Goal: Task Accomplishment & Management: Manage account settings

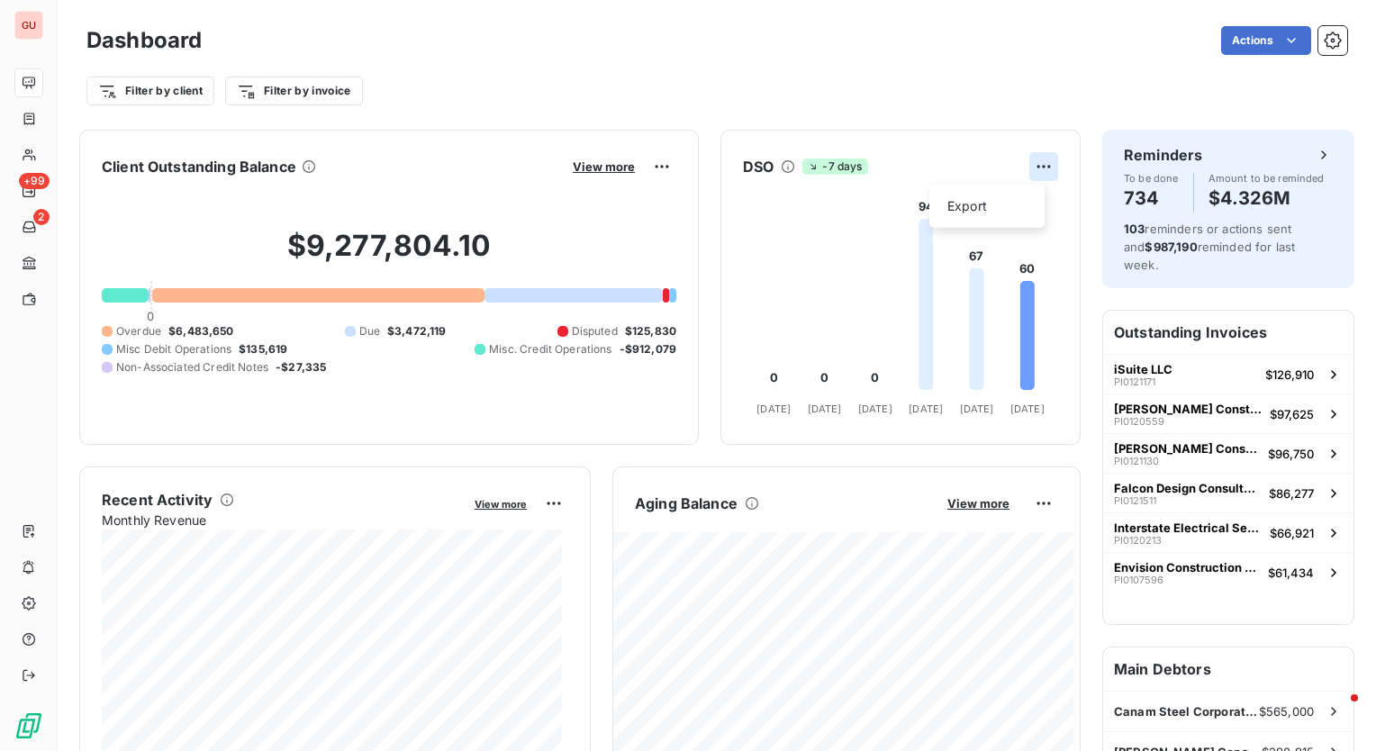
click at [1027, 168] on html "GU +99 2 Dashboard Actions Filter by client Filter by invoice Client Outstandin…" at bounding box center [688, 375] width 1376 height 751
click at [933, 108] on html "GU +99 2 Dashboard Actions Filter by client Filter by invoice Client Outstandin…" at bounding box center [688, 375] width 1376 height 751
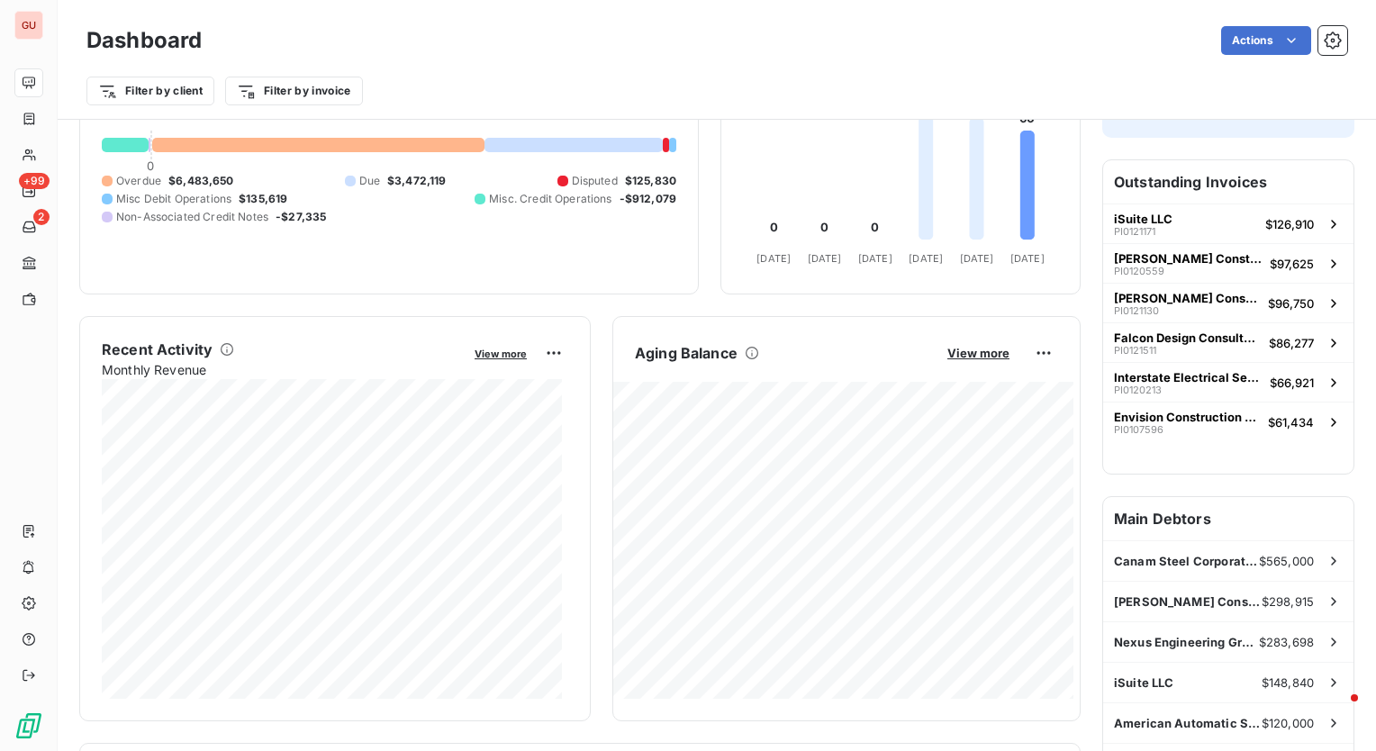
scroll to position [182, 0]
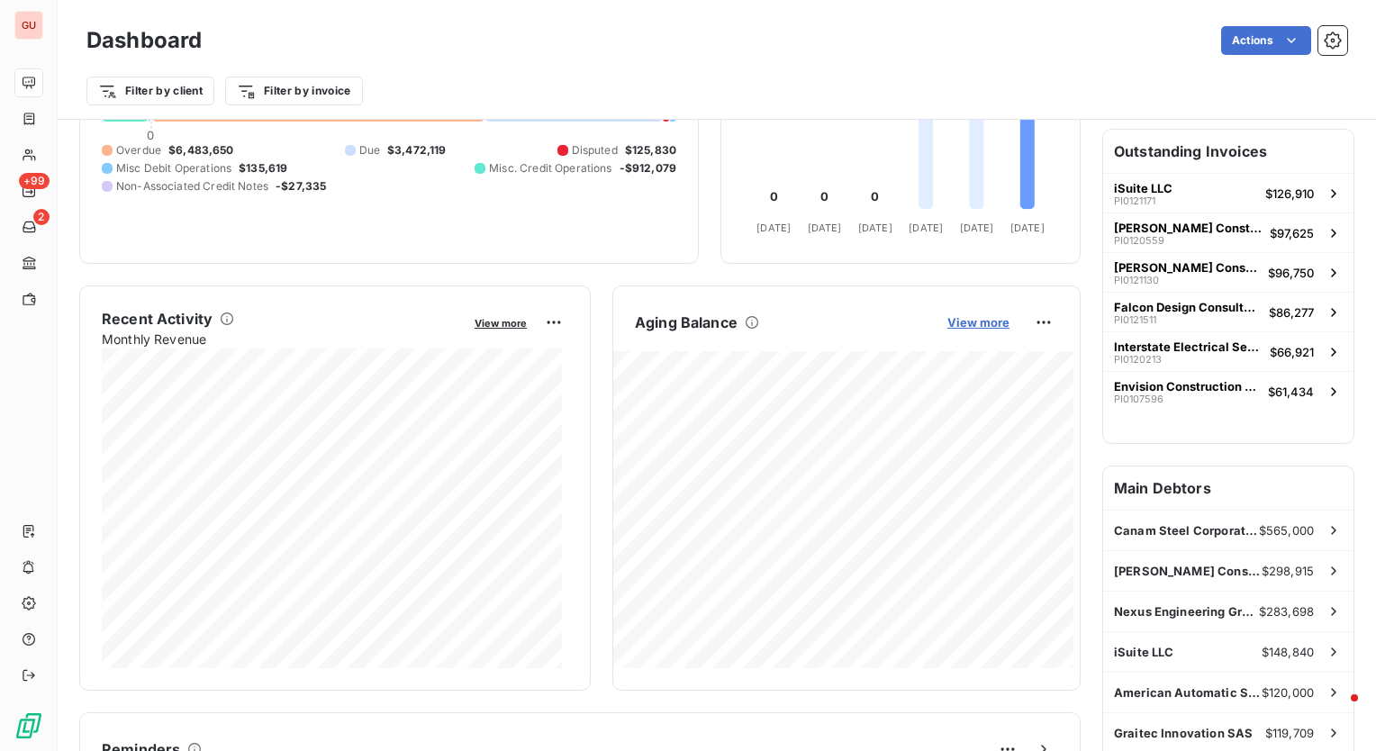
click at [980, 322] on span "View more" at bounding box center [979, 322] width 62 height 14
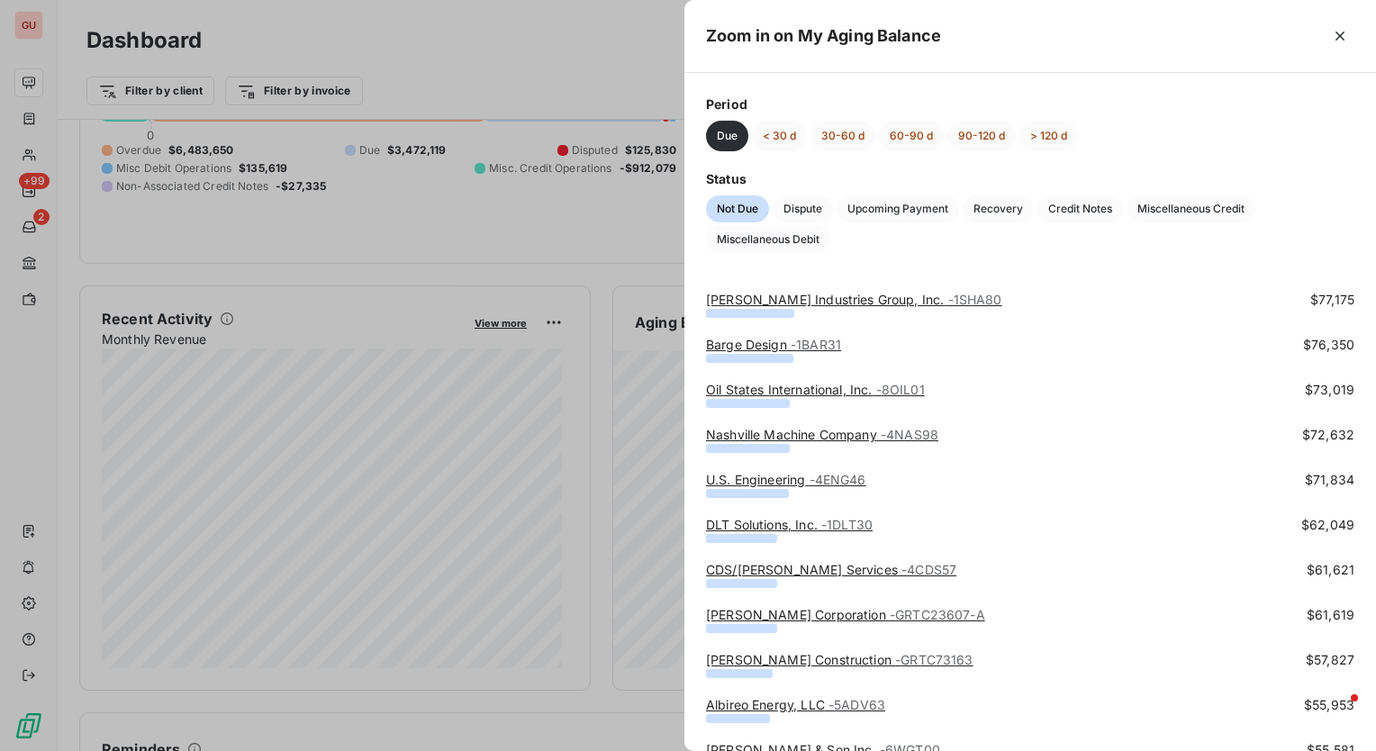
scroll to position [0, 0]
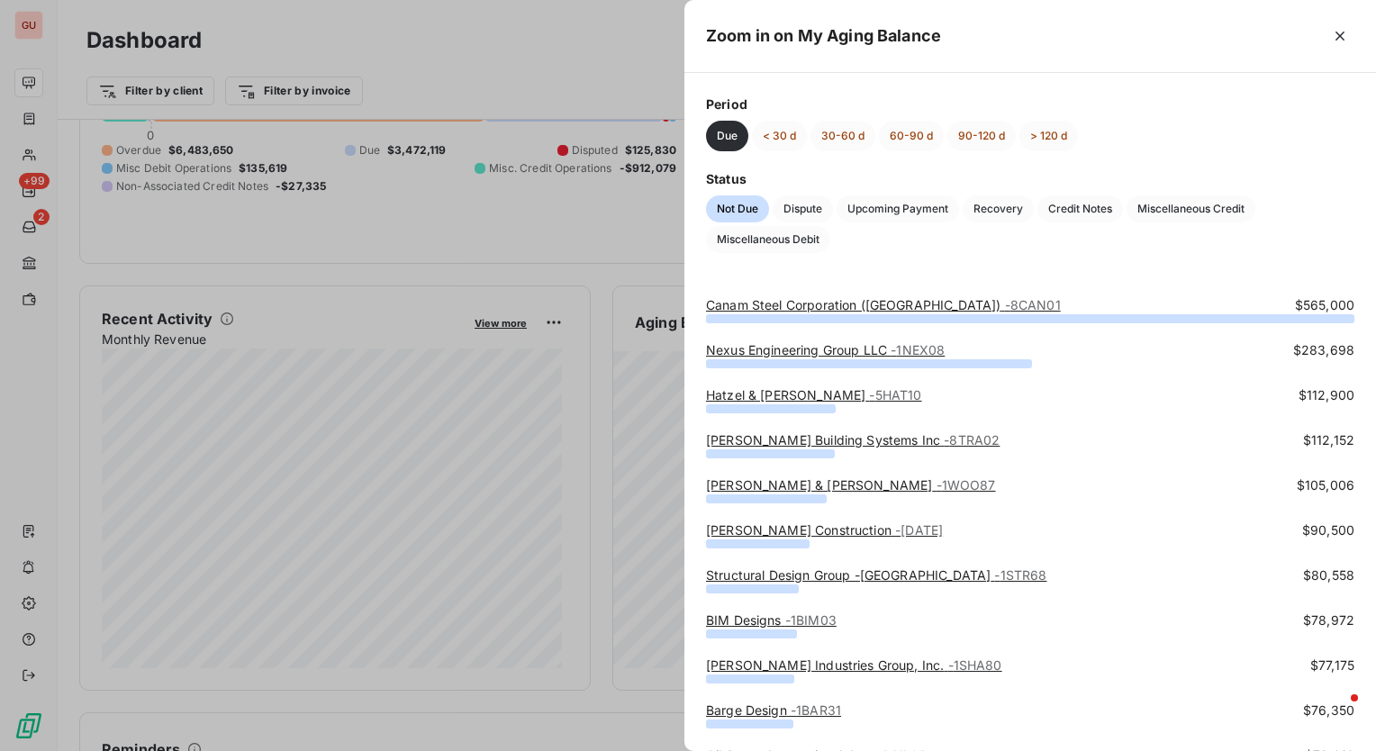
click at [659, 73] on div at bounding box center [688, 375] width 1376 height 751
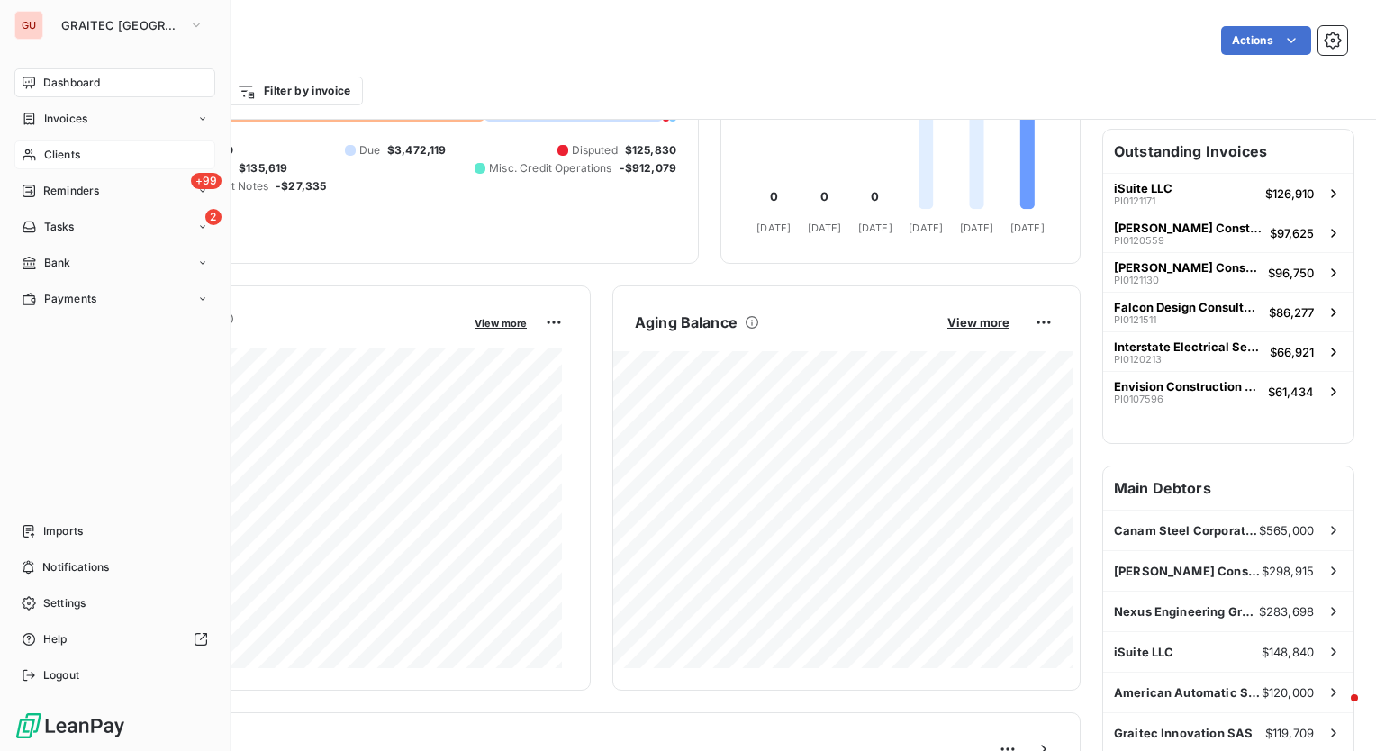
click at [65, 156] on span "Clients" at bounding box center [62, 155] width 36 height 16
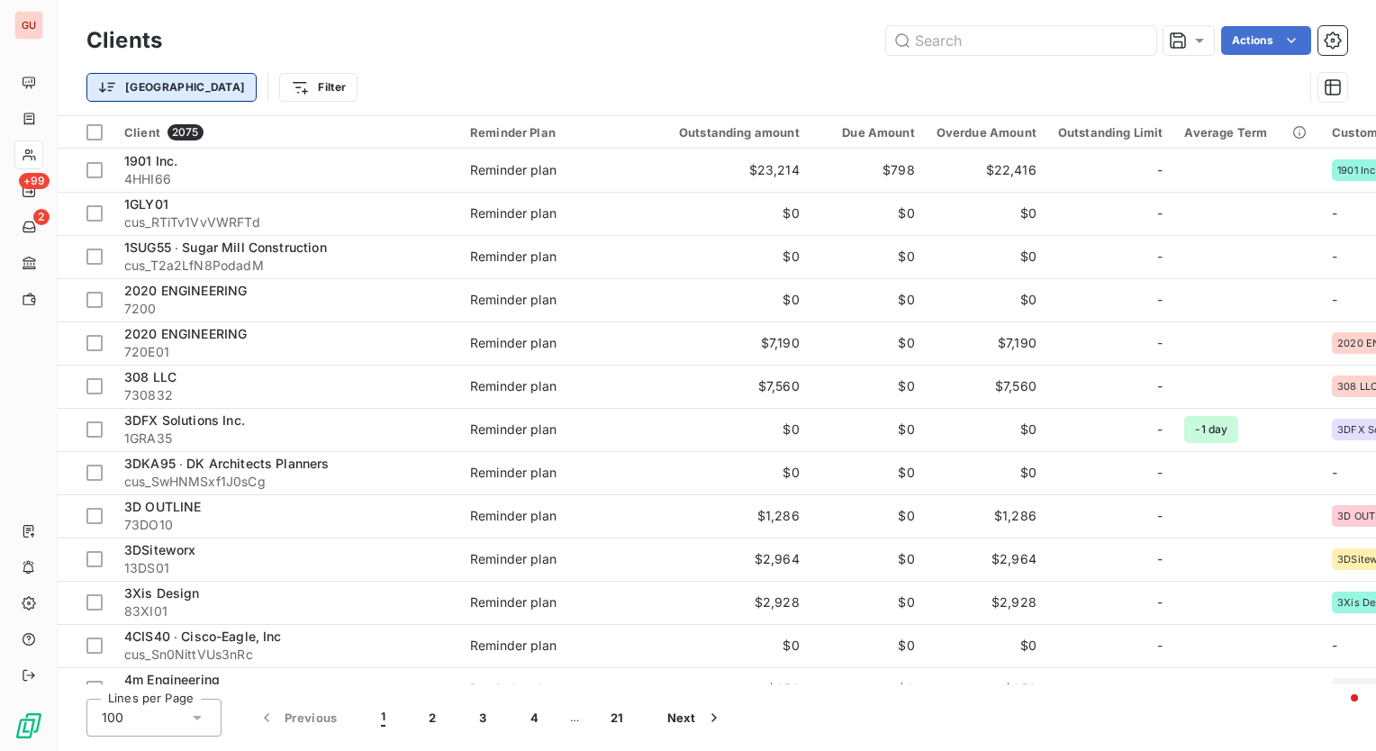
click at [159, 84] on html "GU +99 2 Clients Actions Trier Filter Client 2075 Reminder Plan Outstanding amo…" at bounding box center [688, 375] width 1376 height 751
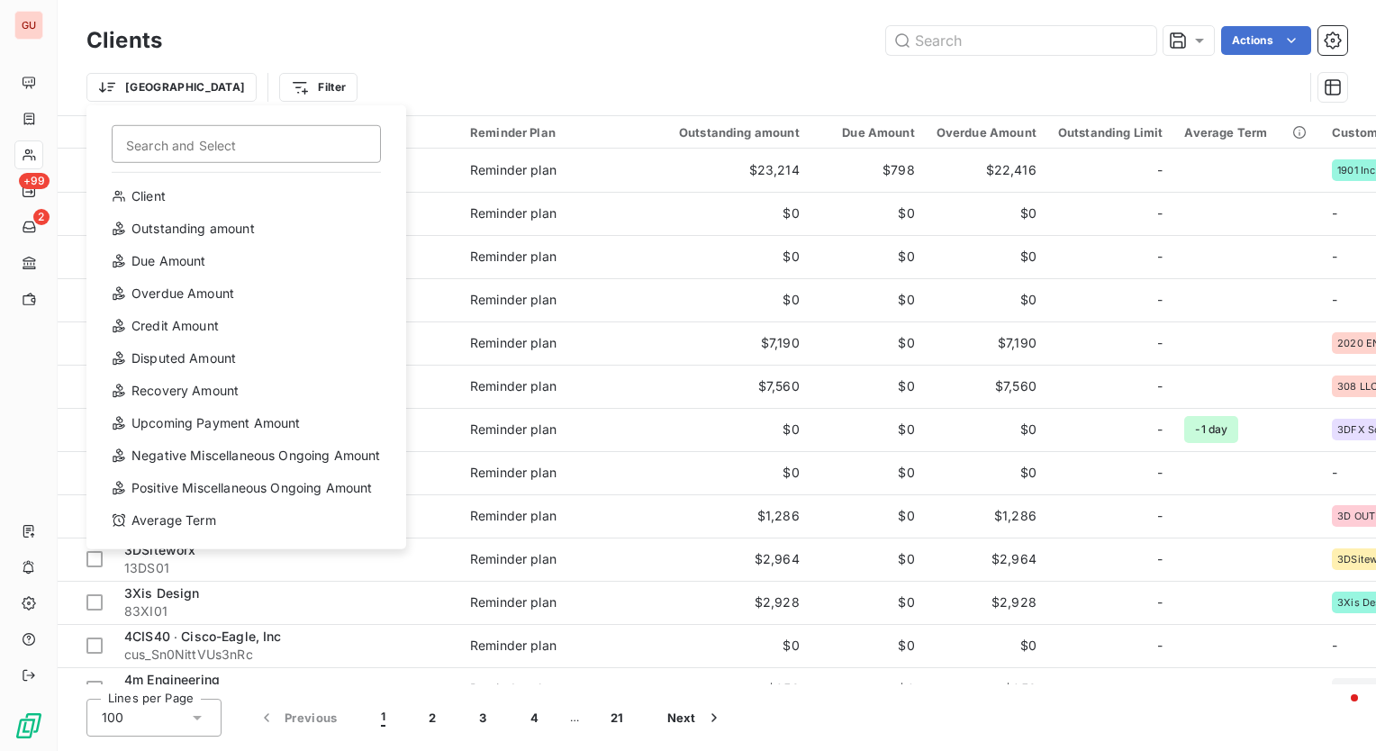
click at [313, 84] on html "GU +99 2 Clients Actions Trier Search and Select Client Outstanding amount Due …" at bounding box center [688, 375] width 1376 height 751
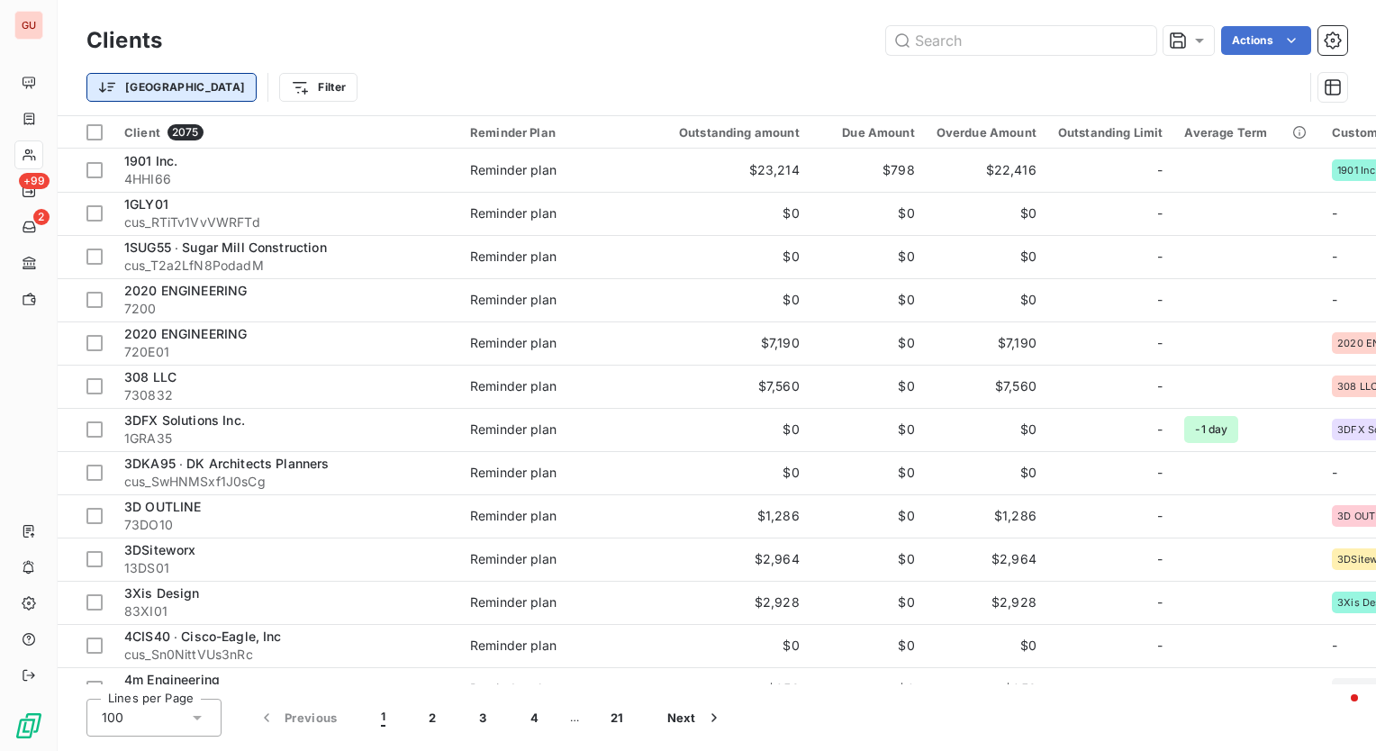
click at [111, 85] on html "GU +99 2 Clients Actions Trier Filter Client 2075 Reminder Plan Outstanding amo…" at bounding box center [688, 375] width 1376 height 751
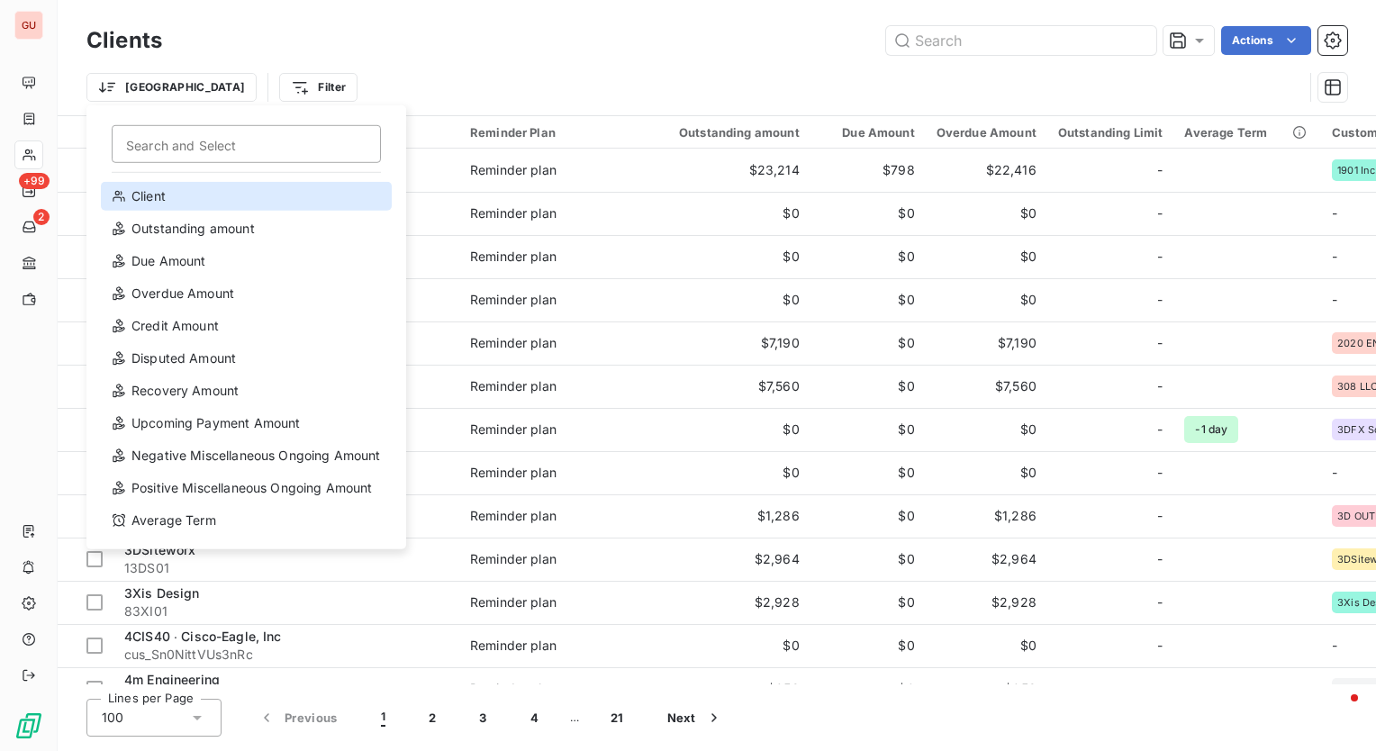
click at [177, 194] on div "Client" at bounding box center [246, 196] width 291 height 29
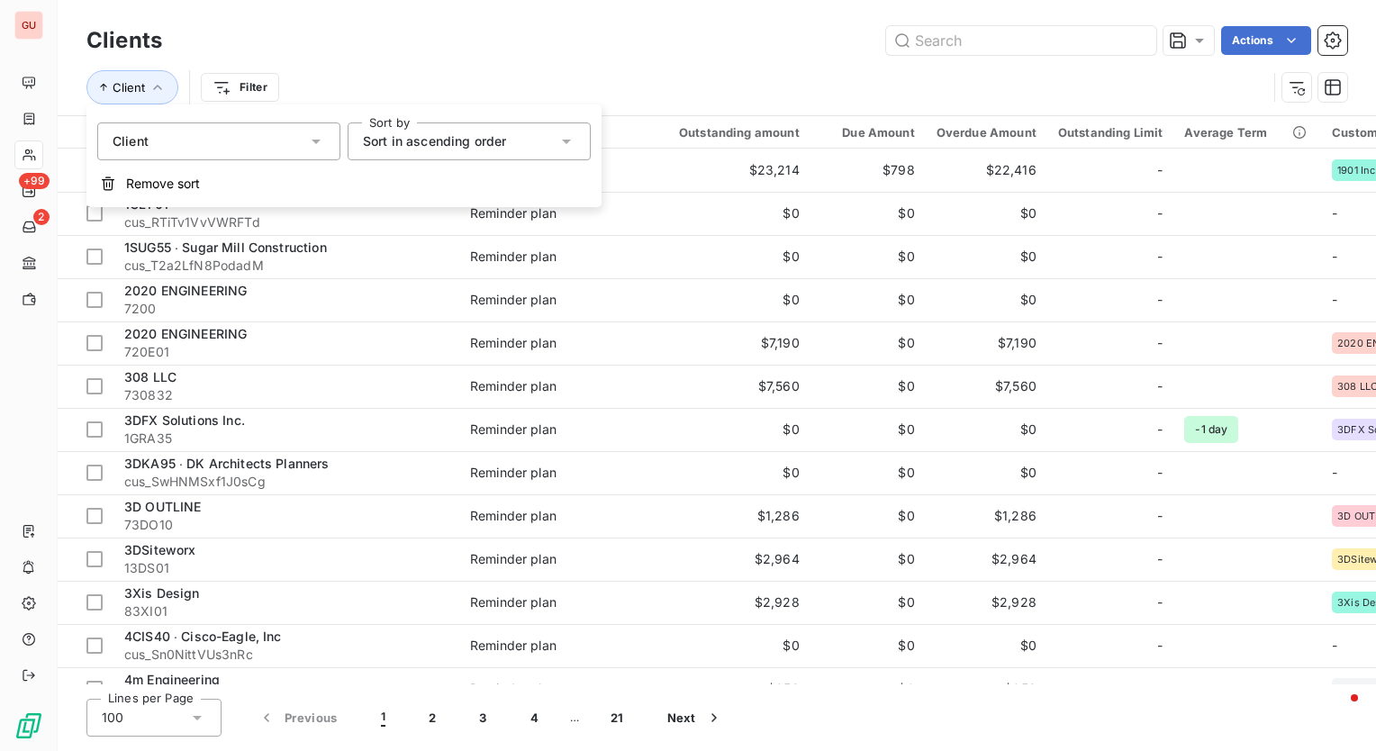
click at [397, 146] on span "Sort in ascending order" at bounding box center [434, 140] width 143 height 15
click at [428, 38] on div "Actions" at bounding box center [766, 40] width 1164 height 29
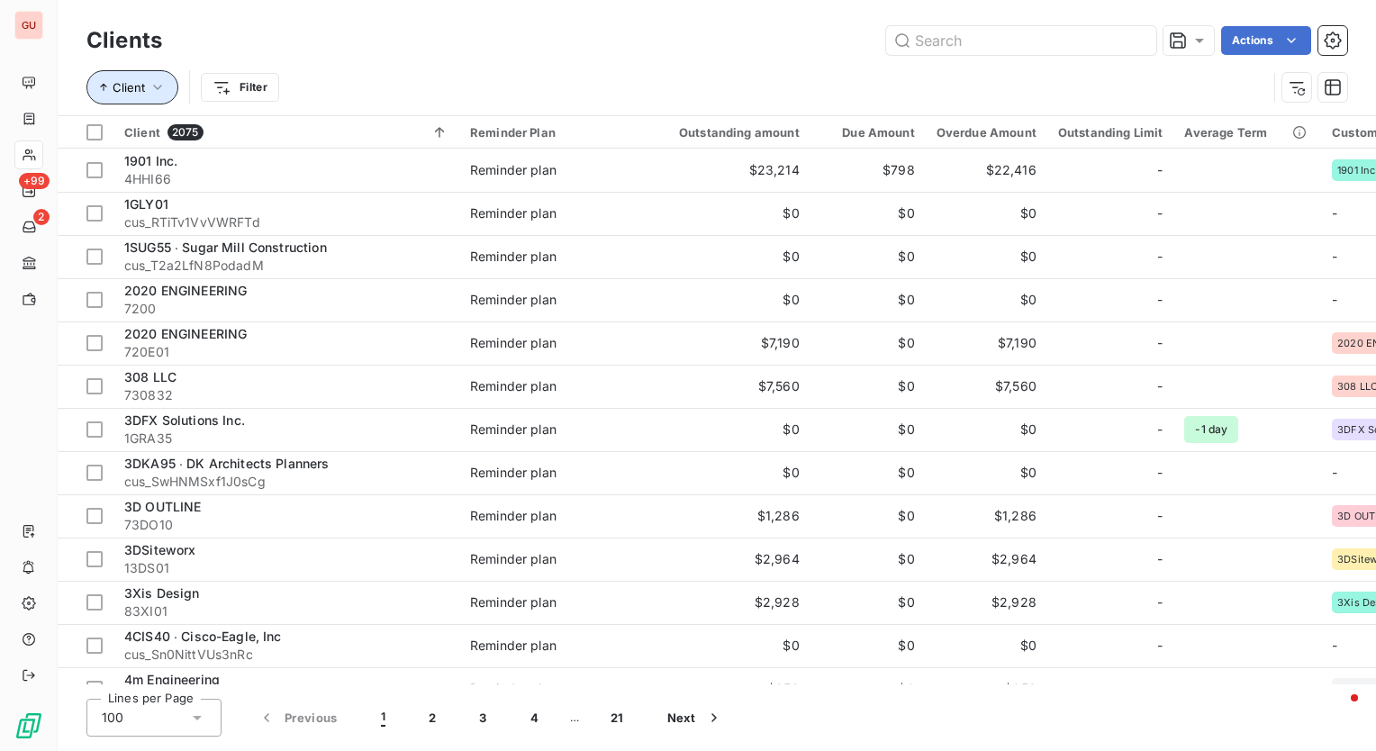
click at [158, 79] on icon "button" at bounding box center [158, 87] width 18 height 18
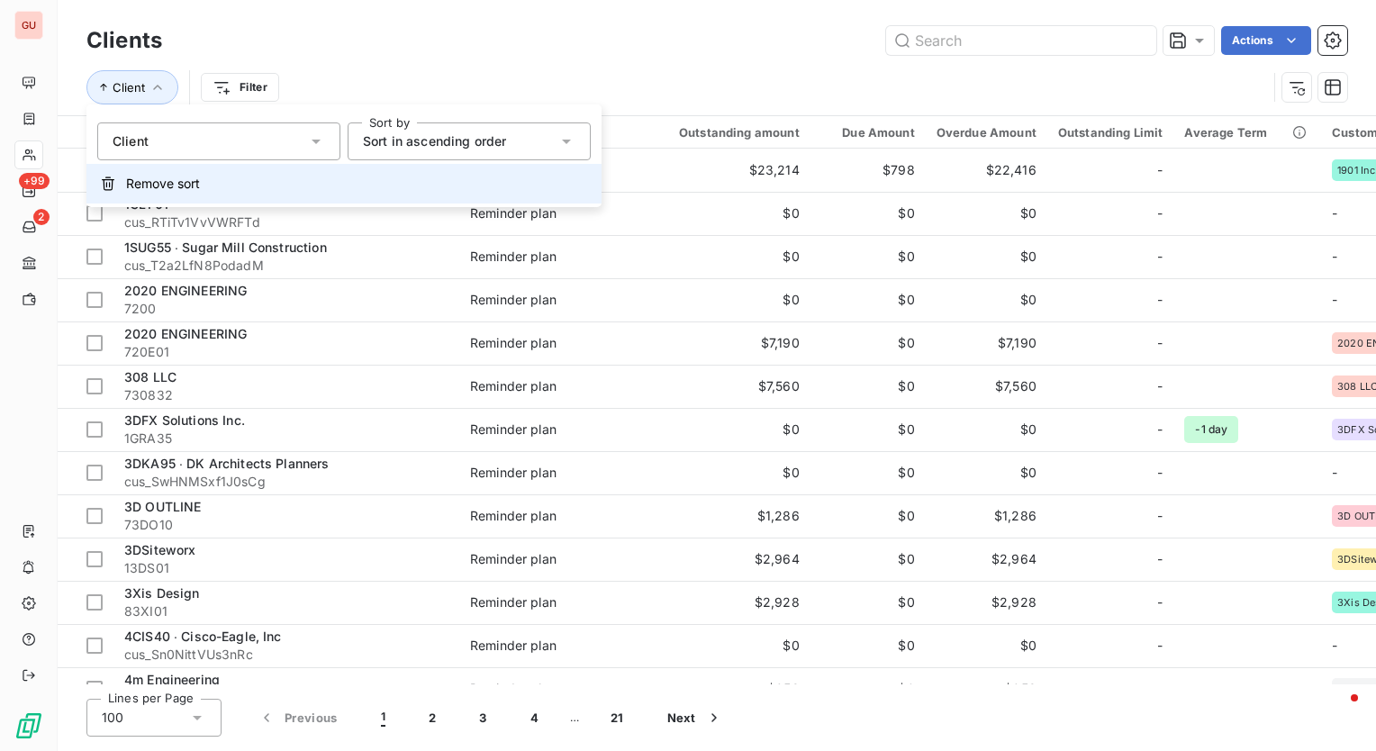
click at [191, 196] on button "Remove sort" at bounding box center [343, 184] width 515 height 40
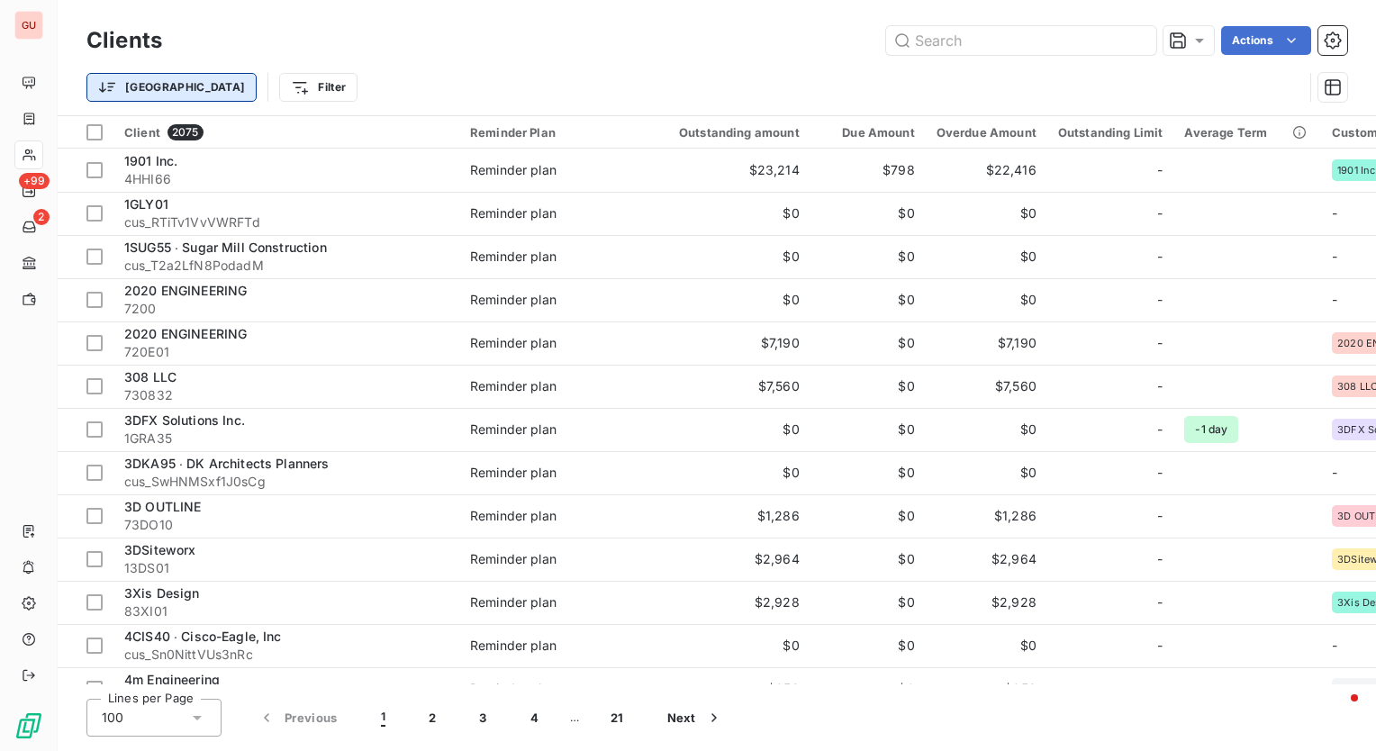
click at [139, 89] on html "GU +99 2 Clients Actions Trier Filter Client 2075 Reminder Plan Outstanding amo…" at bounding box center [688, 375] width 1376 height 751
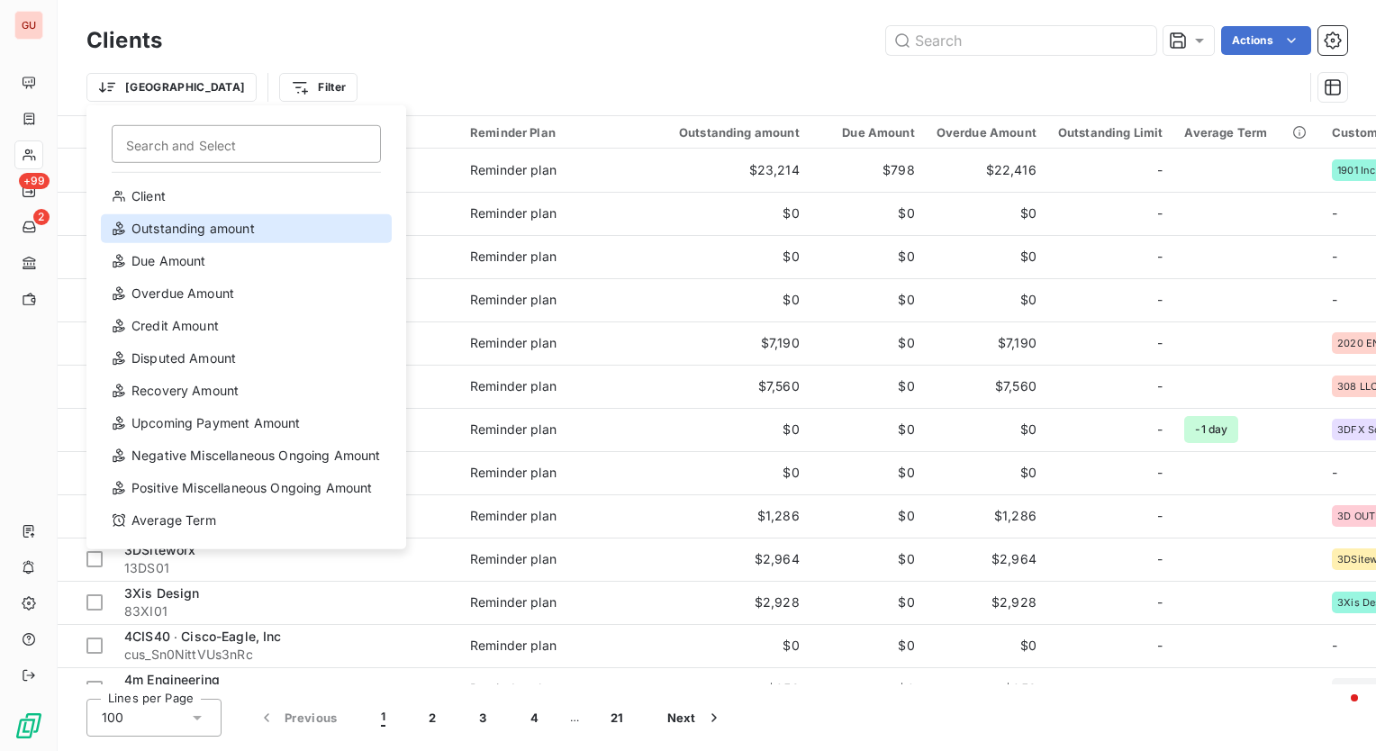
click at [219, 235] on div "Outstanding amount" at bounding box center [246, 228] width 291 height 29
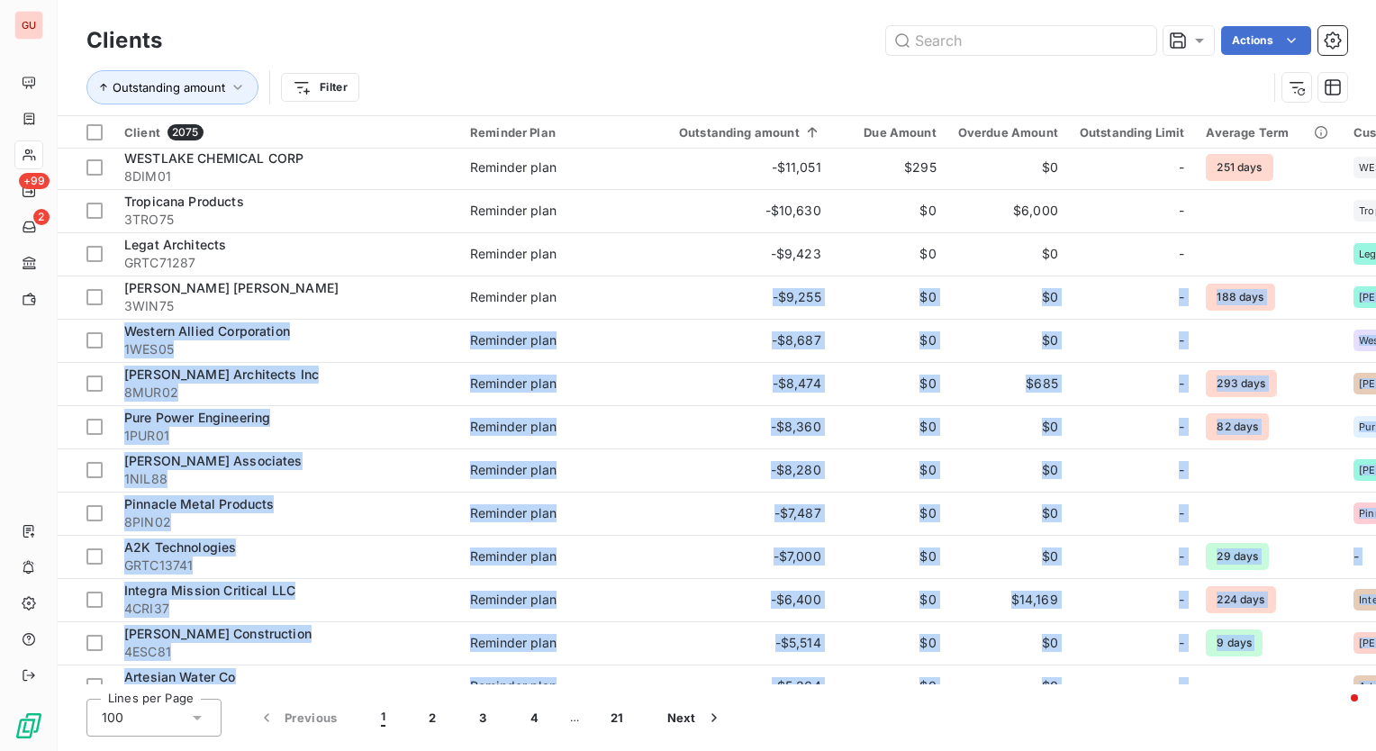
drag, startPoint x: 612, startPoint y: 672, endPoint x: 655, endPoint y: 676, distance: 43.5
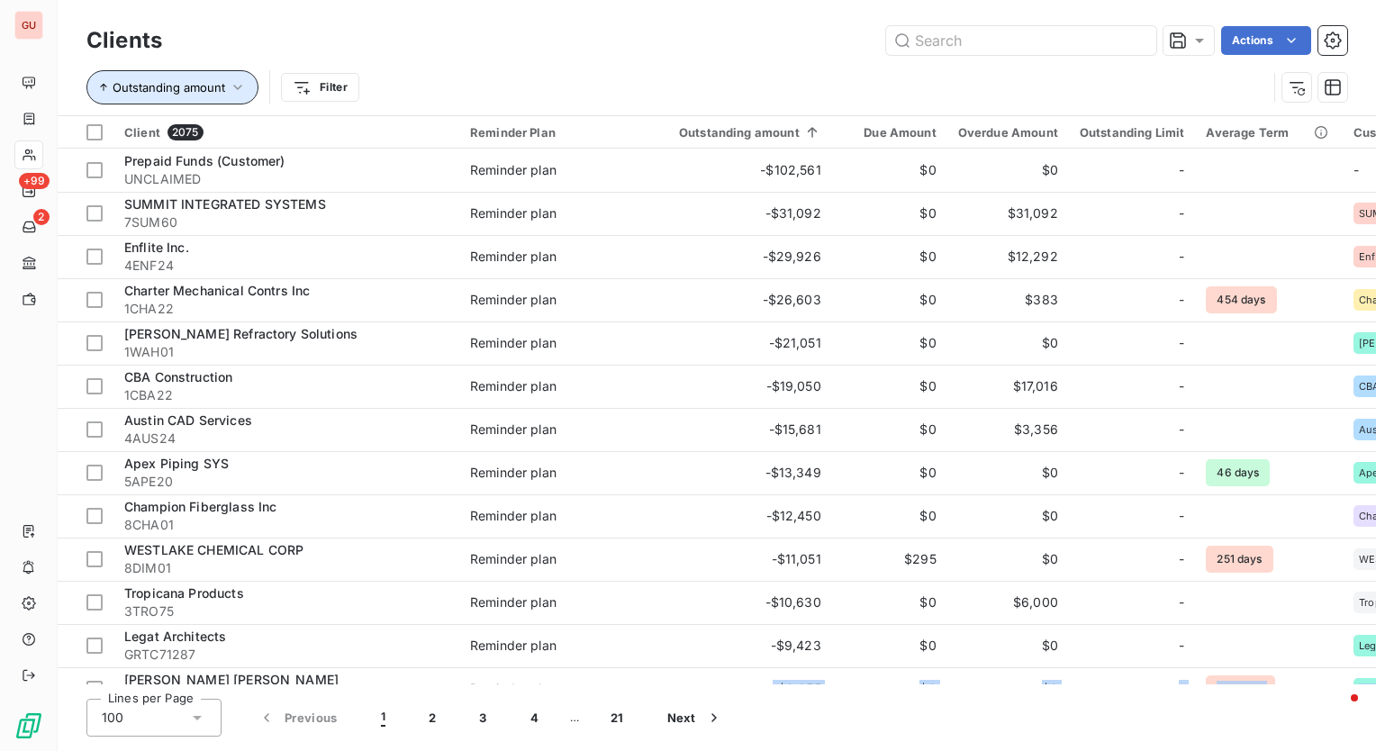
click at [241, 84] on icon "button" at bounding box center [238, 87] width 18 height 18
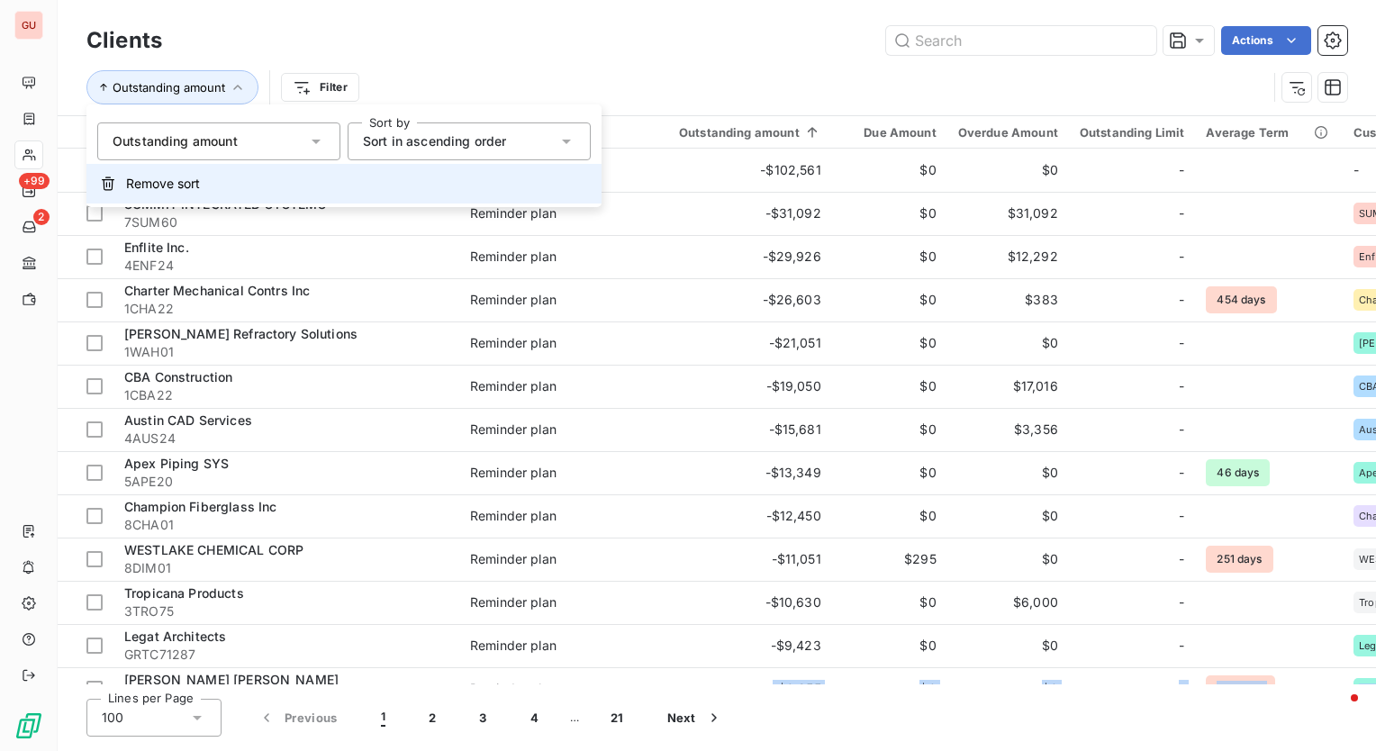
click at [168, 177] on span "Remove sort" at bounding box center [163, 184] width 74 height 18
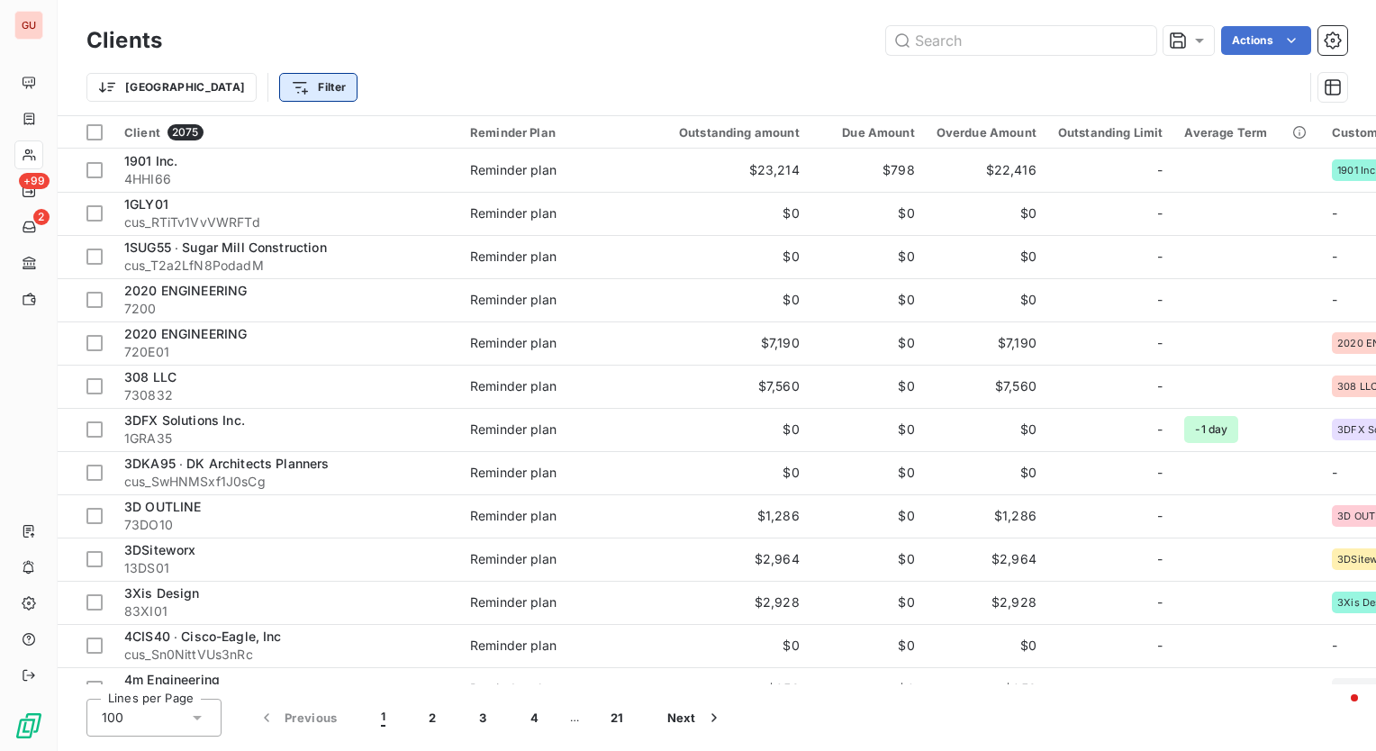
click at [251, 77] on html "GU +99 2 Clients Actions Trier Filter Client 2075 Reminder Plan Outstanding amo…" at bounding box center [688, 375] width 1376 height 751
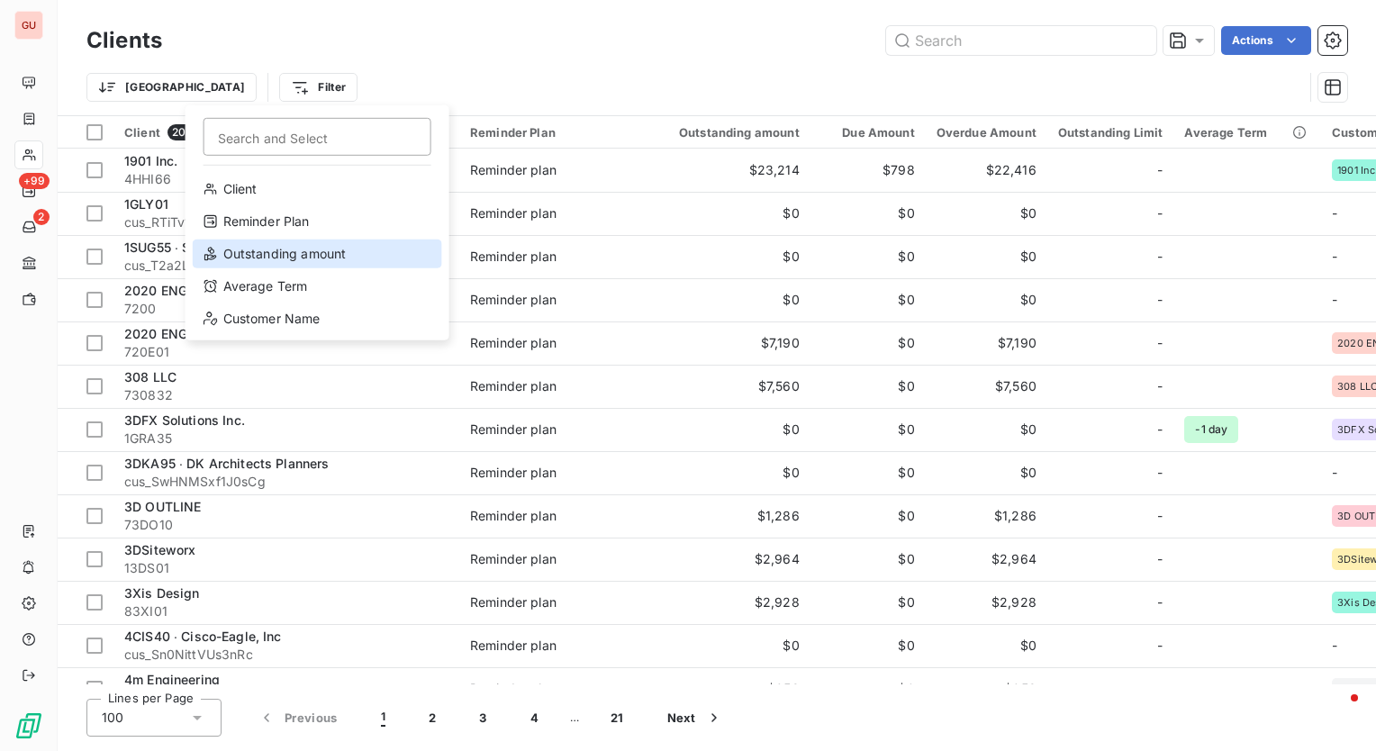
click at [274, 259] on div "Outstanding amount" at bounding box center [318, 254] width 250 height 29
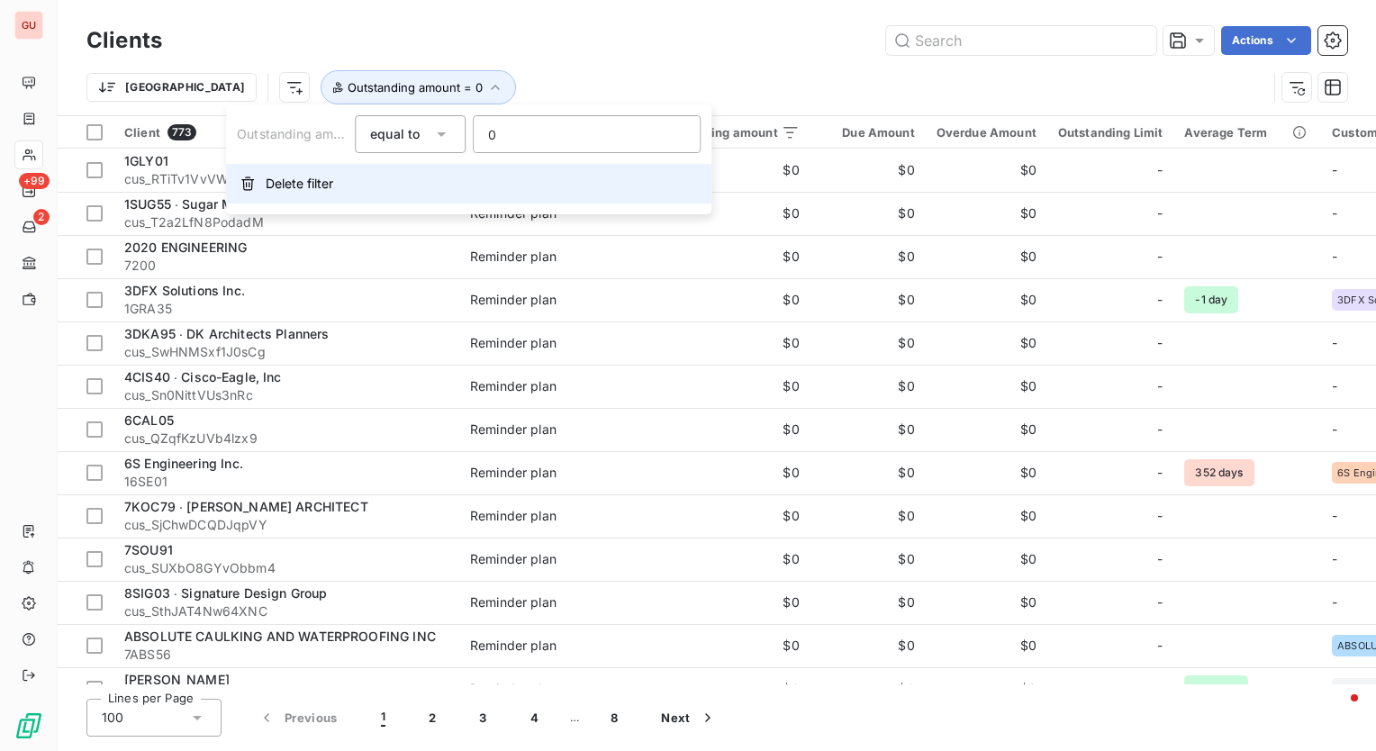
click at [299, 180] on span "Delete filter" at bounding box center [300, 184] width 68 height 18
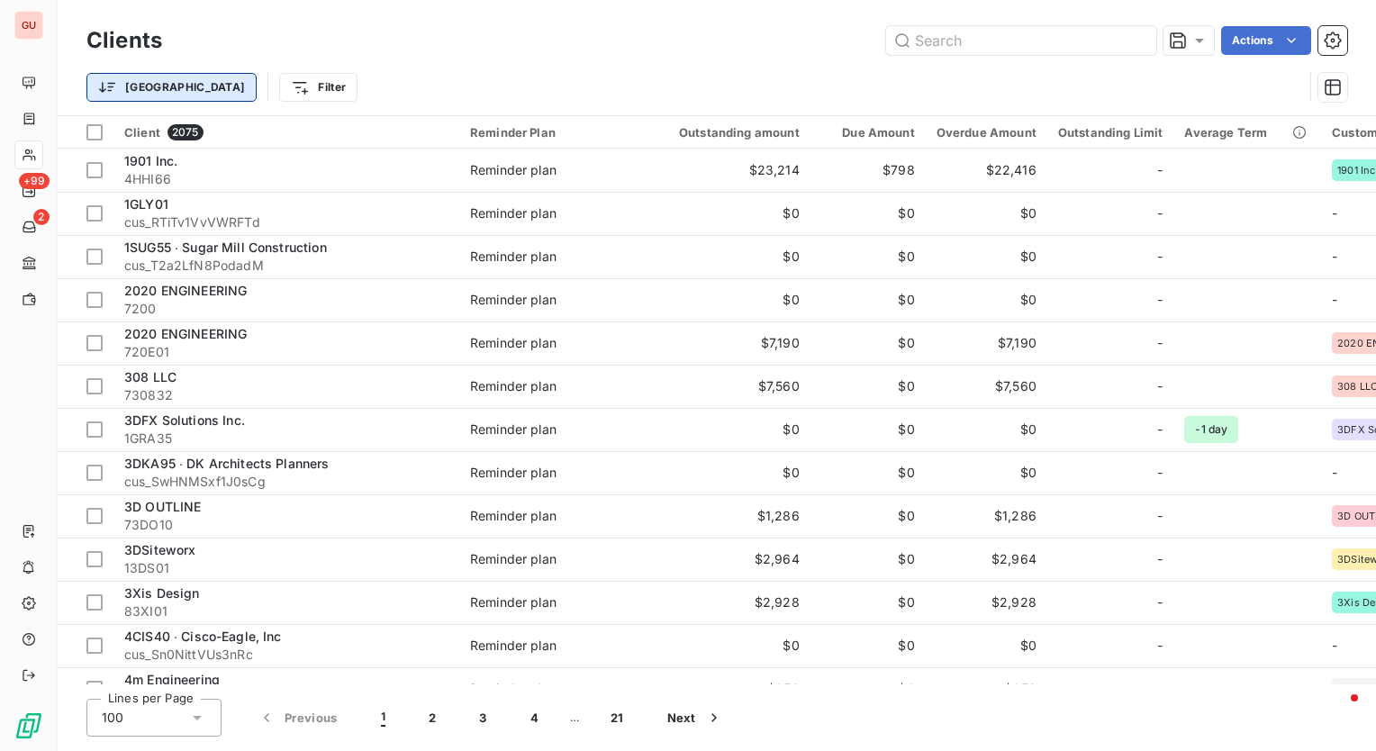
click at [111, 80] on html "GU +99 2 Clients Actions Trier Filter Client 2075 Reminder Plan Outstanding amo…" at bounding box center [688, 375] width 1376 height 751
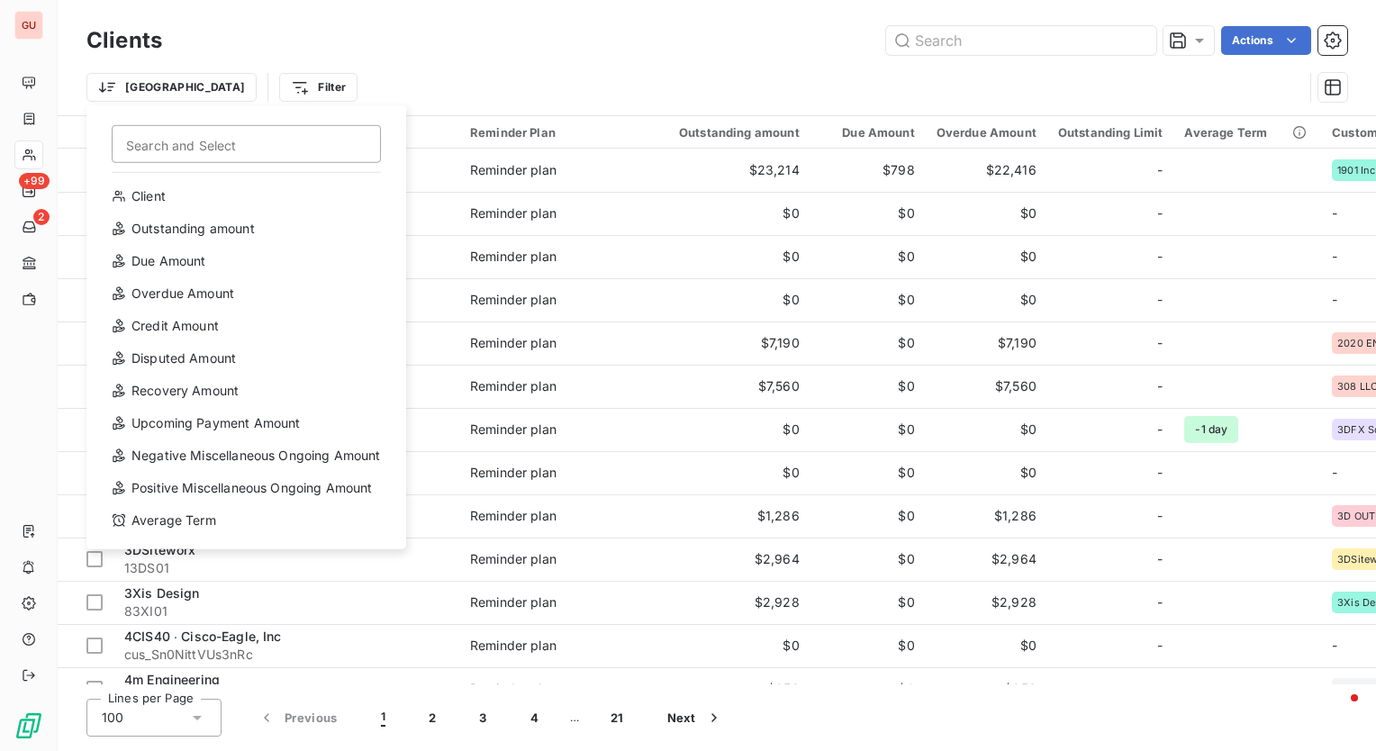
click at [408, 76] on html "GU +99 2 Clients Actions Trier Search and Select Client Outstanding amount Due …" at bounding box center [688, 375] width 1376 height 751
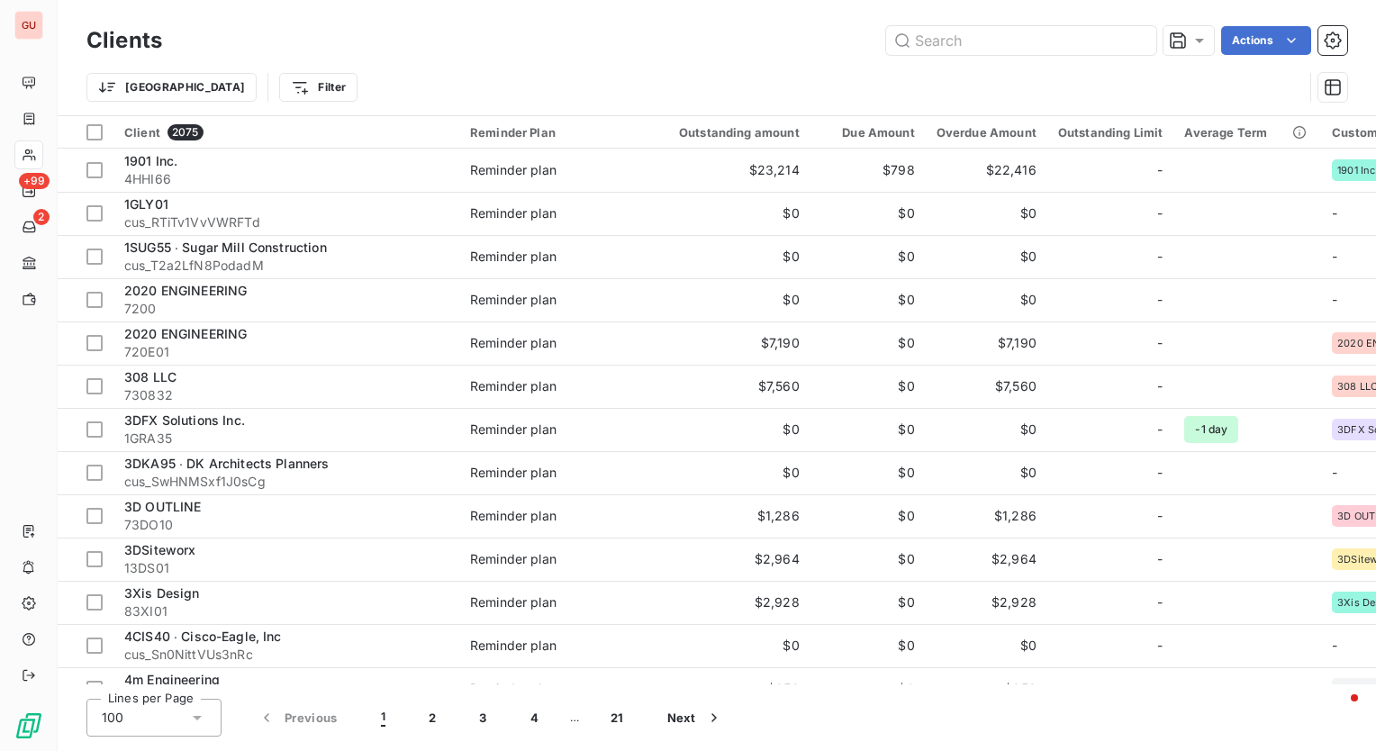
click at [649, 64] on div "Trier Filter" at bounding box center [716, 87] width 1261 height 56
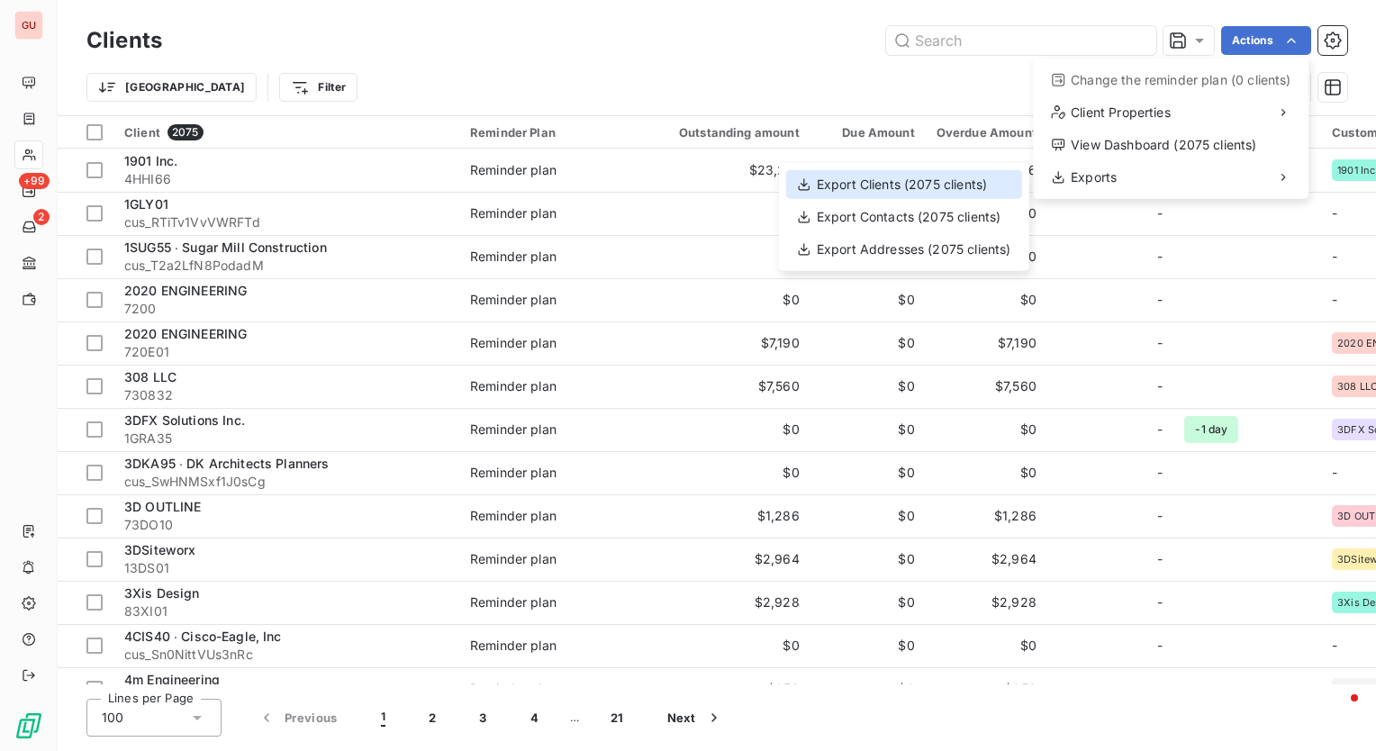
click at [984, 178] on div "Export Clients (2075 clients)" at bounding box center [904, 184] width 236 height 29
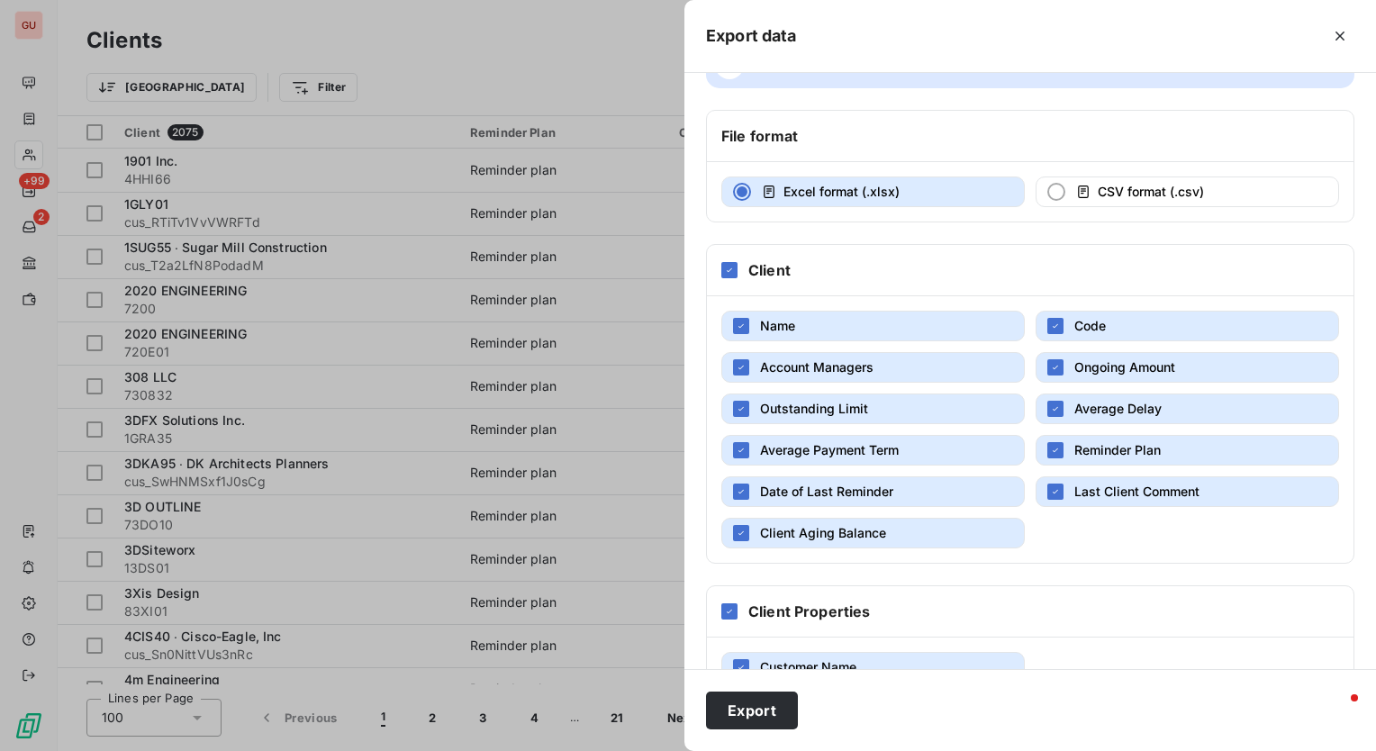
scroll to position [97, 0]
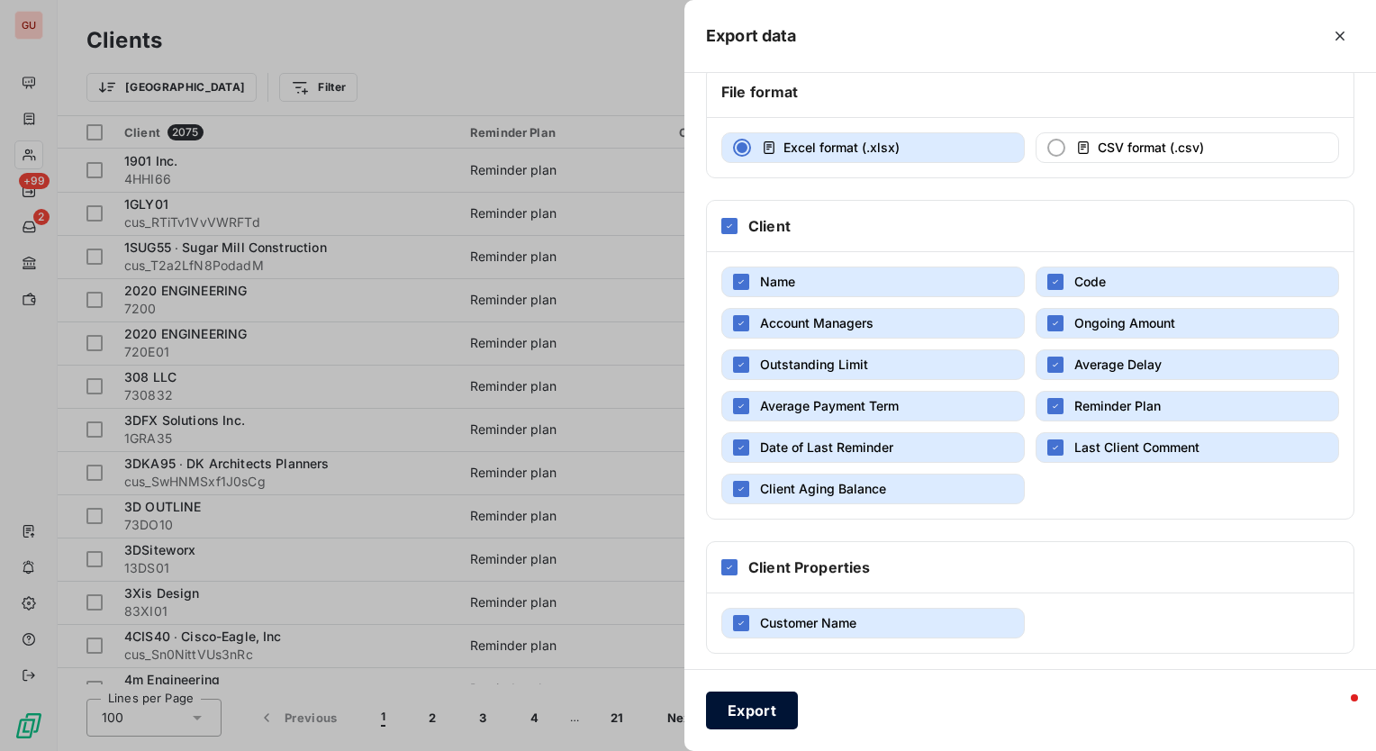
click at [762, 708] on button "Export" at bounding box center [752, 711] width 92 height 38
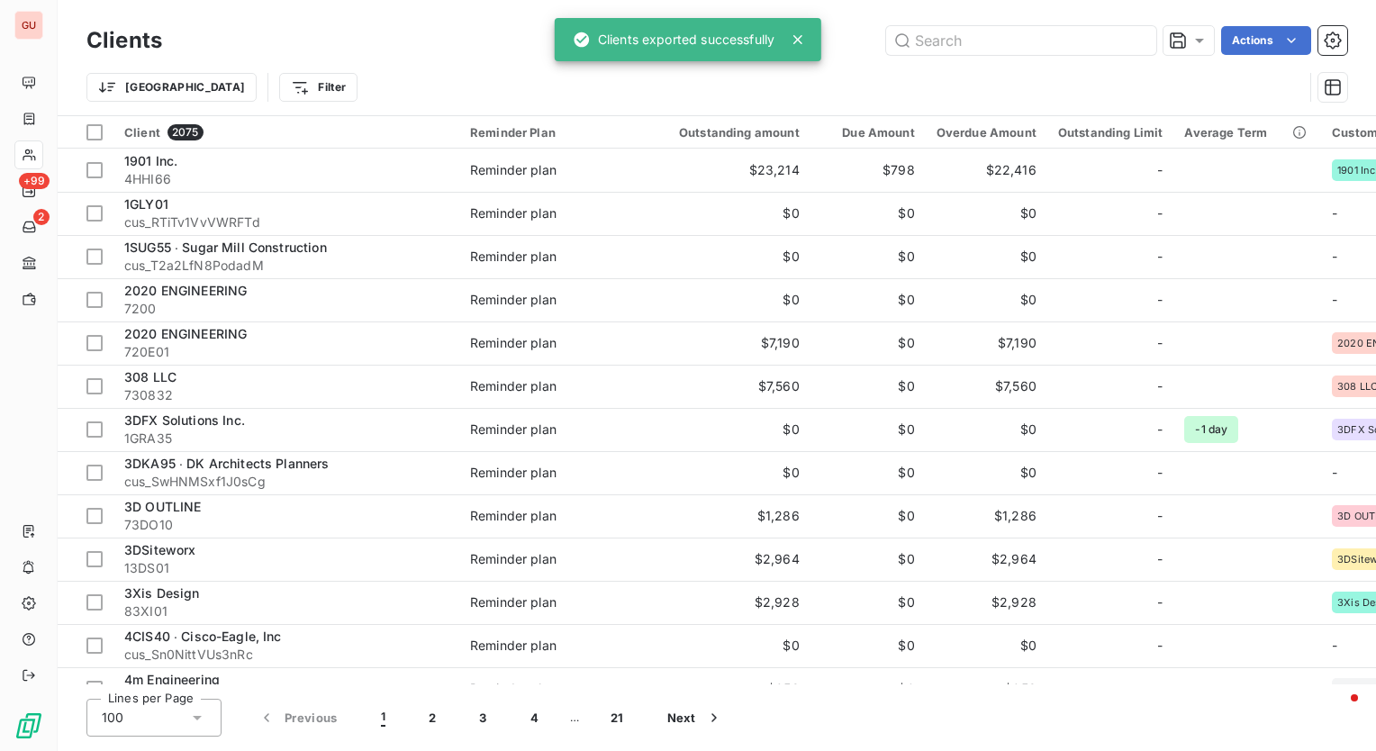
click at [313, 71] on div "Trier Filter" at bounding box center [694, 87] width 1217 height 34
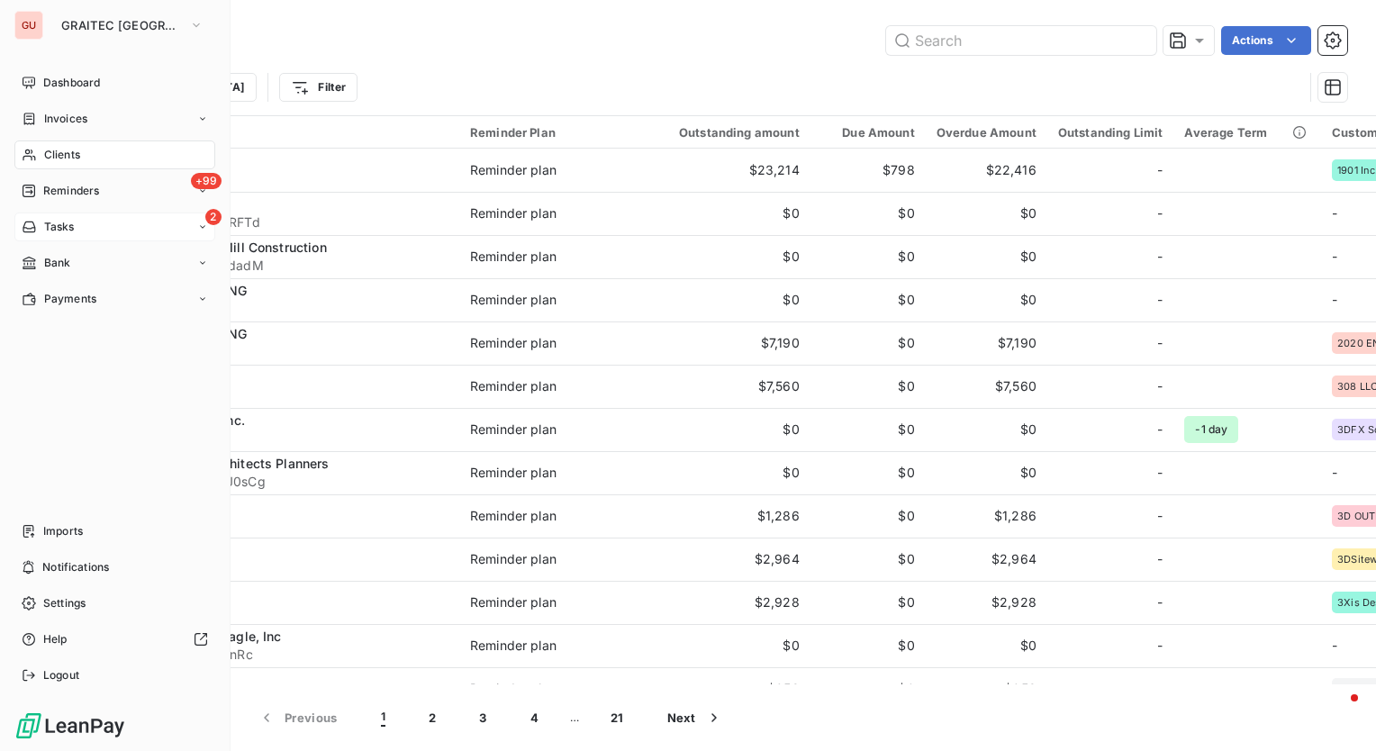
click at [56, 222] on span "Tasks" at bounding box center [59, 227] width 31 height 16
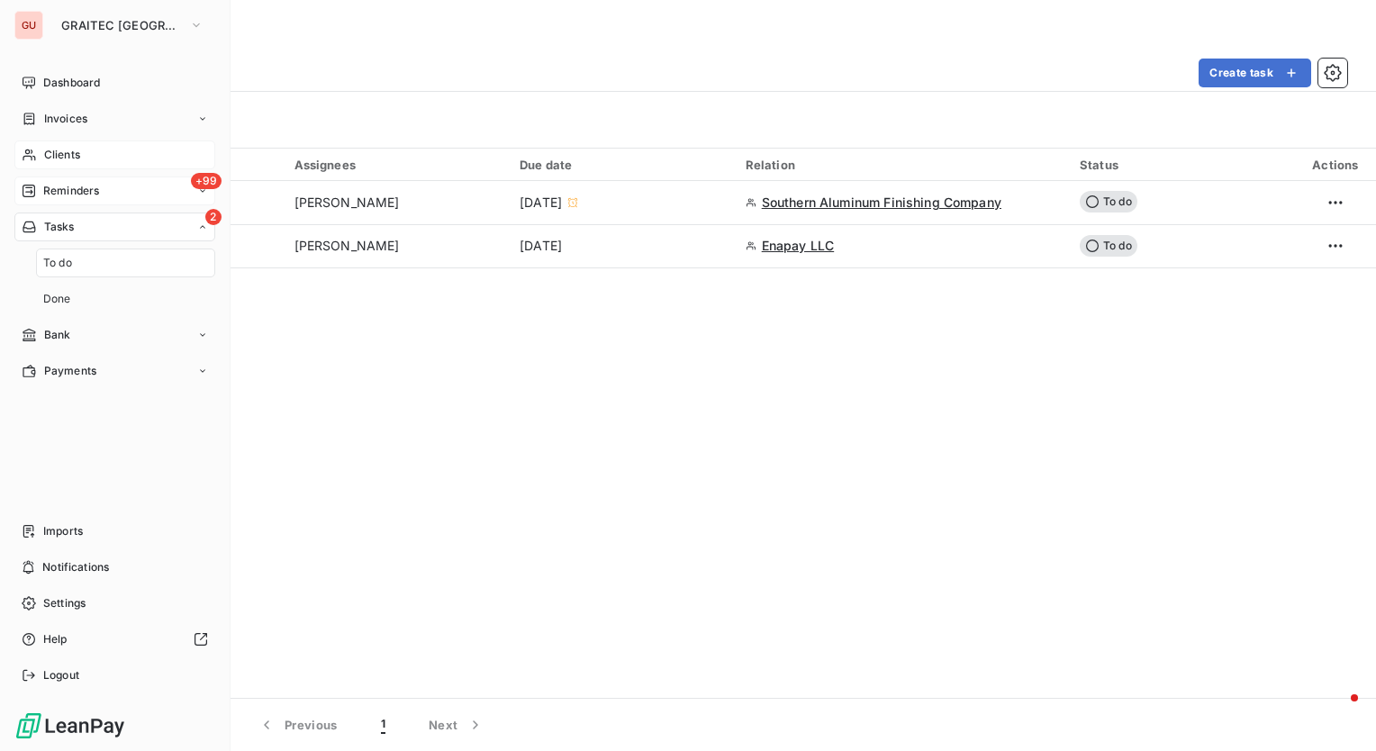
click at [90, 185] on span "Reminders" at bounding box center [71, 191] width 56 height 16
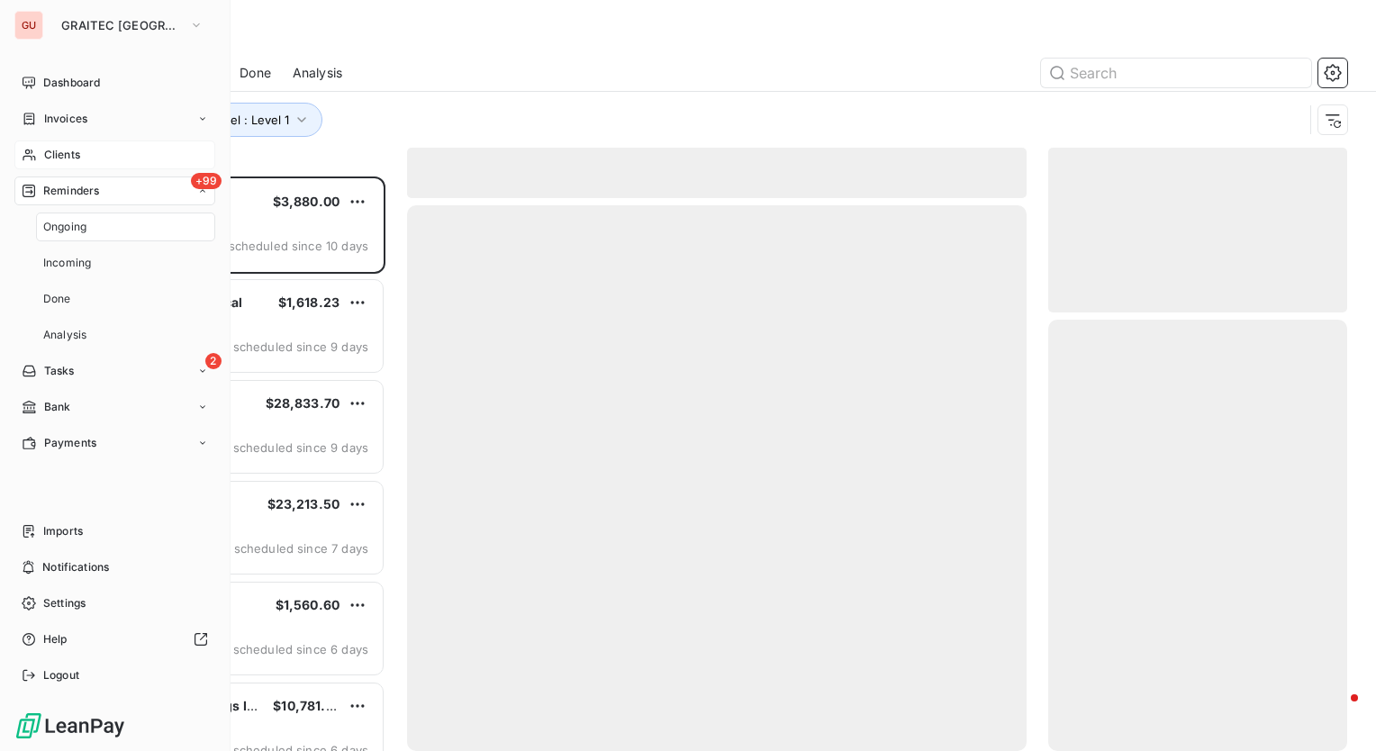
scroll to position [561, 285]
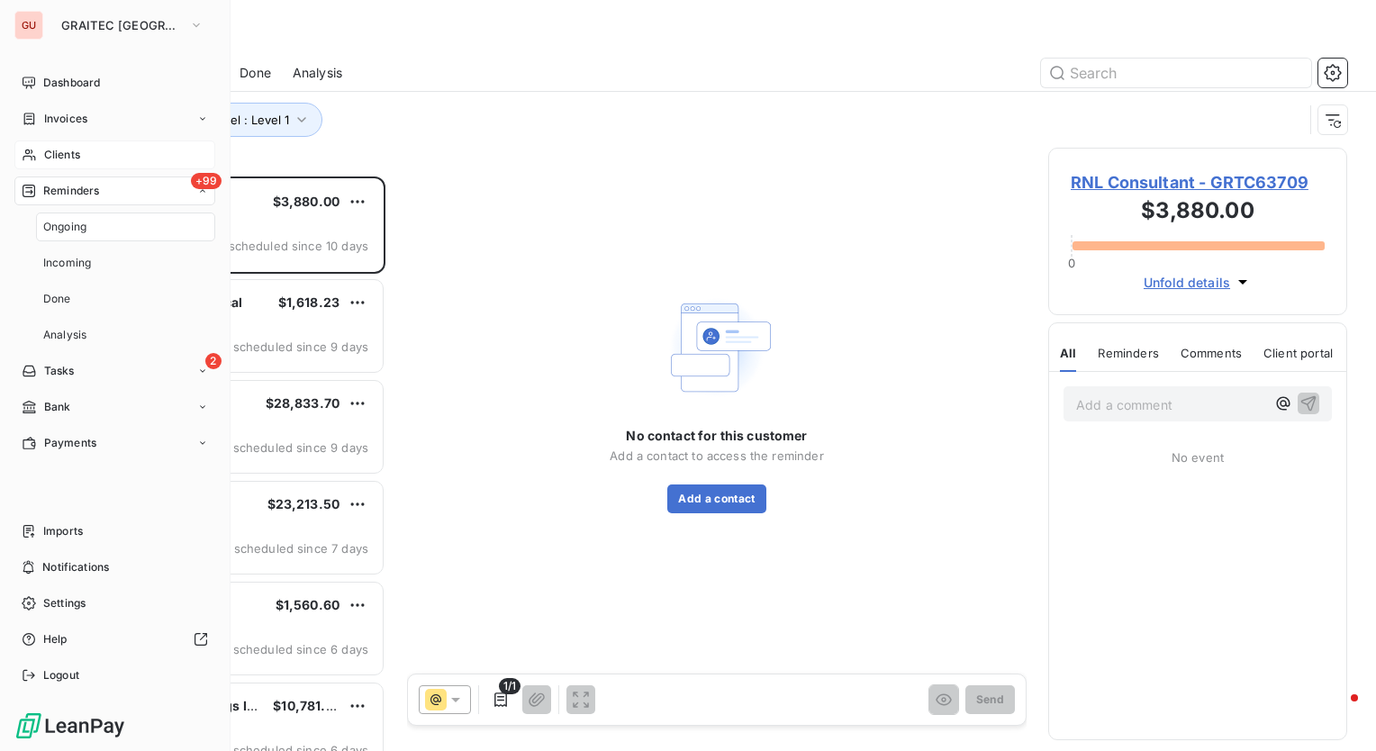
click at [74, 154] on span "Clients" at bounding box center [62, 155] width 36 height 16
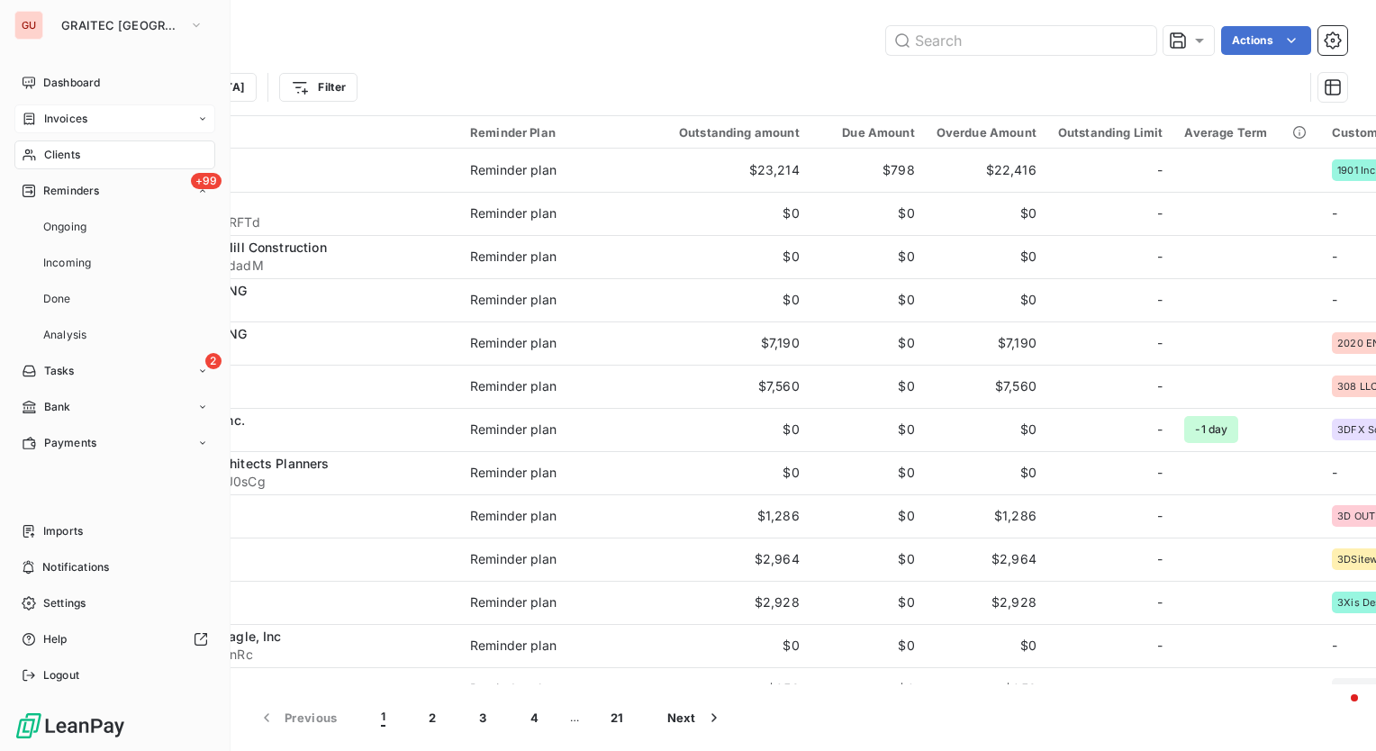
click at [75, 124] on span "Invoices" at bounding box center [65, 119] width 43 height 16
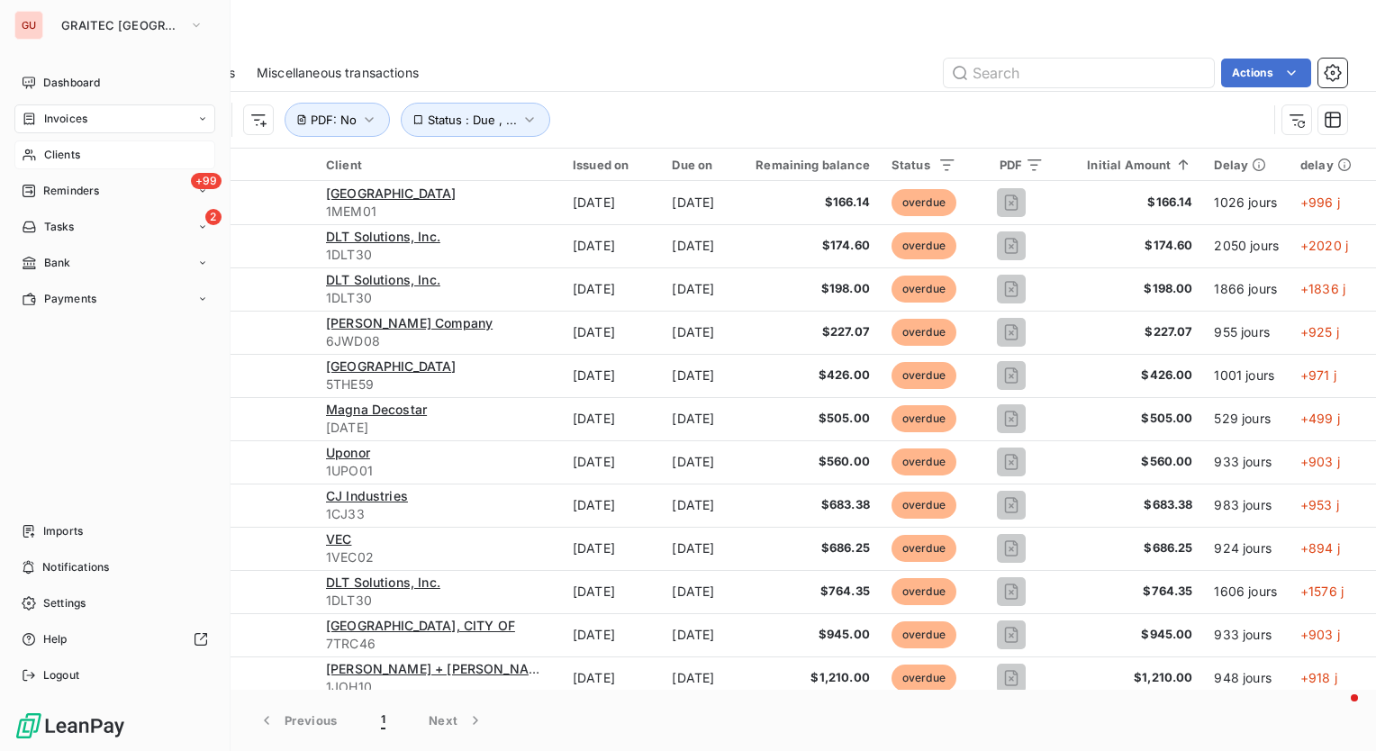
click at [71, 154] on span "Clients" at bounding box center [62, 155] width 36 height 16
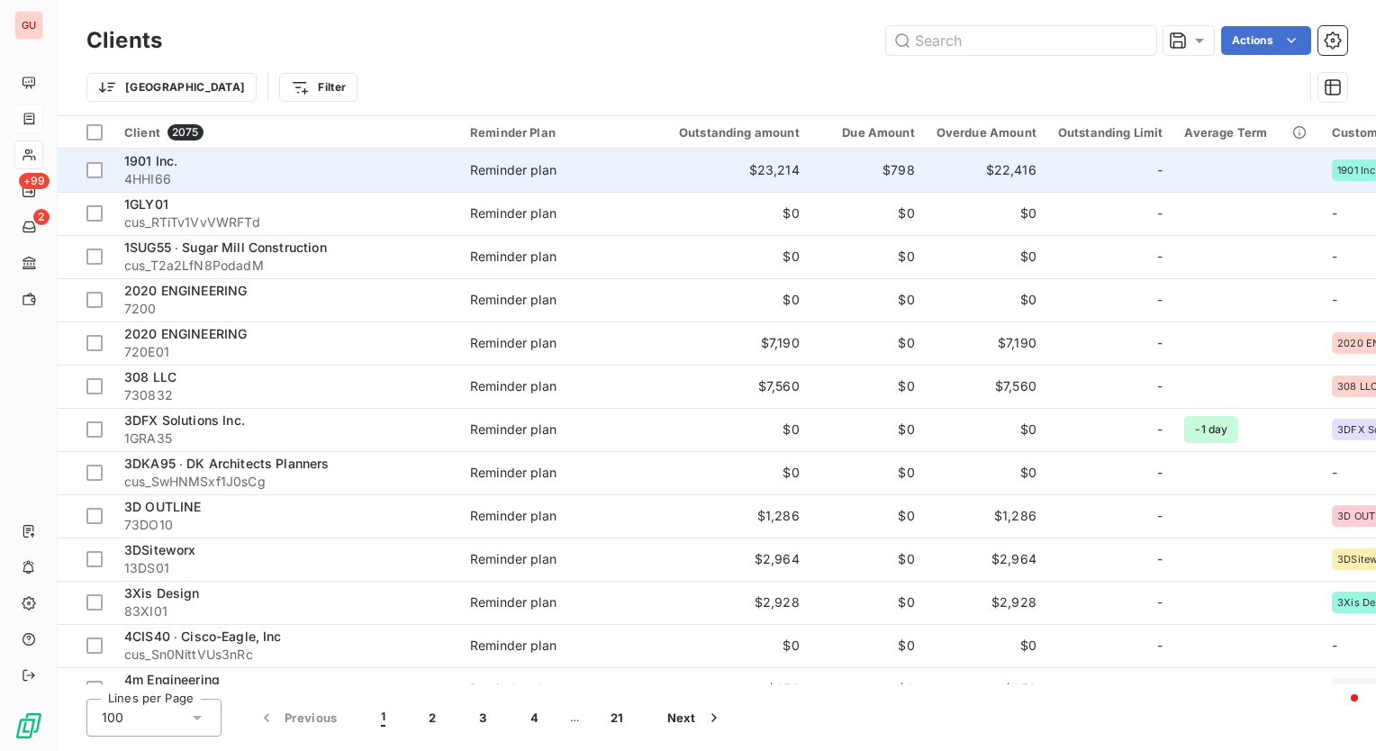
click at [141, 158] on span "1901 Inc." at bounding box center [150, 160] width 53 height 15
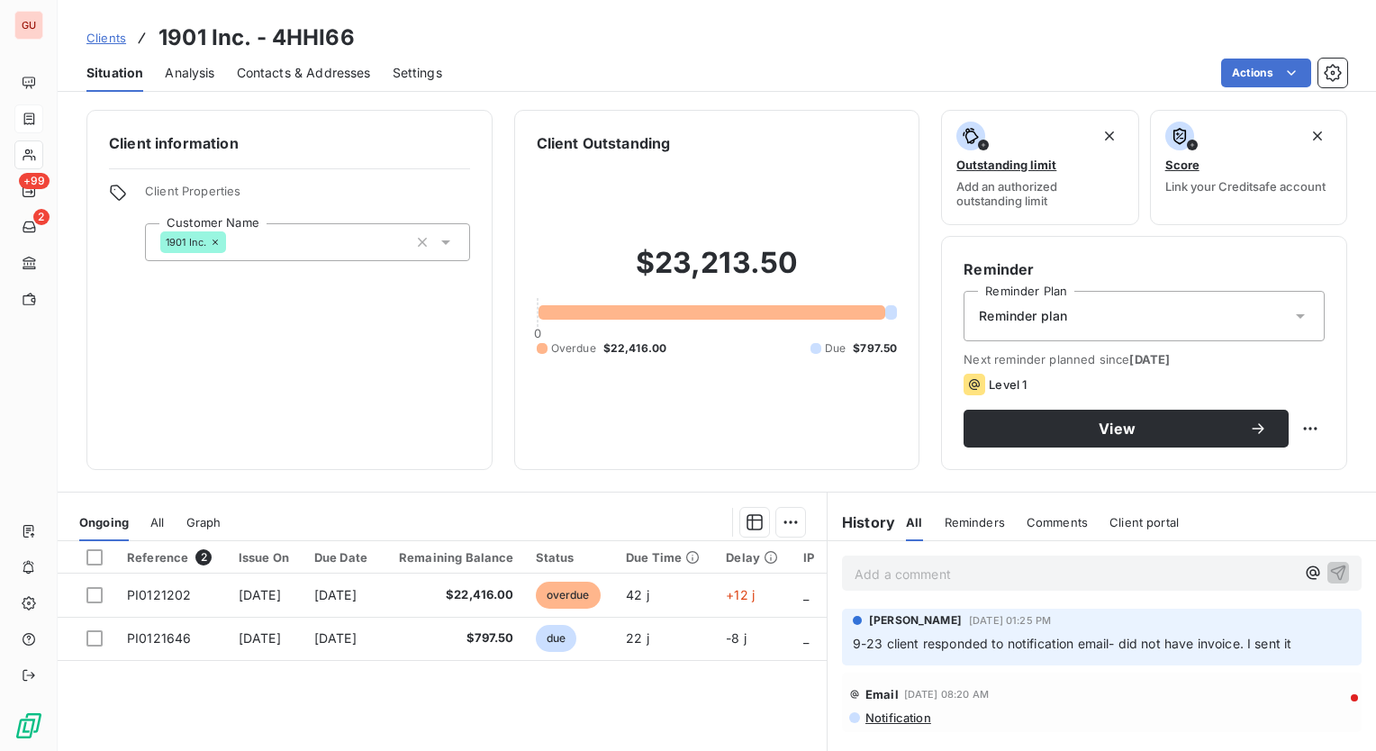
click at [437, 243] on icon at bounding box center [446, 242] width 18 height 18
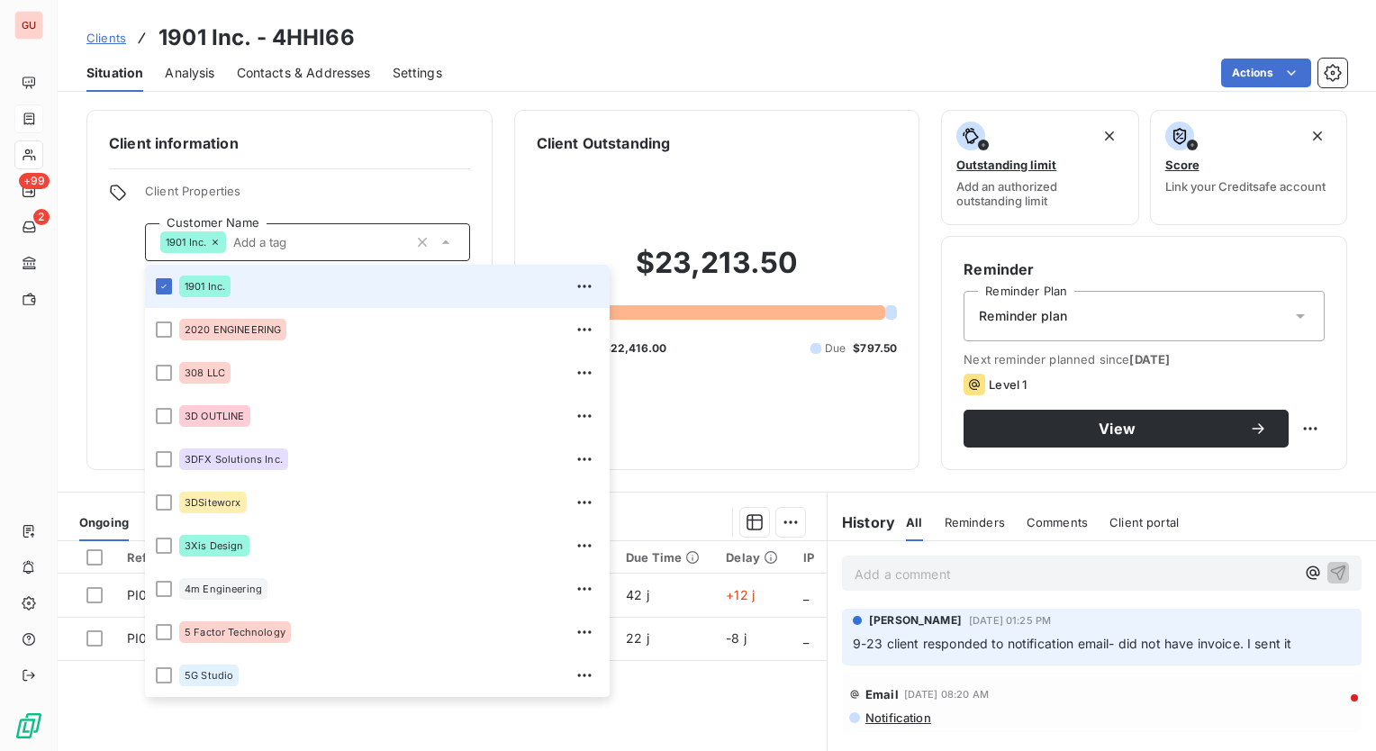
click at [423, 161] on div "Client information Client Properties Customer Name 1901 Inc. 1901 Inc. 2020 ENG…" at bounding box center [289, 290] width 406 height 360
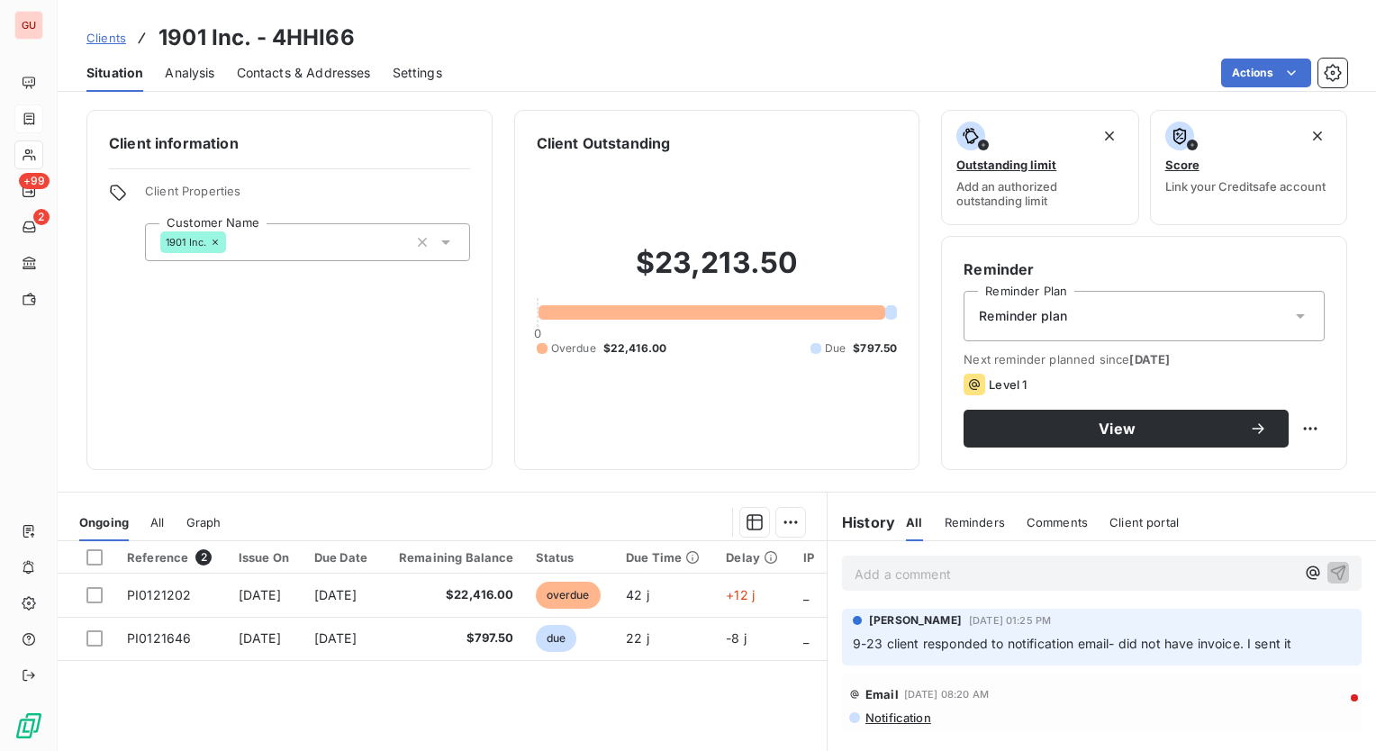
click at [322, 243] on div "1901 Inc." at bounding box center [307, 242] width 325 height 38
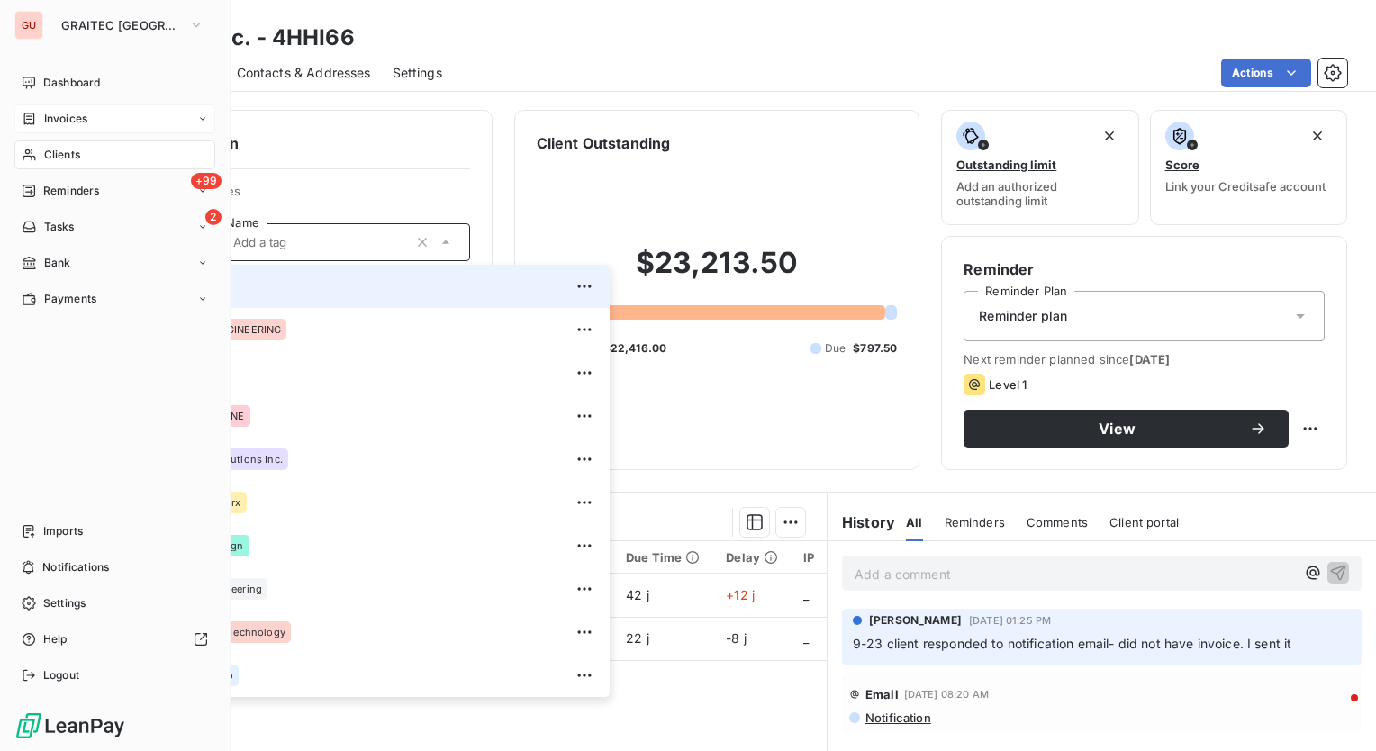
click at [56, 114] on span "Invoices" at bounding box center [65, 119] width 43 height 16
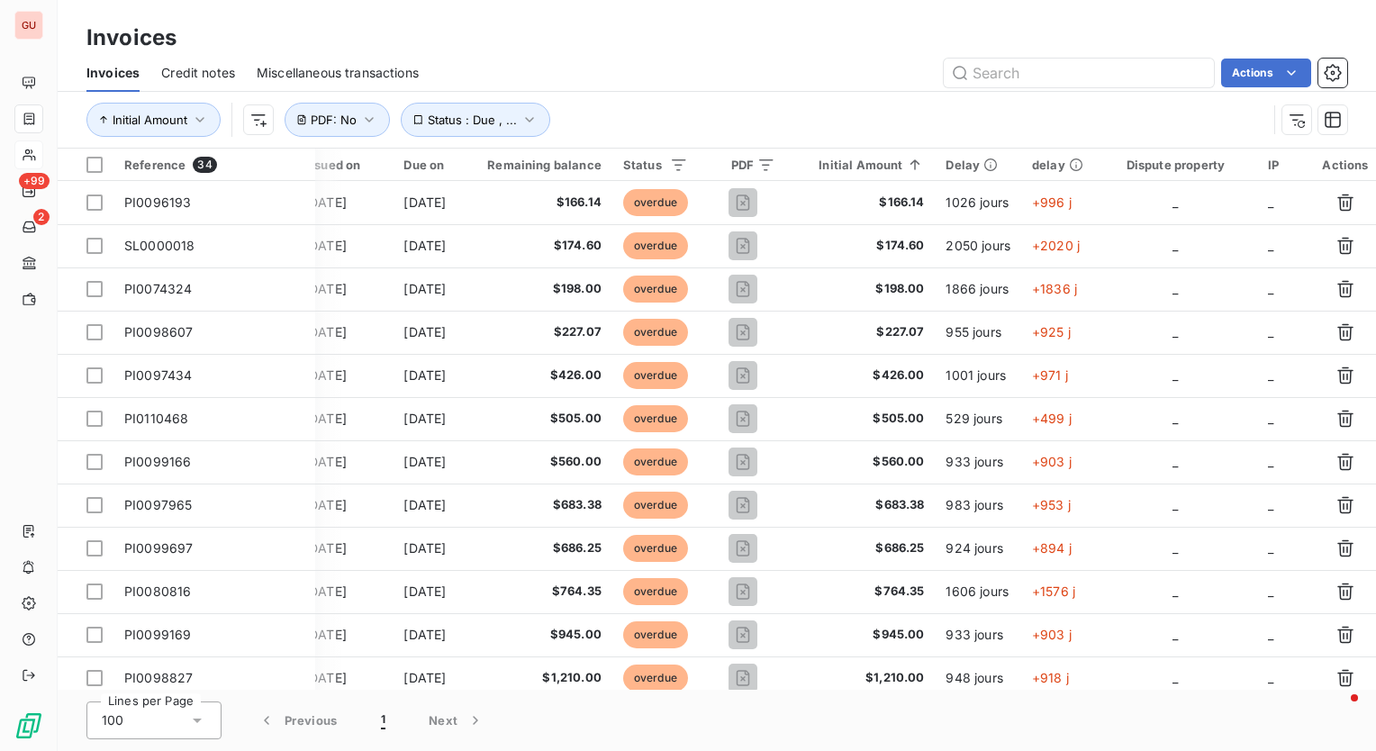
scroll to position [0, 299]
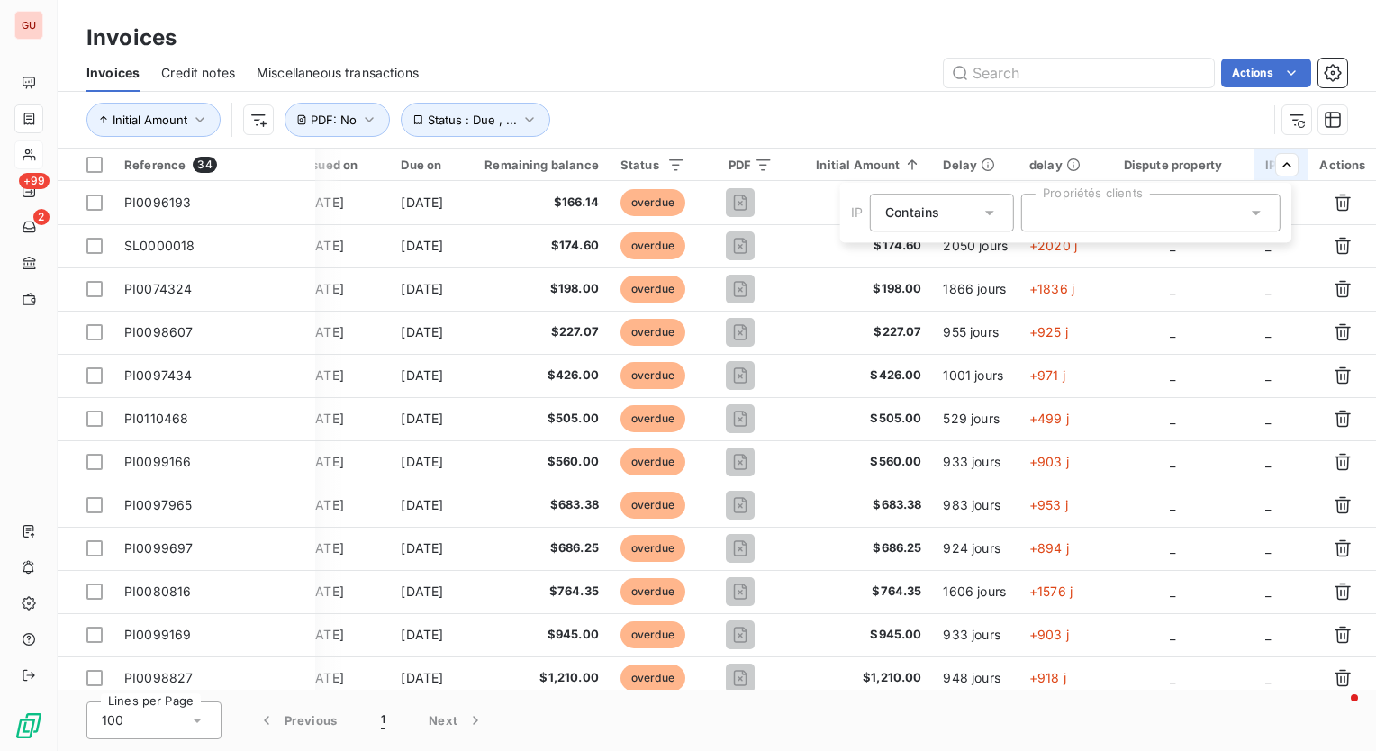
click at [1211, 211] on div at bounding box center [1150, 213] width 259 height 38
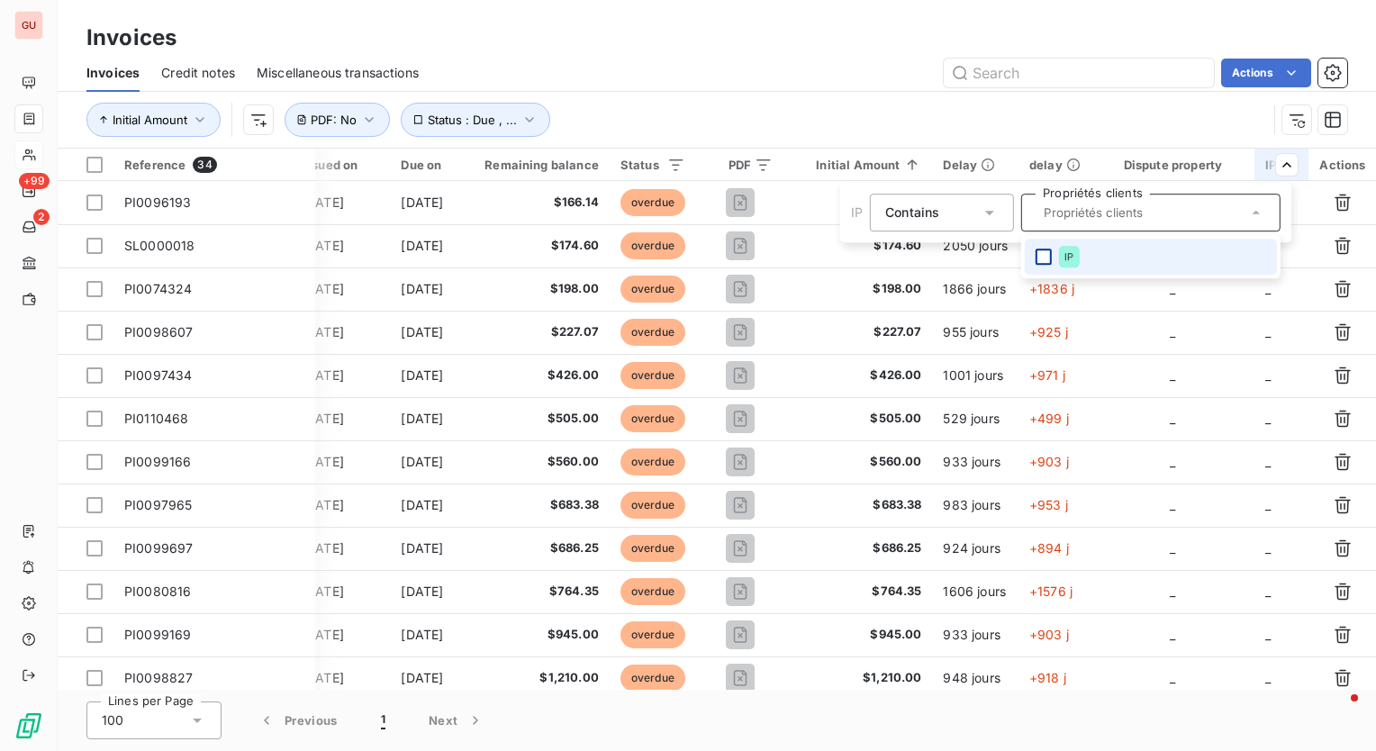
click at [1049, 259] on div at bounding box center [1044, 257] width 16 height 16
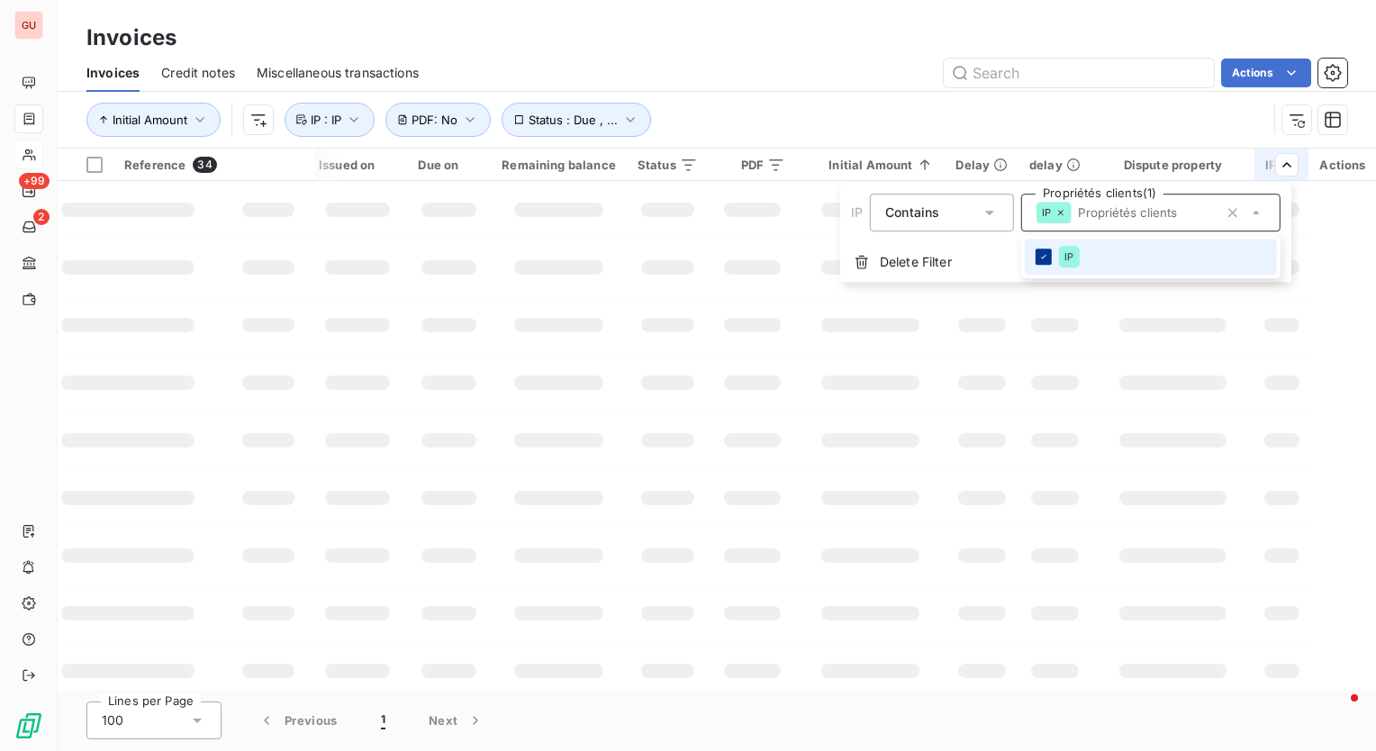
scroll to position [0, 84]
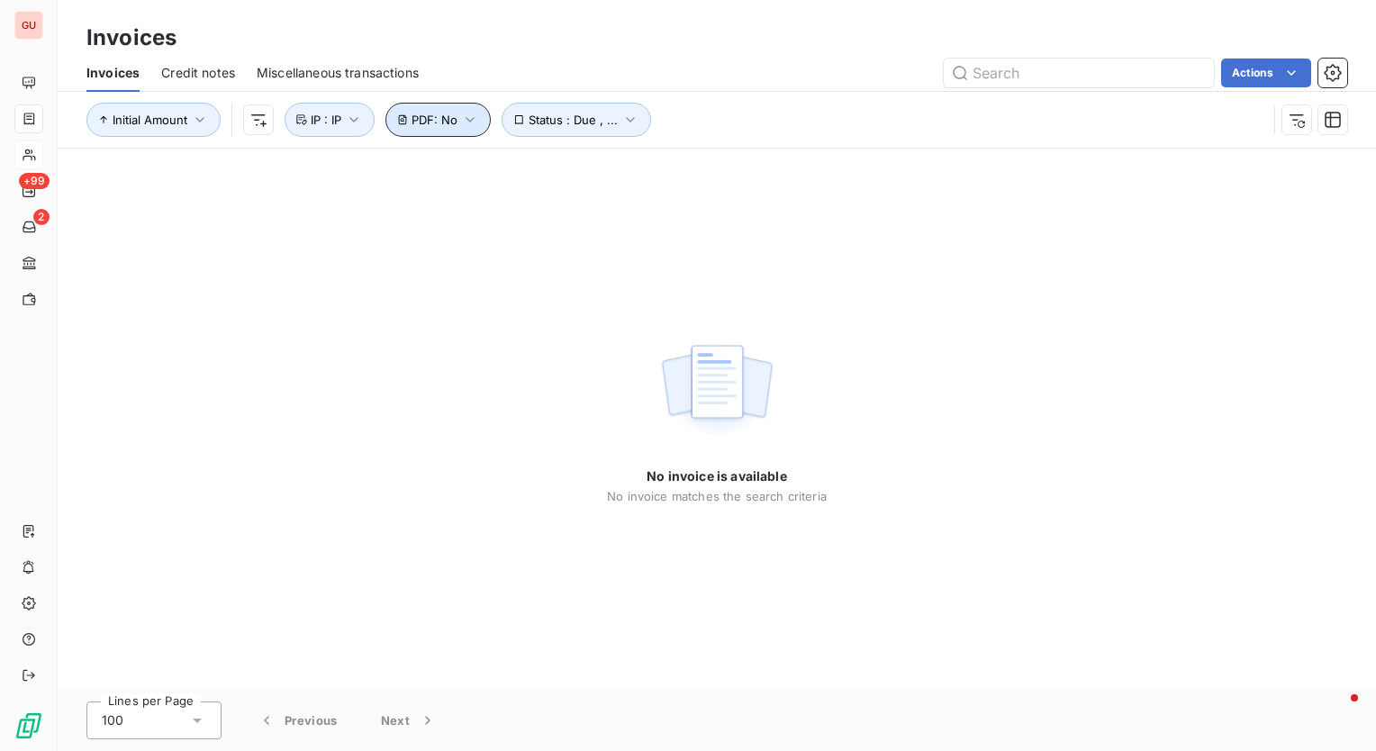
click at [476, 122] on icon "button" at bounding box center [470, 120] width 18 height 18
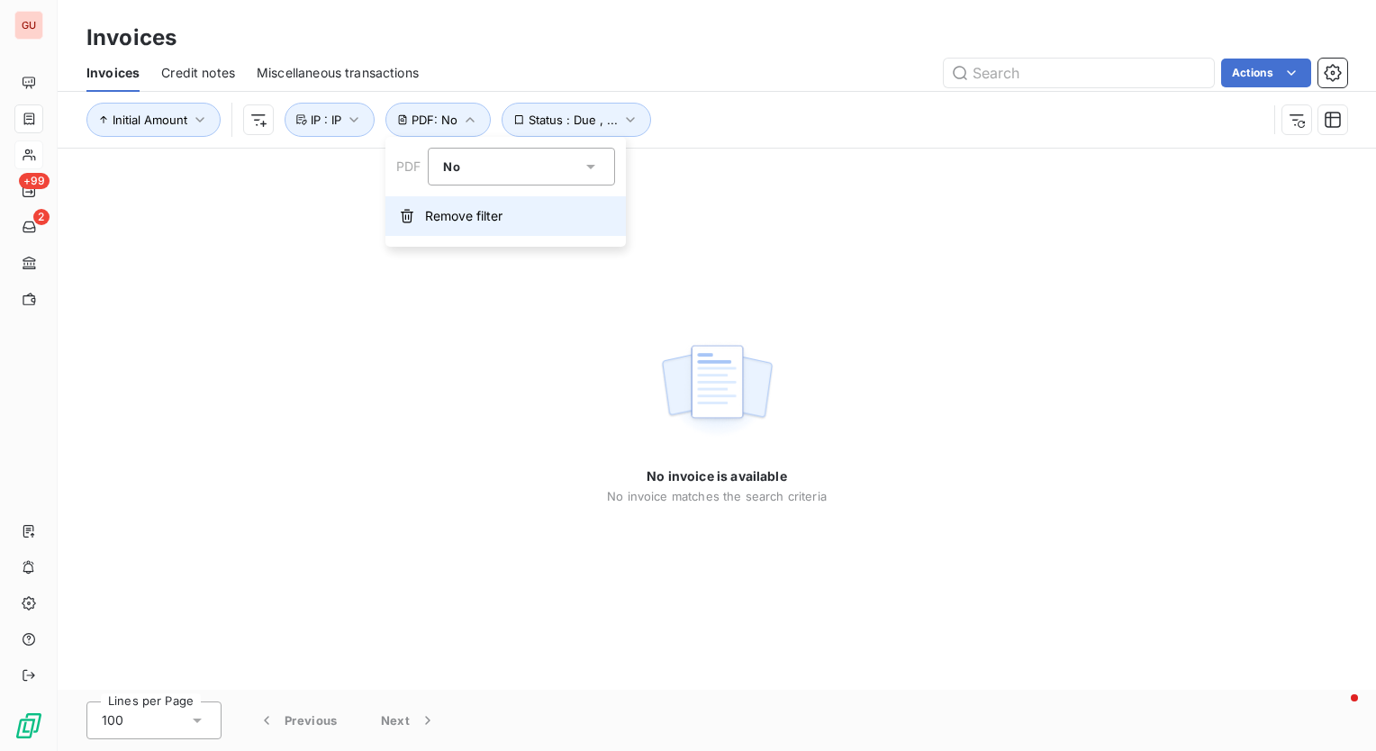
click at [476, 228] on button "Remove filter" at bounding box center [506, 216] width 241 height 40
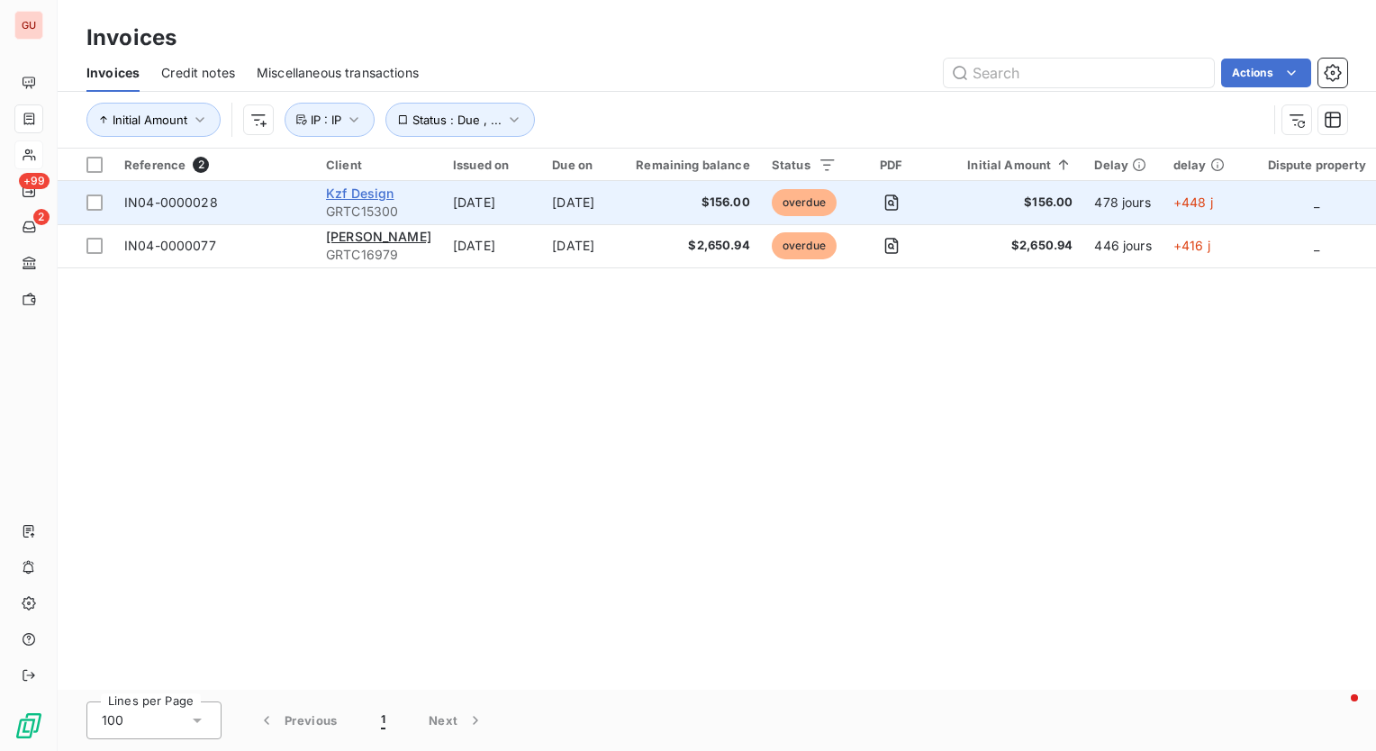
click at [370, 189] on span "Kzf Design" at bounding box center [360, 193] width 68 height 15
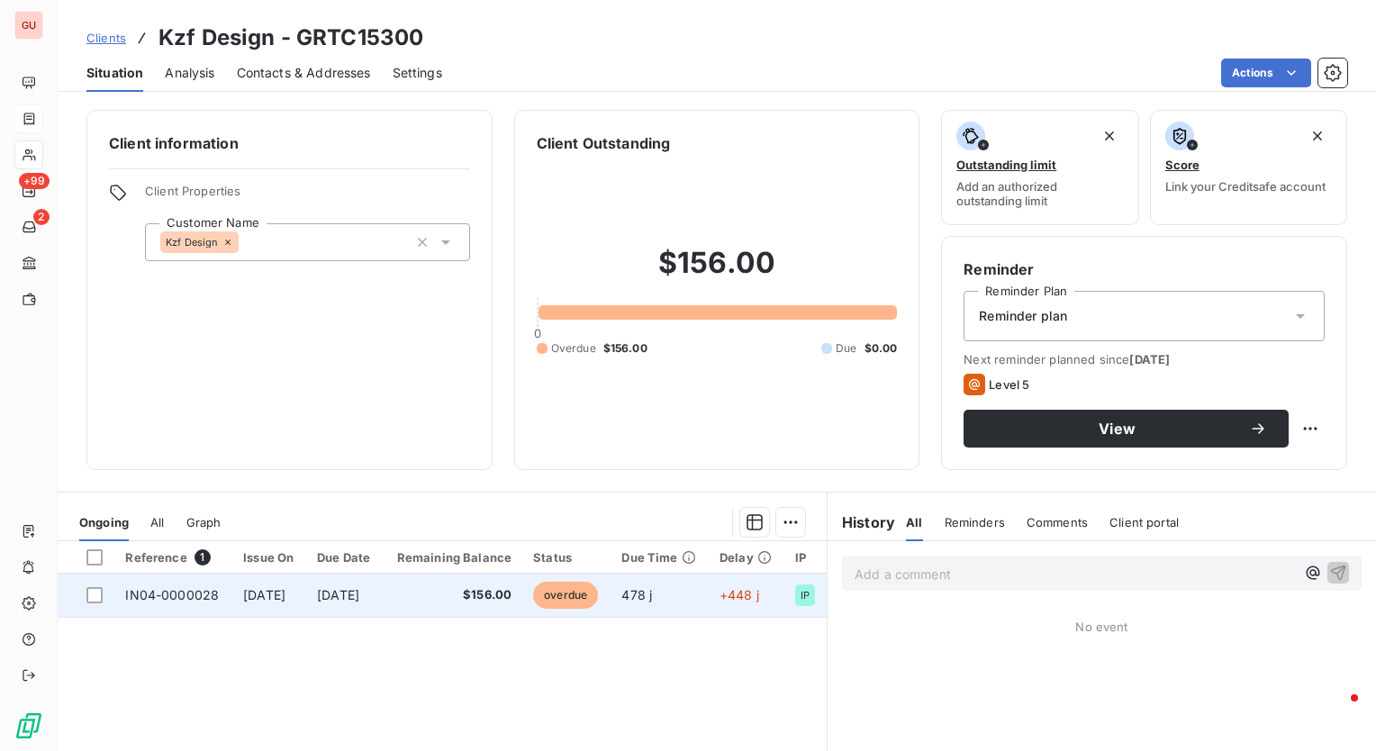
click at [280, 593] on span "[DATE]" at bounding box center [264, 594] width 42 height 15
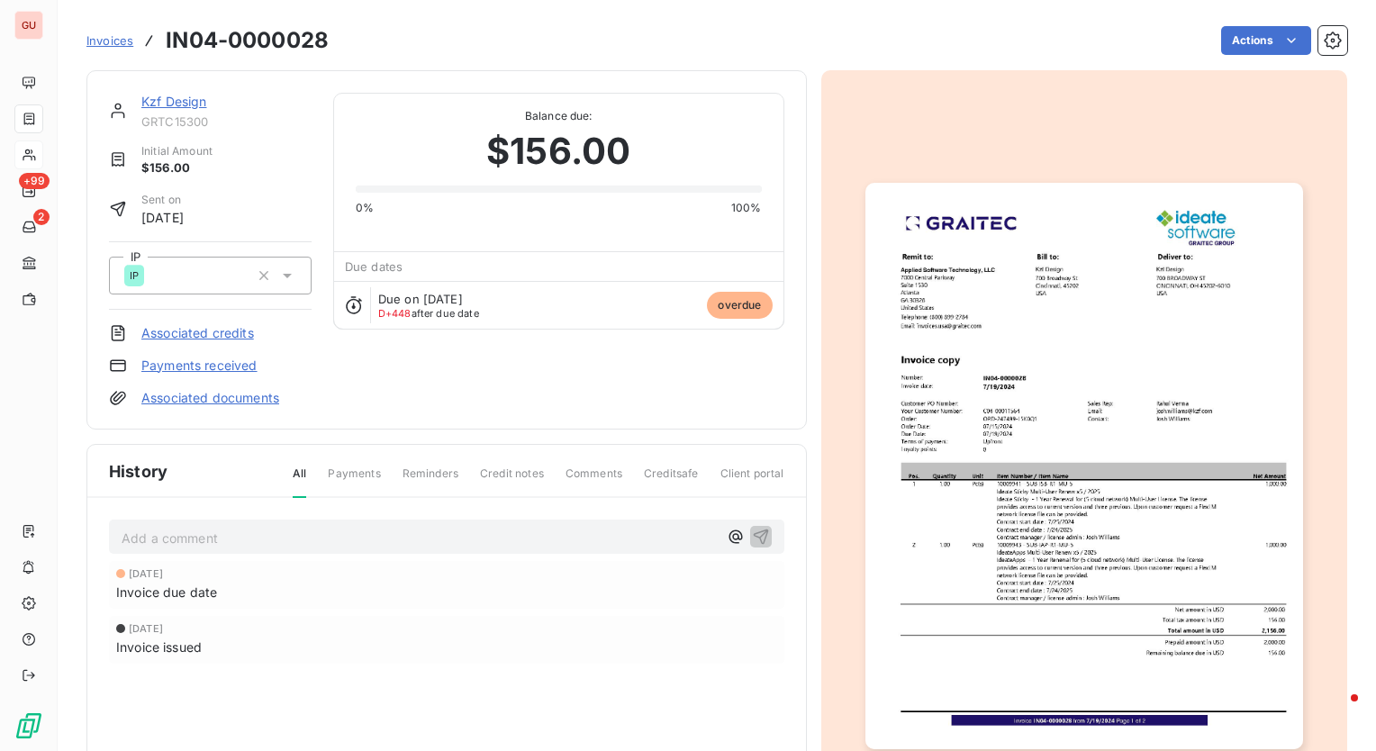
click at [107, 32] on link "Invoices" at bounding box center [109, 41] width 47 height 18
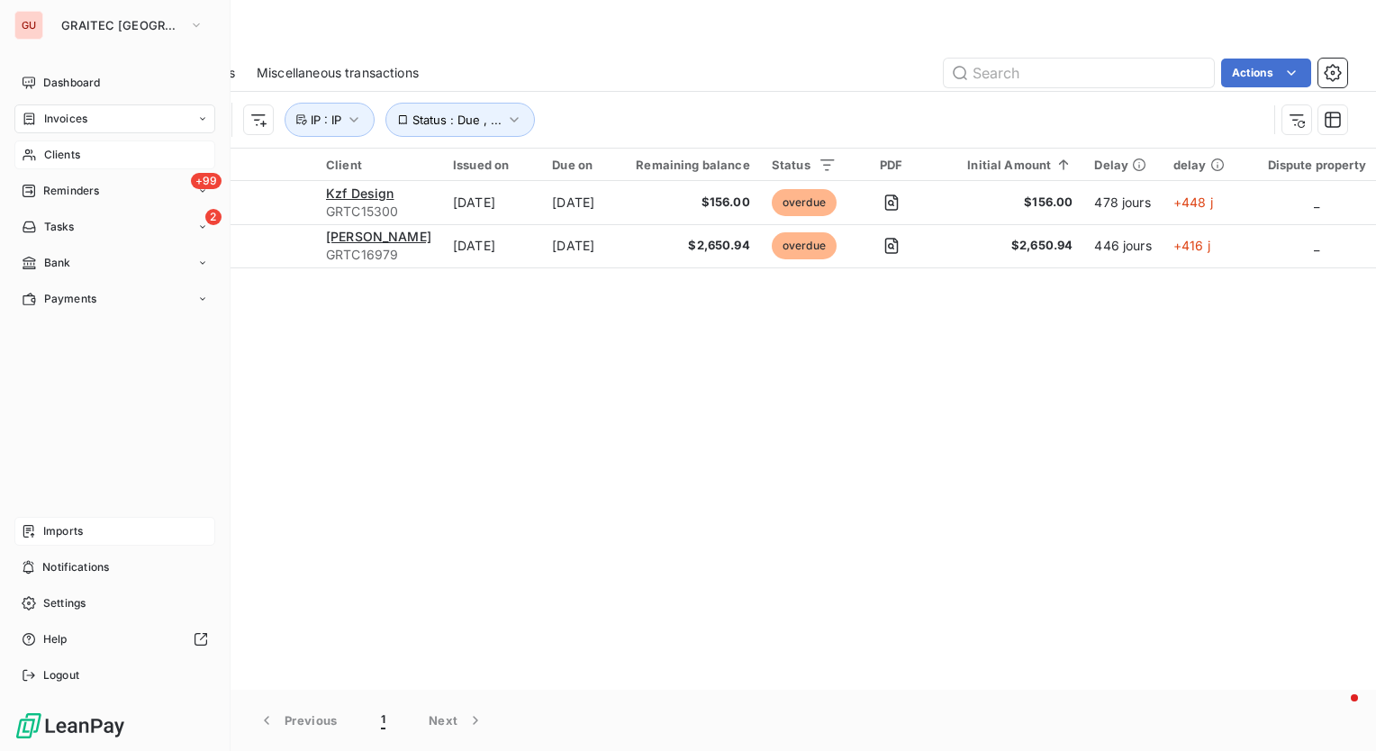
click at [86, 531] on div "Imports" at bounding box center [114, 531] width 201 height 29
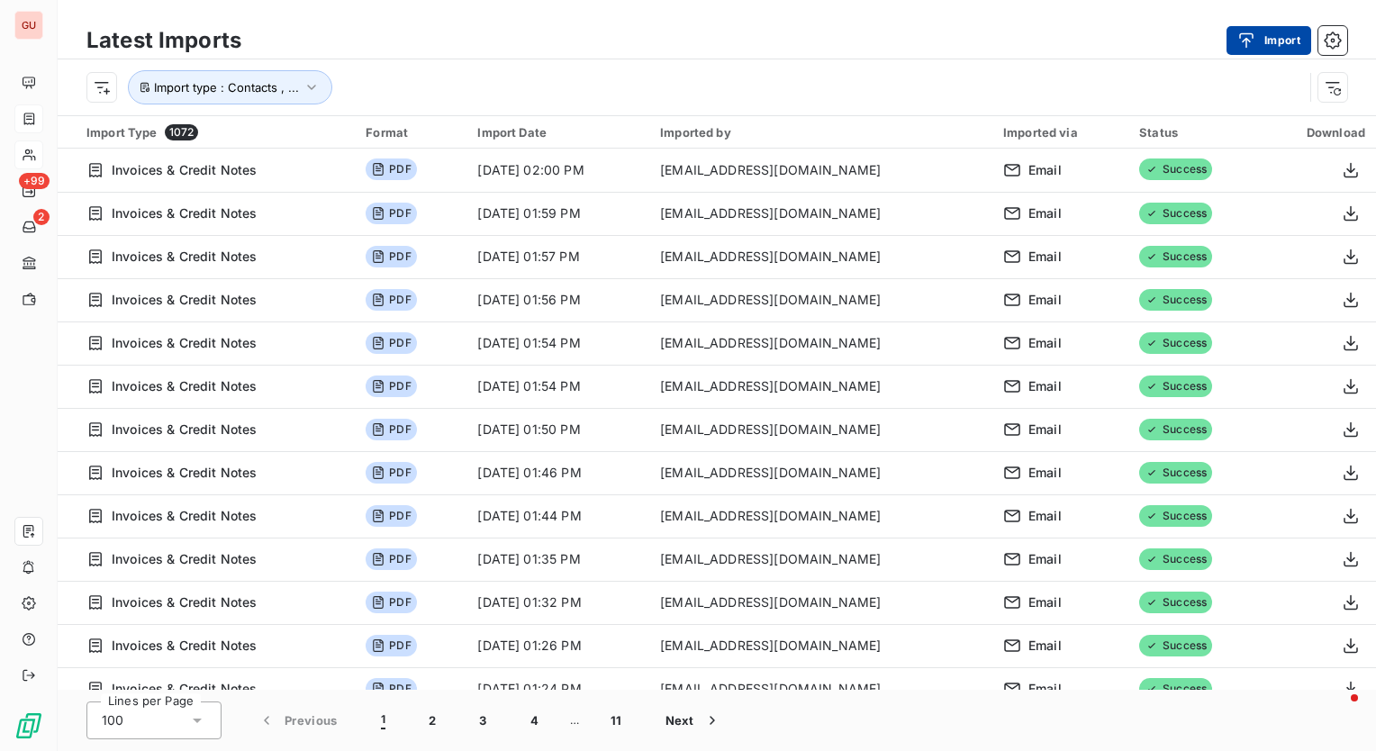
click at [1263, 36] on div "button" at bounding box center [1251, 41] width 27 height 18
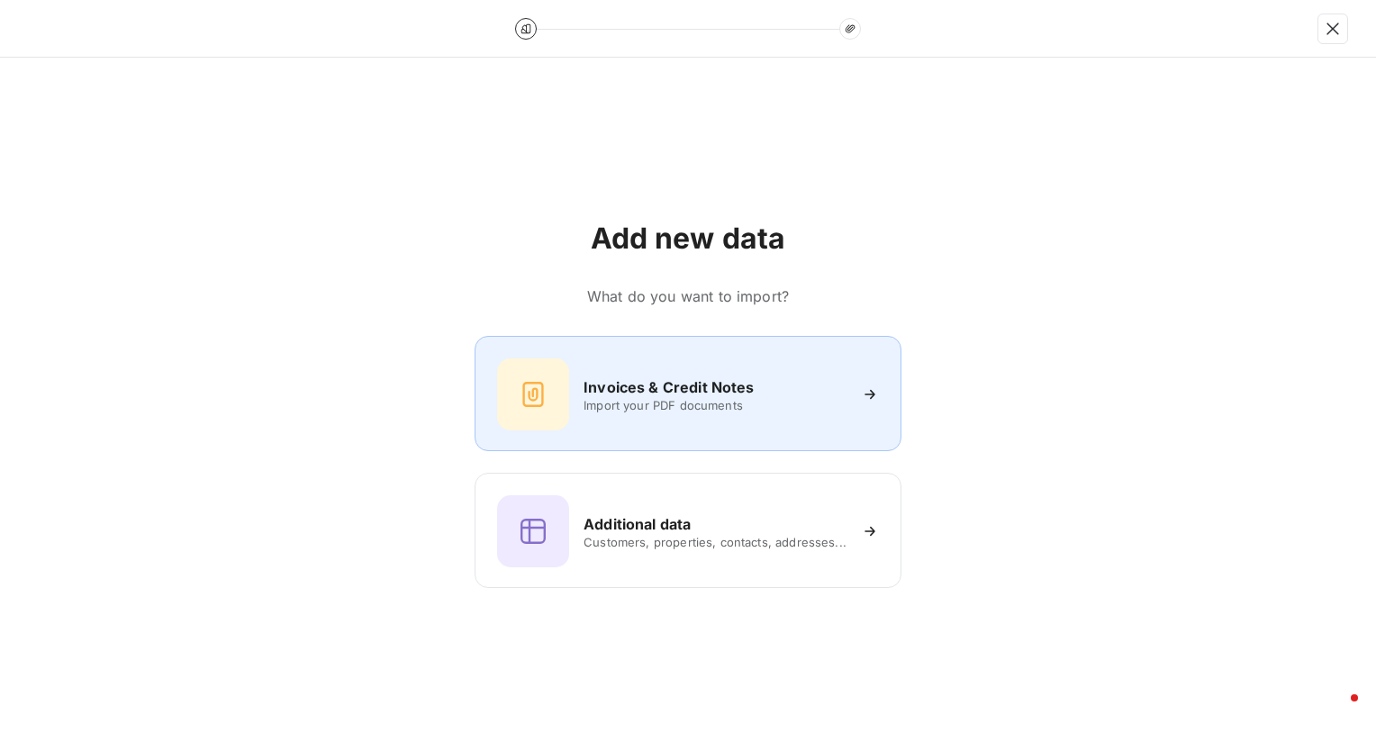
click at [749, 374] on div "Invoices & Credit Notes Import your PDF documents" at bounding box center [688, 395] width 382 height 72
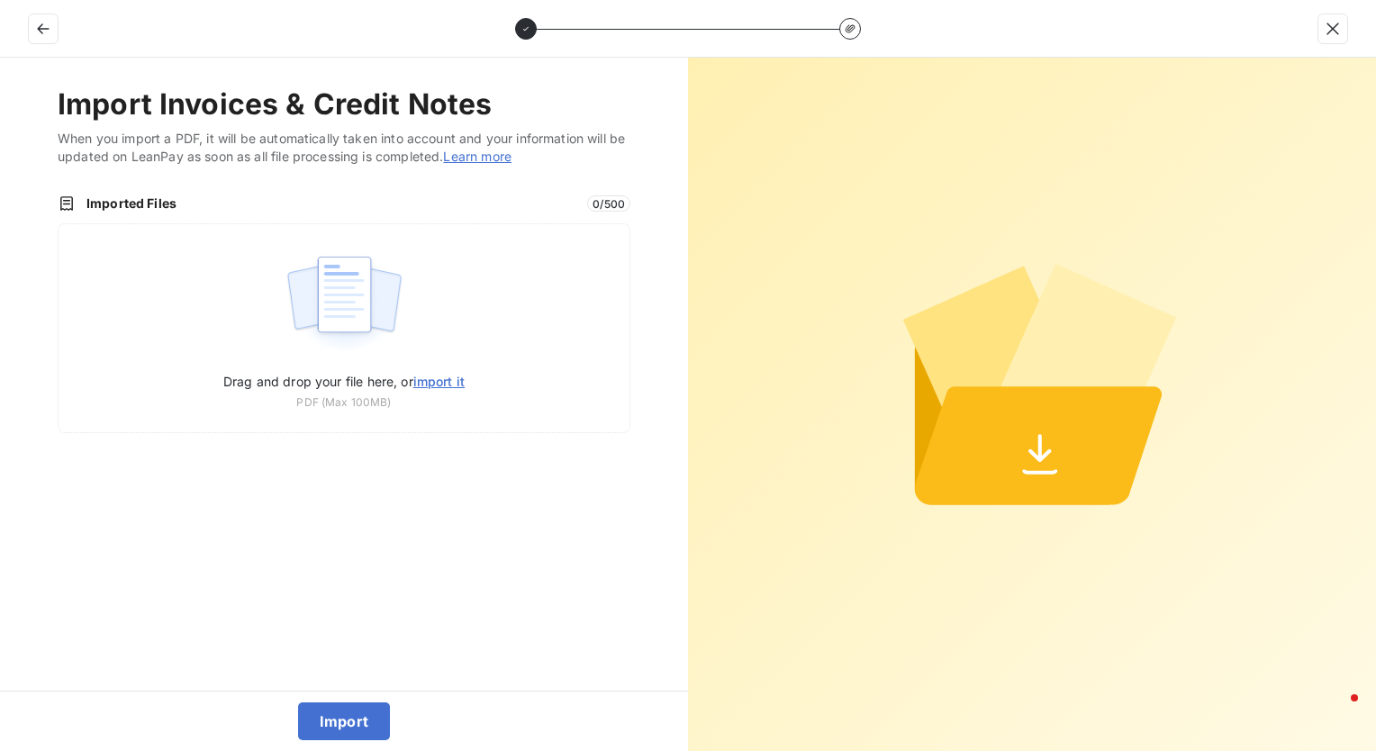
click at [133, 201] on span "Imported Files" at bounding box center [331, 204] width 490 height 18
click at [1324, 20] on icon "button" at bounding box center [1333, 29] width 18 height 18
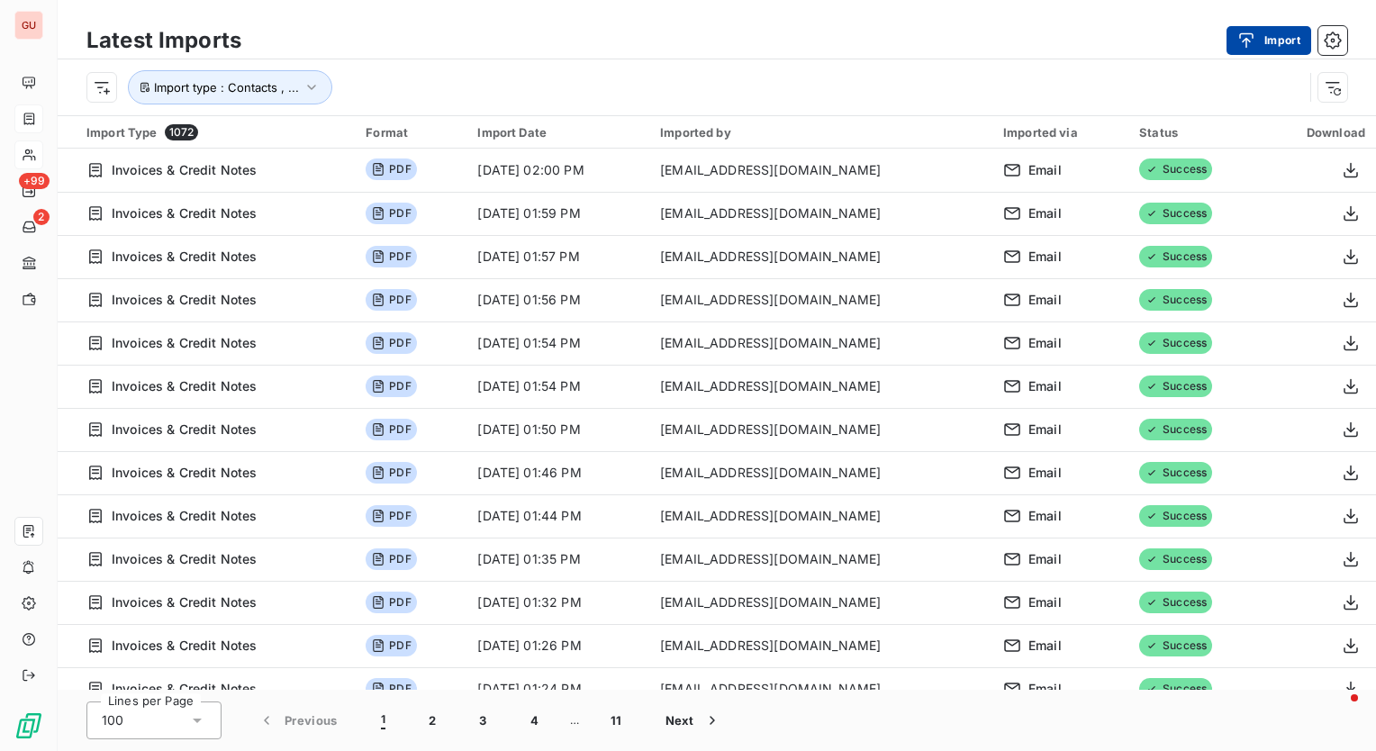
click at [1252, 33] on icon "button" at bounding box center [1246, 39] width 14 height 15
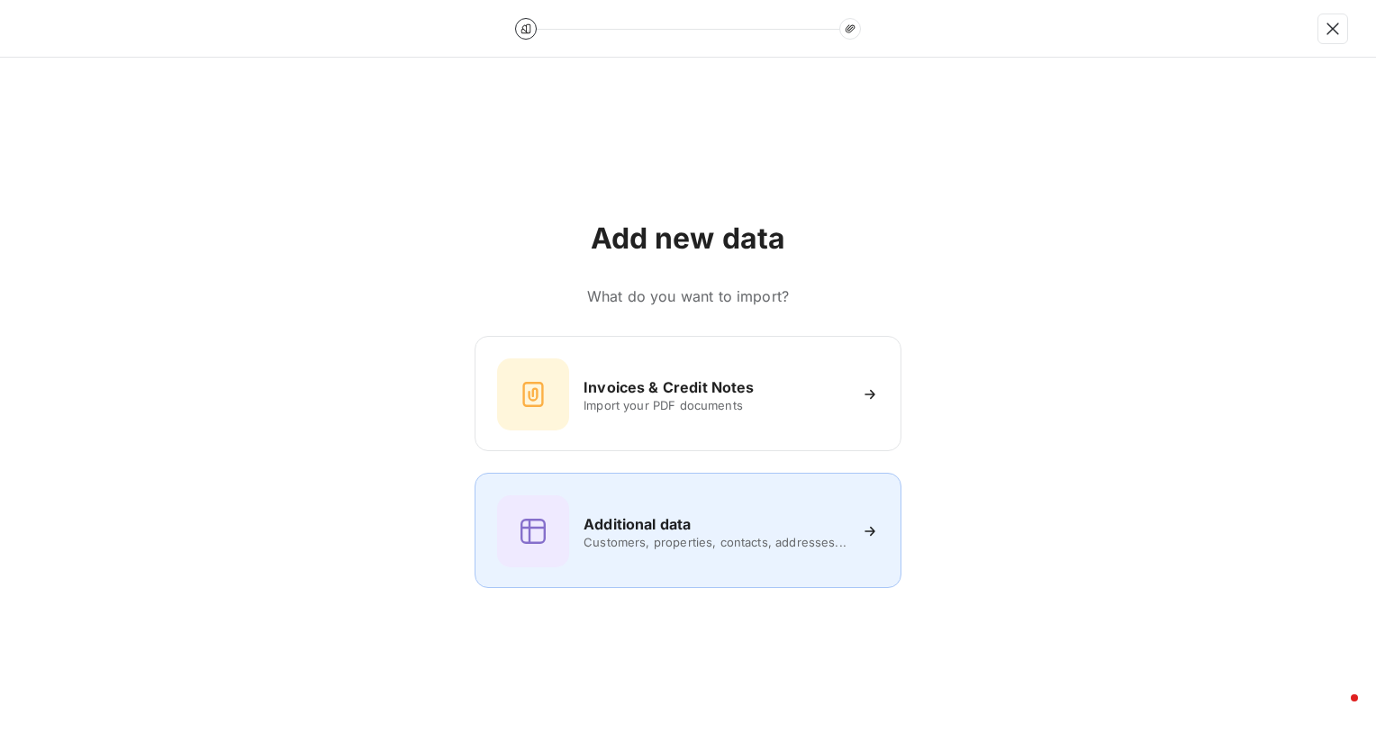
click at [724, 542] on span "Customers, properties, contacts, addresses..." at bounding box center [715, 542] width 263 height 14
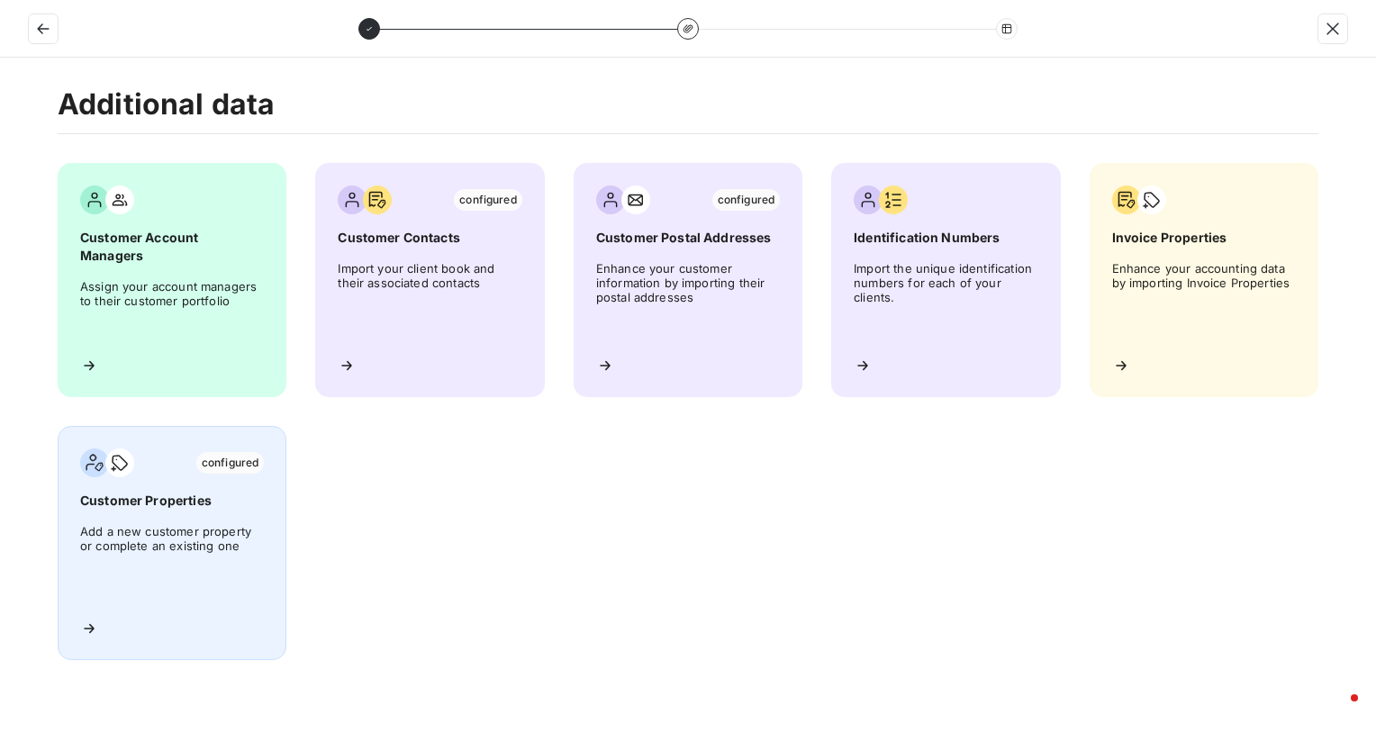
click at [90, 629] on icon at bounding box center [89, 628] width 10 height 9
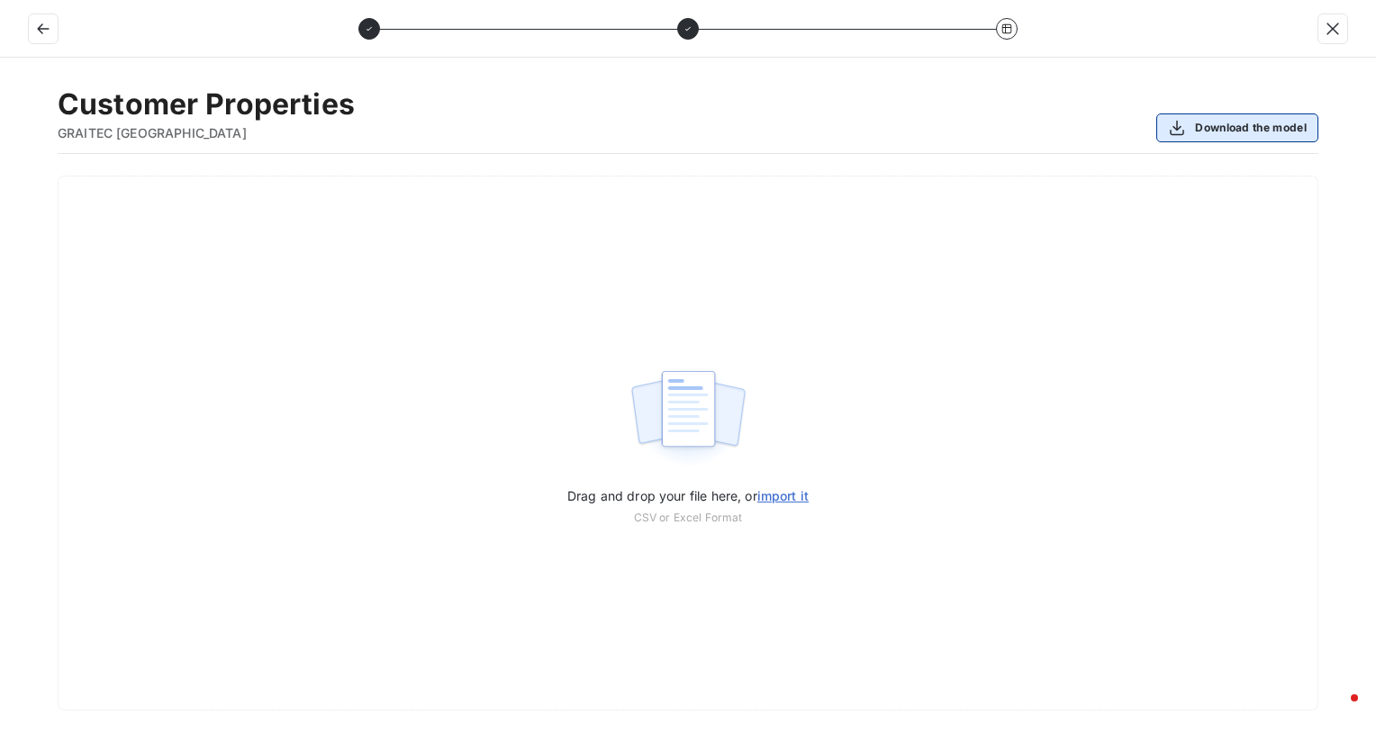
click at [1282, 130] on button "Download the model" at bounding box center [1238, 127] width 162 height 29
click at [36, 30] on icon "button" at bounding box center [43, 29] width 18 height 18
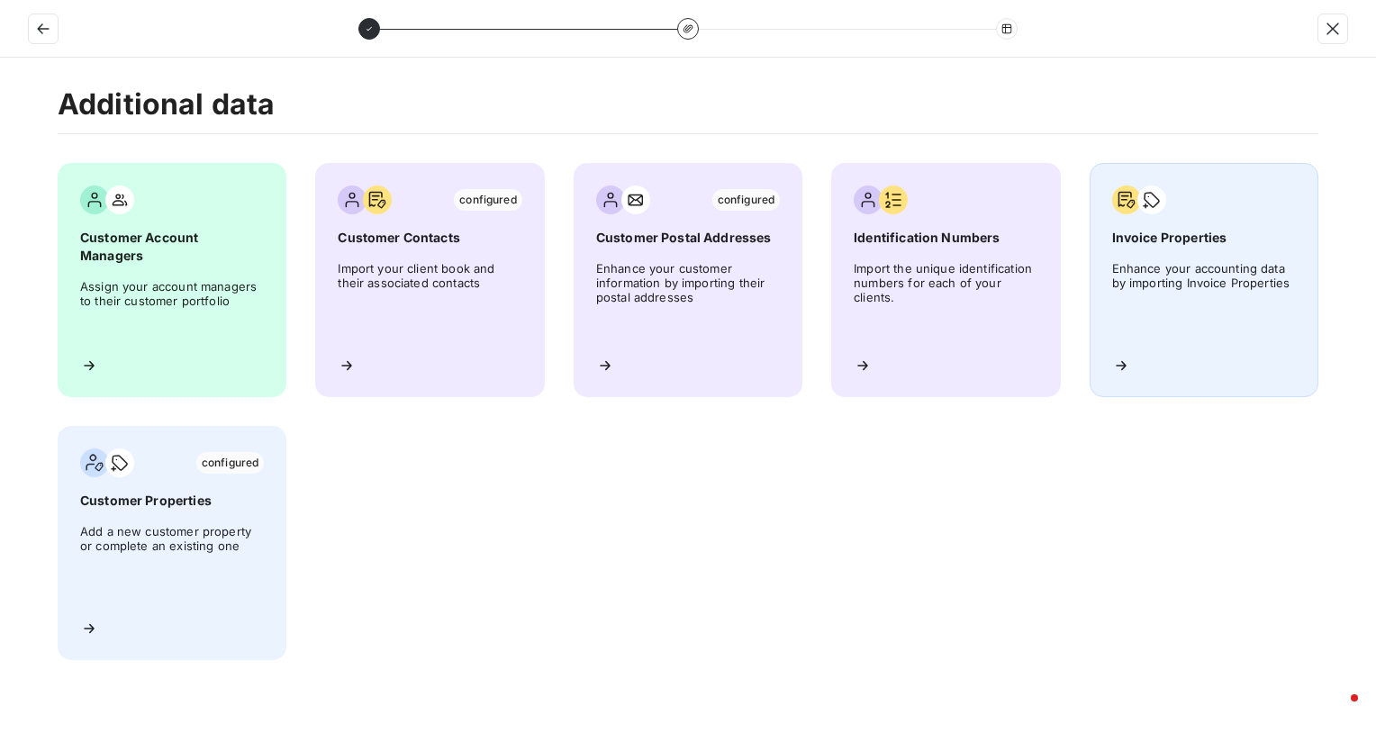
click at [1247, 272] on span "Enhance your accounting data by importing Invoice Properties" at bounding box center [1204, 301] width 184 height 81
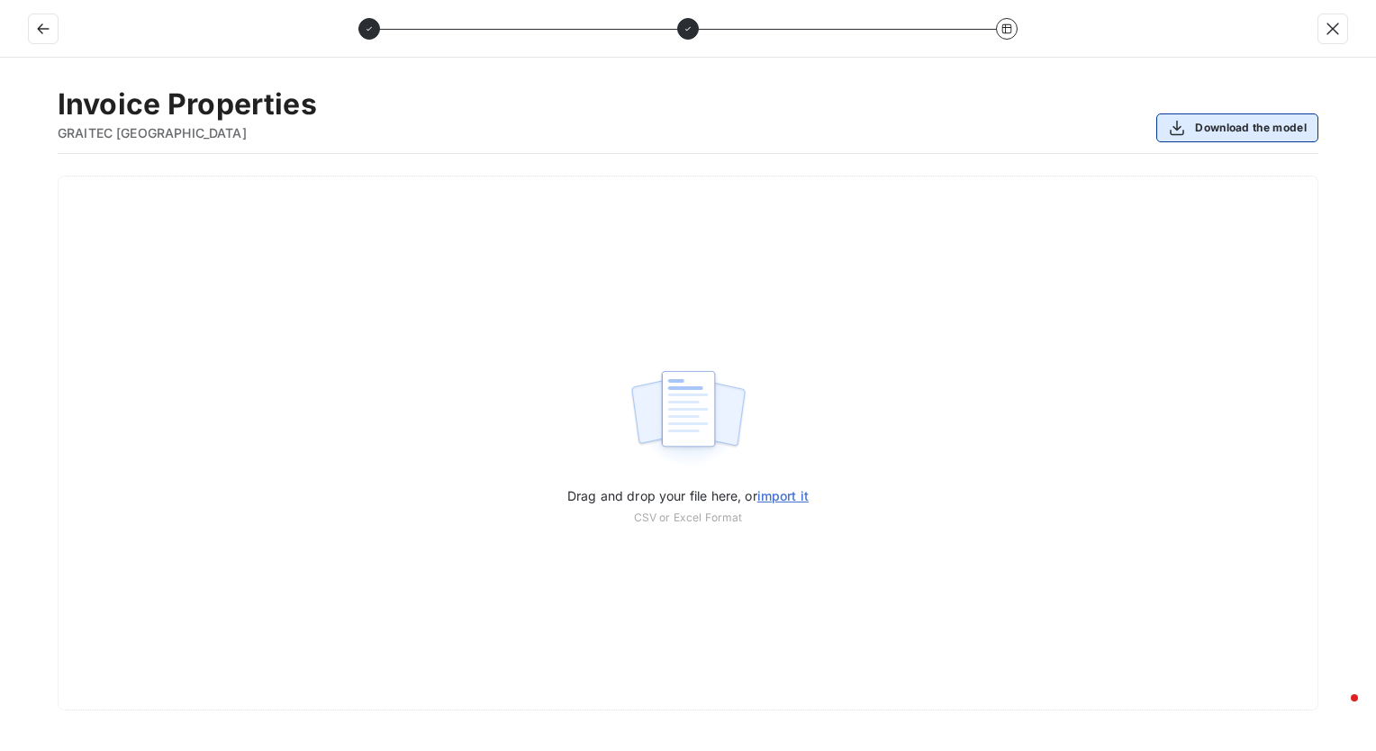
click at [1234, 135] on button "Download the model" at bounding box center [1238, 127] width 162 height 29
click at [57, 34] on button "button" at bounding box center [43, 28] width 29 height 29
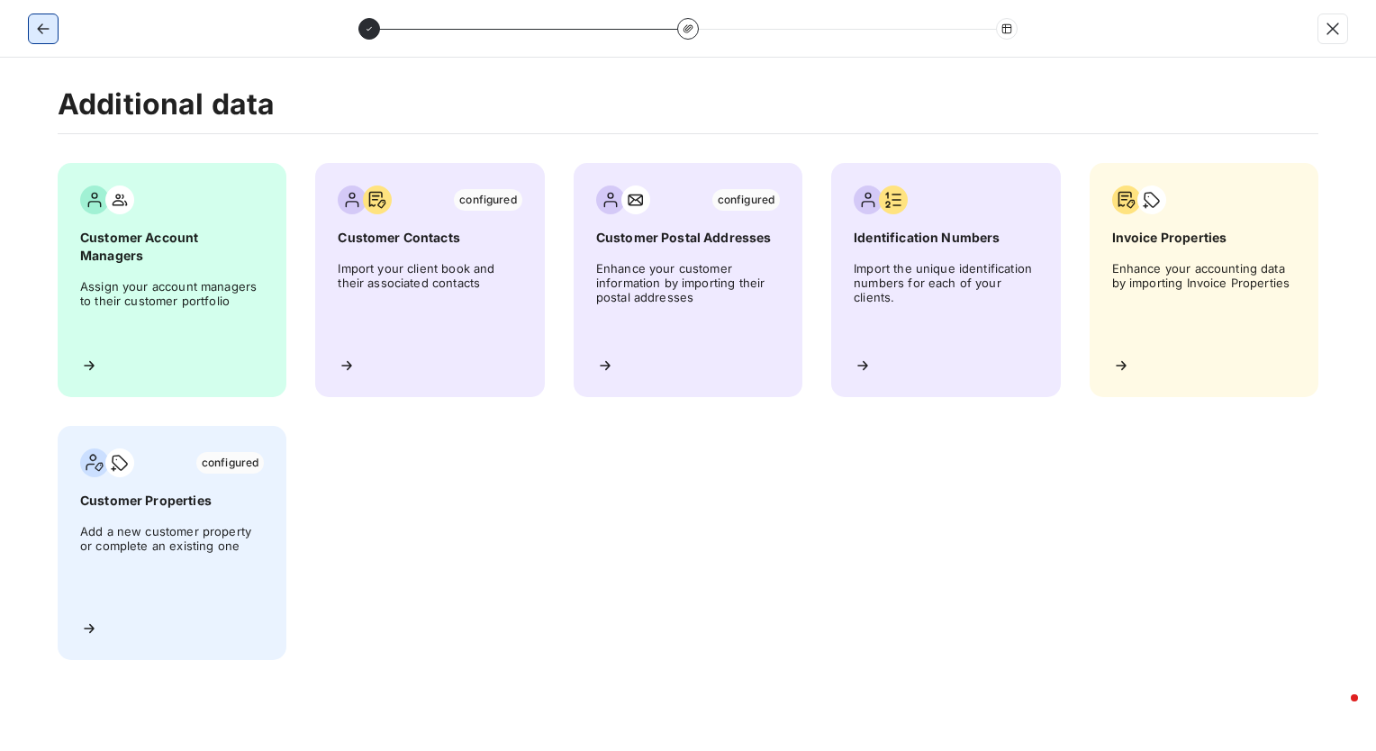
click at [57, 34] on button "button" at bounding box center [43, 28] width 29 height 29
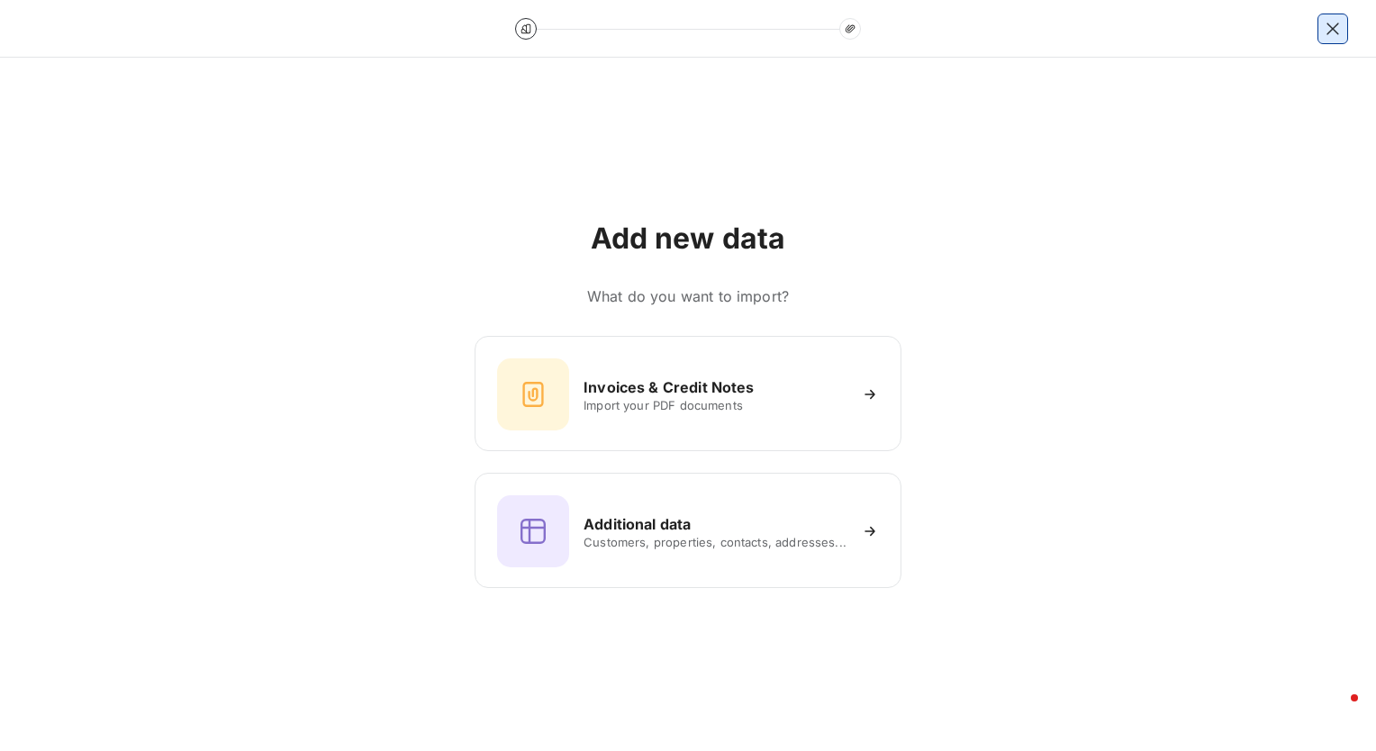
click at [1321, 30] on button "button" at bounding box center [1333, 28] width 29 height 29
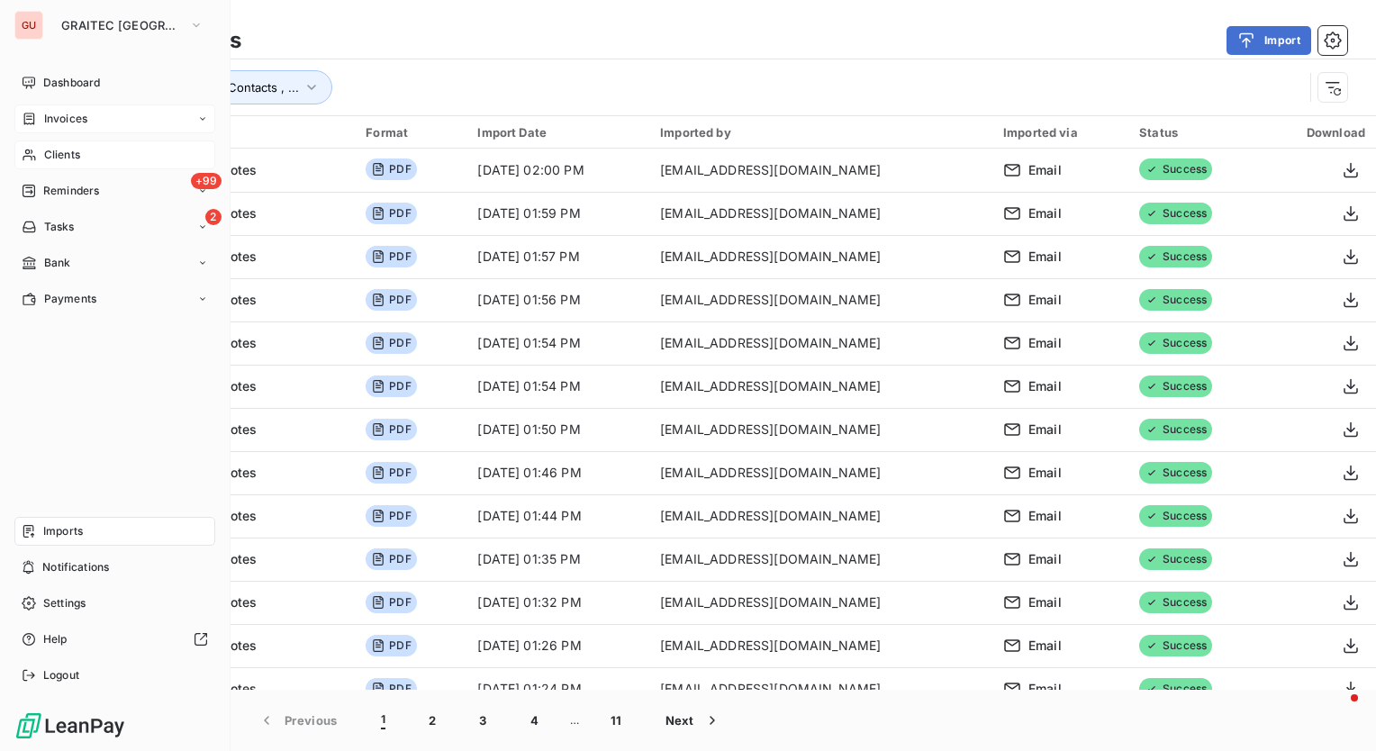
click at [68, 161] on span "Clients" at bounding box center [62, 155] width 36 height 16
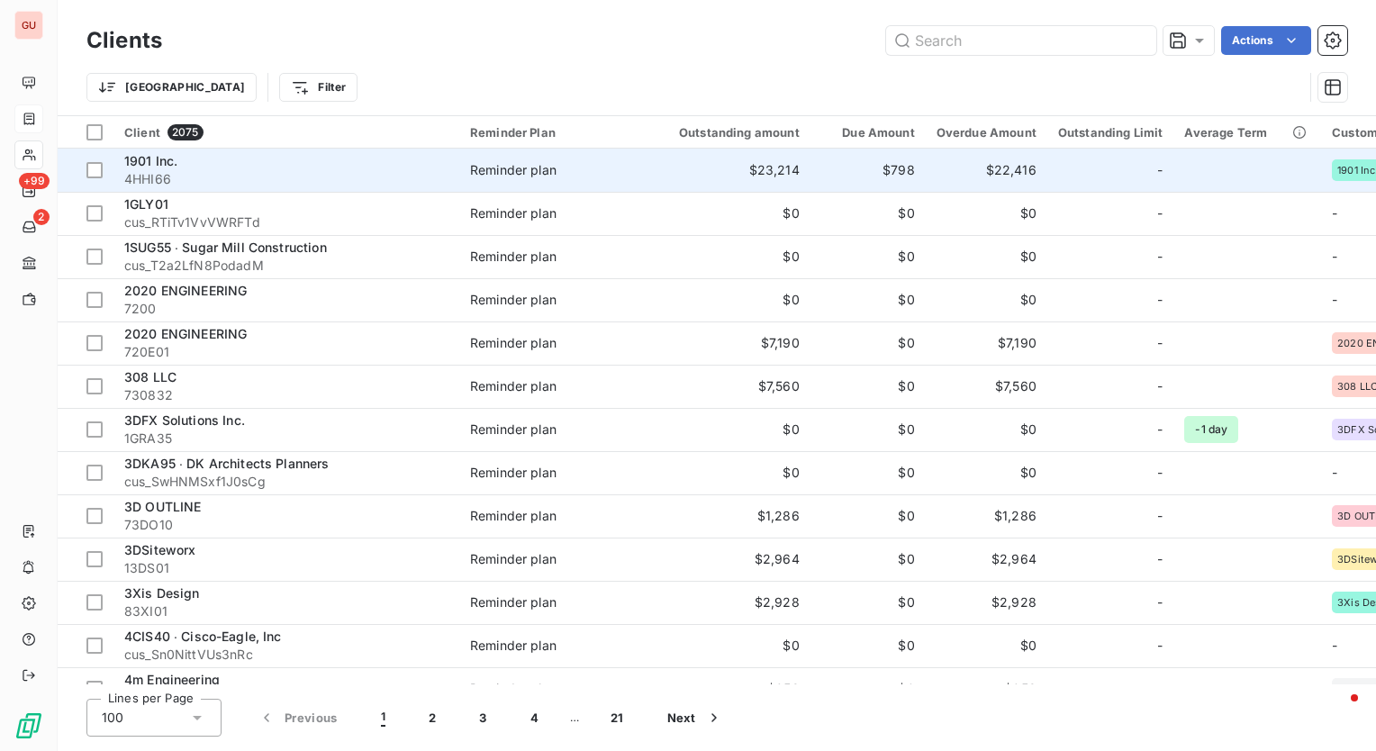
click at [166, 161] on span "1901 Inc." at bounding box center [150, 160] width 53 height 15
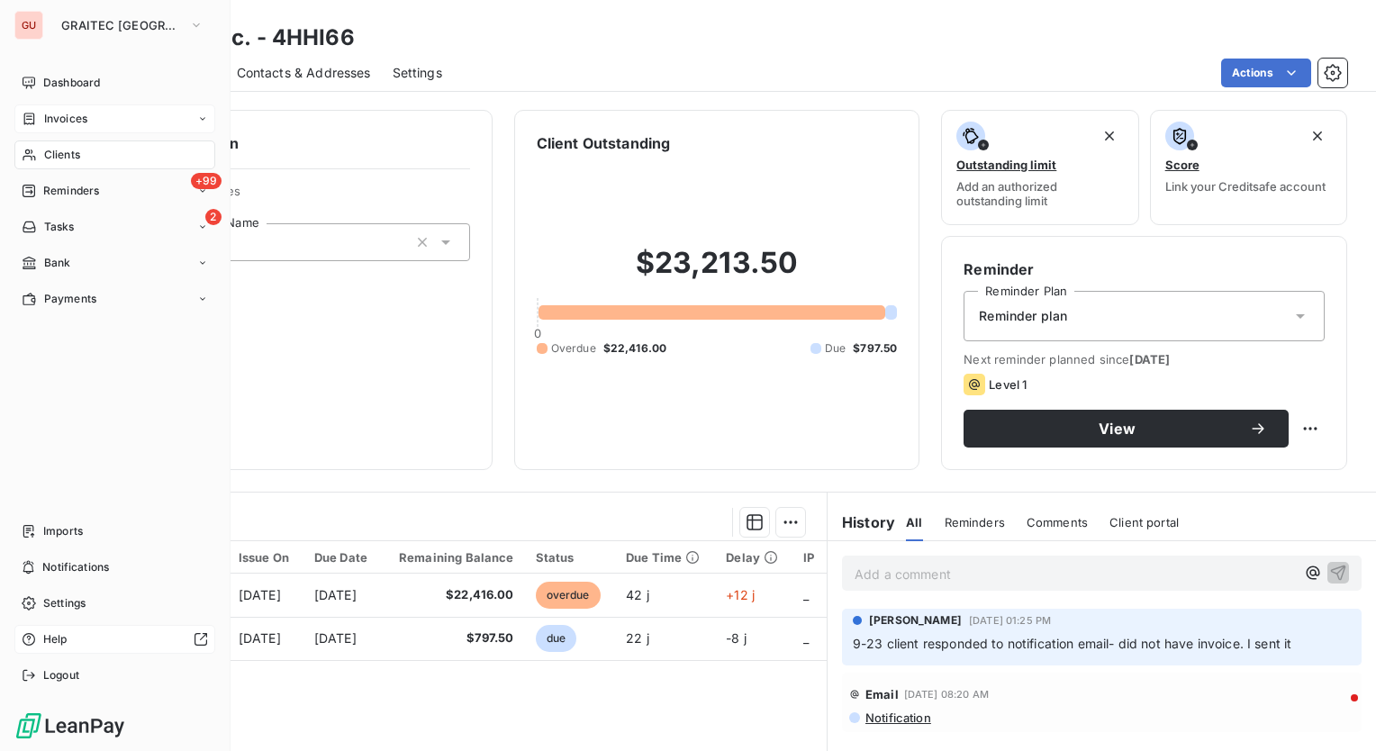
click at [83, 640] on div at bounding box center [141, 639] width 133 height 14
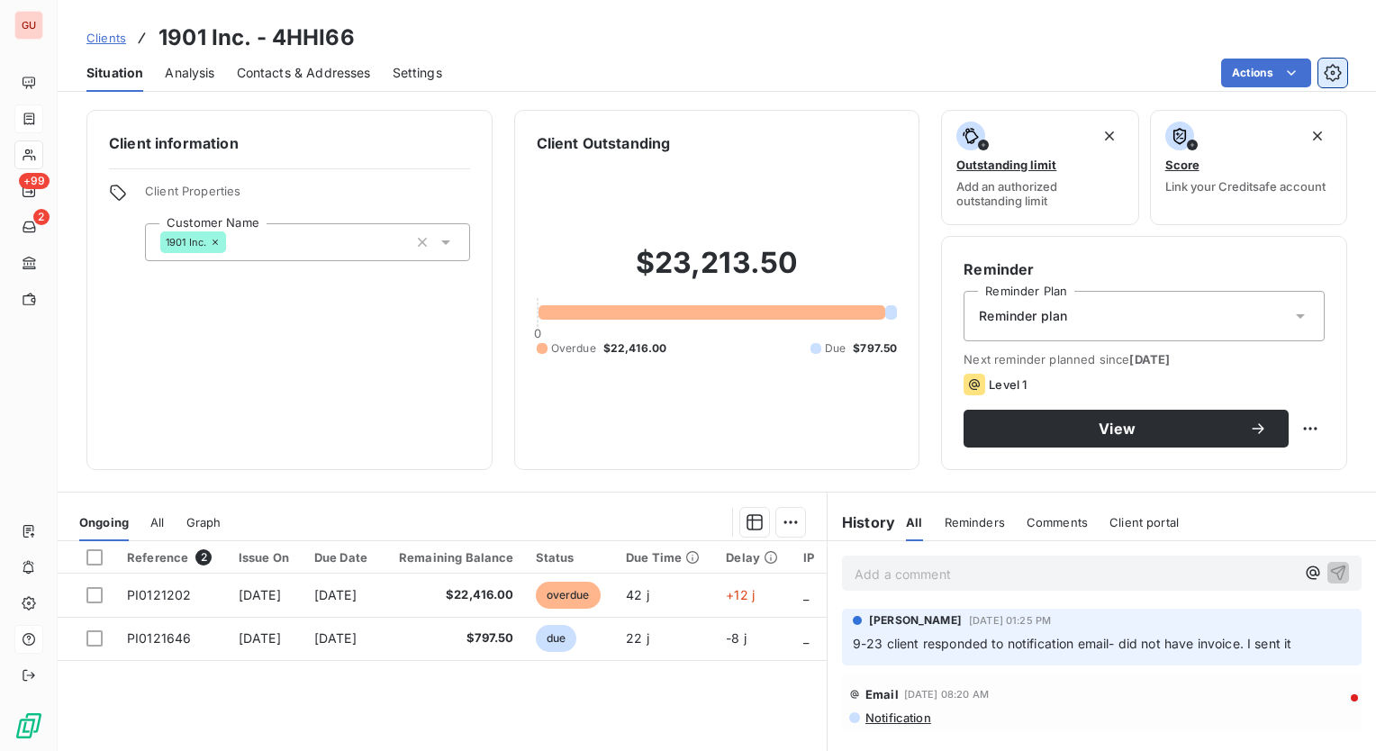
click at [1343, 68] on button "button" at bounding box center [1333, 73] width 29 height 29
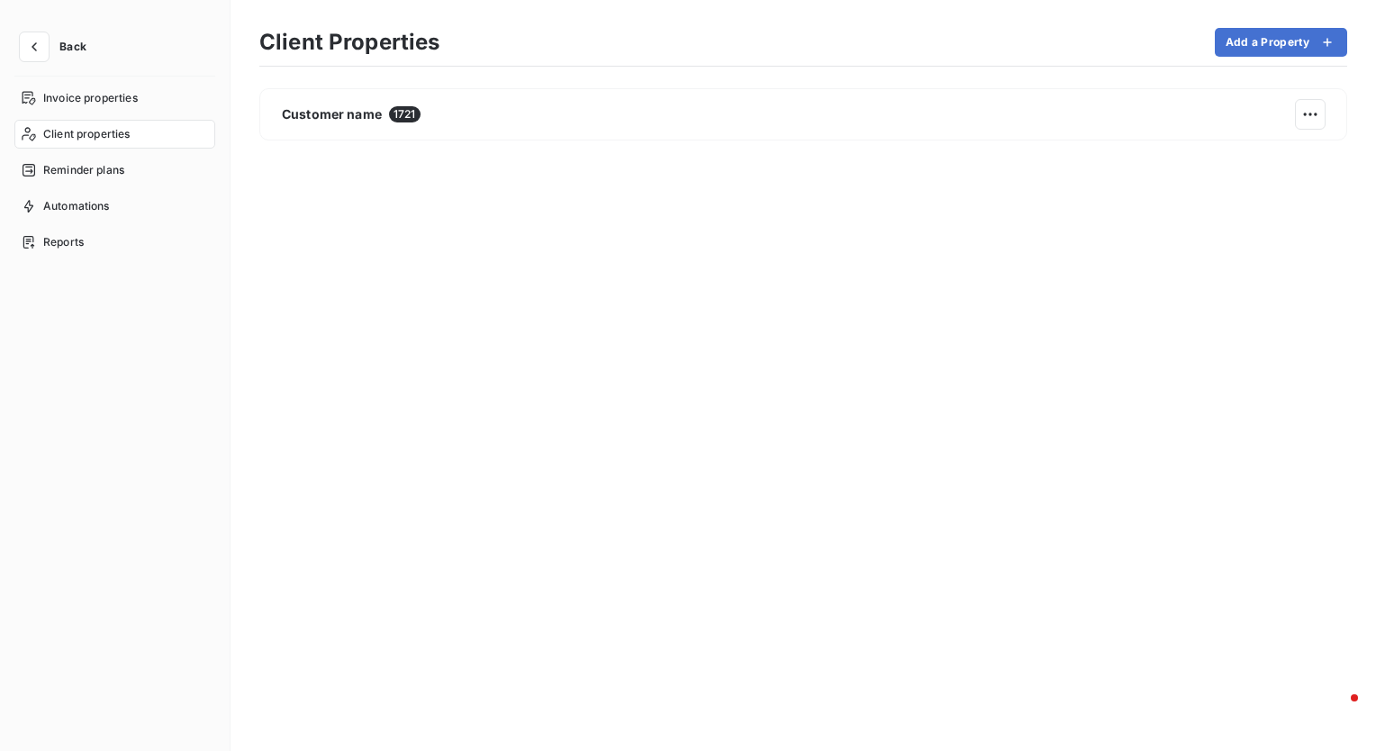
click at [97, 140] on span "Client properties" at bounding box center [86, 134] width 87 height 16
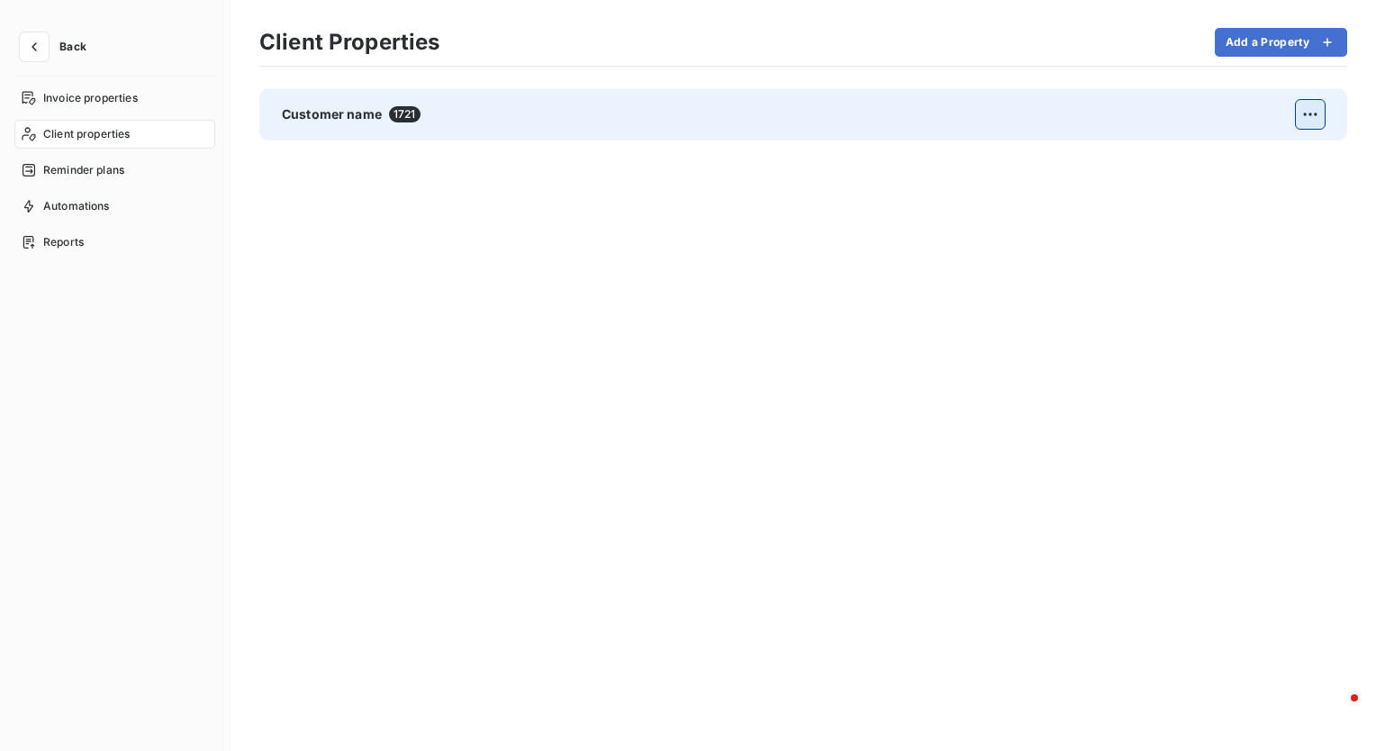
click at [1315, 110] on html "Back Invoice properties Client properties Reminder plans Automations Reports Cl…" at bounding box center [688, 375] width 1376 height 751
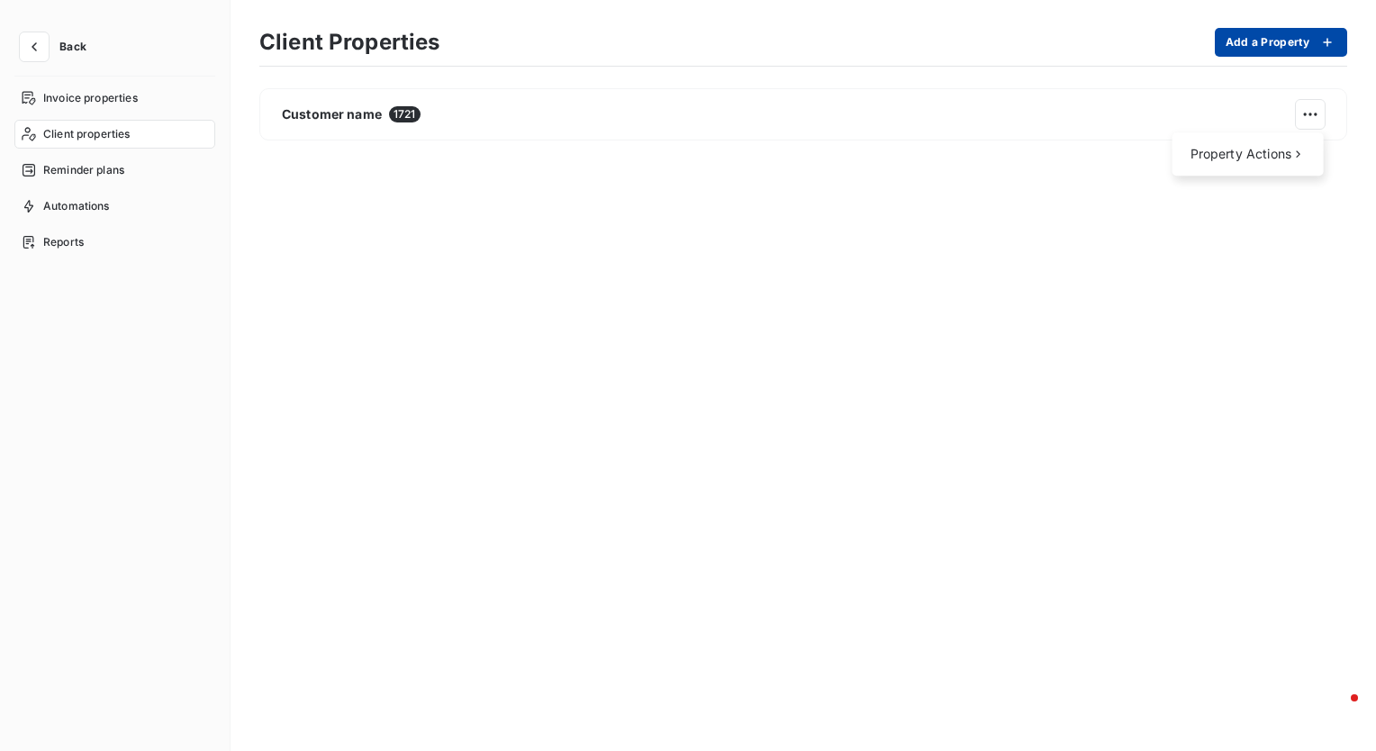
click at [1284, 39] on html "Back Invoice properties Client properties Reminder plans Automations Reports Cl…" at bounding box center [688, 375] width 1376 height 751
click at [1284, 39] on button "Add a Property" at bounding box center [1281, 42] width 132 height 29
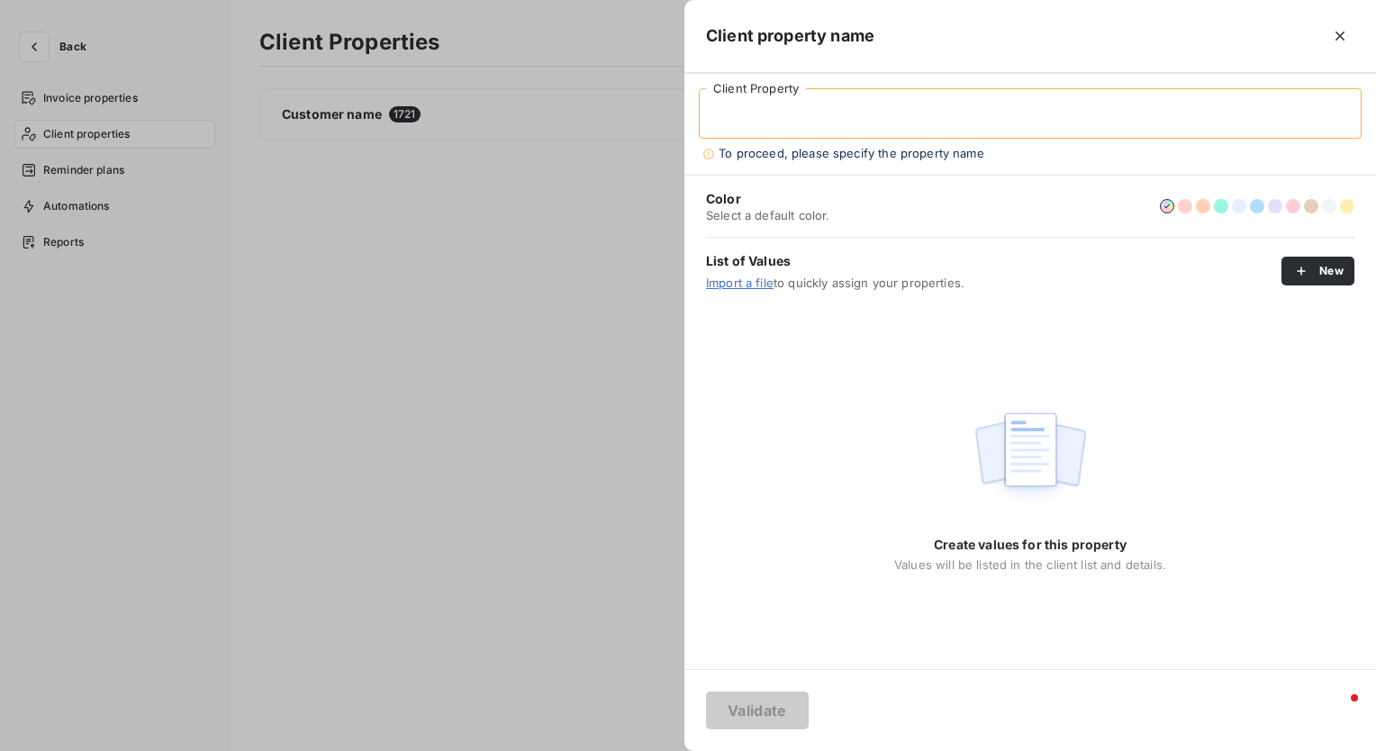
click at [983, 92] on input "Client Property" at bounding box center [1030, 113] width 663 height 50
click at [903, 113] on input "Client Property" at bounding box center [1030, 113] width 663 height 50
click at [923, 70] on div "Client property name" at bounding box center [1031, 36] width 692 height 73
click at [1119, 495] on div "Create values for this property Values will be listed in the client list and de…" at bounding box center [1030, 487] width 272 height 169
click at [1018, 413] on img at bounding box center [1030, 459] width 115 height 112
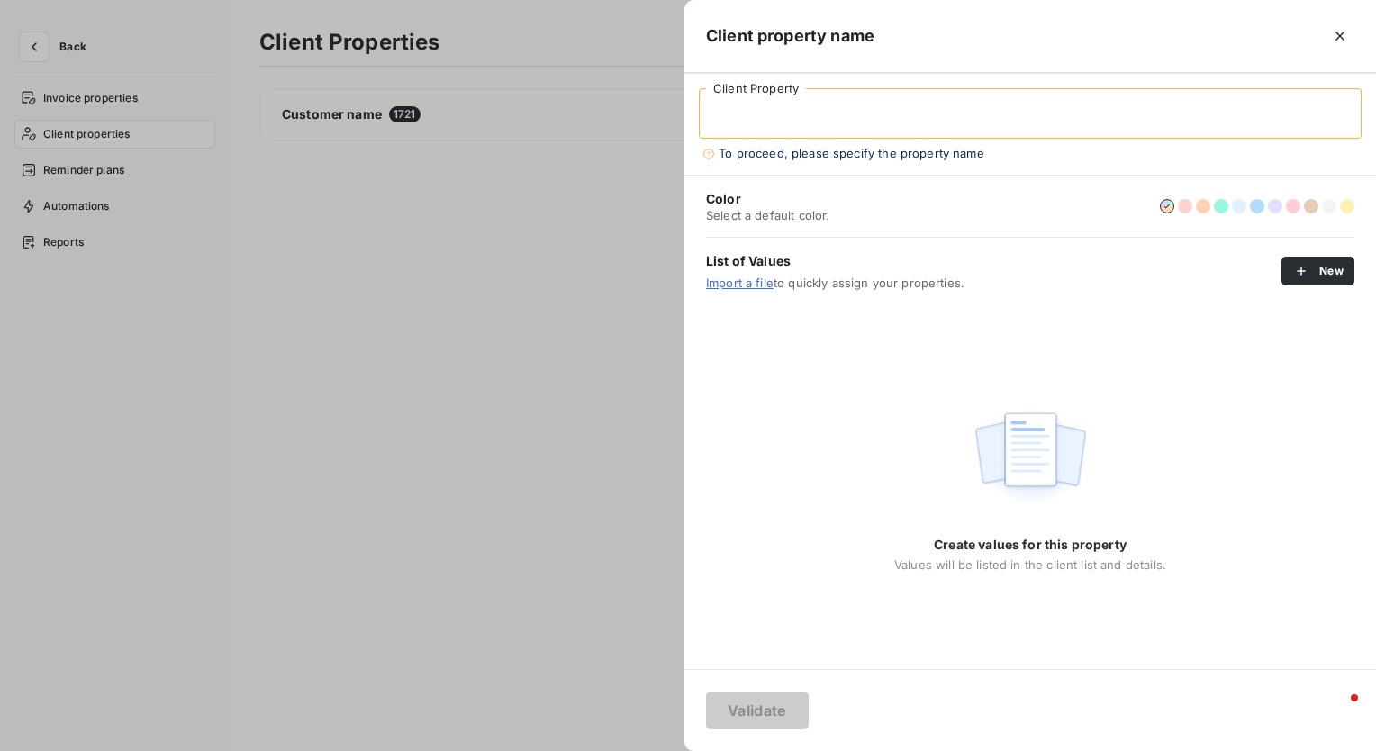
type input "[PERSON_NAME][EMAIL_ADDRESS][PERSON_NAME][DOMAIN_NAME]"
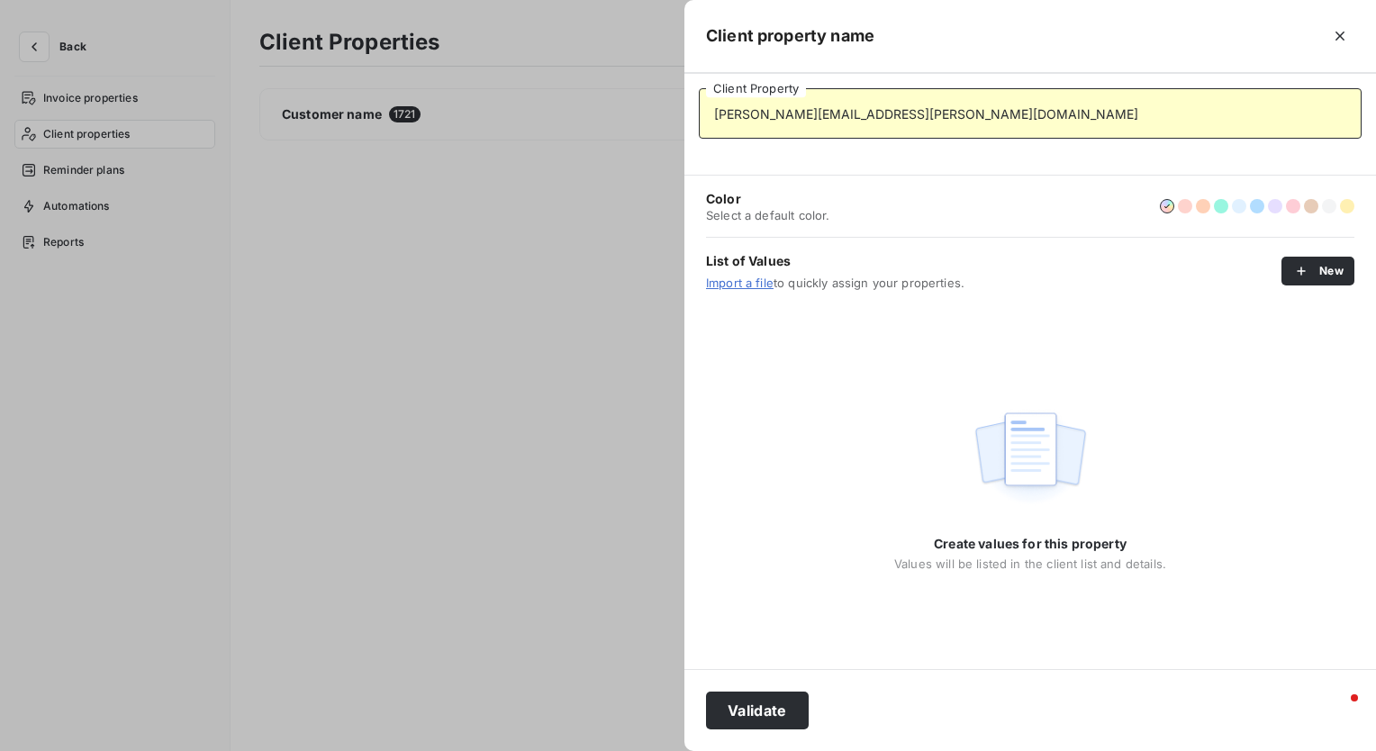
drag, startPoint x: 895, startPoint y: 121, endPoint x: 636, endPoint y: 102, distance: 260.1
click at [636, 750] on div "Client property name [PERSON_NAME][EMAIL_ADDRESS][PERSON_NAME][DOMAIN_NAME] Cli…" at bounding box center [688, 751] width 1376 height 0
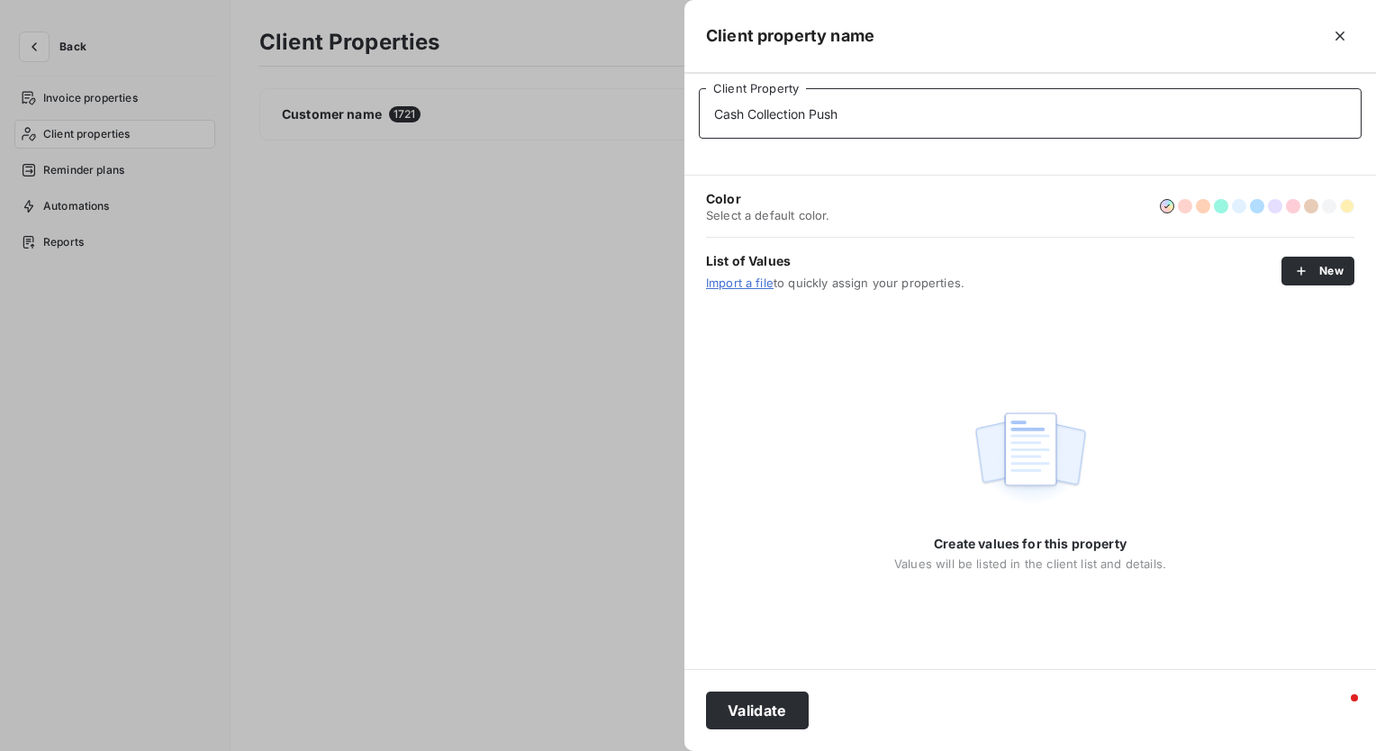
type input "Cash Collection Push"
click at [1352, 204] on button "button" at bounding box center [1347, 206] width 14 height 14
click at [1324, 272] on button "New" at bounding box center [1318, 271] width 73 height 29
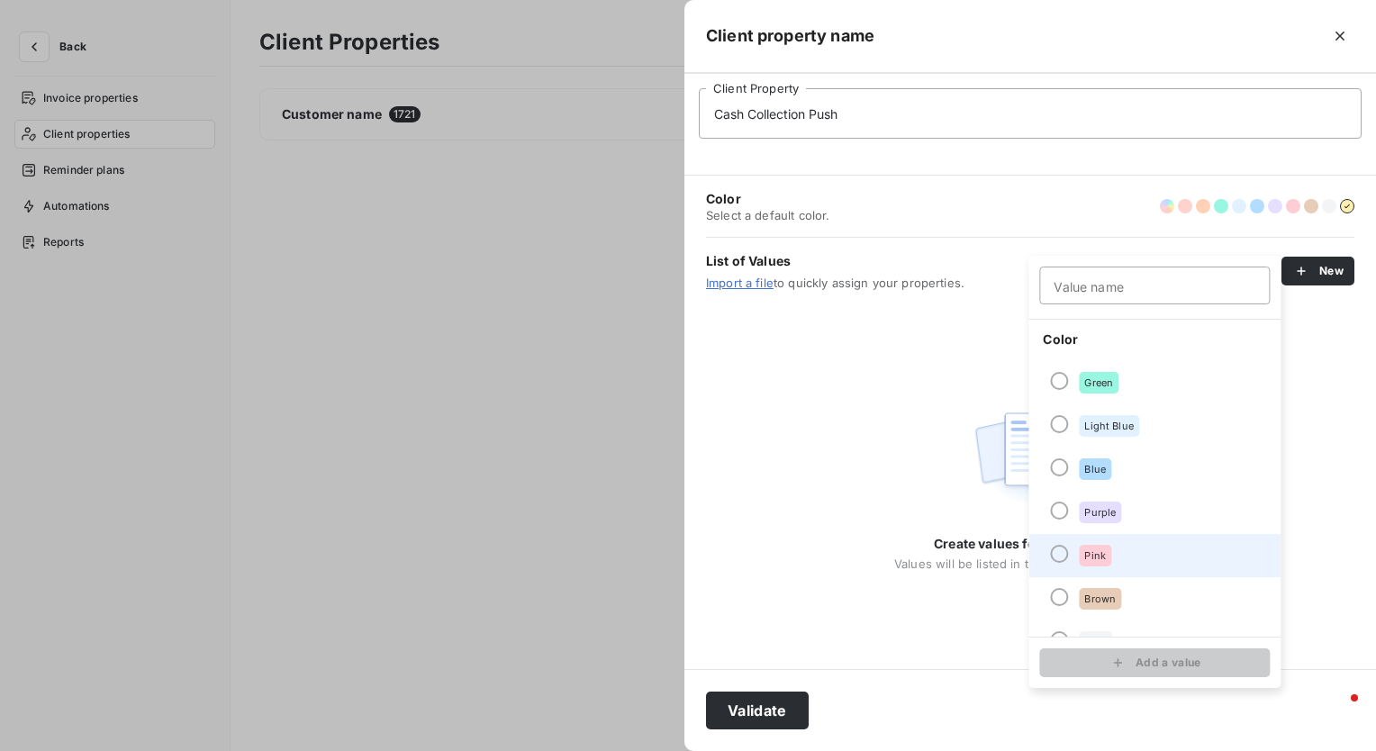
scroll to position [154, 0]
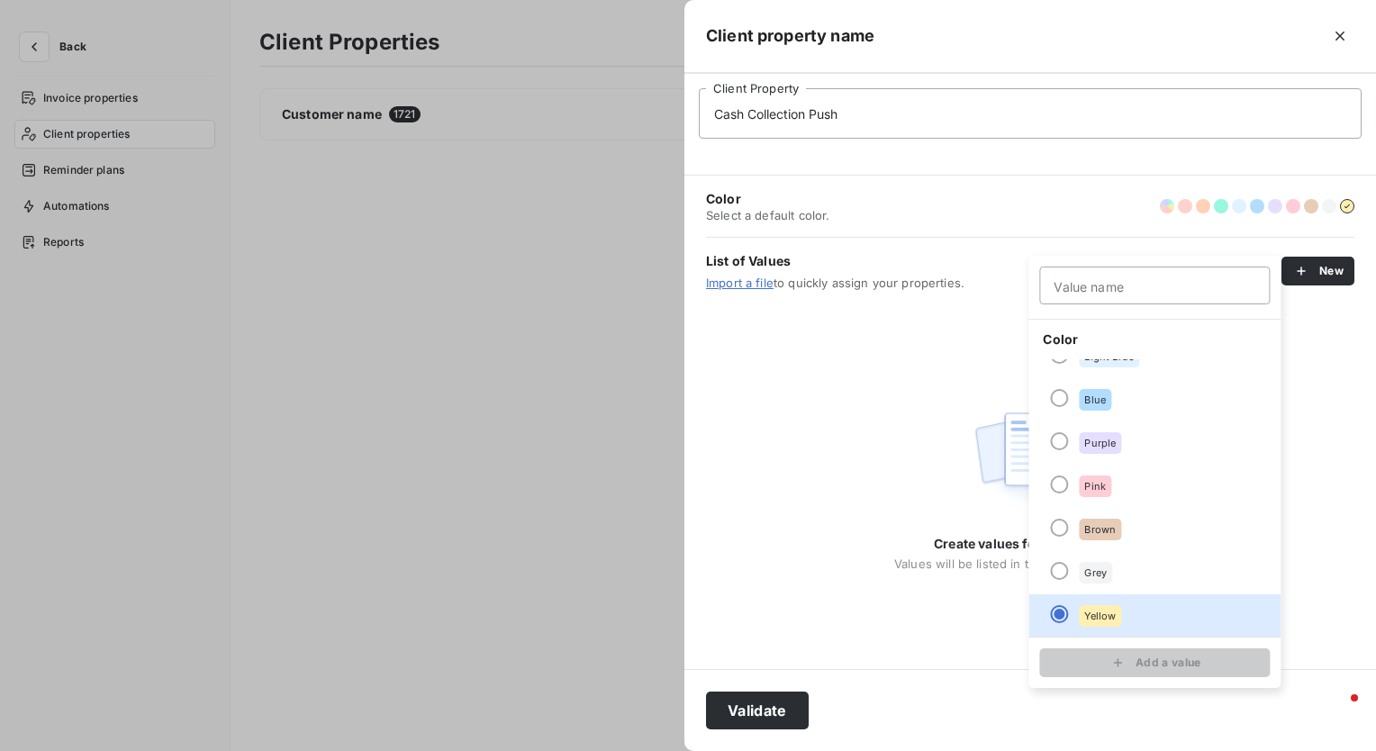
click at [1301, 443] on div "Create values for this property Values will be listed in the client list and de…" at bounding box center [1031, 486] width 692 height 365
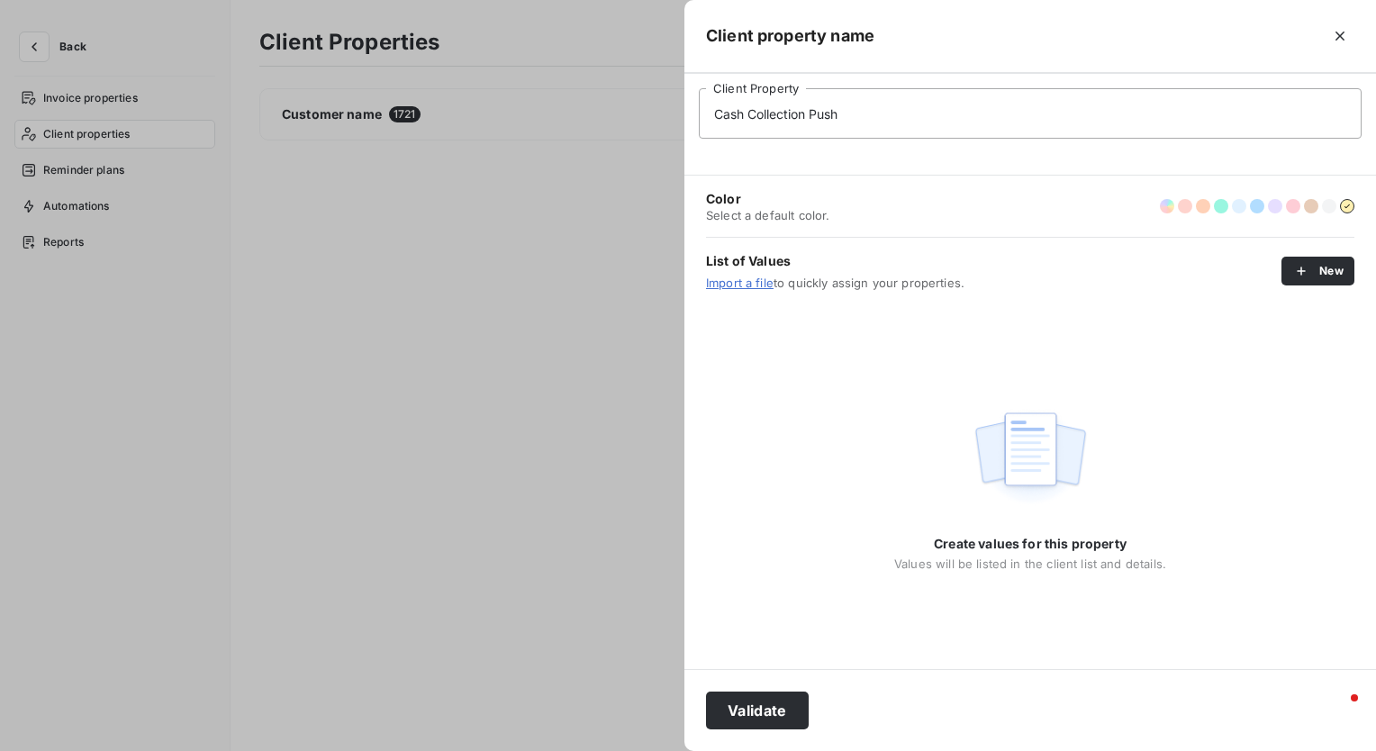
click at [832, 283] on span "Import a file to quickly assign your properties." at bounding box center [994, 283] width 576 height 14
click at [767, 712] on button "Validate" at bounding box center [757, 711] width 103 height 38
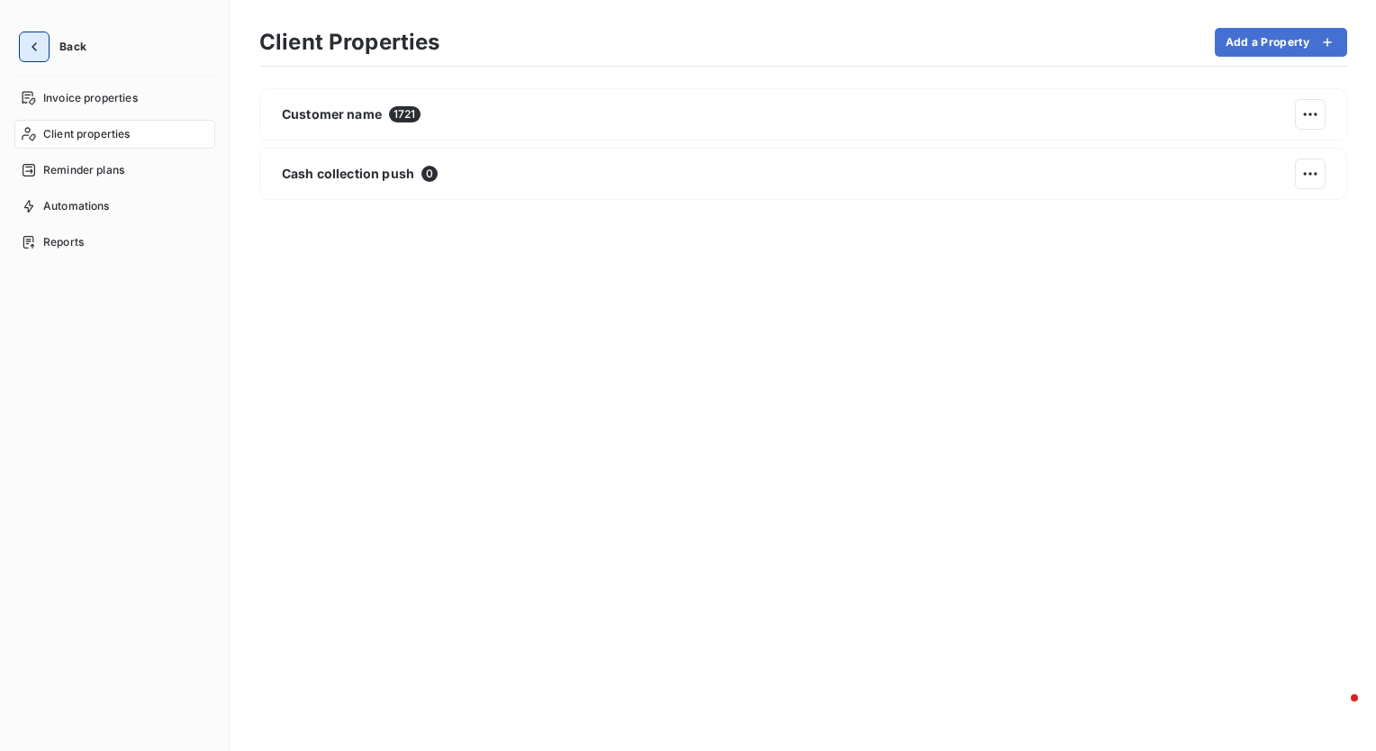
click at [32, 37] on button "button" at bounding box center [34, 46] width 29 height 29
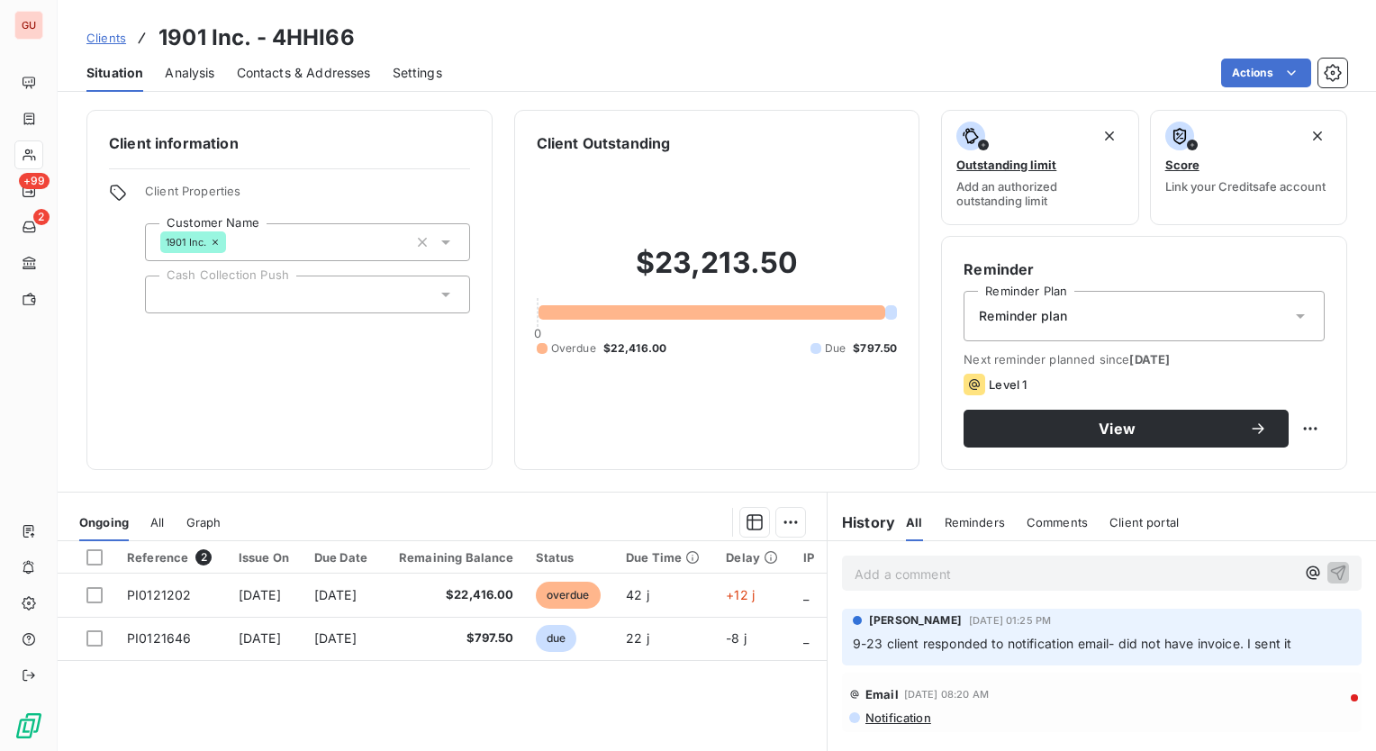
click at [205, 301] on div at bounding box center [307, 295] width 325 height 38
click at [276, 293] on input "text" at bounding box center [298, 294] width 277 height 16
click at [276, 293] on div at bounding box center [307, 295] width 325 height 38
type input "c"
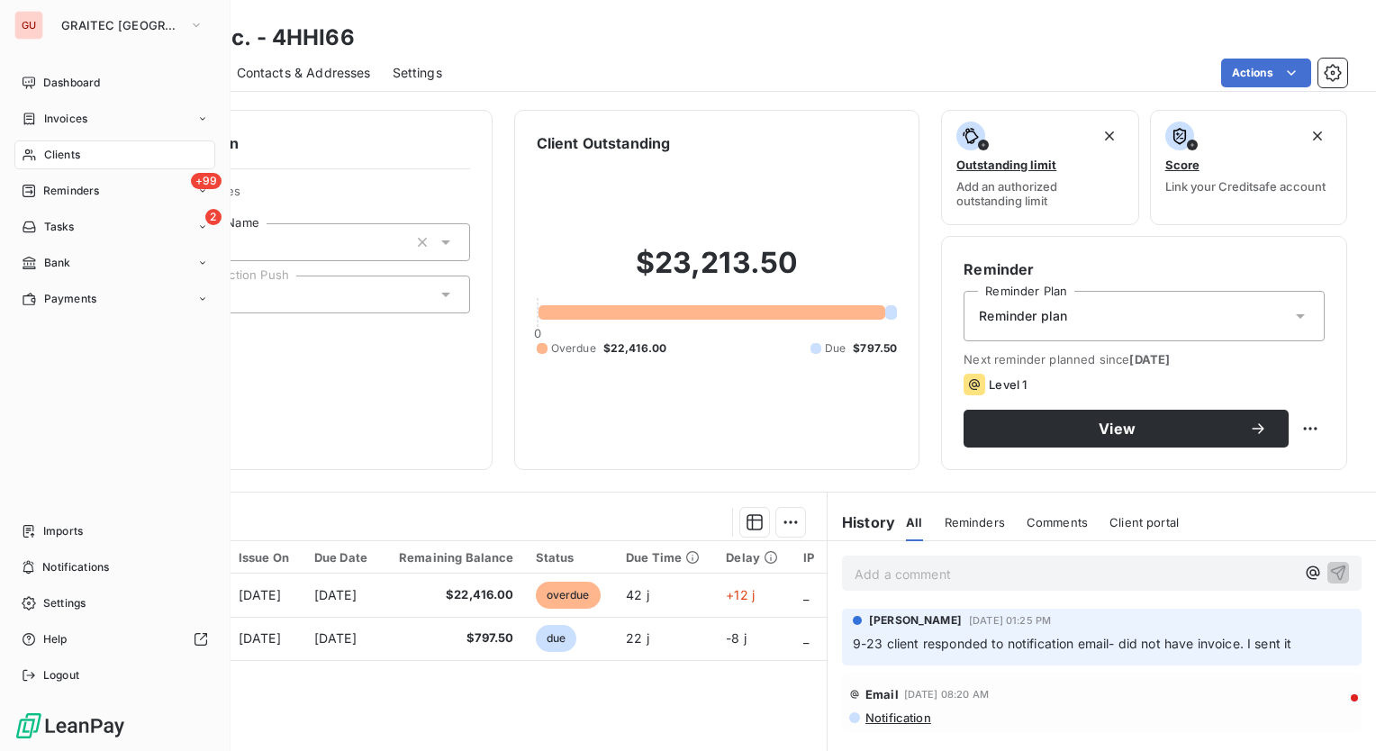
click at [76, 161] on span "Clients" at bounding box center [62, 155] width 36 height 16
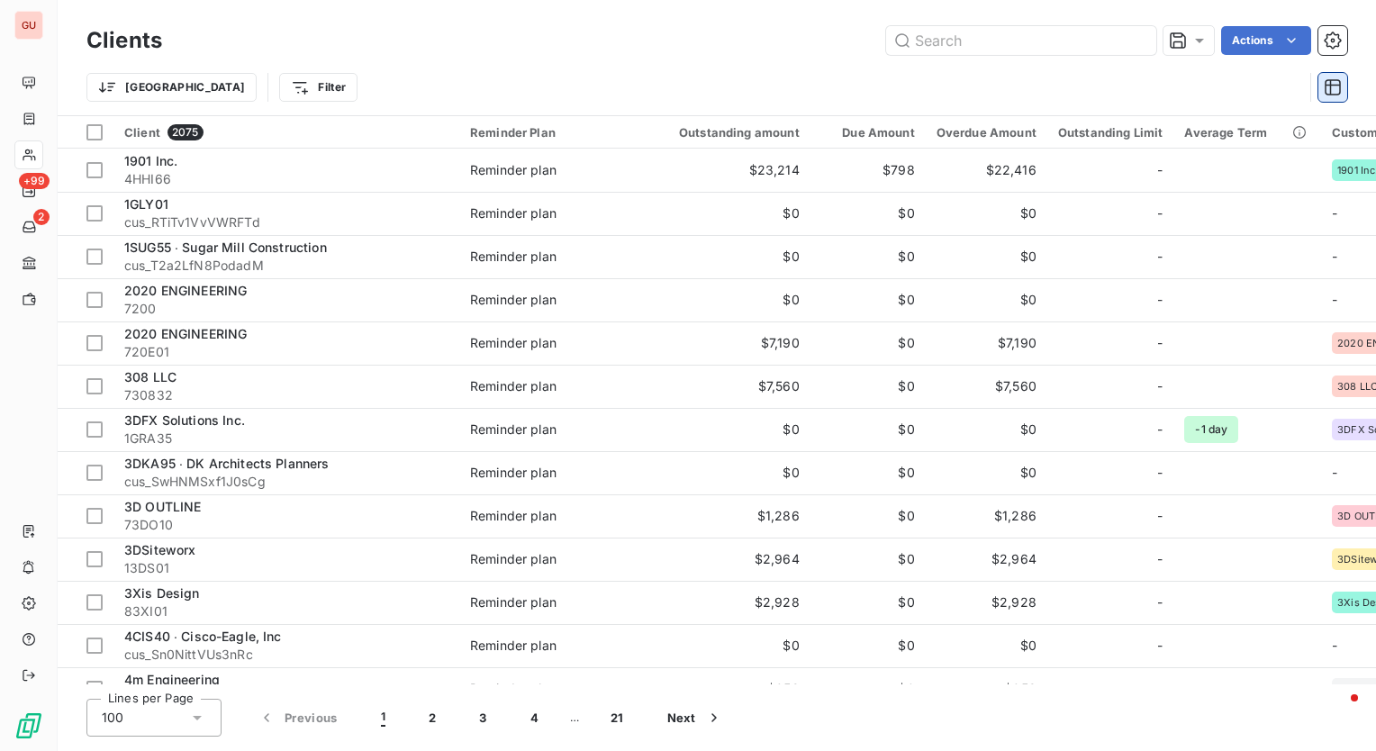
click at [1341, 87] on icon "button" at bounding box center [1333, 87] width 18 height 18
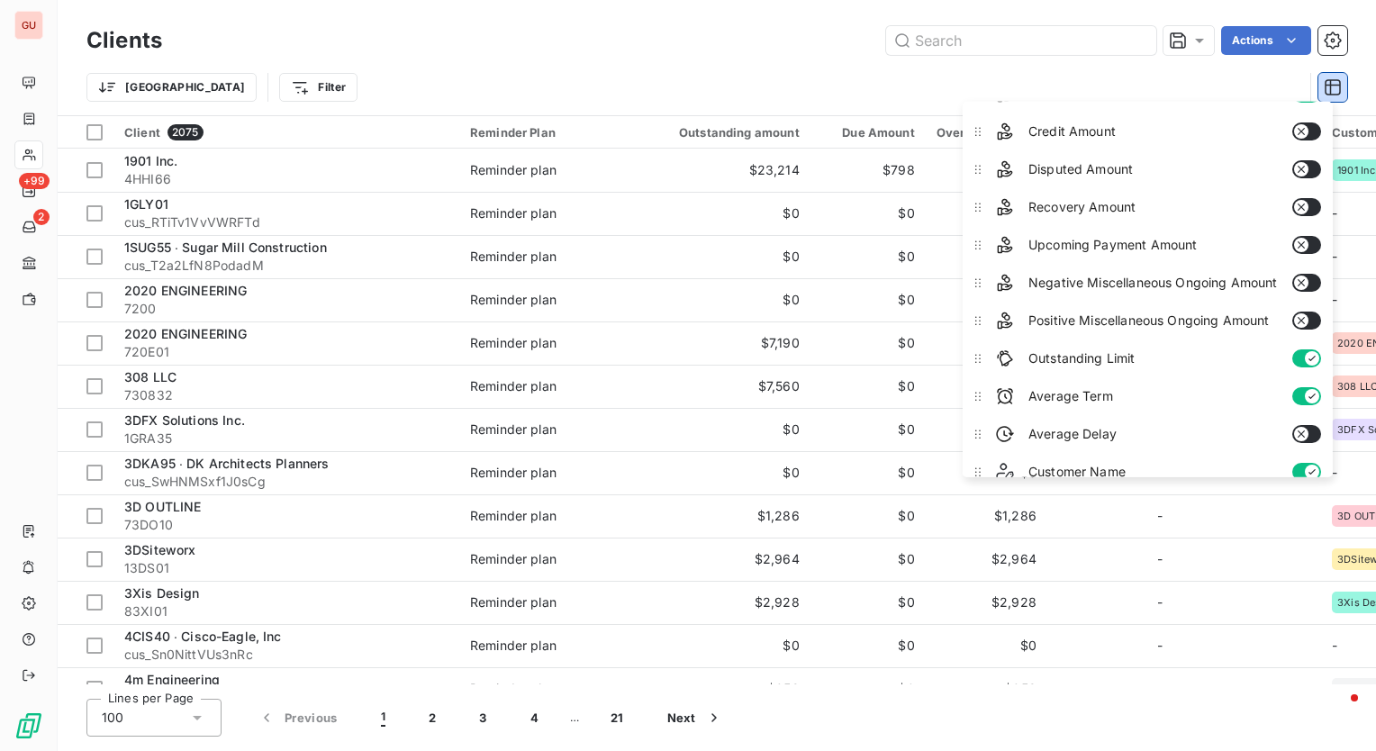
scroll to position [229, 0]
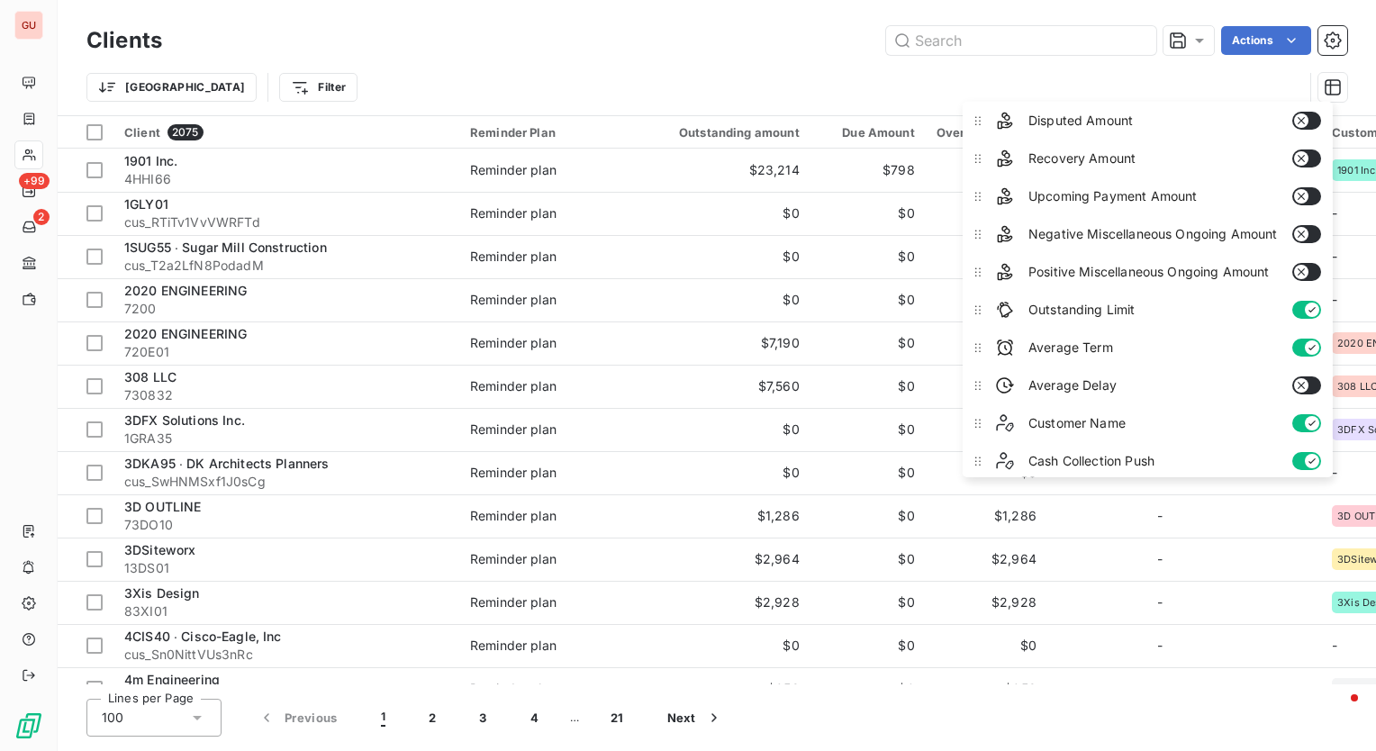
click at [745, 67] on div "Trier Filter" at bounding box center [716, 87] width 1261 height 56
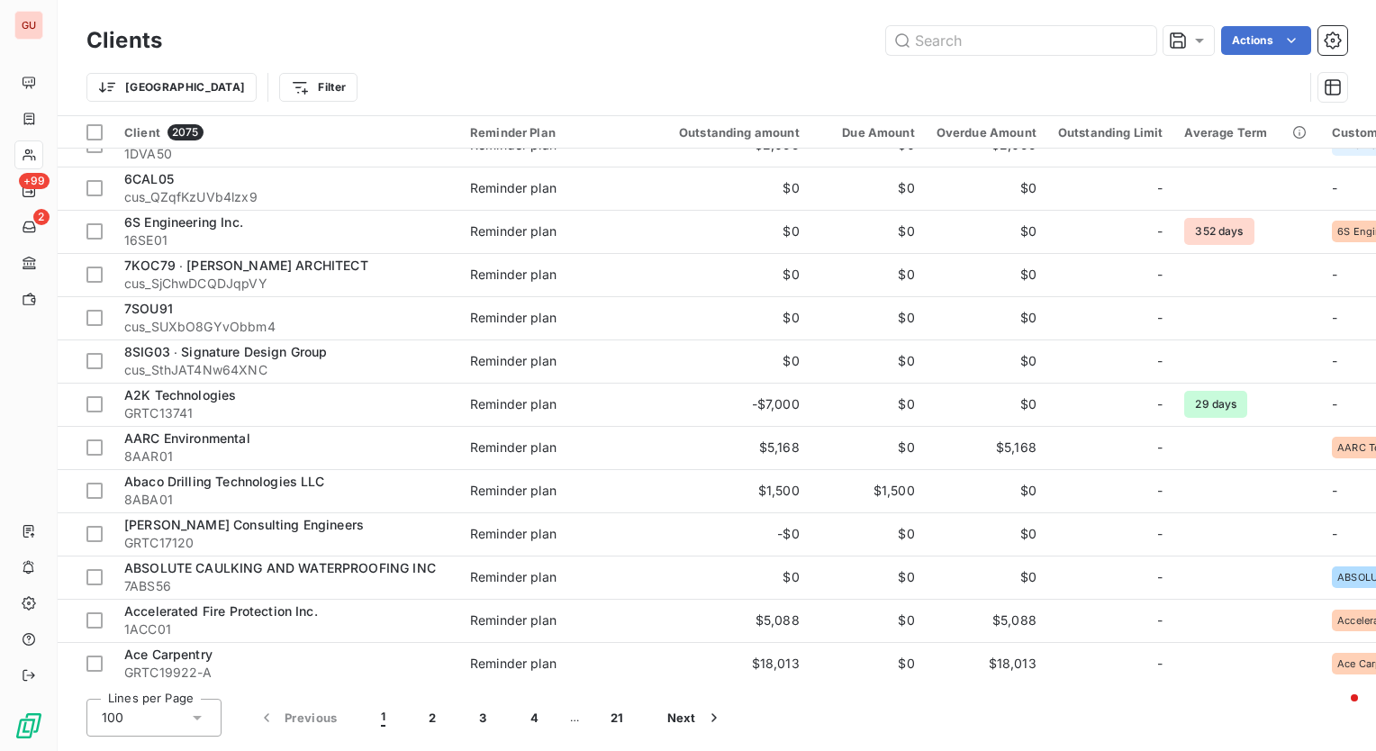
scroll to position [0, 0]
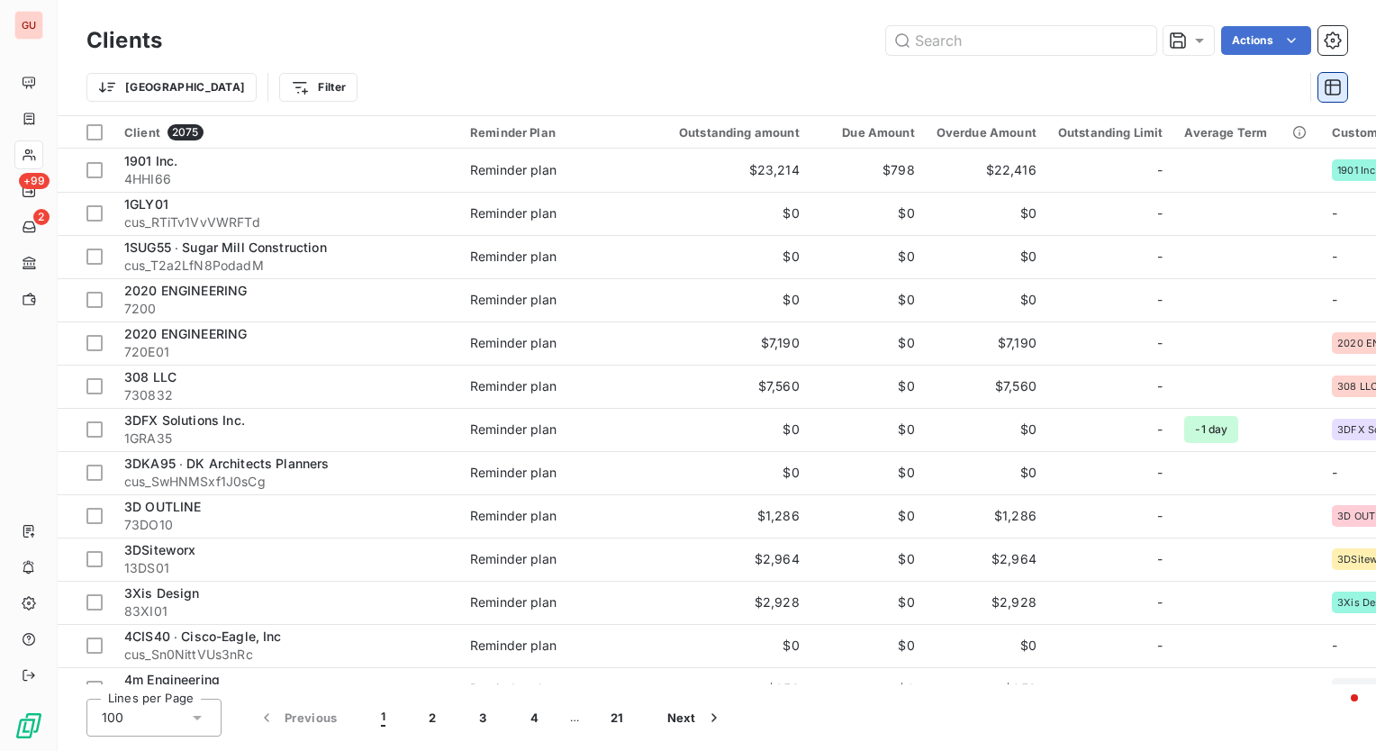
click at [1328, 83] on icon "button" at bounding box center [1333, 87] width 18 height 18
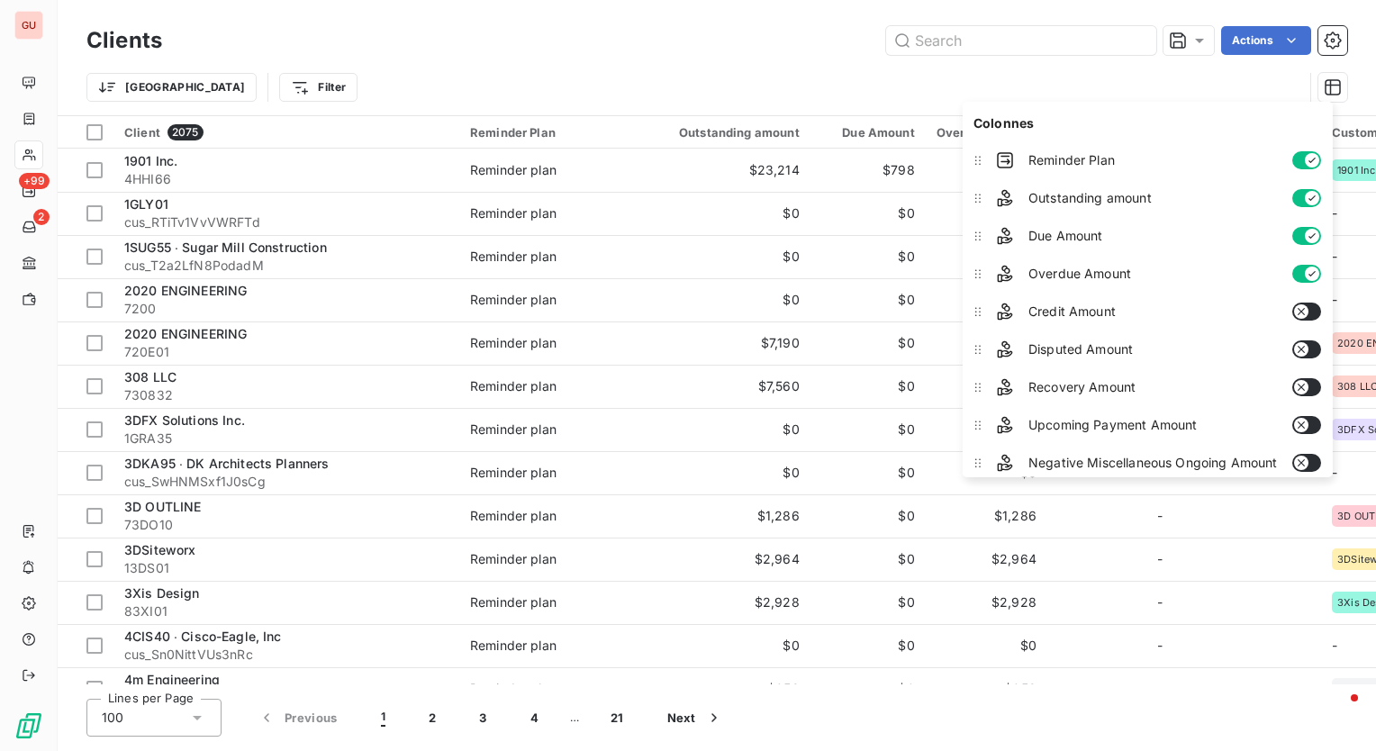
click at [1295, 191] on button "button" at bounding box center [1306, 198] width 29 height 18
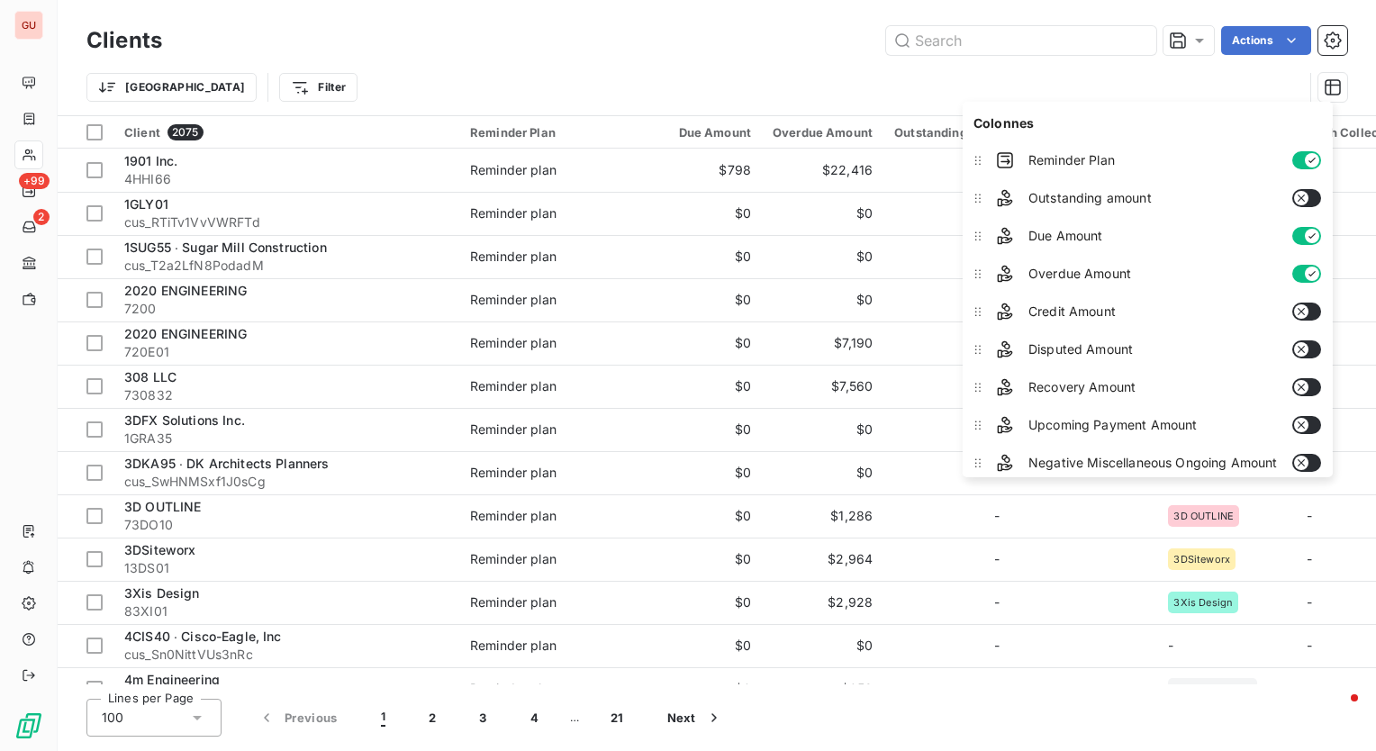
click at [1305, 235] on icon "button" at bounding box center [1311, 236] width 14 height 14
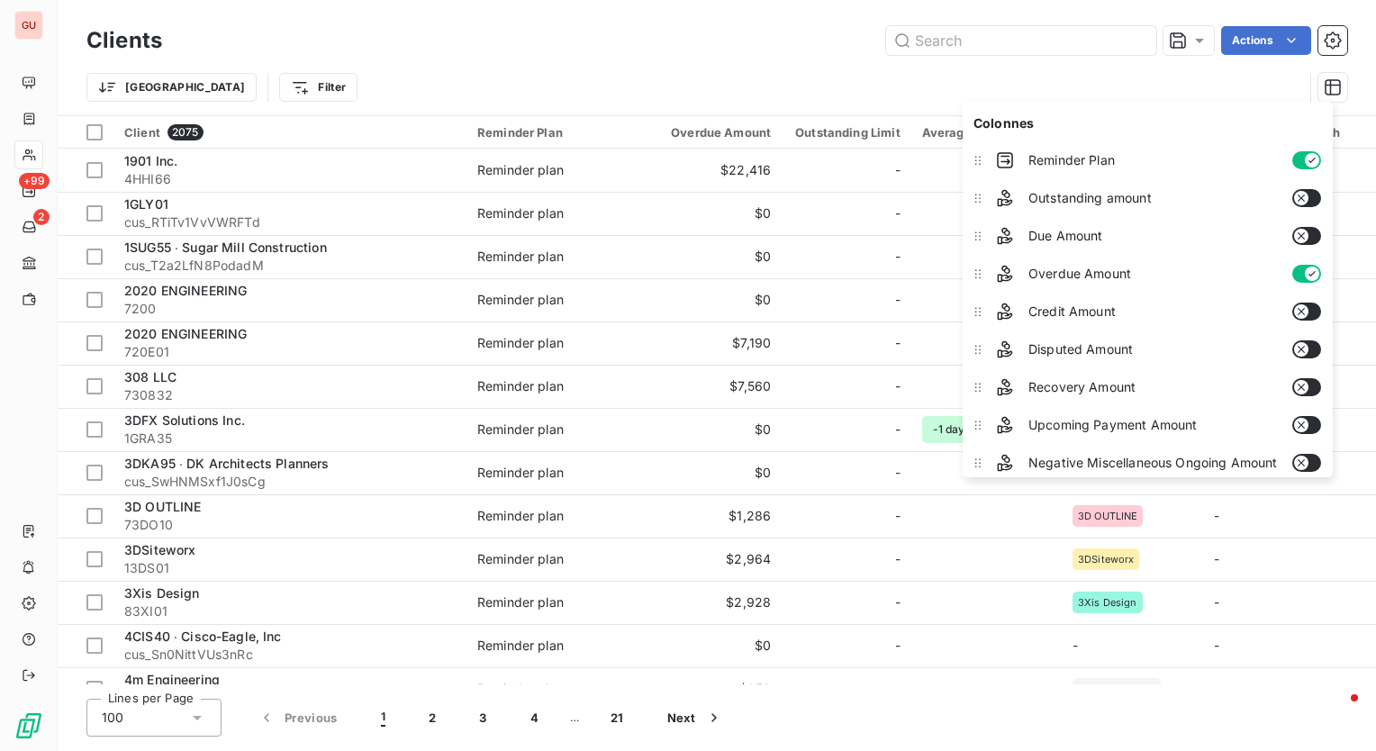
click at [1319, 195] on button "button" at bounding box center [1306, 198] width 29 height 18
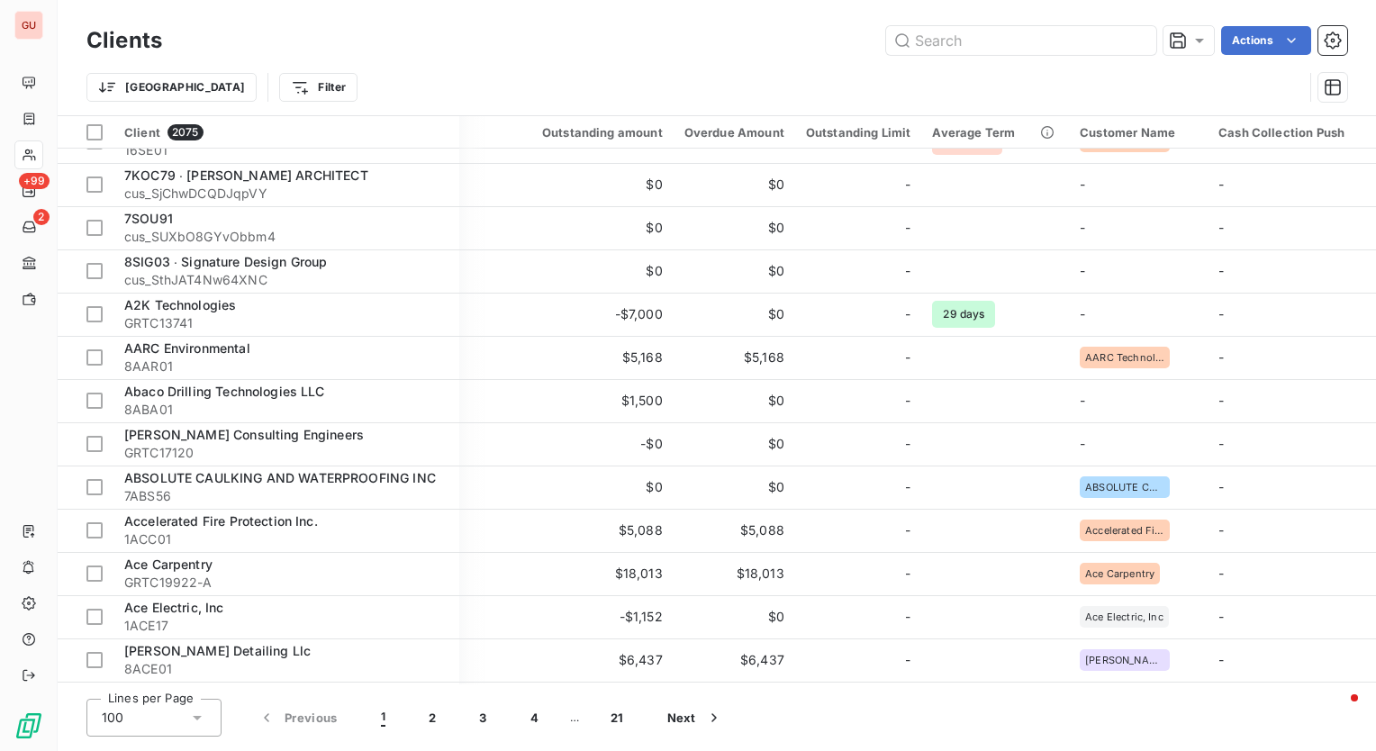
scroll to position [0, 137]
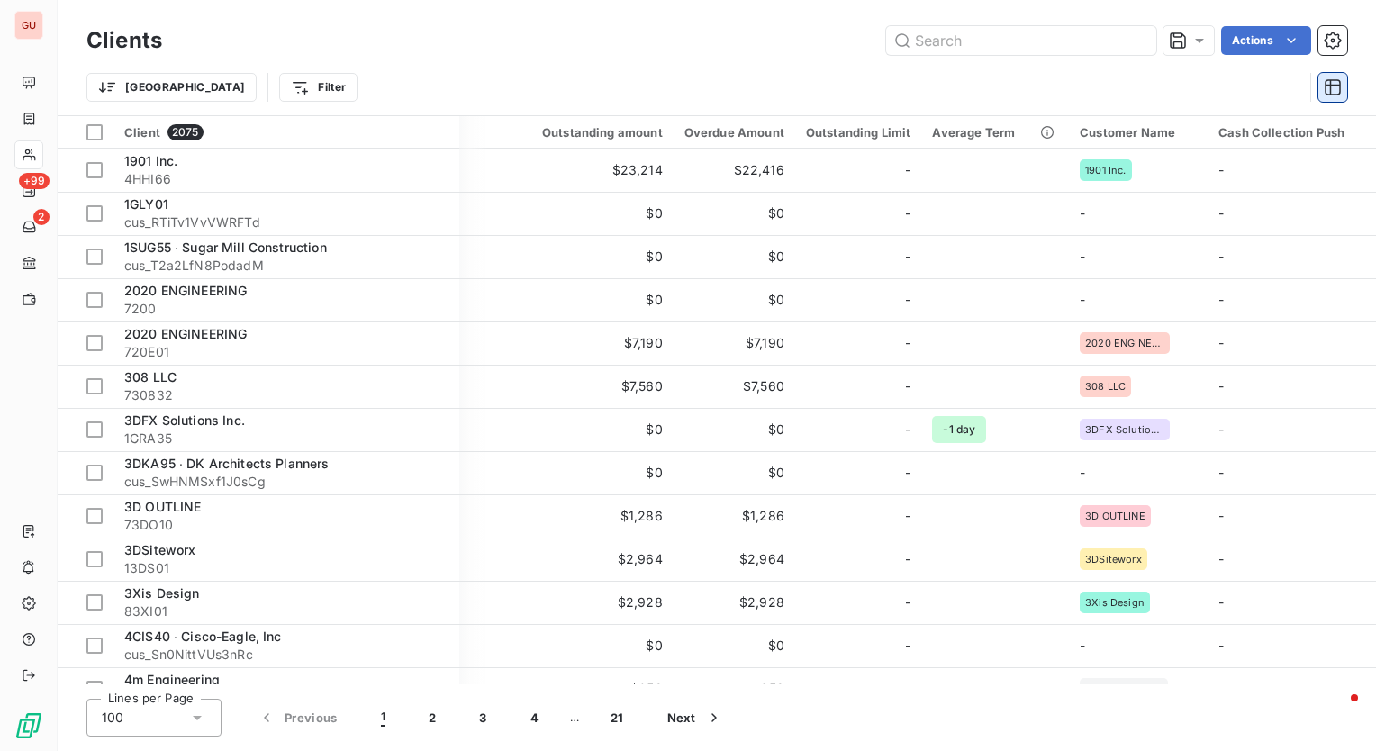
click at [1331, 85] on icon "button" at bounding box center [1333, 87] width 16 height 16
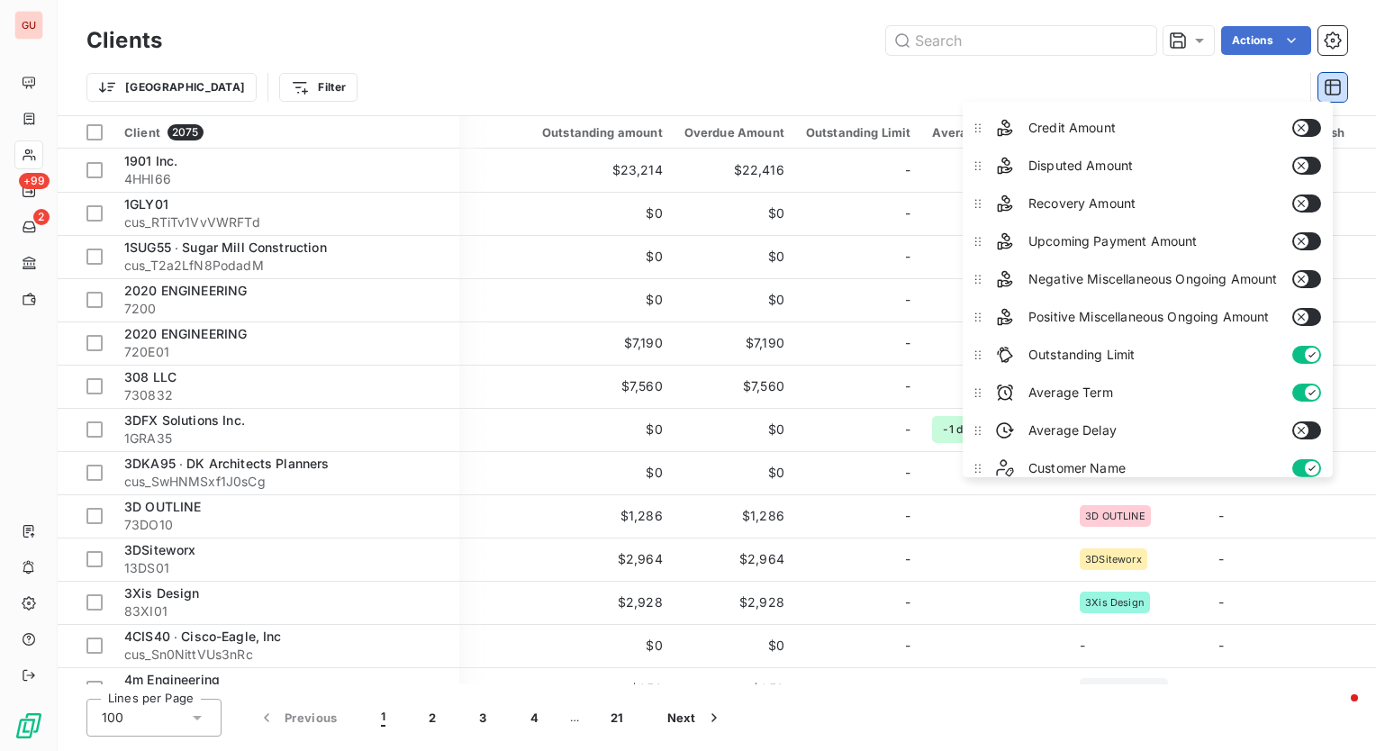
scroll to position [229, 0]
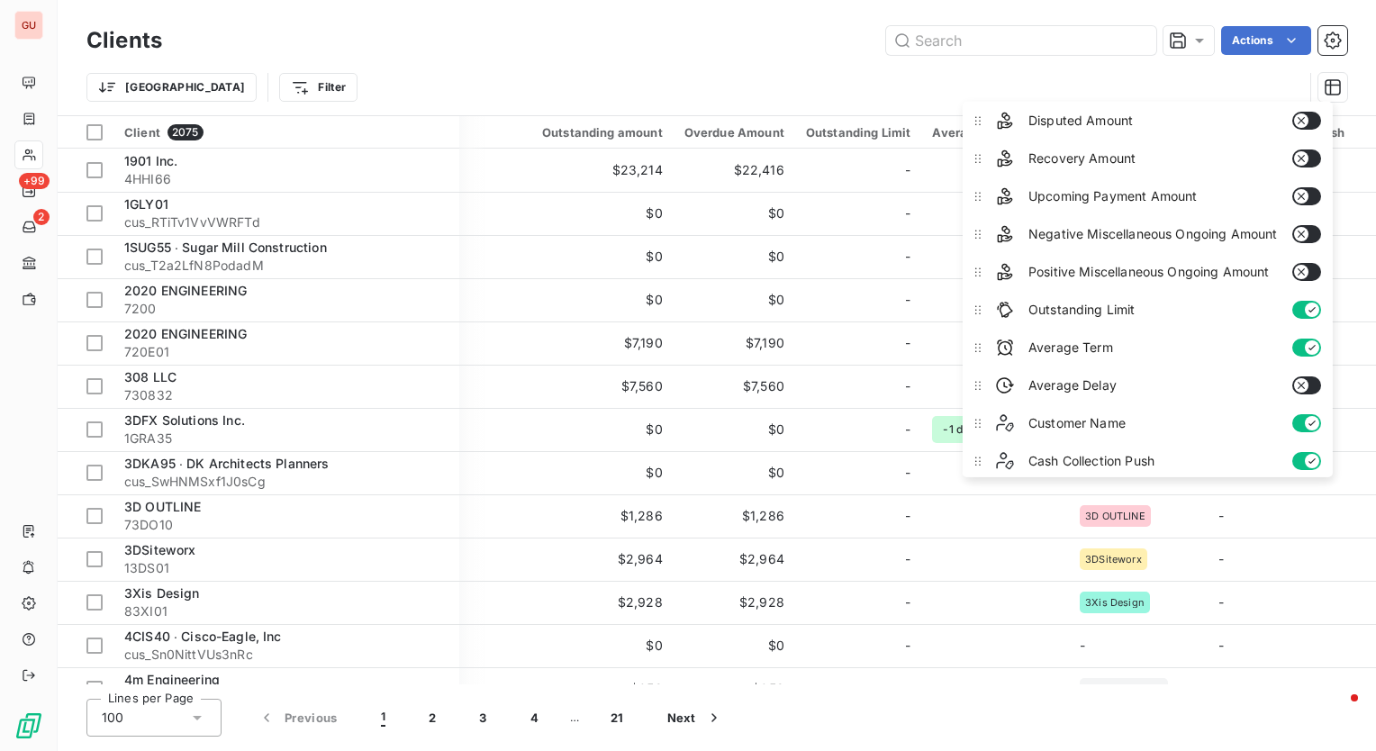
click at [1295, 301] on button "button" at bounding box center [1306, 310] width 29 height 18
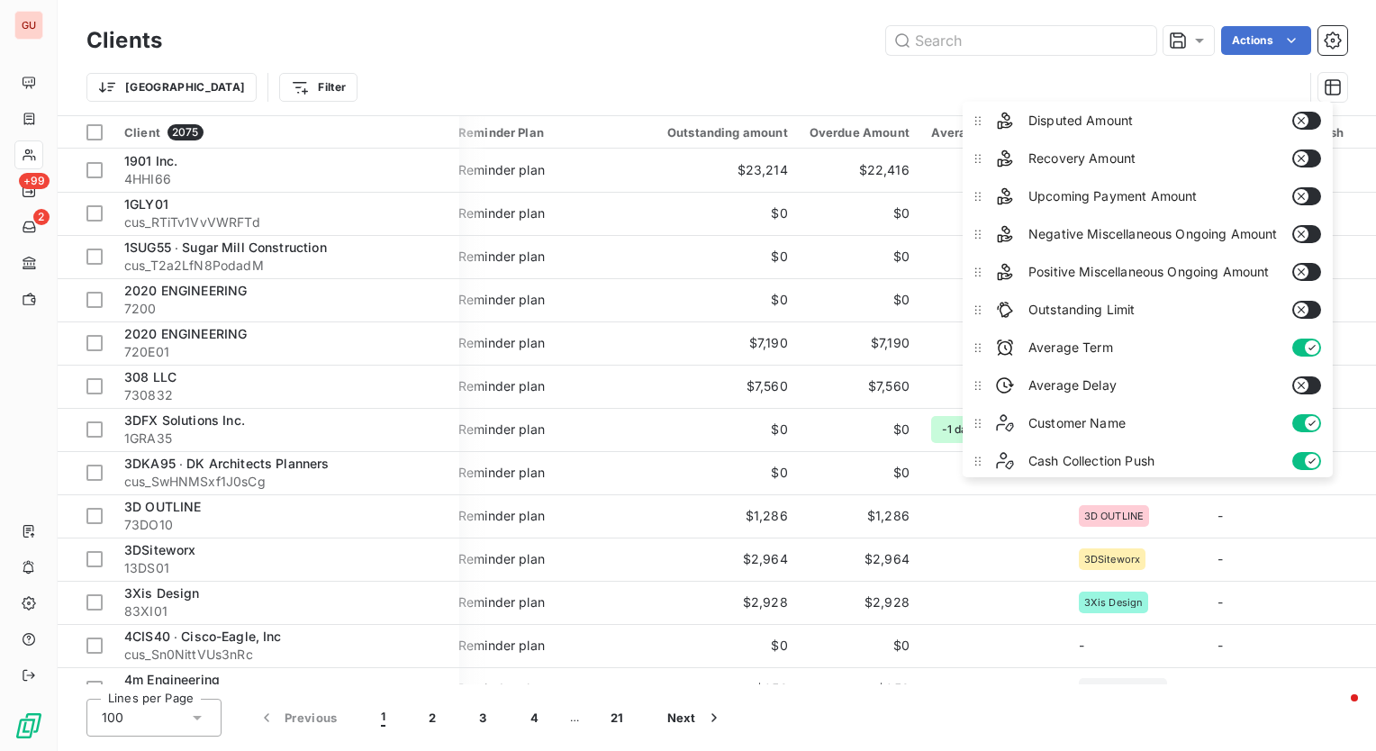
scroll to position [0, 12]
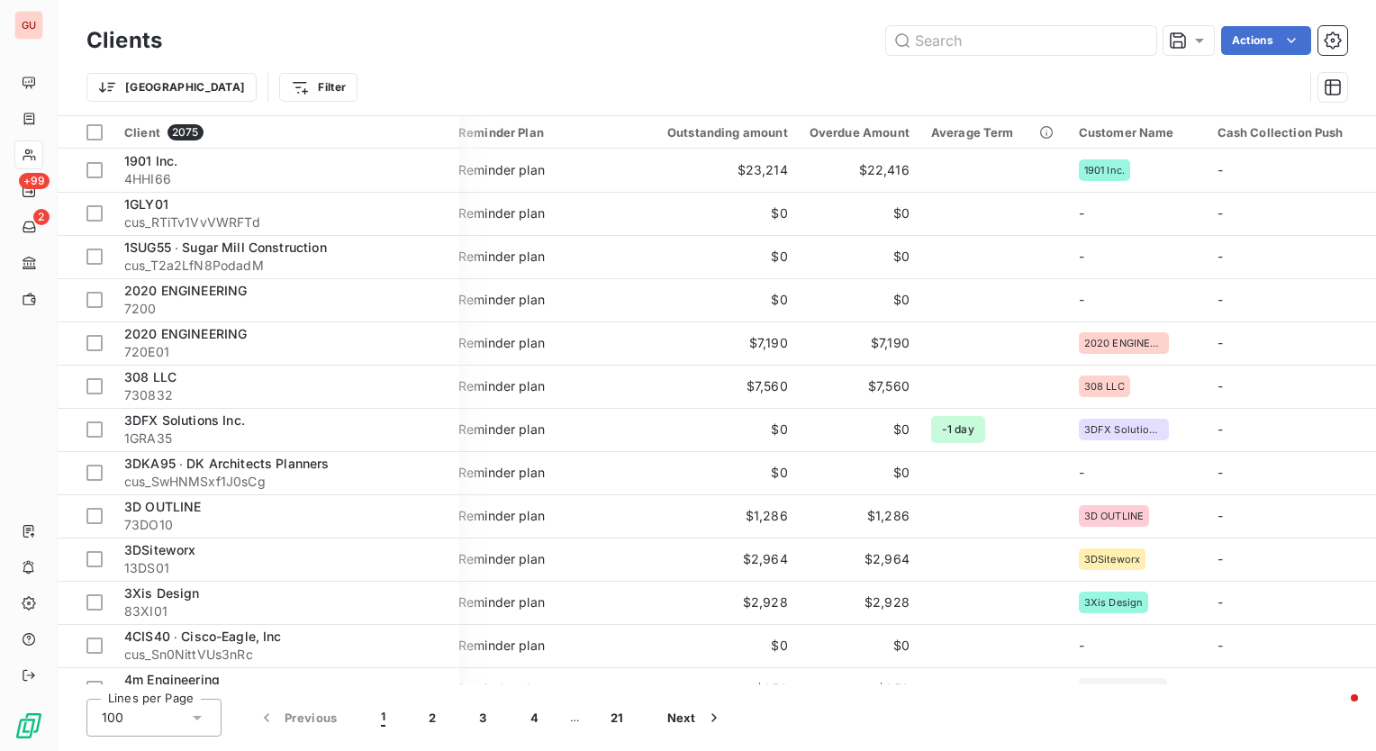
click at [880, 93] on div "Trier Filter" at bounding box center [694, 87] width 1217 height 34
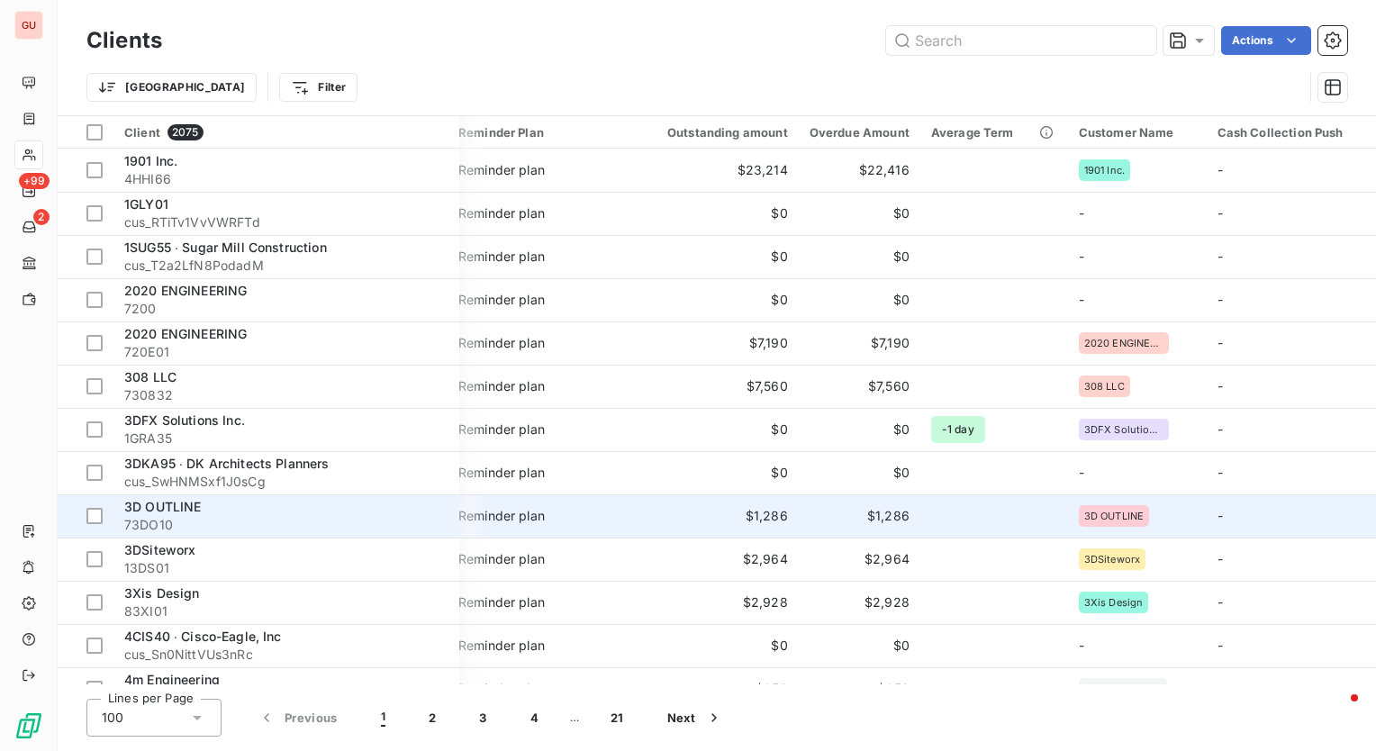
click at [726, 505] on td "$1,286" at bounding box center [717, 516] width 164 height 43
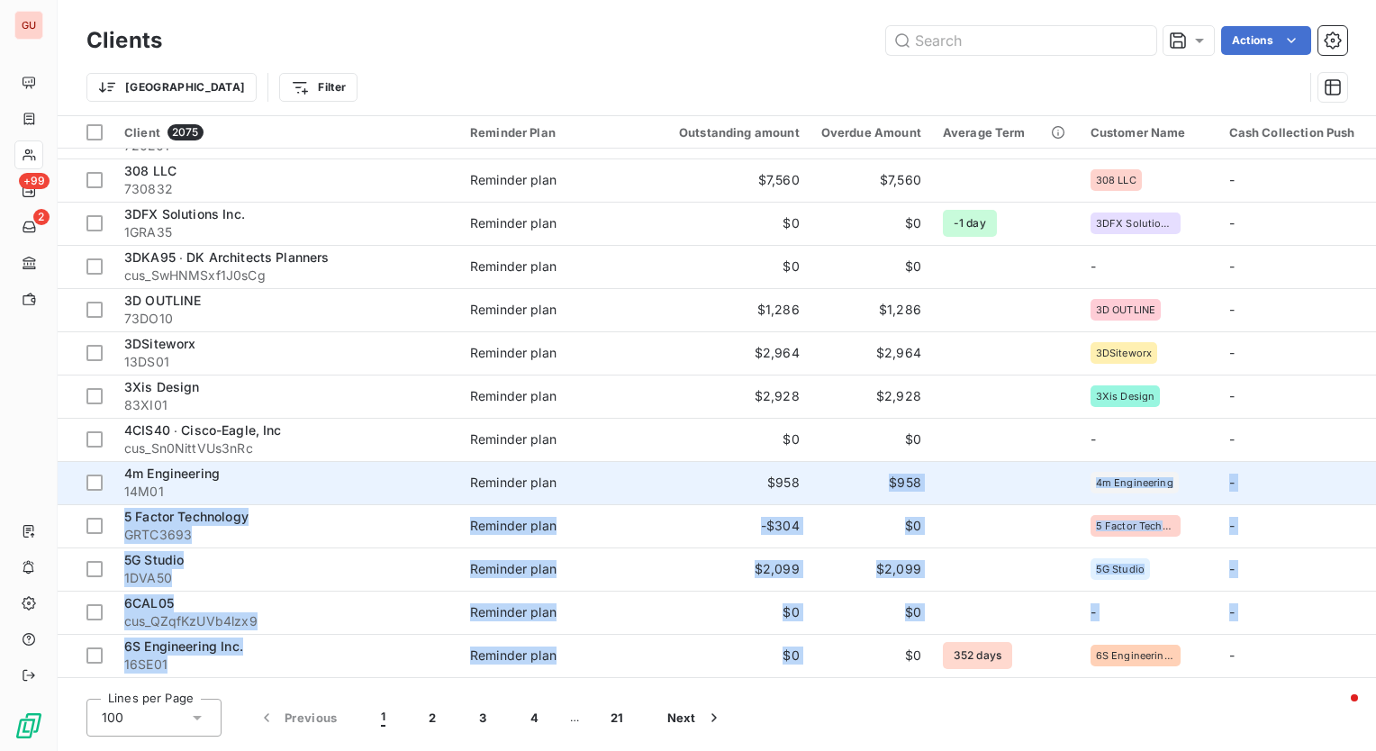
drag, startPoint x: 866, startPoint y: 674, endPoint x: 896, endPoint y: 667, distance: 31.3
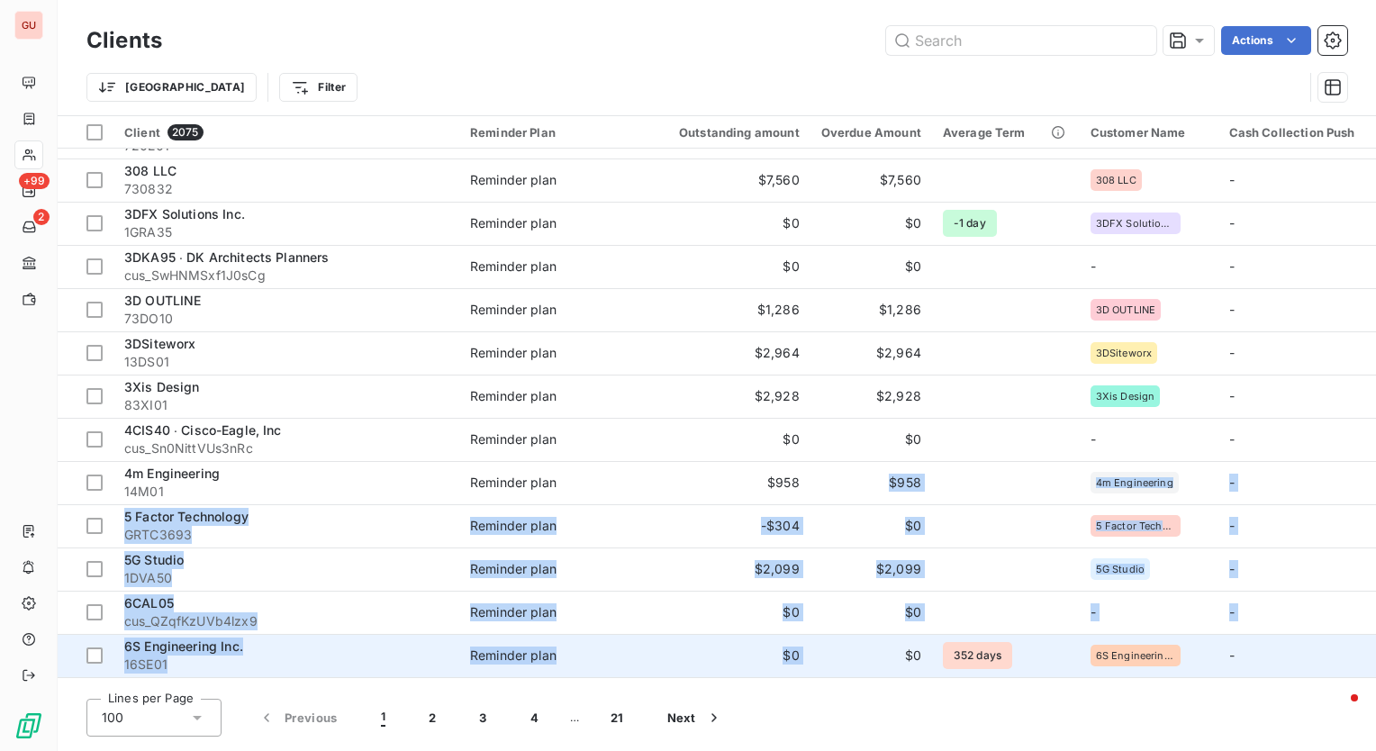
scroll to position [216, 0]
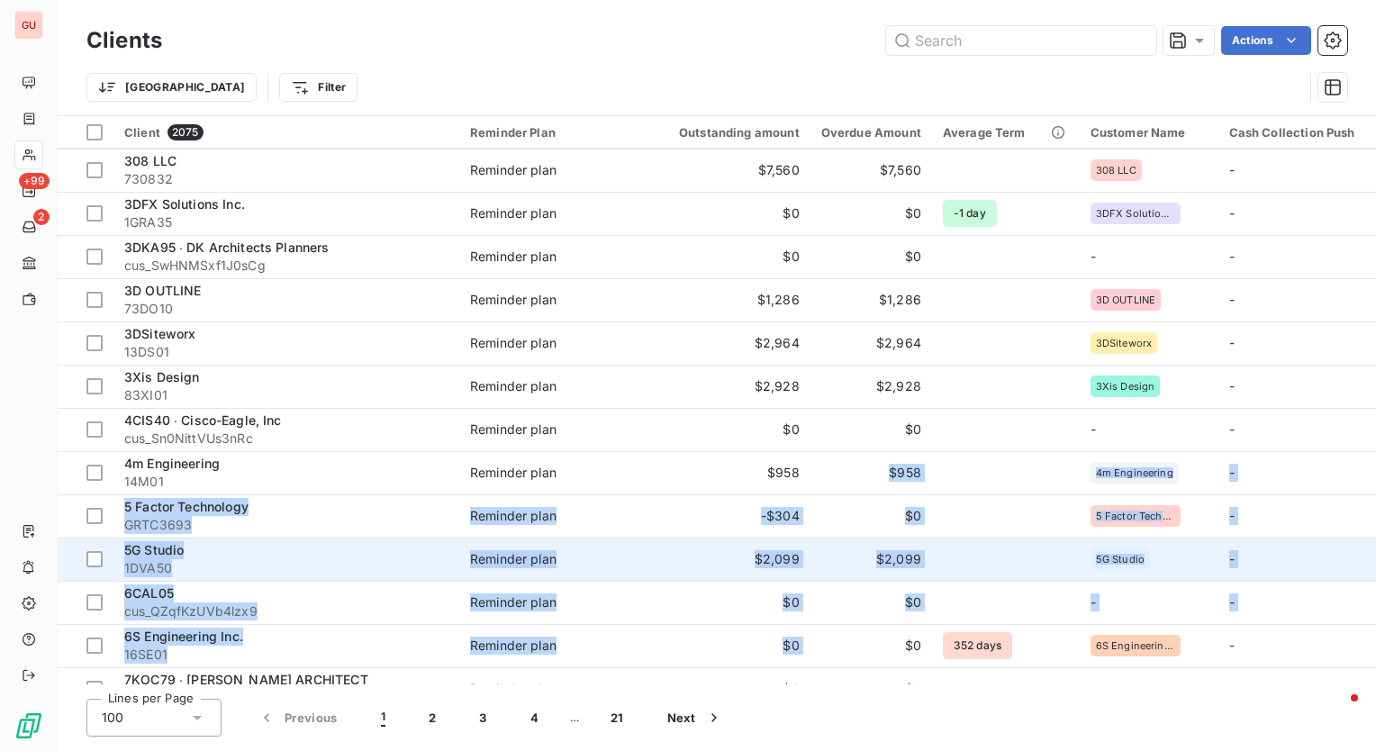
drag, startPoint x: 897, startPoint y: 664, endPoint x: 854, endPoint y: 575, distance: 99.1
click at [854, 575] on td "$2,099" at bounding box center [872, 559] width 122 height 43
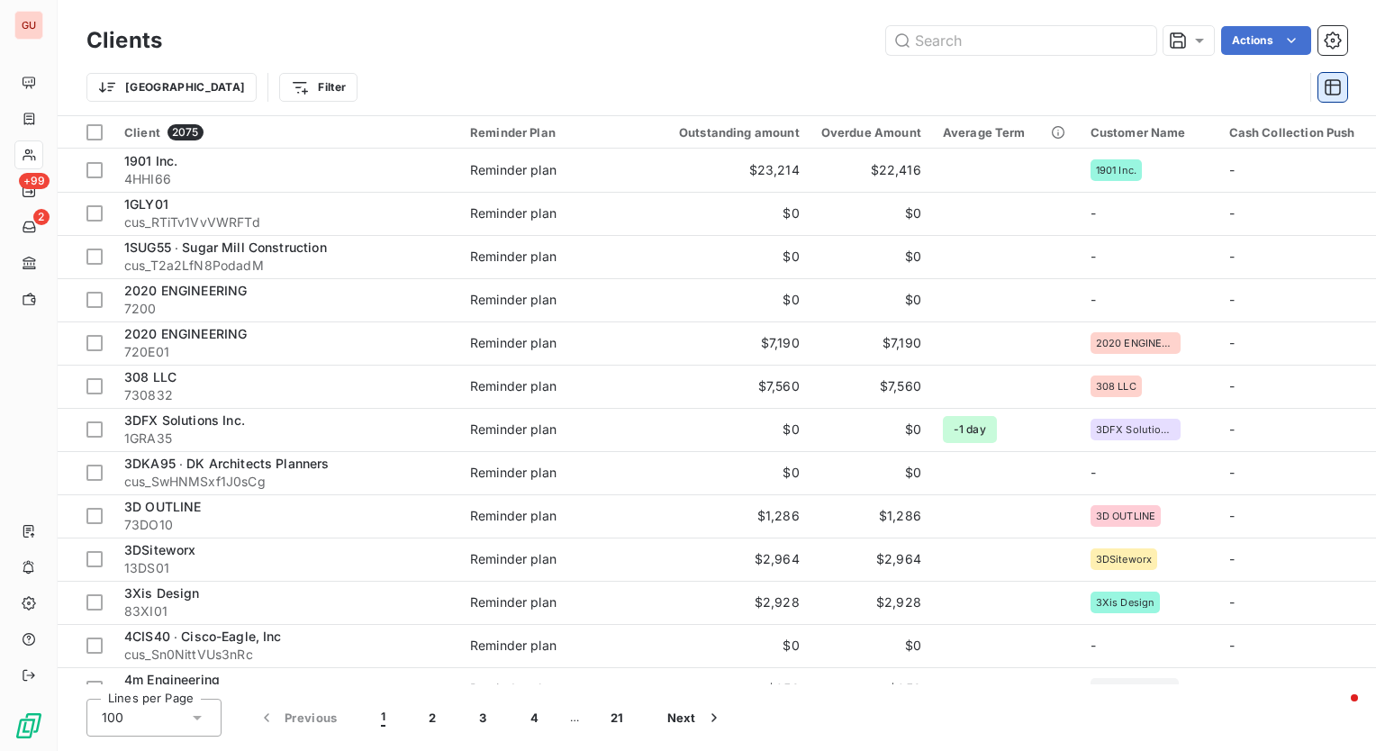
click at [1330, 77] on button "button" at bounding box center [1333, 87] width 29 height 29
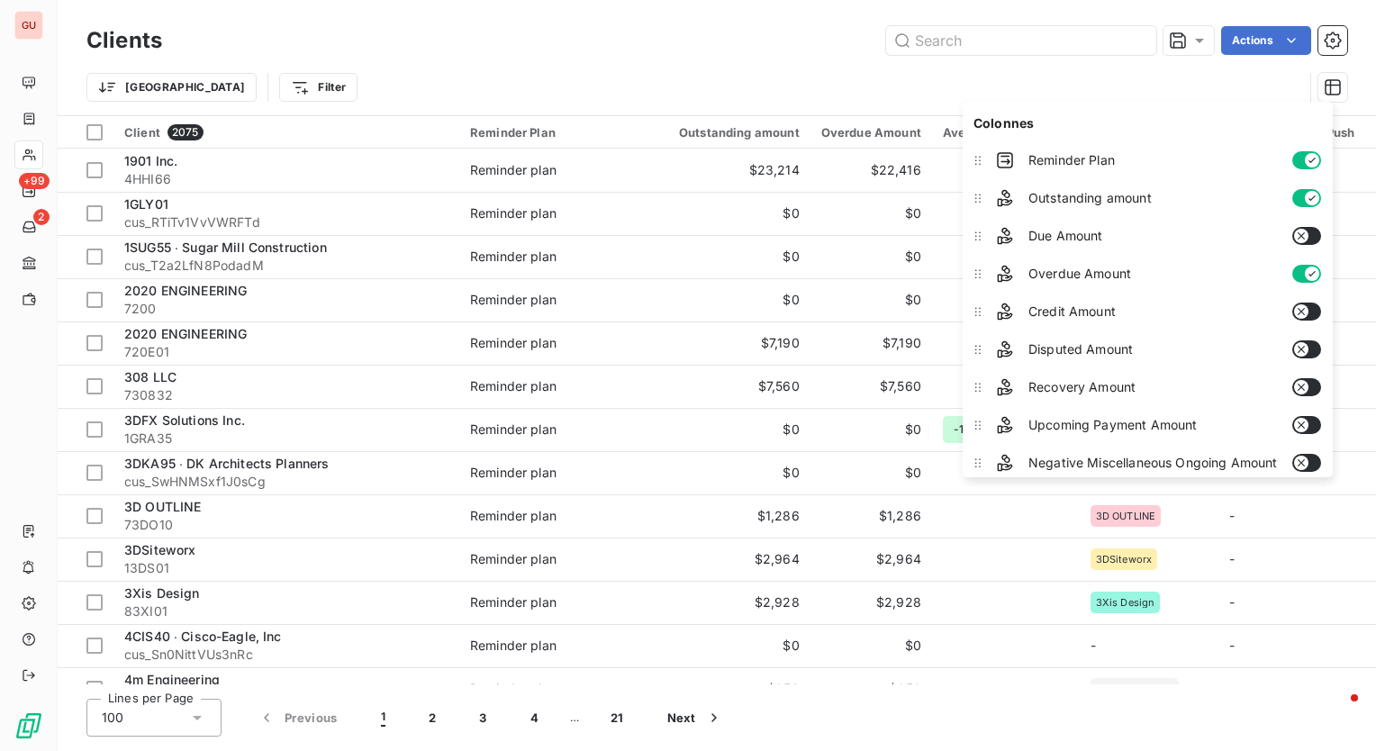
click at [1306, 156] on icon "button" at bounding box center [1311, 160] width 14 height 14
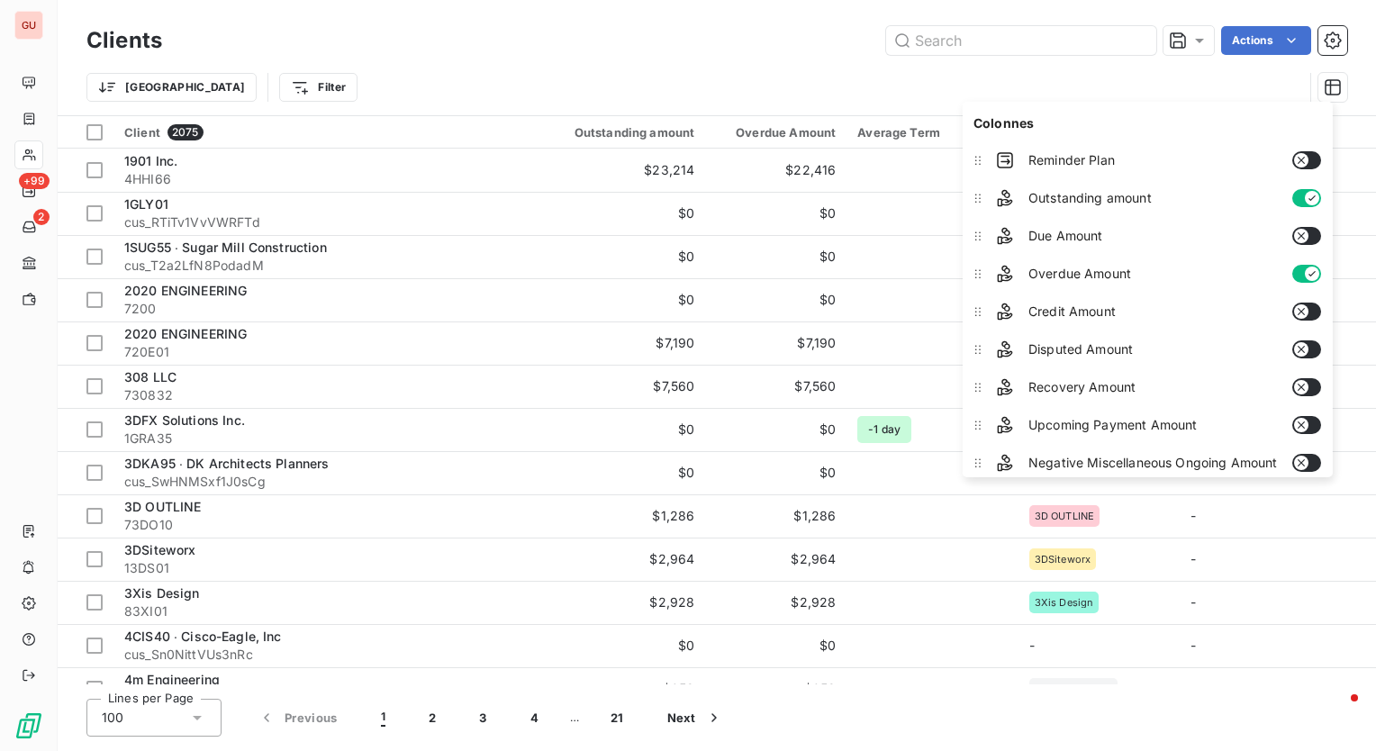
click at [438, 95] on div "Trier Filter" at bounding box center [694, 87] width 1217 height 34
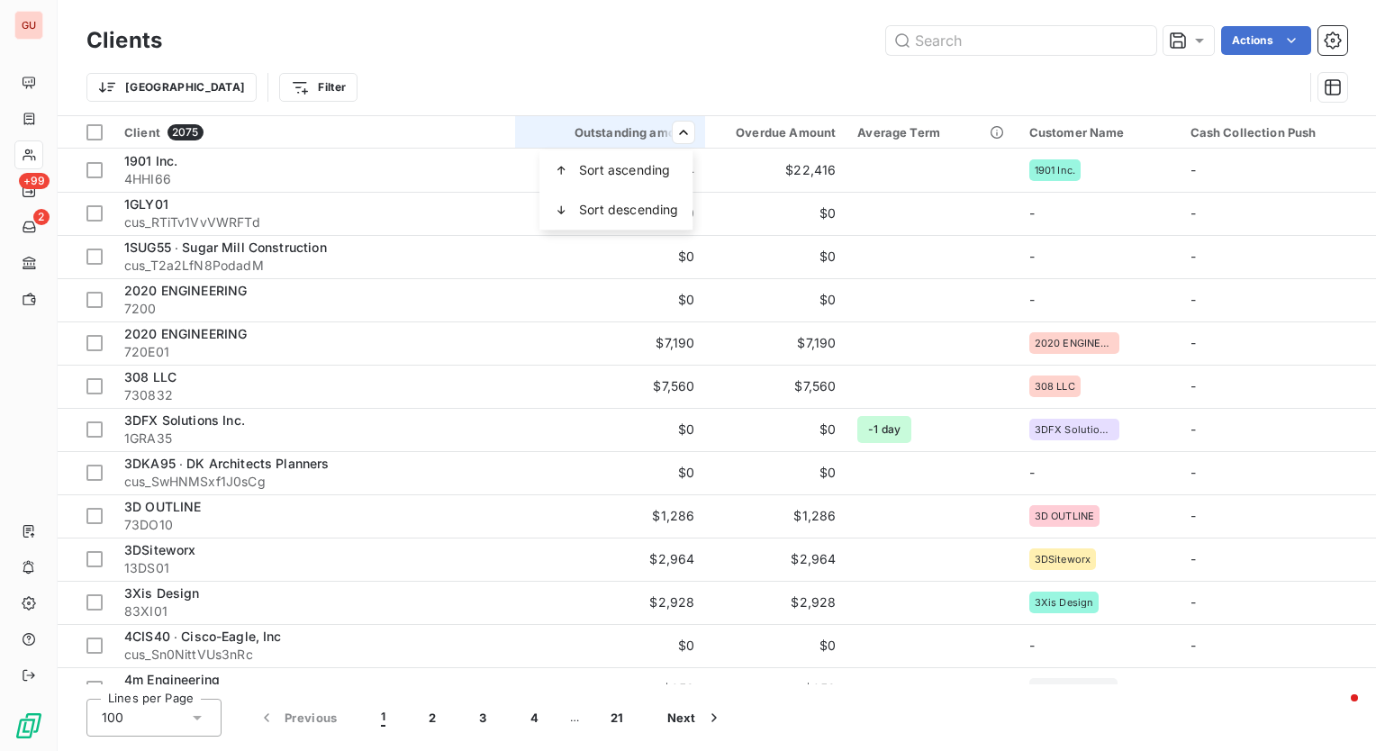
click at [675, 97] on html "GU +99 2 Clients Actions Trier Filter Client 2075 Outstanding amount Overdue Am…" at bounding box center [688, 375] width 1376 height 751
click at [1331, 85] on icon "button" at bounding box center [1333, 87] width 16 height 16
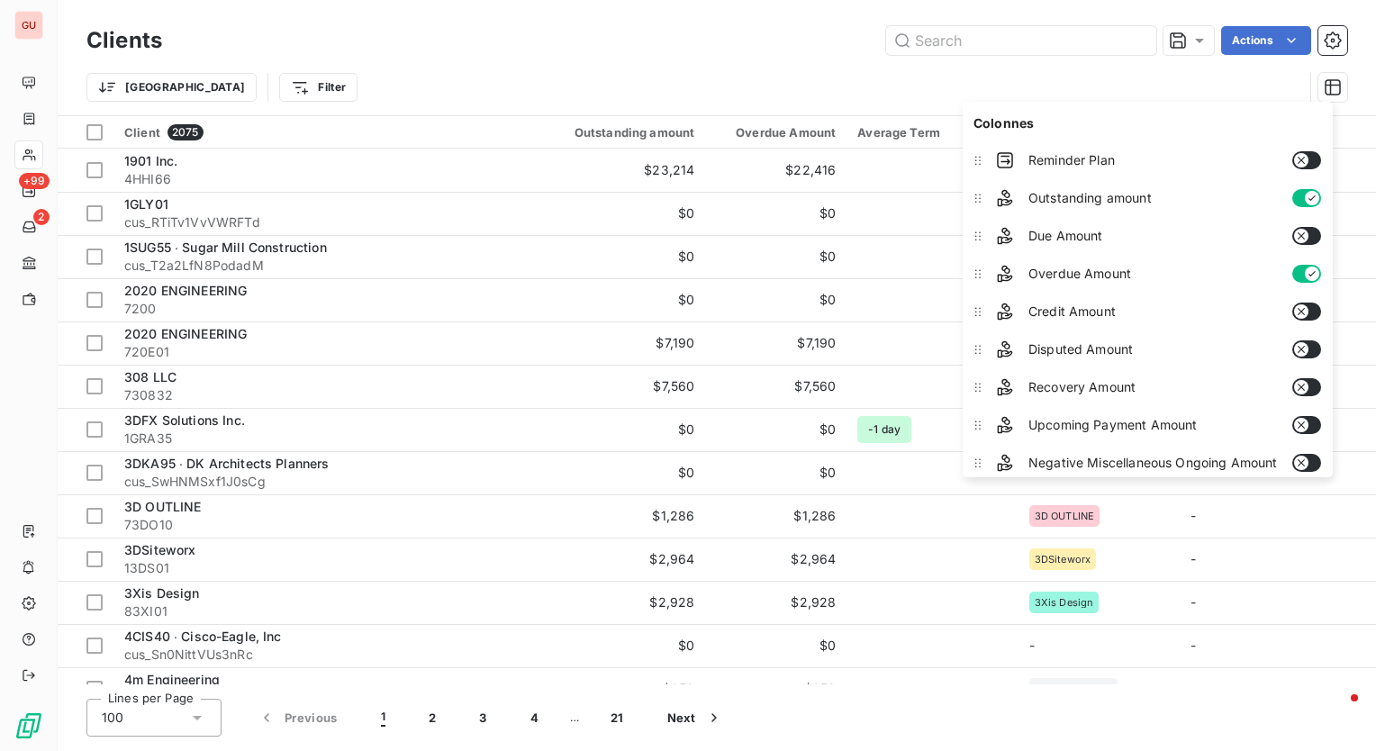
click at [1298, 192] on button "button" at bounding box center [1306, 198] width 29 height 18
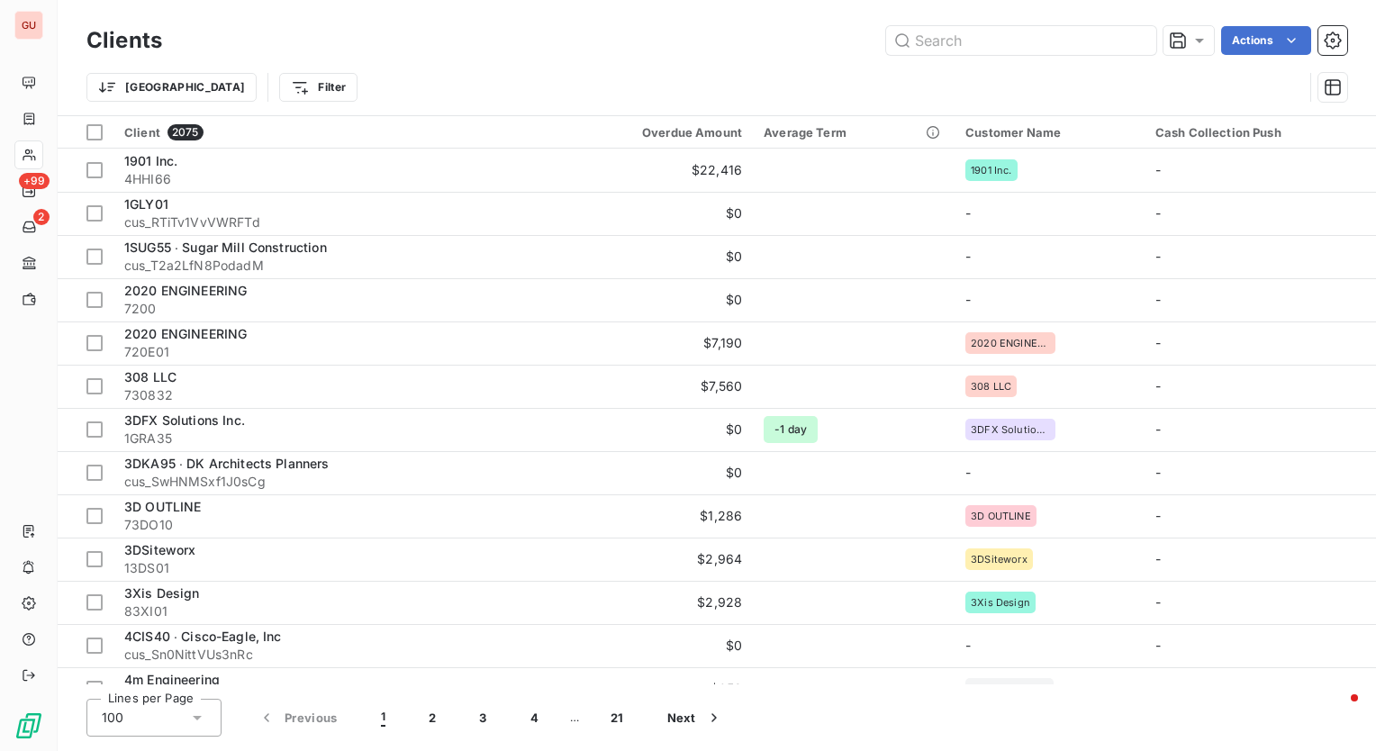
click at [688, 85] on div "Trier Filter" at bounding box center [694, 87] width 1217 height 34
click at [1334, 78] on icon "button" at bounding box center [1333, 87] width 18 height 18
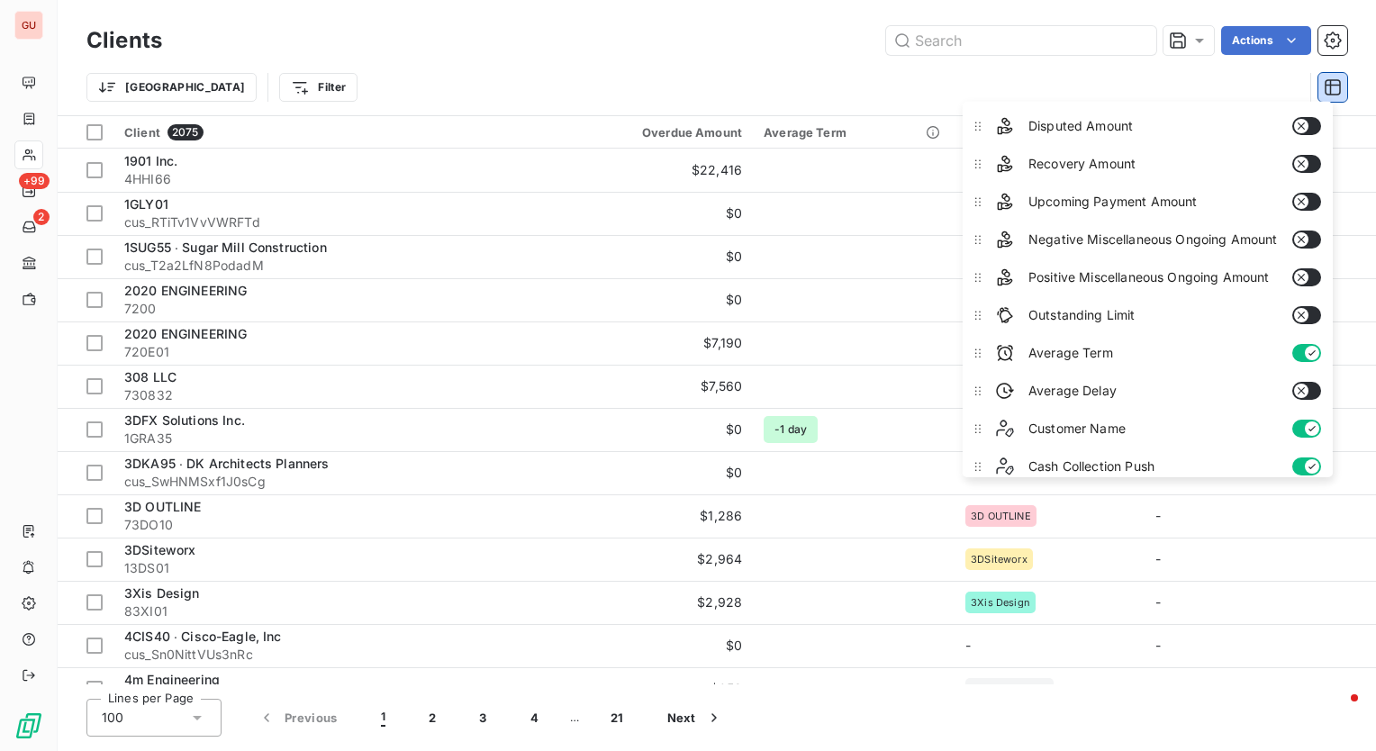
scroll to position [229, 0]
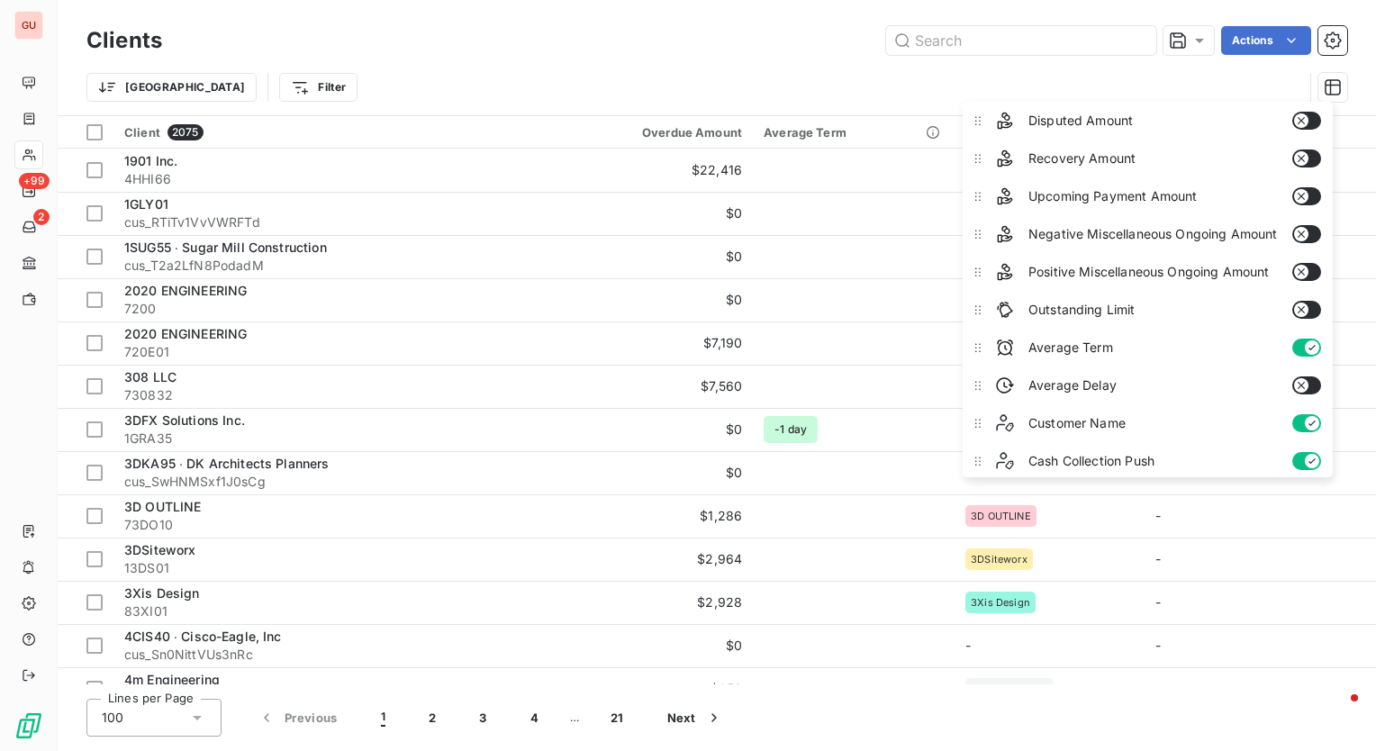
click at [1297, 343] on button "button" at bounding box center [1306, 348] width 29 height 18
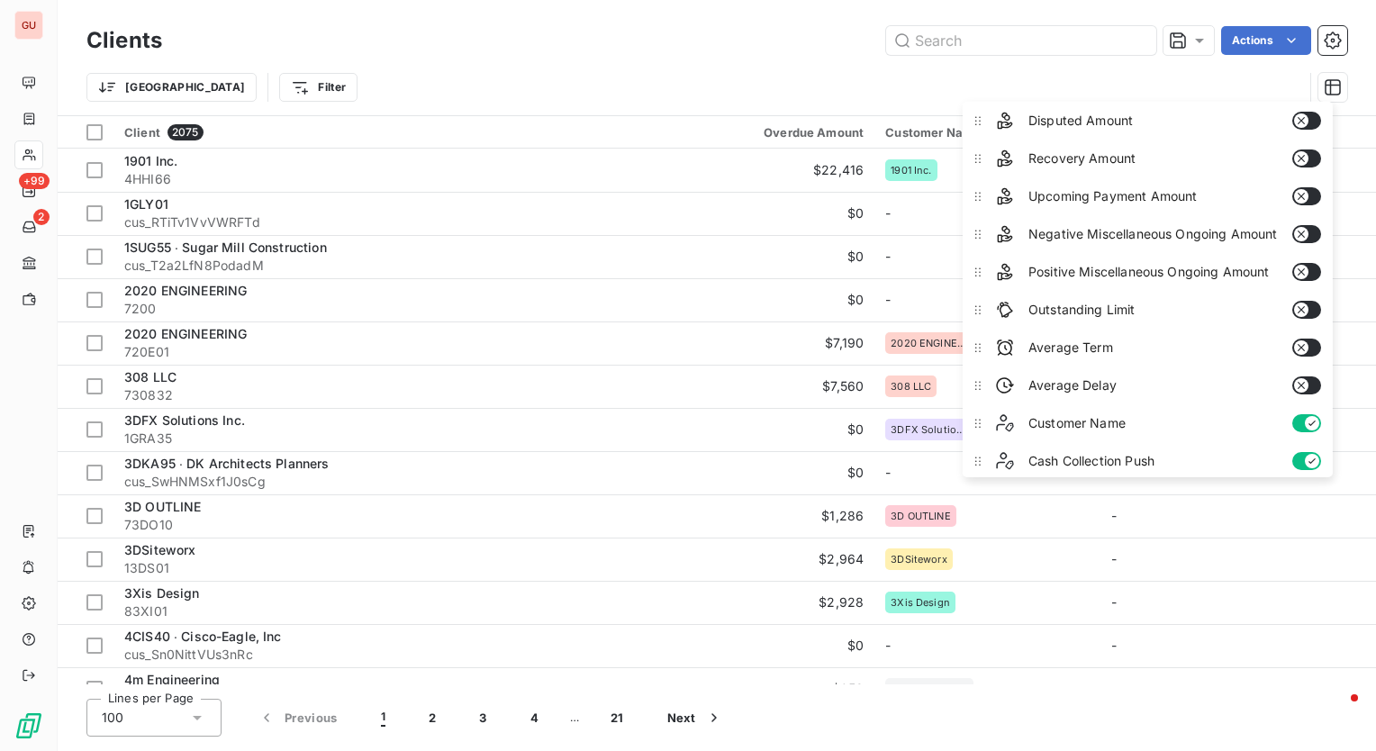
click at [1308, 416] on icon "button" at bounding box center [1311, 423] width 14 height 14
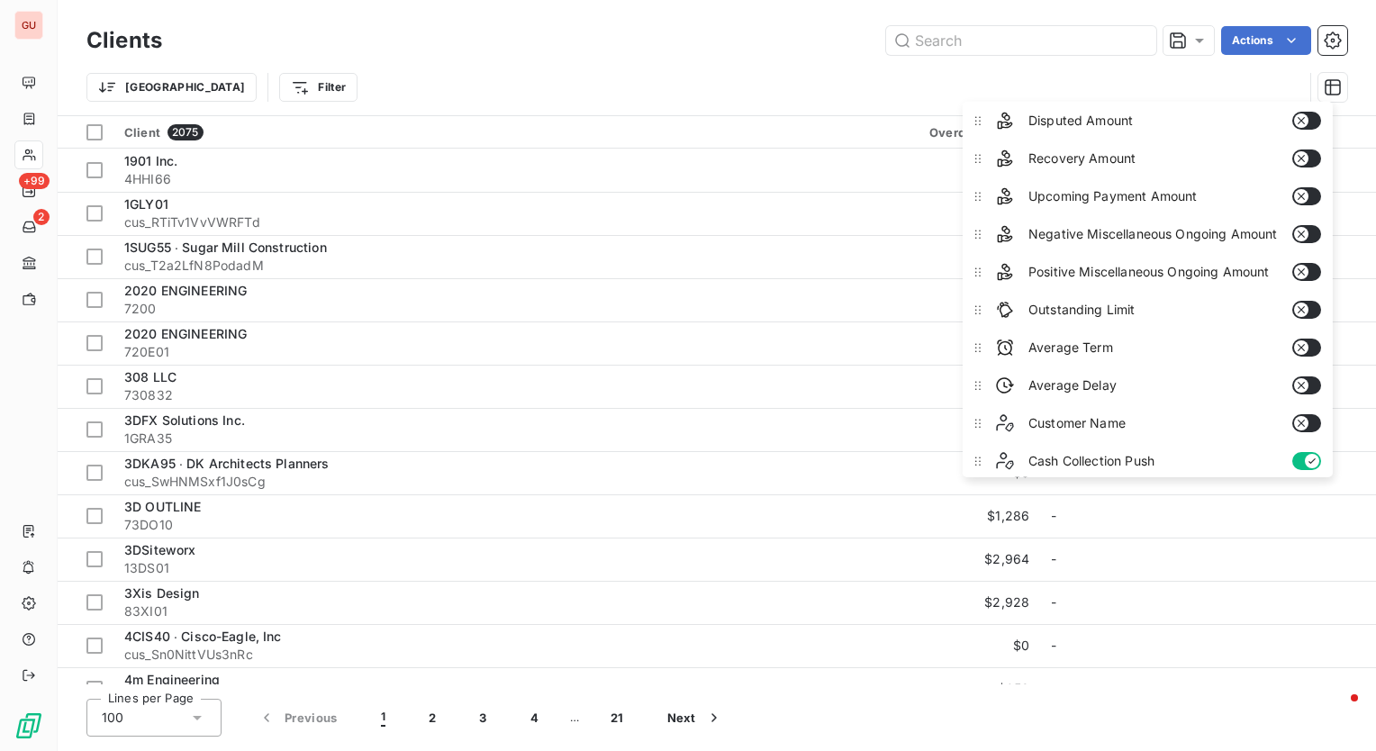
click at [930, 84] on div "Trier Filter" at bounding box center [694, 87] width 1217 height 34
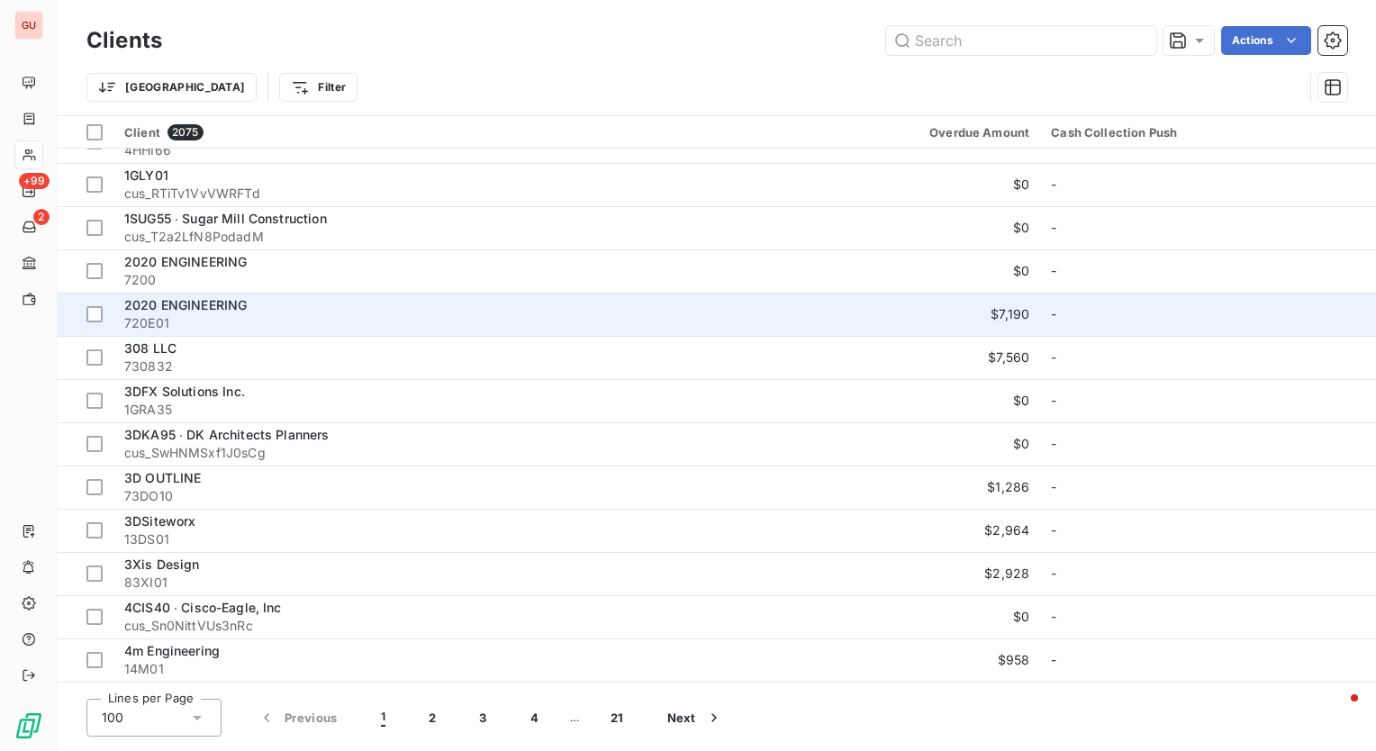
scroll to position [0, 0]
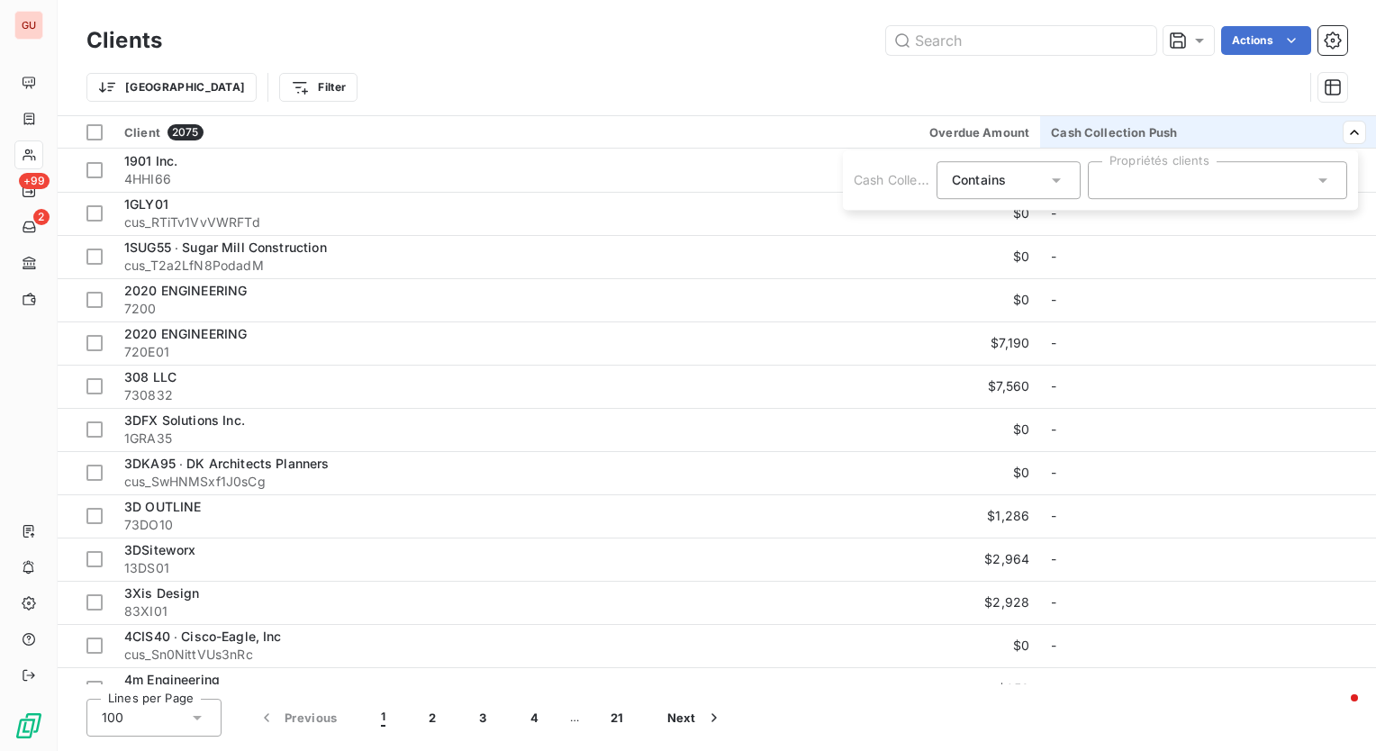
click at [1257, 168] on div at bounding box center [1217, 180] width 259 height 38
click at [1045, 177] on div "Contains is" at bounding box center [999, 180] width 95 height 25
click at [1085, 49] on html "GU +99 2 Clients Actions Trier Filter Client 2075 Overdue Amount Cash Collectio…" at bounding box center [688, 375] width 1376 height 751
click at [1321, 175] on icon at bounding box center [1323, 180] width 18 height 18
click at [1257, 175] on input "text" at bounding box center [1208, 180] width 211 height 16
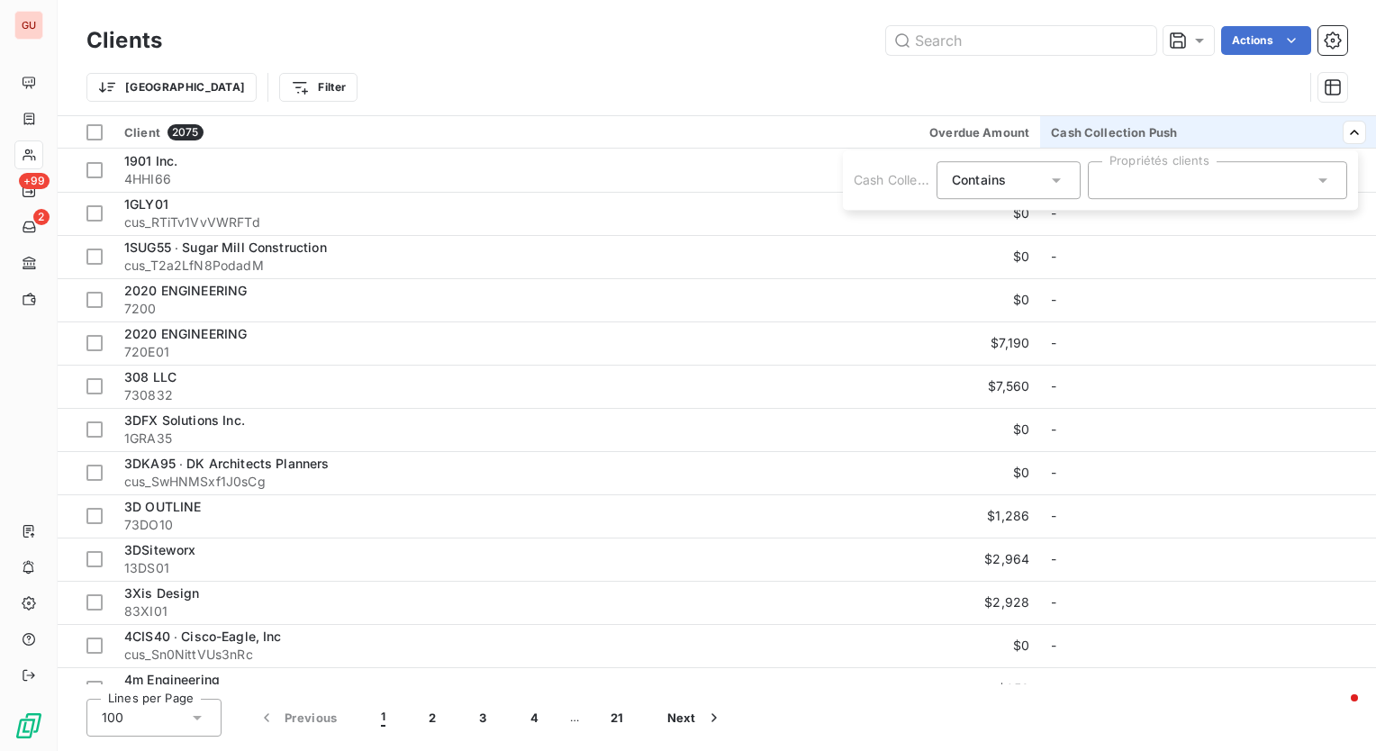
click at [1257, 175] on div at bounding box center [1217, 180] width 259 height 38
click at [900, 58] on html "GU +99 2 Clients Actions Trier Filter Client 2075 Overdue Amount Cash Collectio…" at bounding box center [688, 375] width 1376 height 751
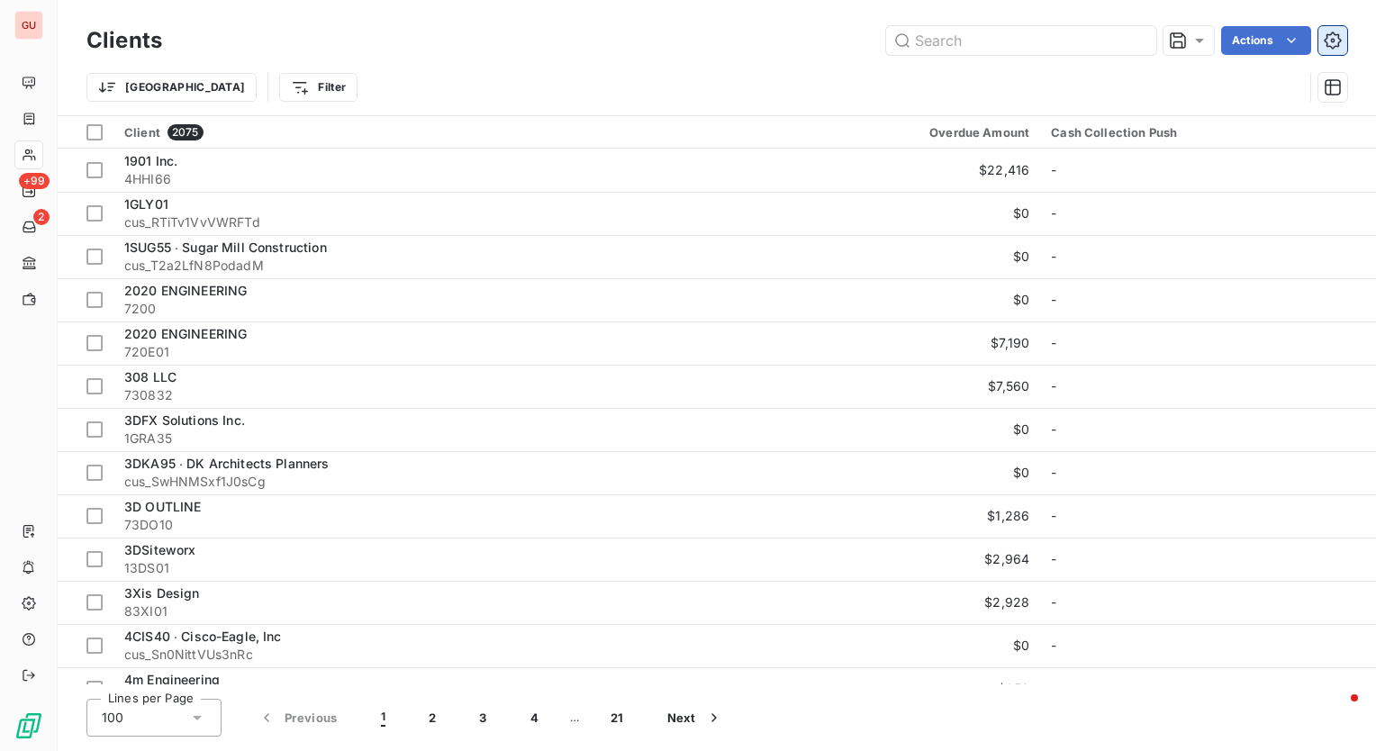
click at [1334, 41] on icon "button" at bounding box center [1333, 41] width 5 height 5
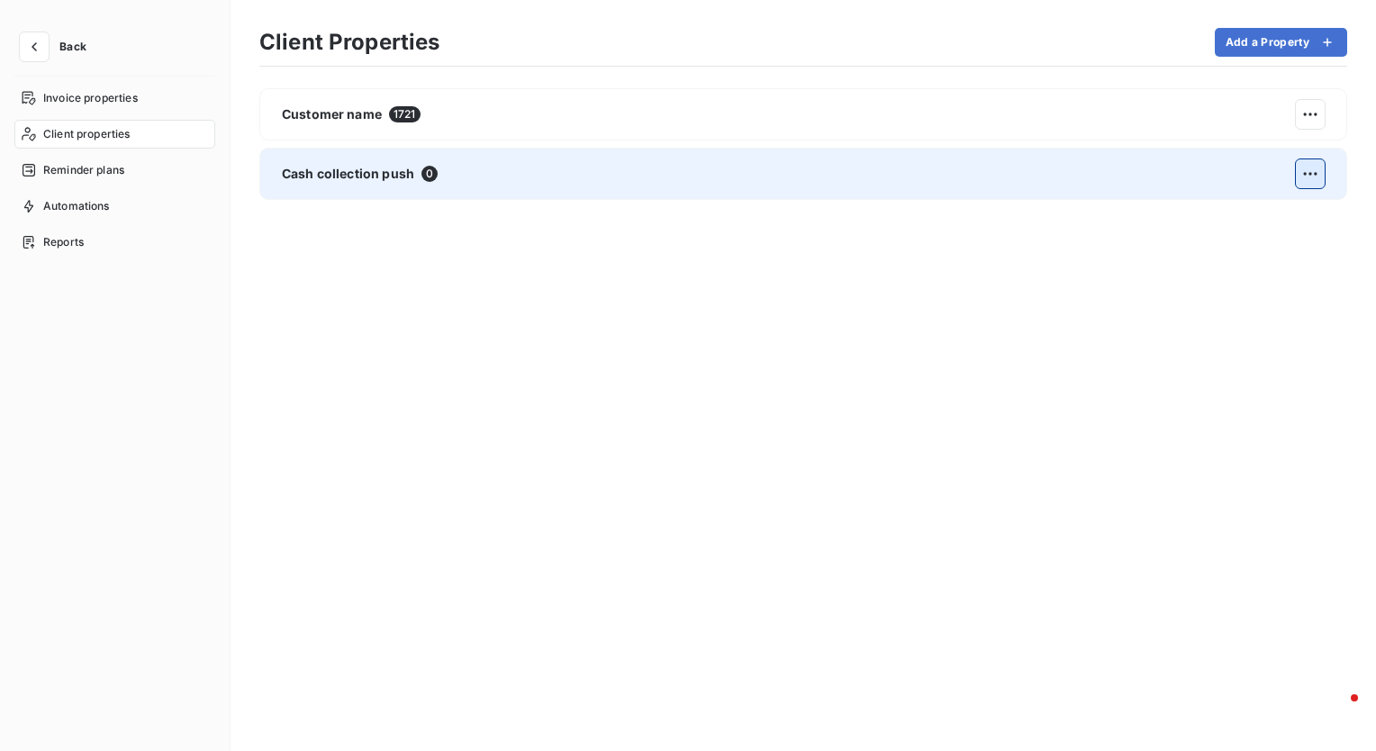
click at [1313, 168] on html "Back Invoice properties Client properties Reminder plans Automations Reports Cl…" at bounding box center [688, 375] width 1376 height 751
click at [1076, 212] on div "Edit" at bounding box center [1111, 220] width 101 height 29
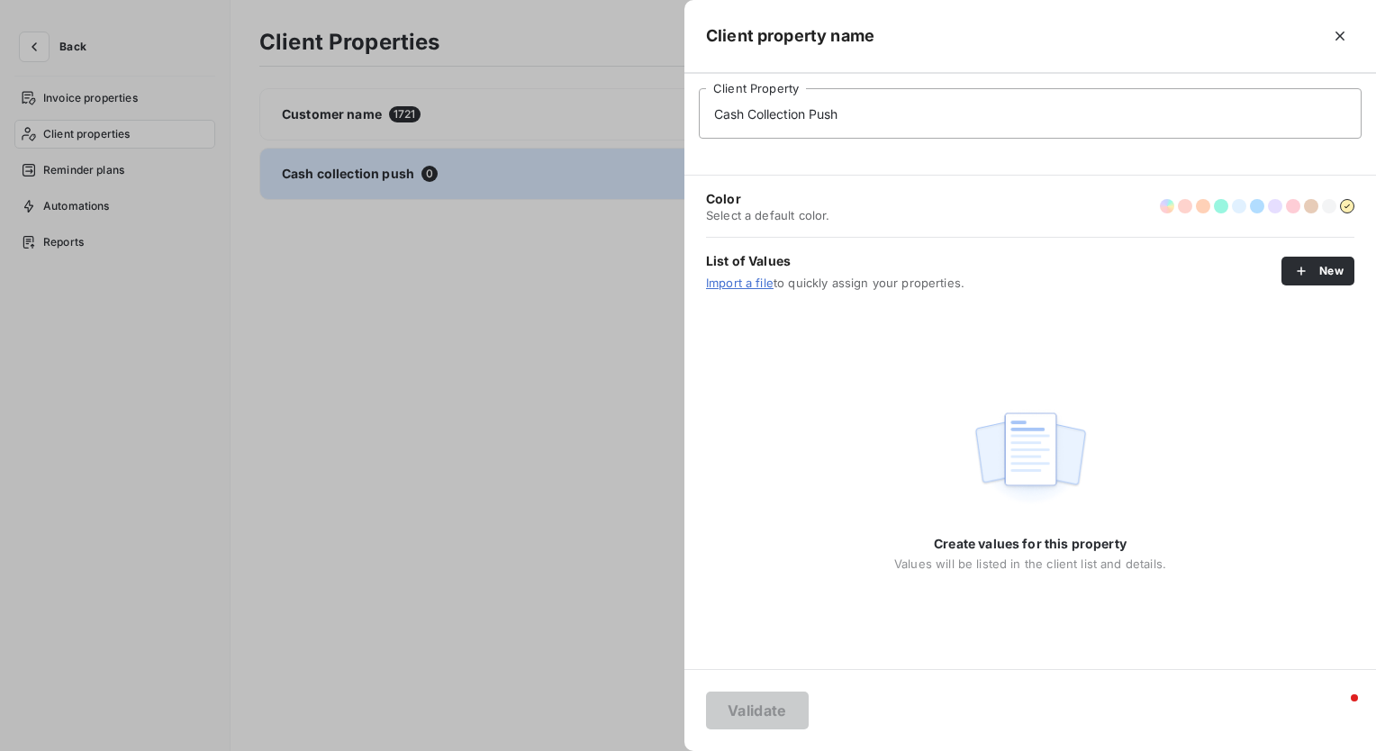
click at [913, 319] on div "Create values for this property Values will be listed in the client list and de…" at bounding box center [1031, 486] width 692 height 365
click at [1048, 335] on div "Create values for this property Values will be listed in the client list and de…" at bounding box center [1031, 486] width 692 height 365
click at [1279, 284] on span "Import a file to quickly assign your properties." at bounding box center [994, 283] width 576 height 14
click at [1294, 272] on icon "button" at bounding box center [1302, 271] width 18 height 18
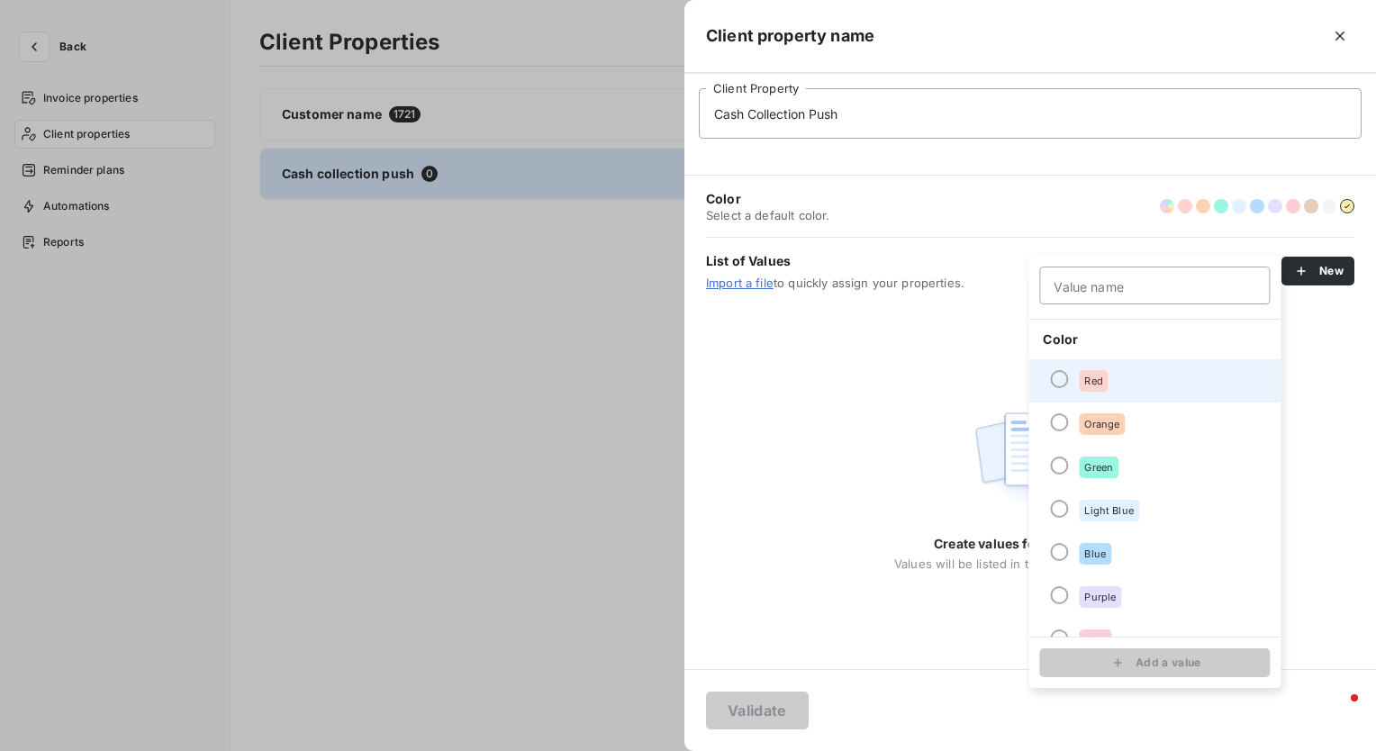
click at [1059, 380] on div at bounding box center [1059, 379] width 18 height 18
click at [1084, 298] on input "Value name" at bounding box center [1154, 286] width 231 height 38
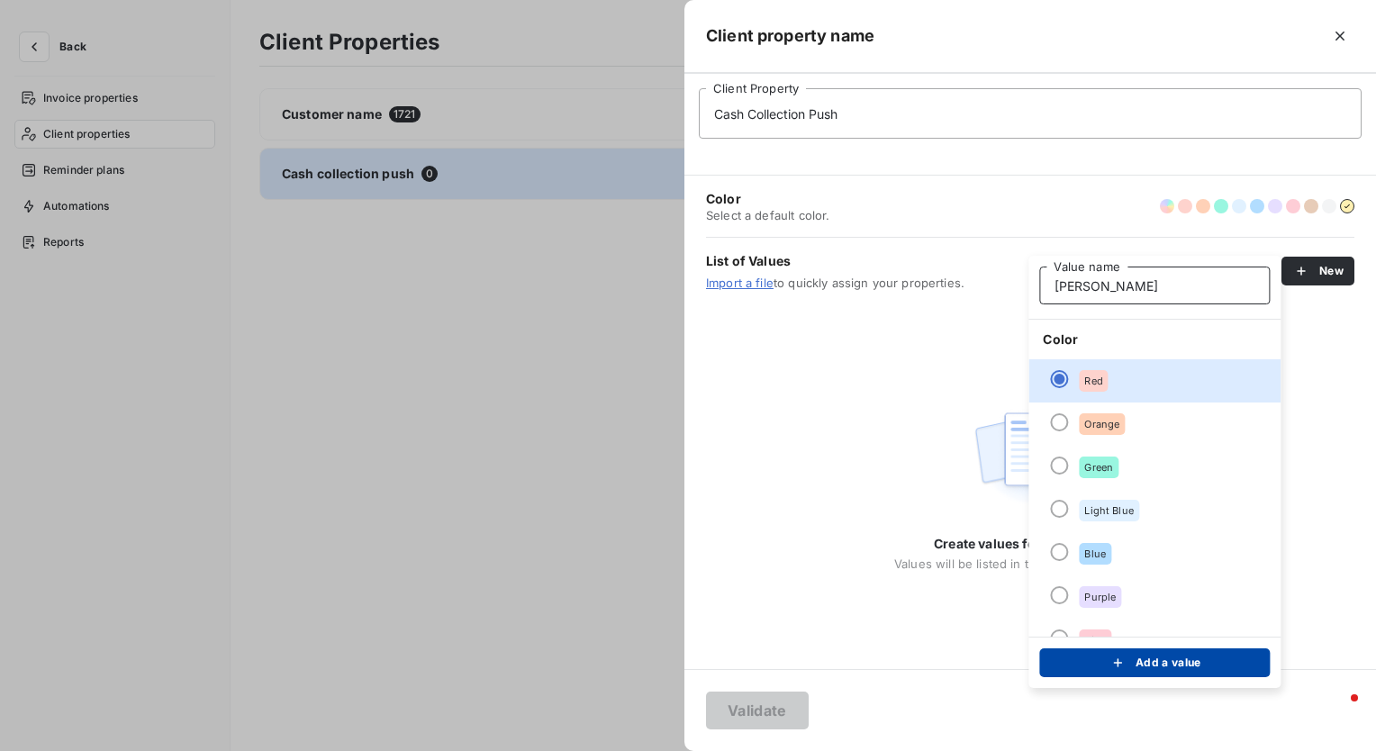
type input "[PERSON_NAME]"
click at [1133, 669] on div "submit" at bounding box center [1122, 663] width 27 height 18
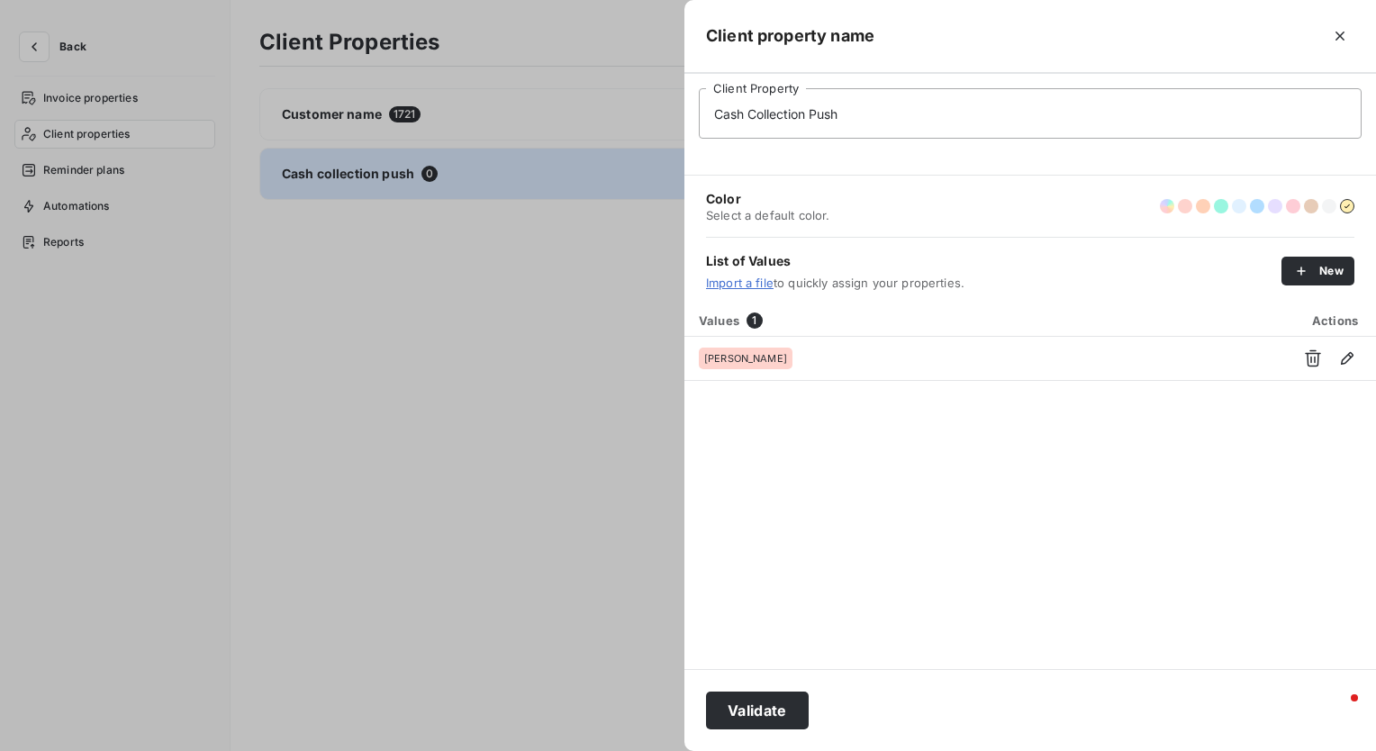
click at [232, 457] on div at bounding box center [688, 375] width 1376 height 751
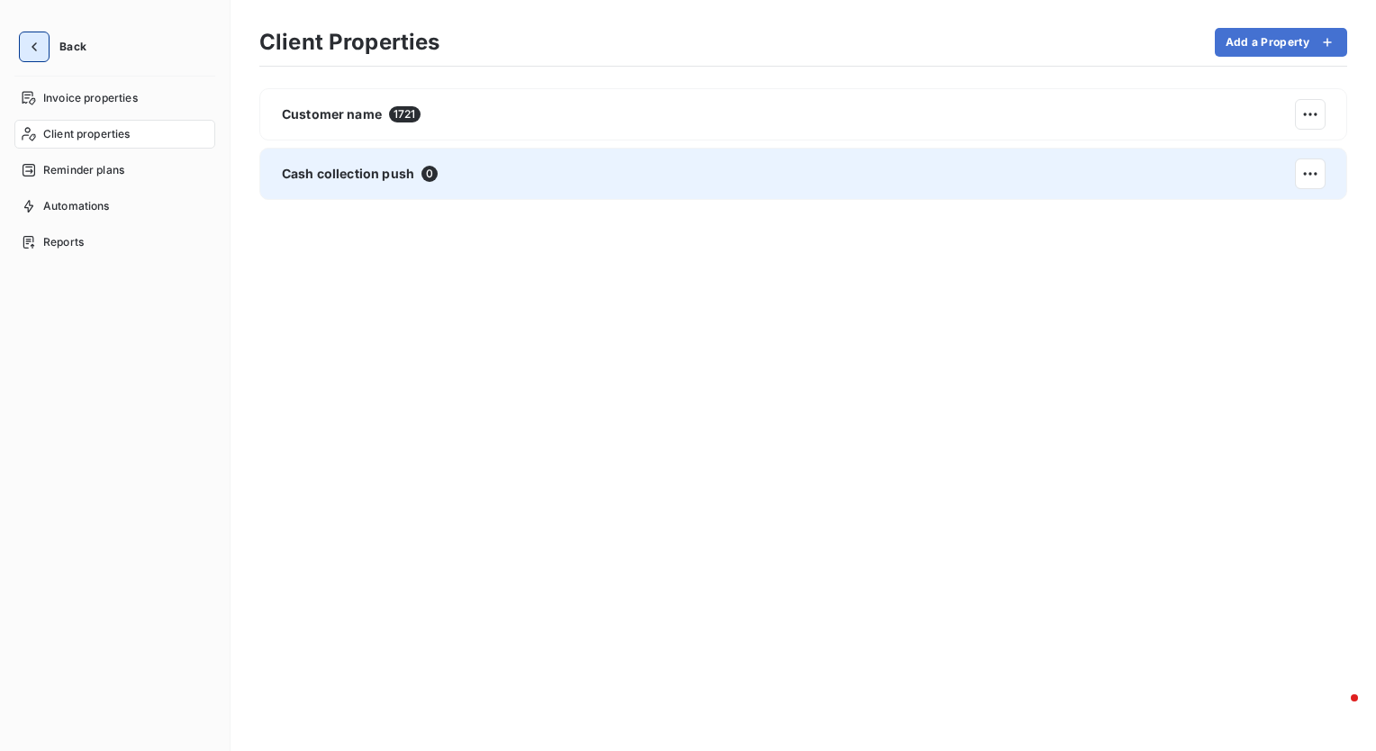
click at [44, 39] on button "button" at bounding box center [34, 46] width 29 height 29
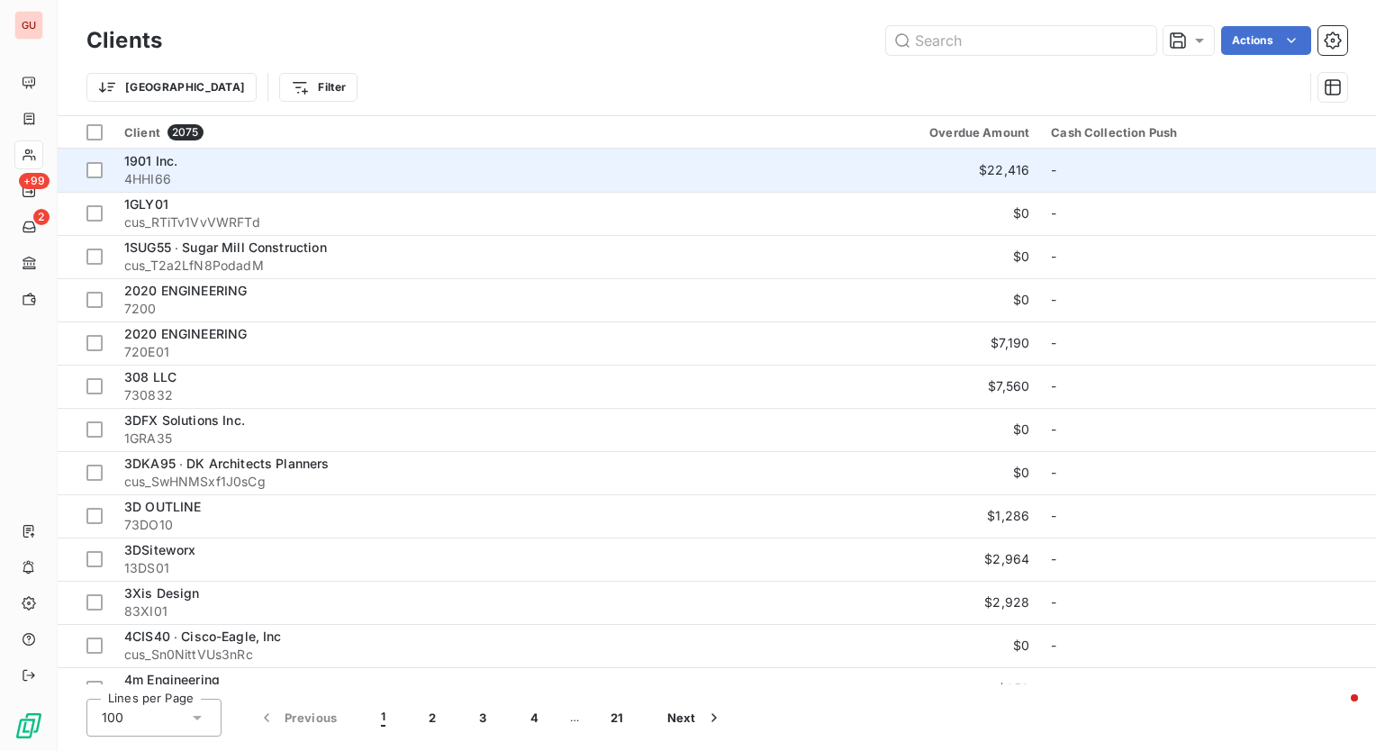
click at [157, 156] on span "1901 Inc." at bounding box center [150, 160] width 53 height 15
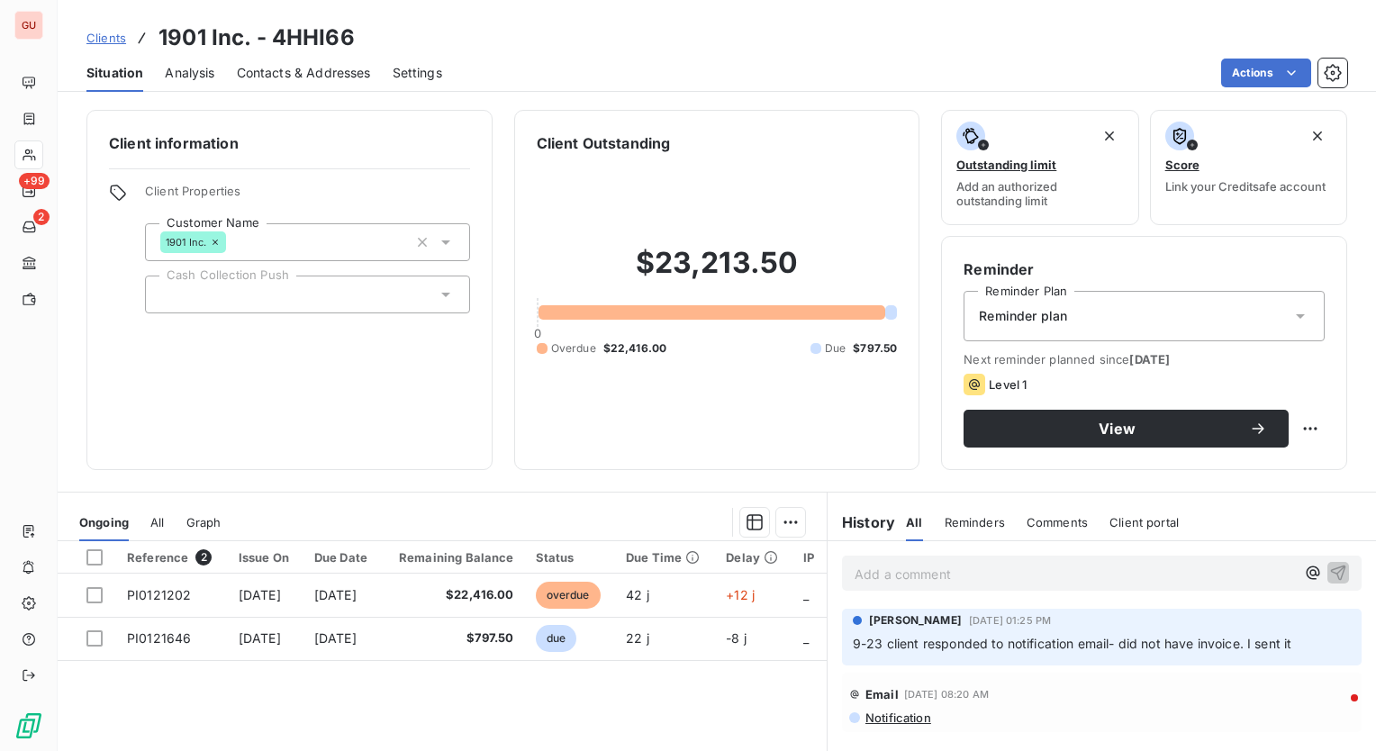
click at [249, 282] on div at bounding box center [307, 295] width 325 height 38
type input "c"
click at [350, 349] on div "Client information Client Properties Customer Name 1901 Inc. Cash Collection Pu…" at bounding box center [289, 290] width 406 height 360
click at [245, 297] on div at bounding box center [307, 295] width 325 height 38
click at [245, 297] on input "text" at bounding box center [298, 294] width 277 height 16
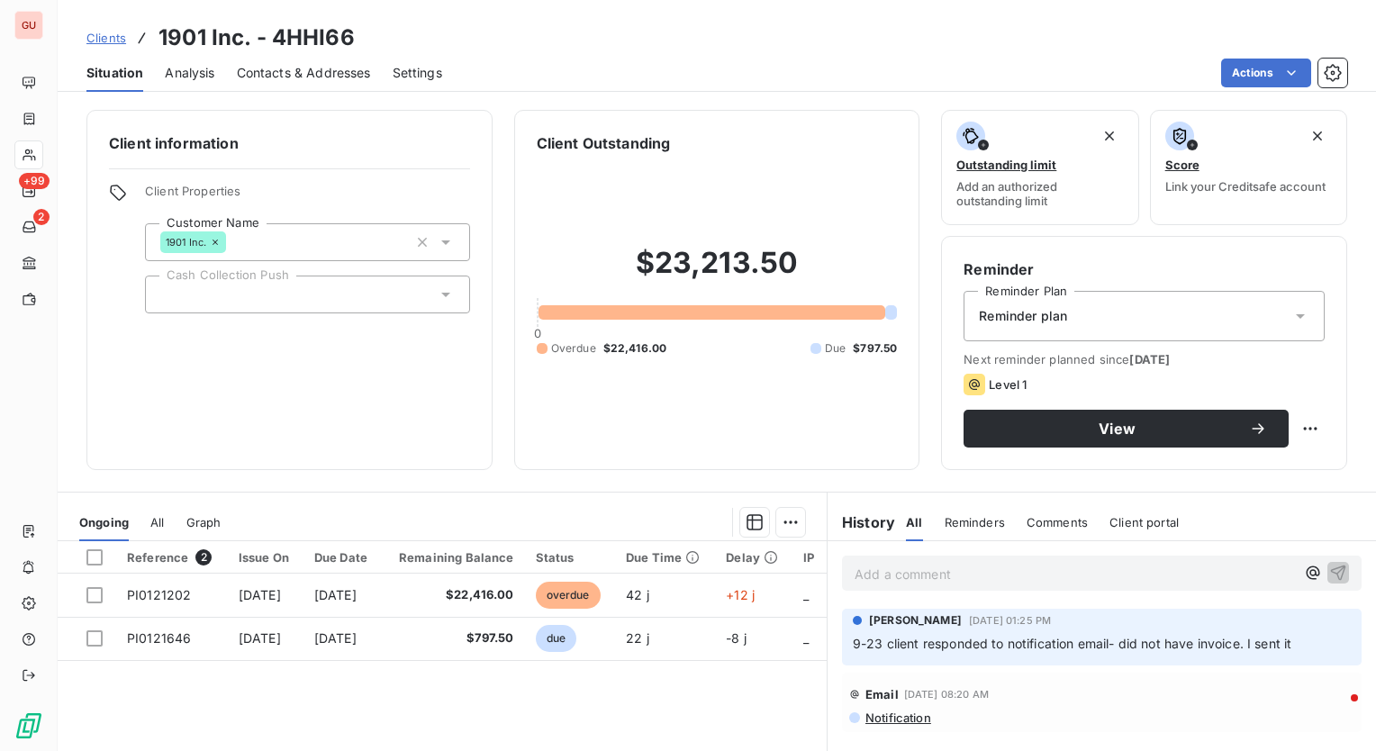
click at [245, 297] on div at bounding box center [307, 295] width 325 height 38
click at [1342, 70] on button "button" at bounding box center [1333, 73] width 29 height 29
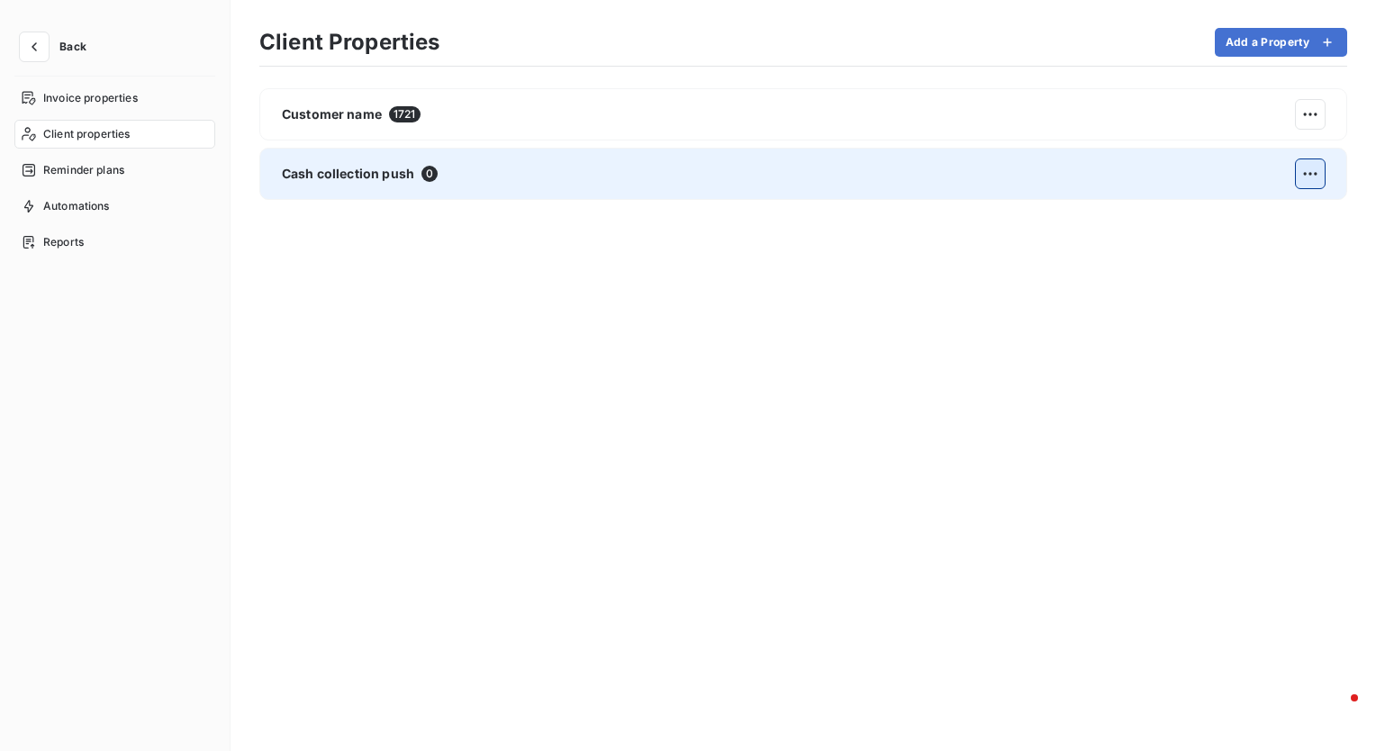
click at [1308, 168] on html "Back Invoice properties Client properties Reminder plans Automations Reports Cl…" at bounding box center [688, 375] width 1376 height 751
click at [1121, 209] on div "Edit" at bounding box center [1111, 220] width 101 height 29
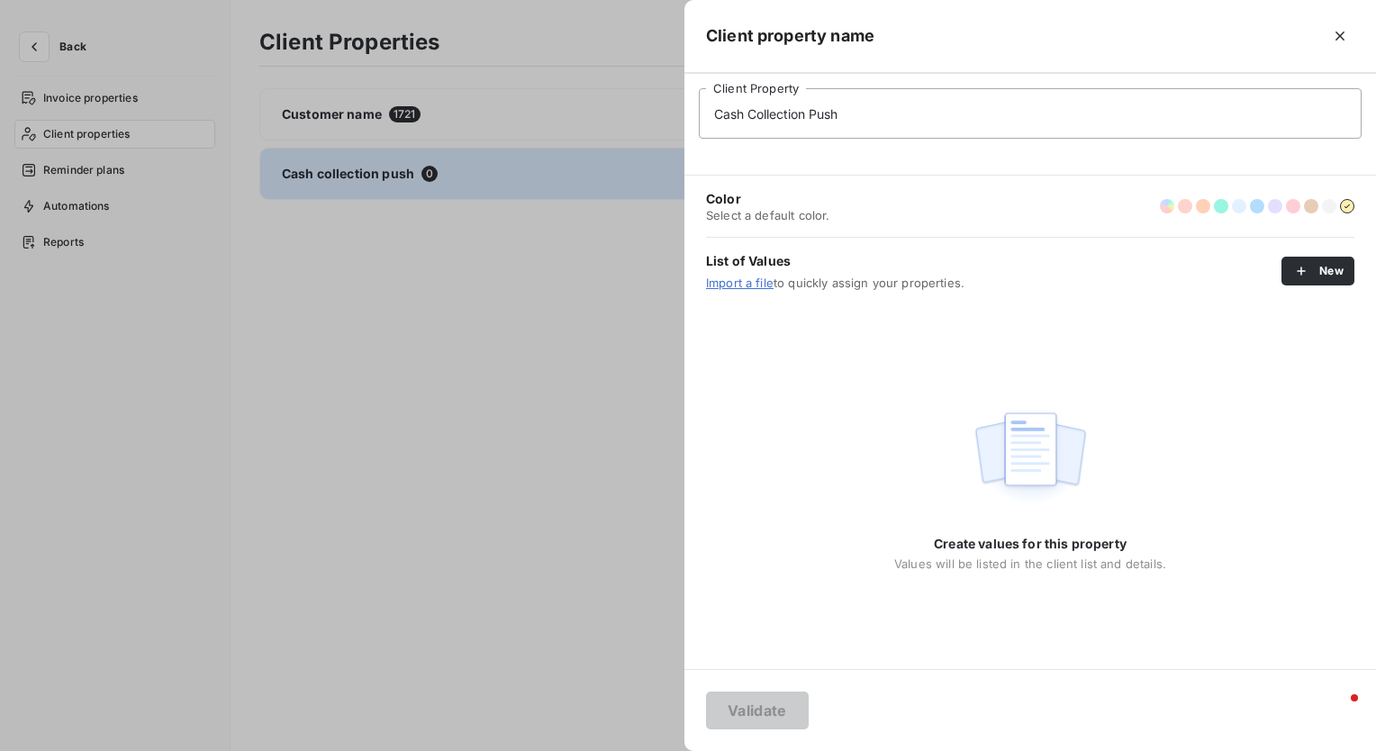
click at [872, 330] on div "Create values for this property Values will be listed in the client list and de…" at bounding box center [1031, 486] width 692 height 365
click at [838, 180] on div "Color Select a default color." at bounding box center [1030, 206] width 649 height 61
click at [910, 134] on input "Cash Collection Push" at bounding box center [1030, 113] width 663 height 50
type input "[PERSON_NAME][EMAIL_ADDRESS][PERSON_NAME][DOMAIN_NAME]"
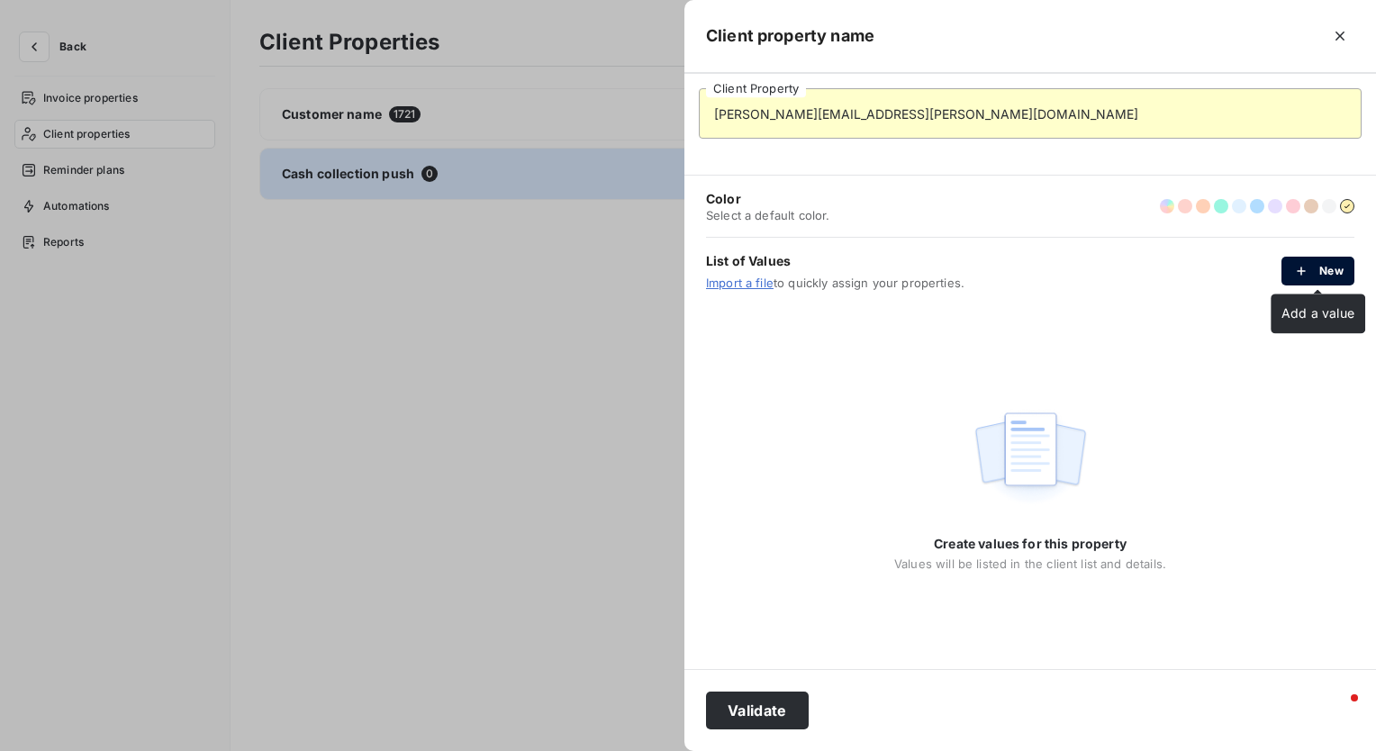
click at [1340, 268] on button "New" at bounding box center [1318, 271] width 73 height 29
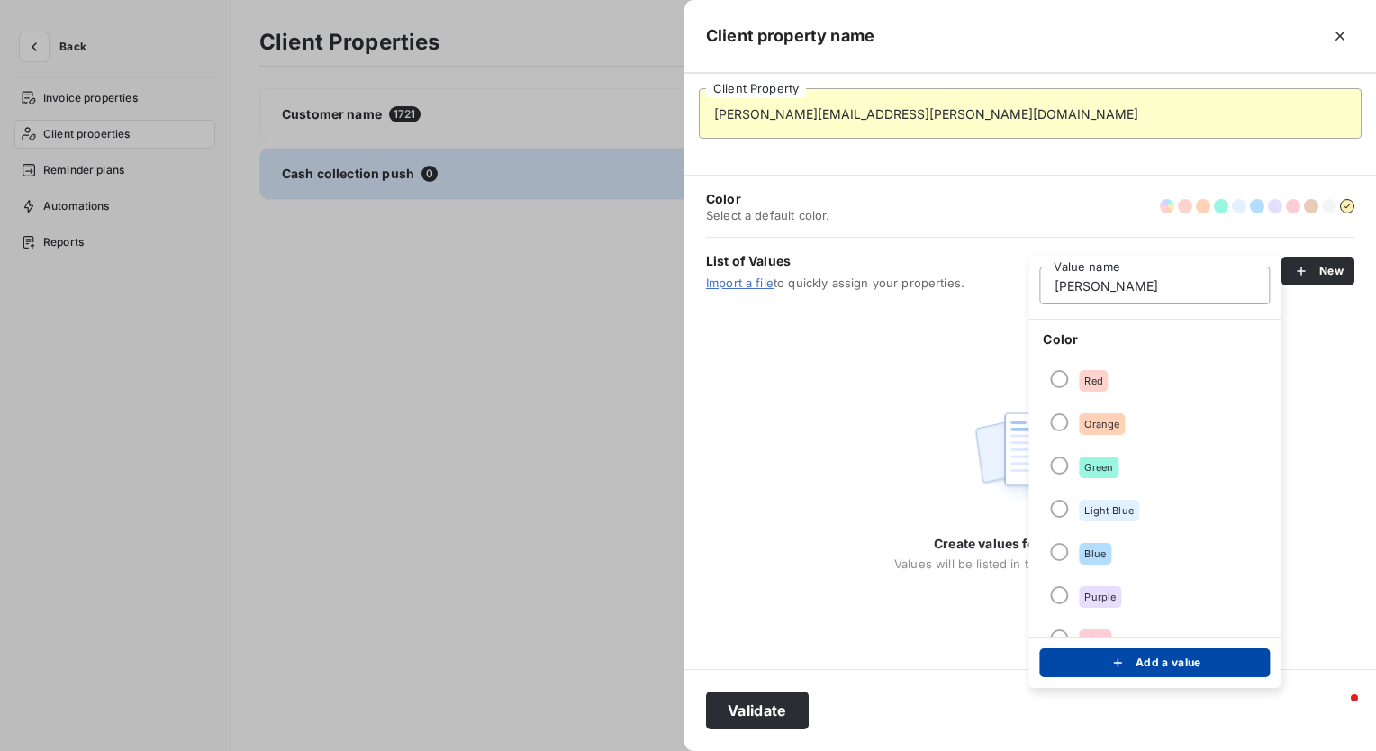
type input "[PERSON_NAME]"
click at [1134, 663] on div "submit" at bounding box center [1122, 663] width 27 height 18
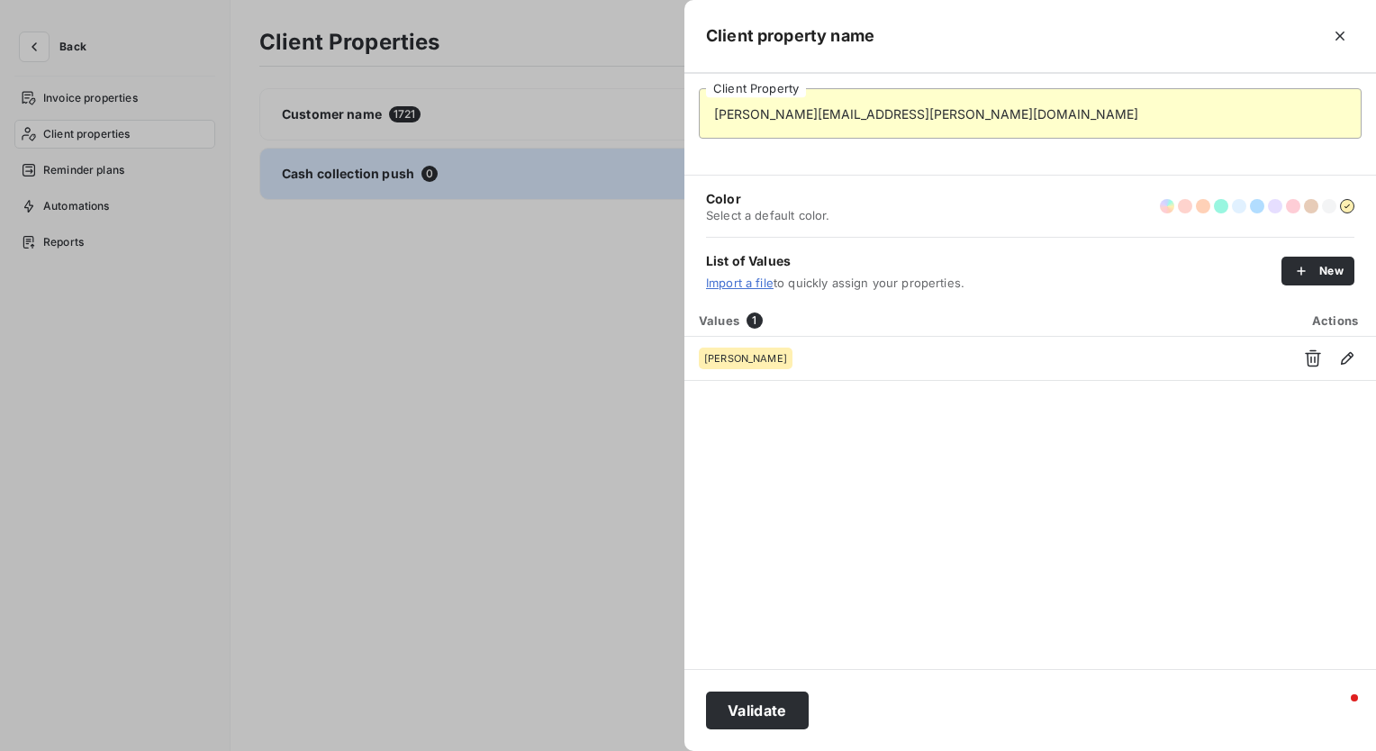
click at [829, 581] on div "Values 1 Actions [PERSON_NAME]" at bounding box center [1031, 486] width 692 height 365
click at [1341, 315] on span "Actions" at bounding box center [1335, 320] width 46 height 14
click at [769, 699] on button "Validate" at bounding box center [757, 711] width 103 height 38
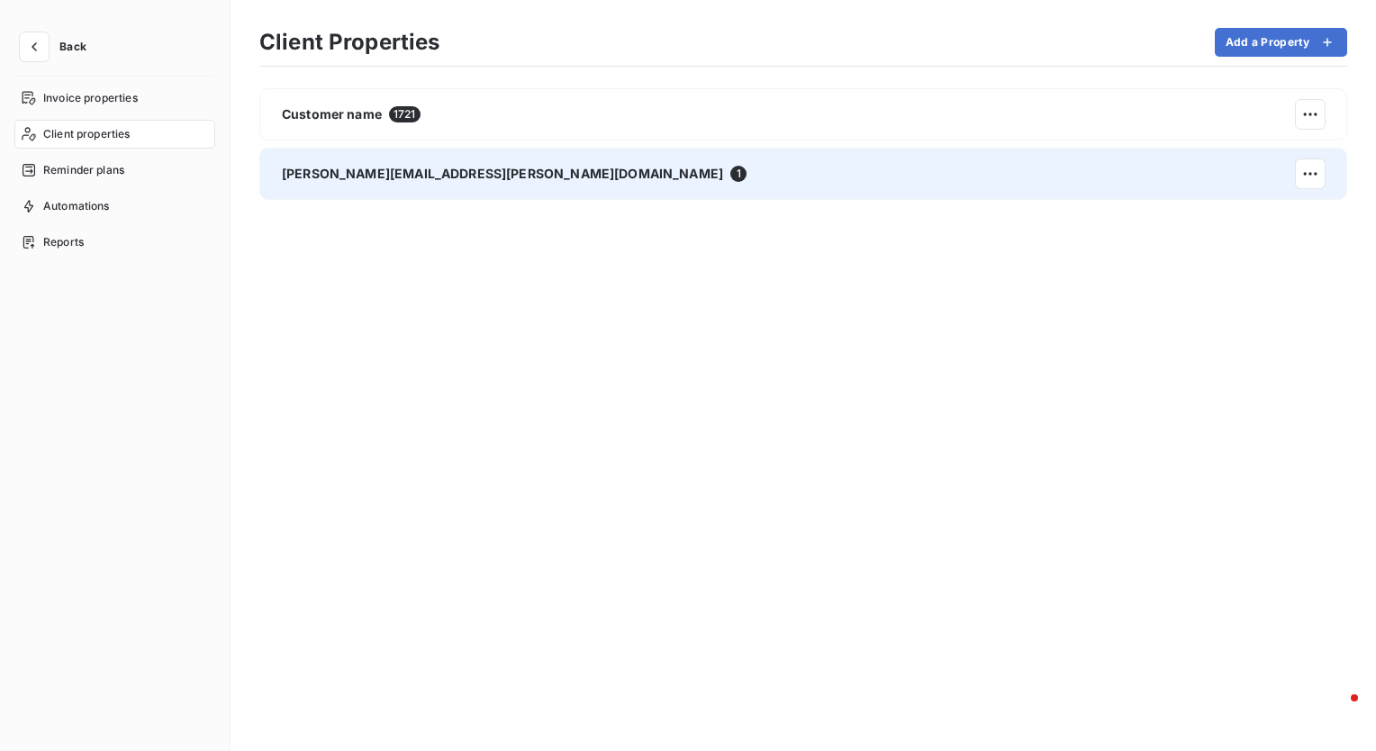
click at [436, 178] on span "[PERSON_NAME][EMAIL_ADDRESS][PERSON_NAME][DOMAIN_NAME]" at bounding box center [502, 174] width 441 height 18
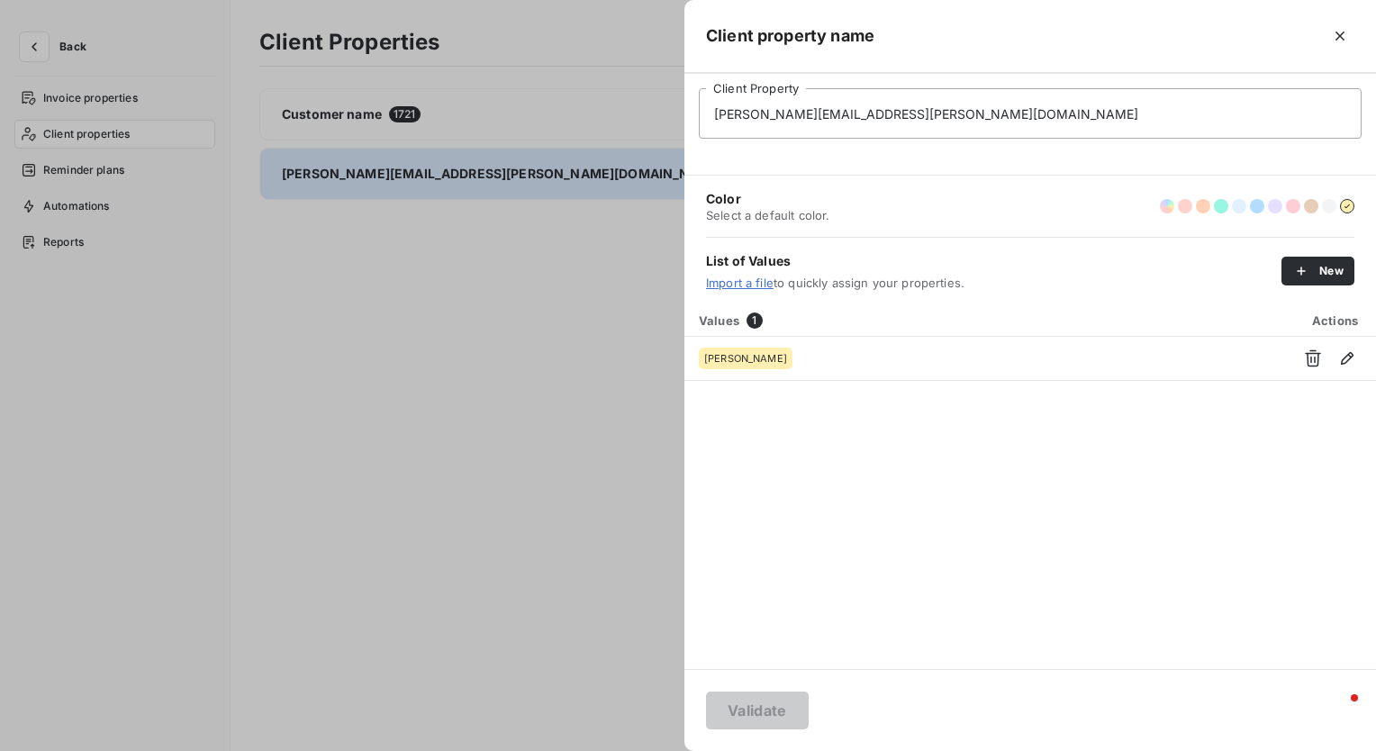
click at [894, 114] on input "[PERSON_NAME][EMAIL_ADDRESS][PERSON_NAME][DOMAIN_NAME]" at bounding box center [1030, 113] width 663 height 50
drag, startPoint x: 894, startPoint y: 114, endPoint x: 643, endPoint y: 104, distance: 250.6
click at [643, 750] on div "Client property name [PERSON_NAME][EMAIL_ADDRESS][PERSON_NAME][DOMAIN_NAME] Cli…" at bounding box center [688, 751] width 1376 height 0
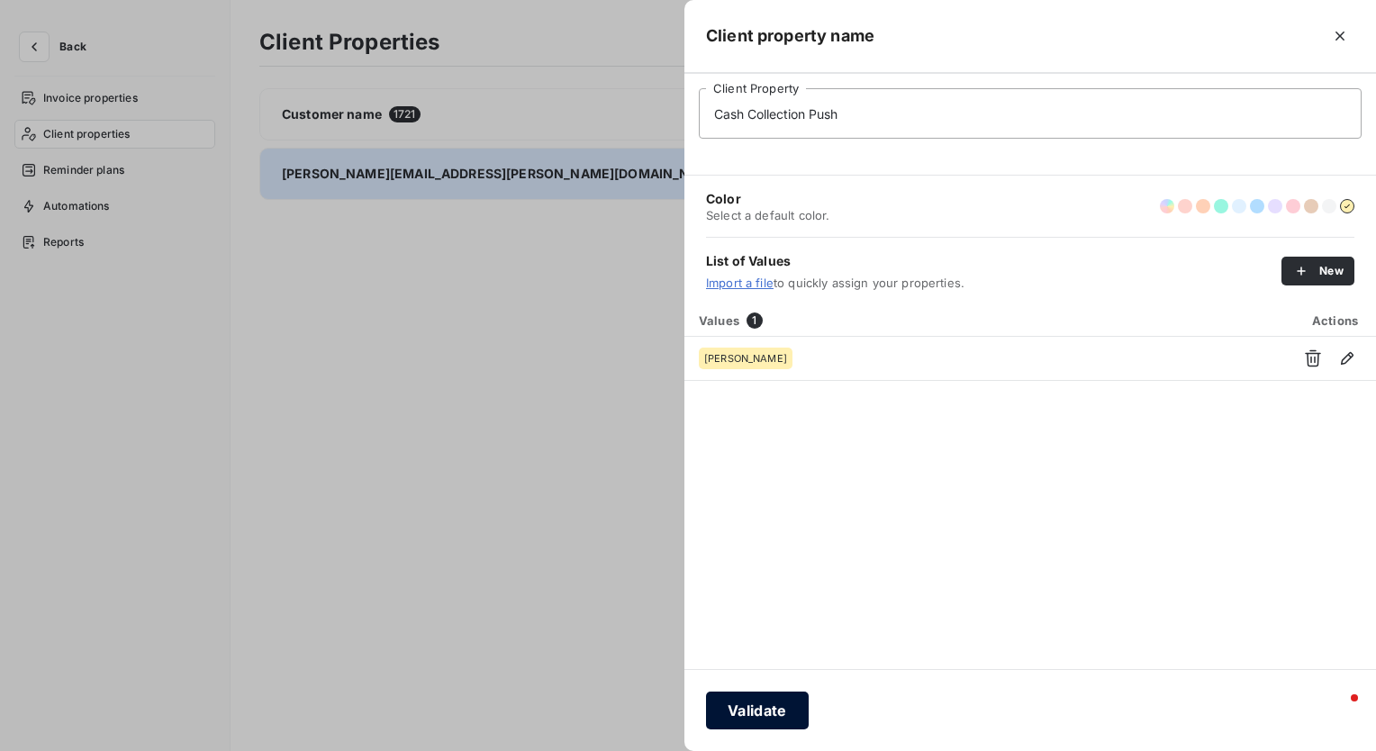
type input "Cash Collection Push"
click at [760, 704] on button "Validate" at bounding box center [757, 711] width 103 height 38
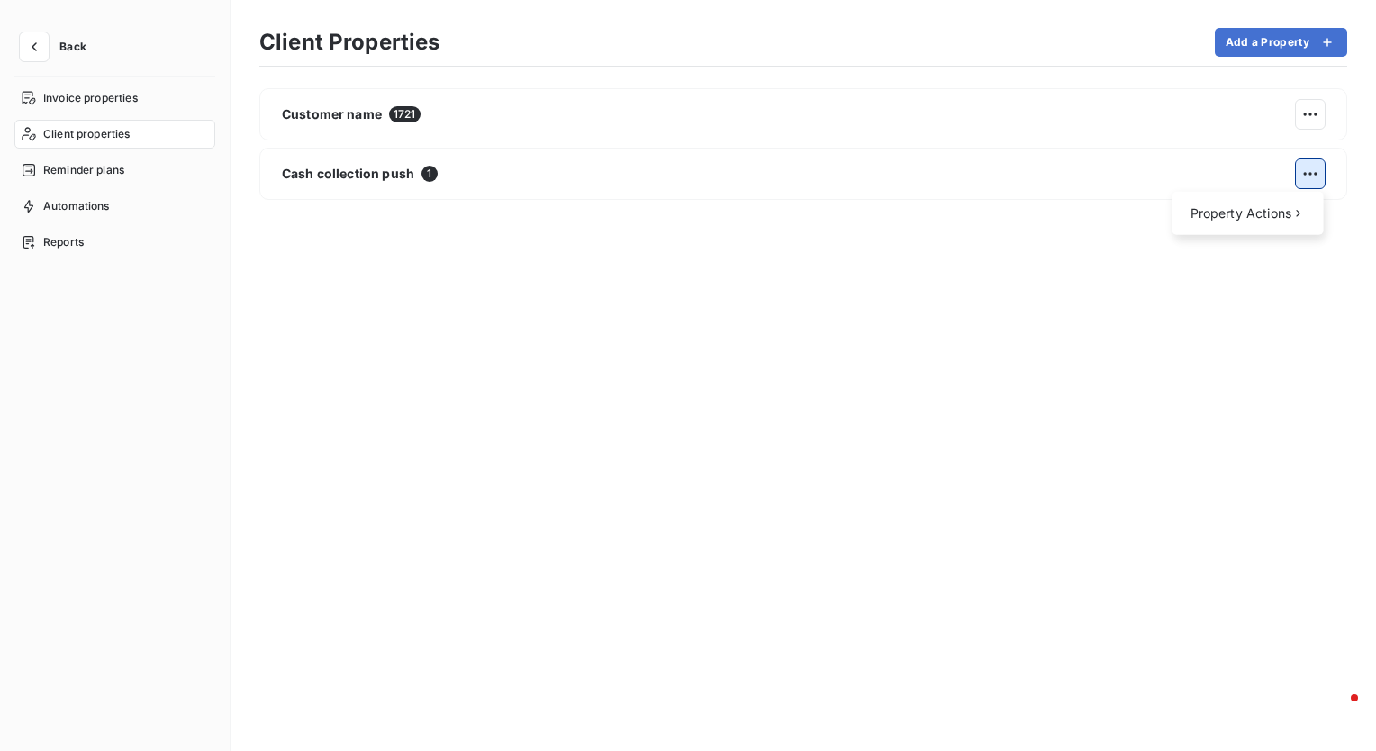
click at [1319, 168] on html "Back Invoice properties Client properties Reminder plans Automations Reports Cl…" at bounding box center [688, 375] width 1376 height 751
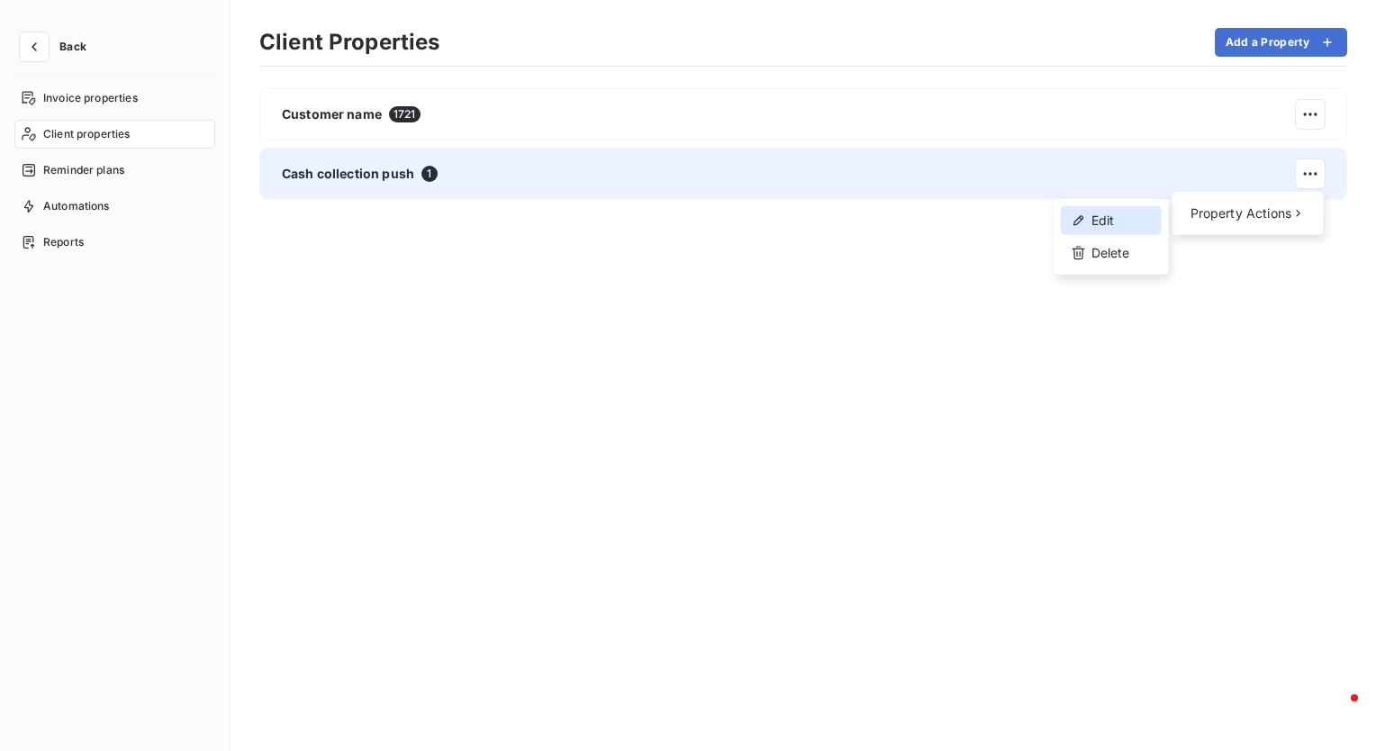
click at [1148, 225] on div "Edit" at bounding box center [1111, 220] width 101 height 29
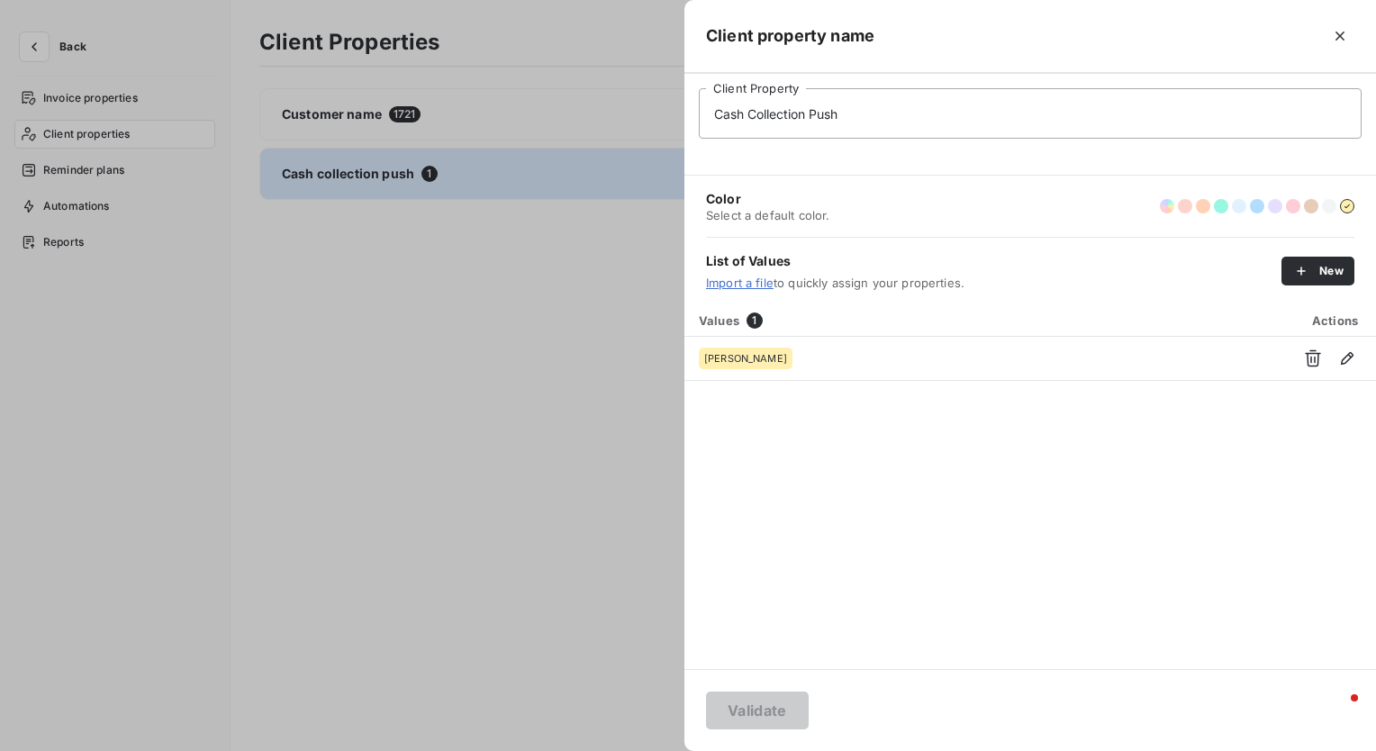
click at [656, 229] on div at bounding box center [688, 375] width 1376 height 751
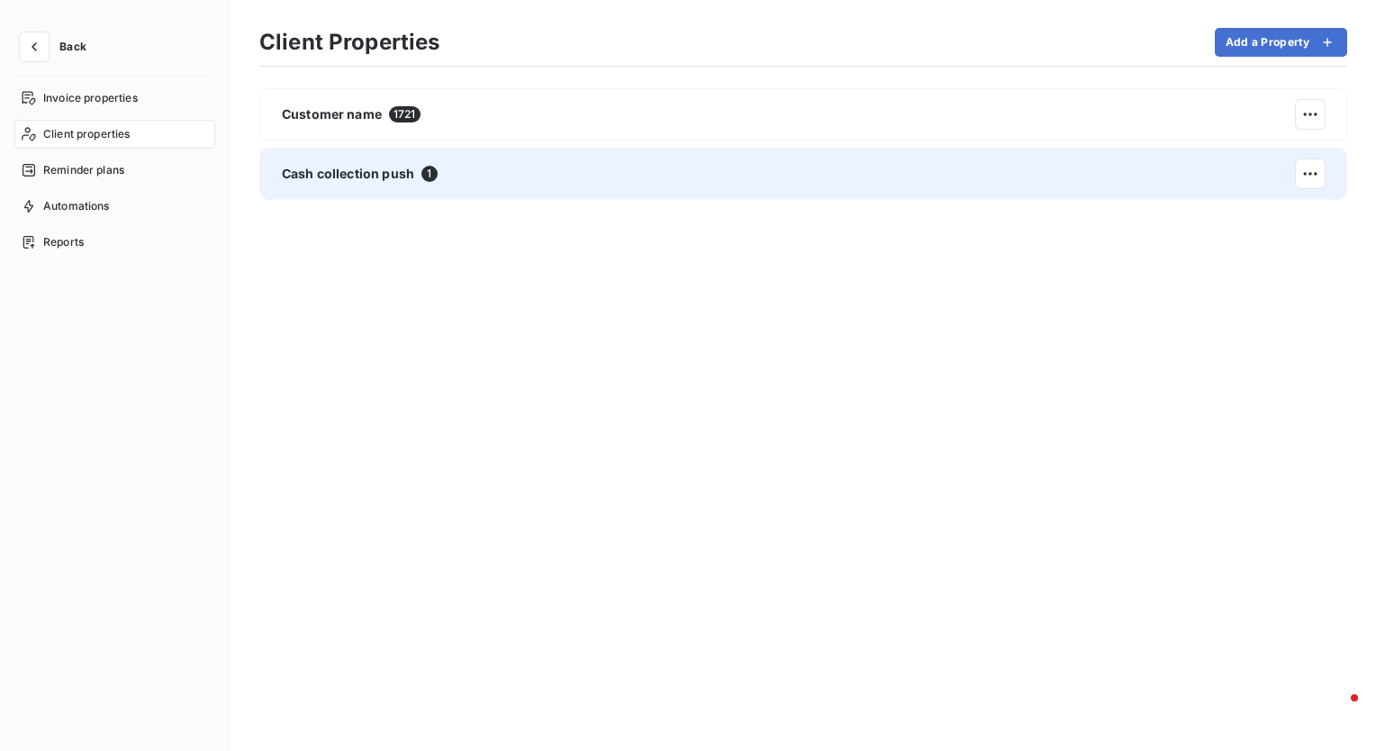
click at [317, 182] on span "Cash collection push" at bounding box center [348, 174] width 132 height 18
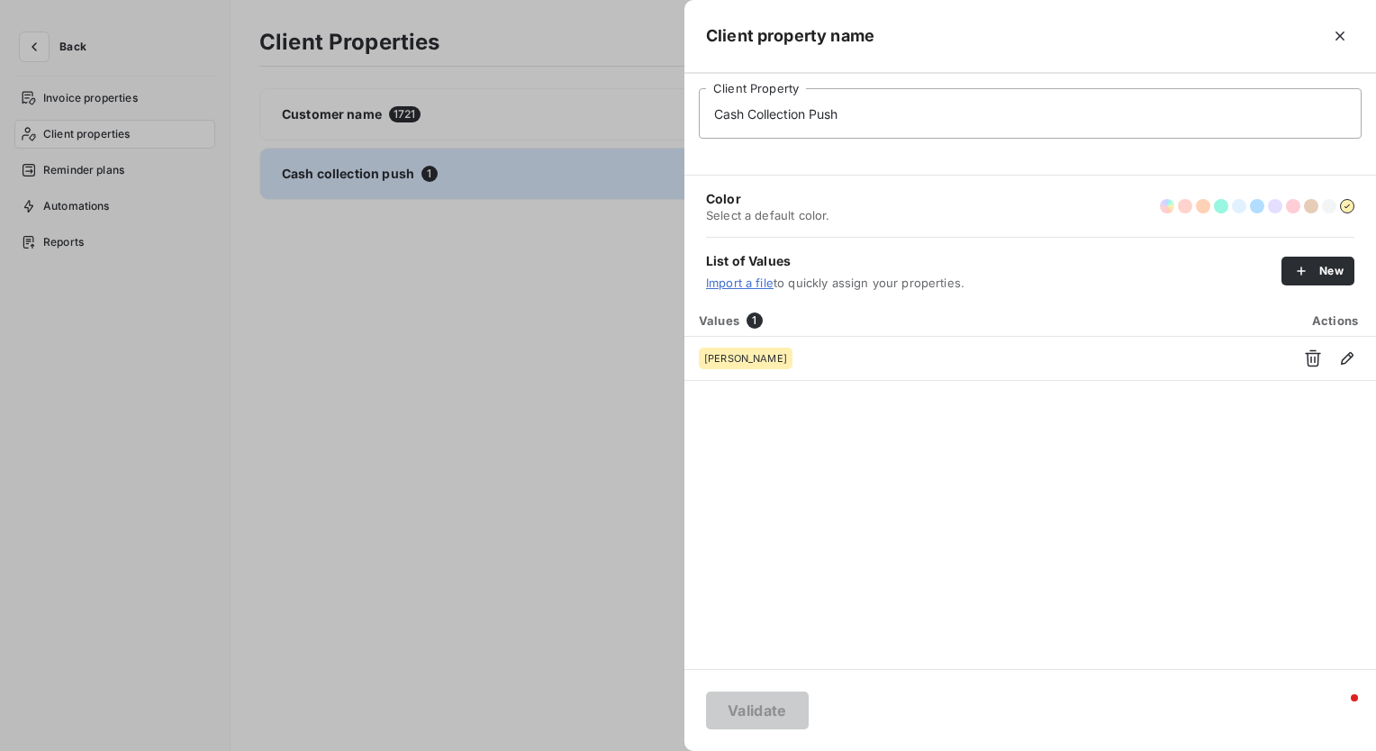
click at [440, 454] on div at bounding box center [688, 375] width 1376 height 751
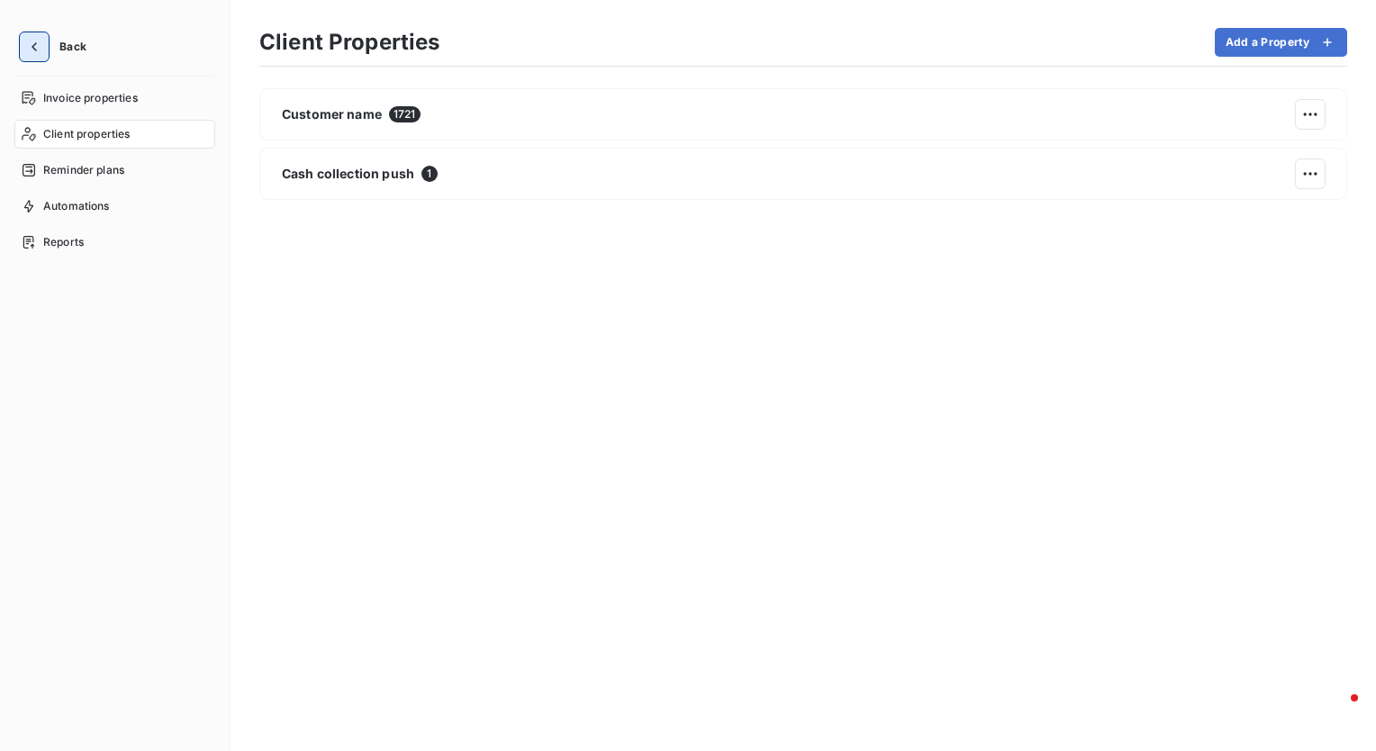
click at [41, 50] on icon "button" at bounding box center [34, 47] width 18 height 18
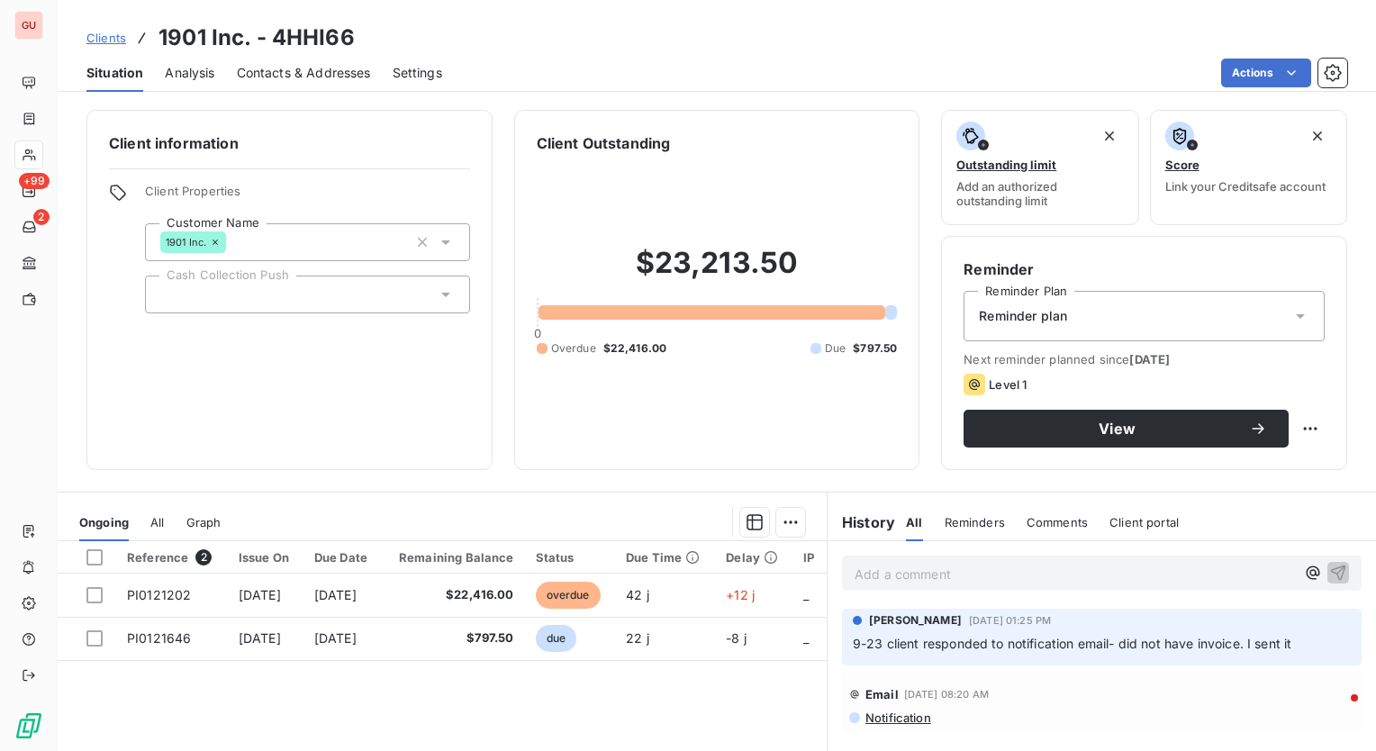
click at [297, 305] on div at bounding box center [307, 295] width 325 height 38
click at [416, 195] on span "Client Properties" at bounding box center [307, 196] width 325 height 25
click at [1337, 73] on icon "button" at bounding box center [1333, 73] width 18 height 18
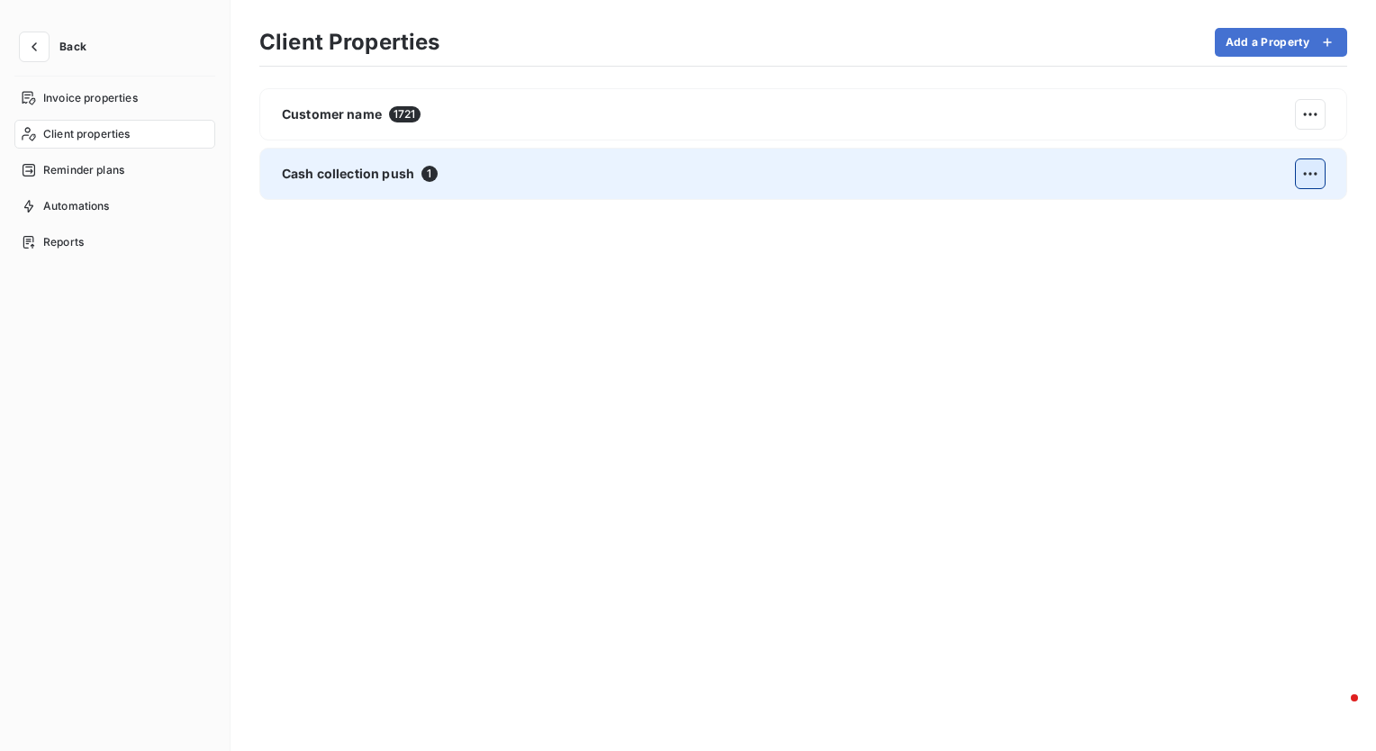
click at [1316, 184] on html "Back Invoice properties Client properties Reminder plans Automations Reports Cl…" at bounding box center [688, 375] width 1376 height 751
click at [1074, 213] on icon at bounding box center [1079, 220] width 14 height 14
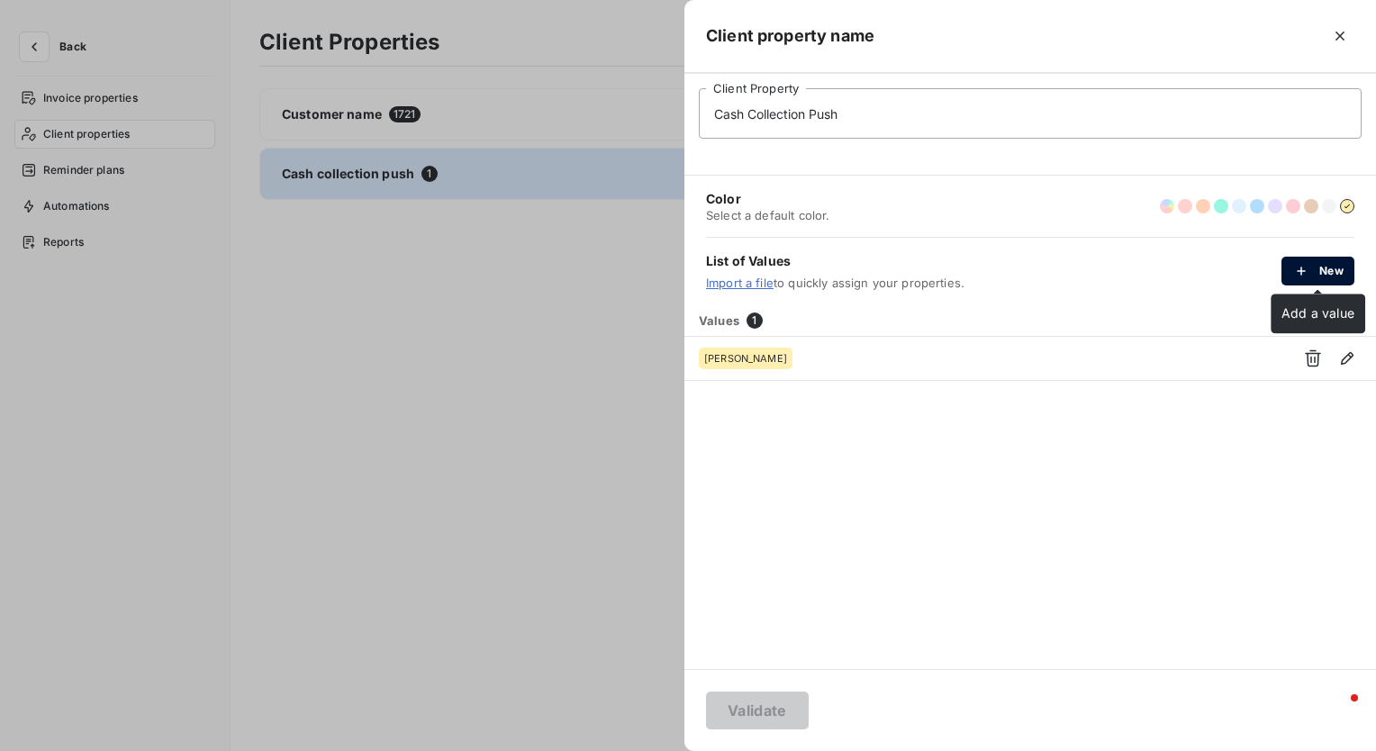
click at [1322, 268] on button "New" at bounding box center [1318, 271] width 73 height 29
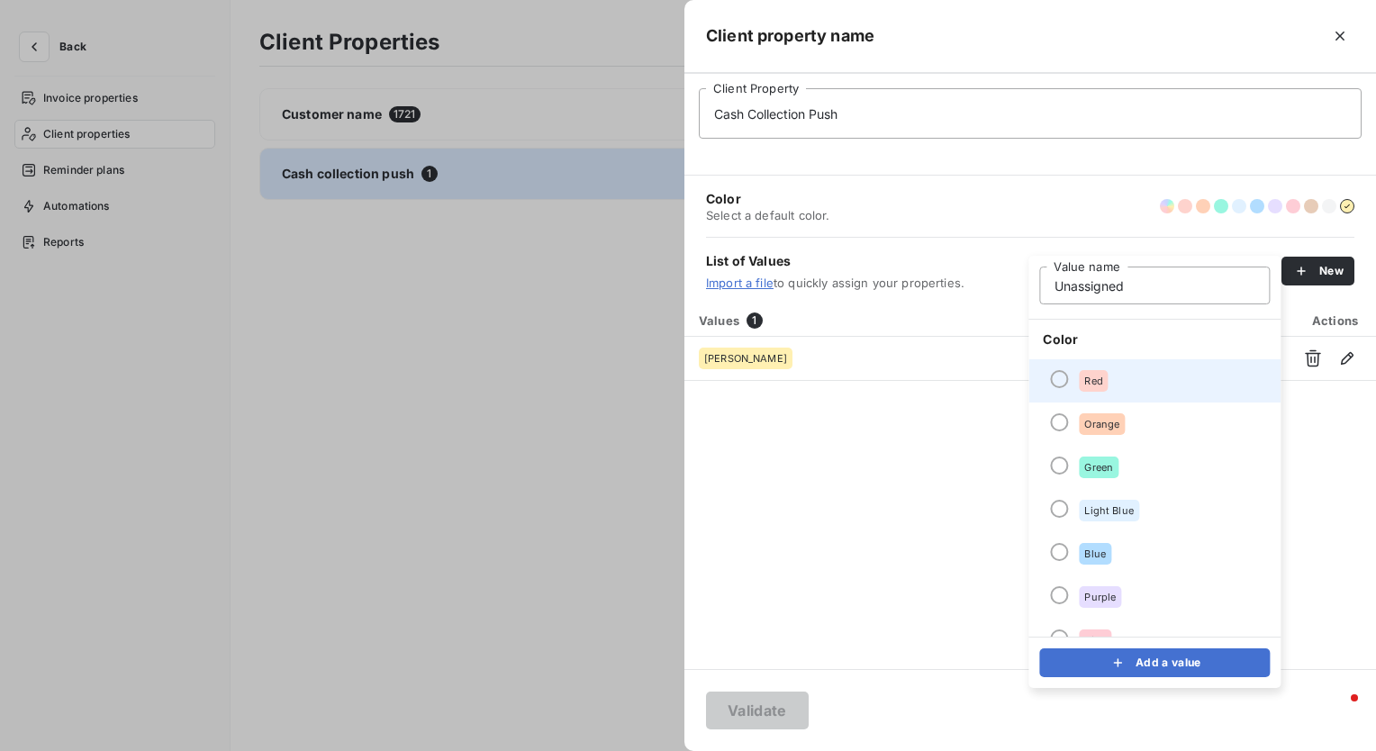
type input "Unassigned"
click at [1062, 377] on div at bounding box center [1059, 379] width 18 height 18
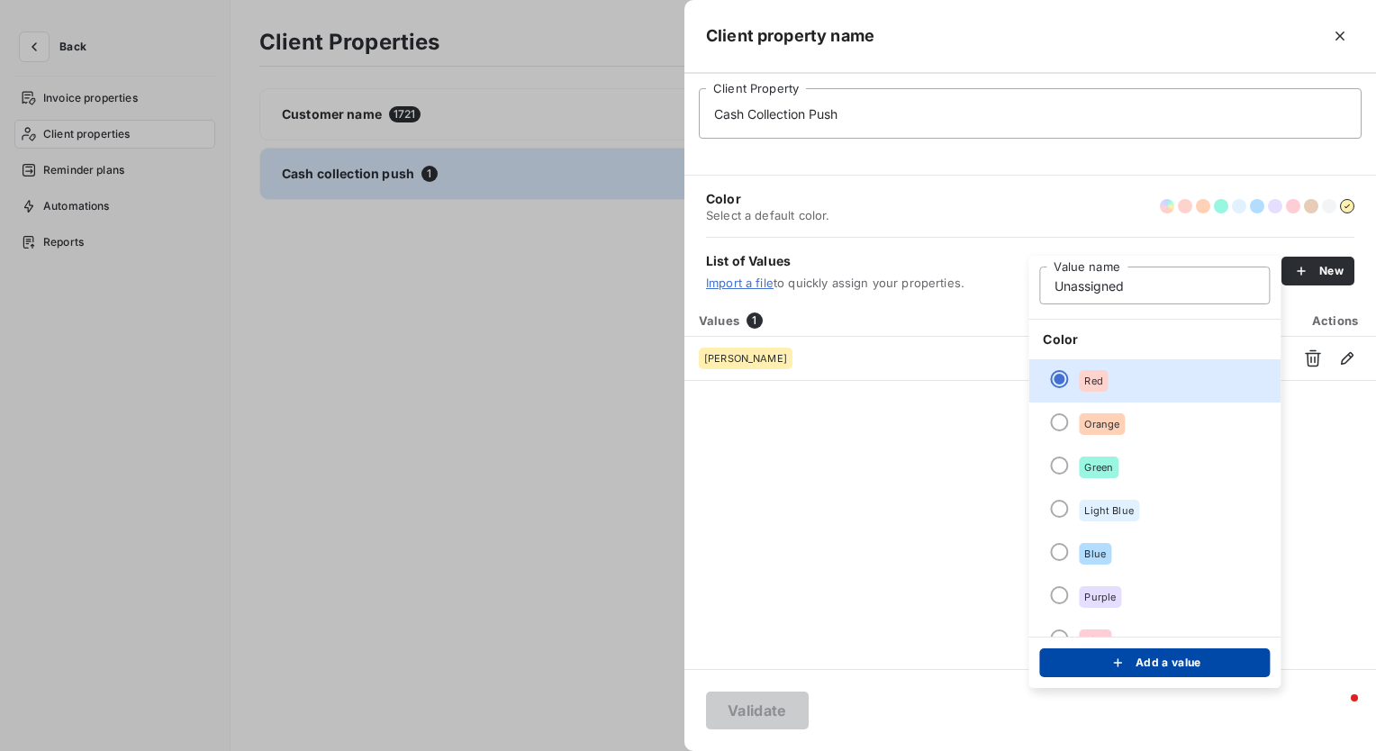
click at [1154, 654] on button "Add a value" at bounding box center [1154, 663] width 231 height 29
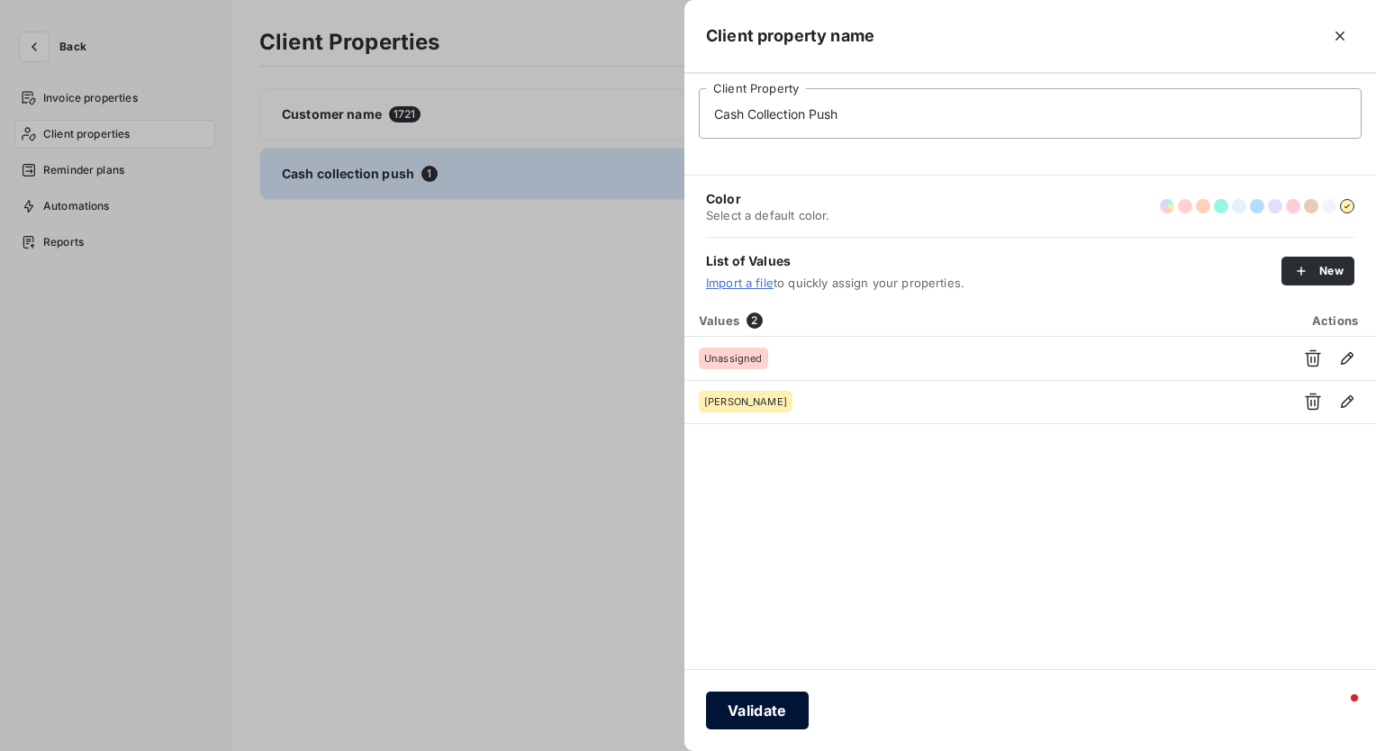
click at [764, 716] on button "Validate" at bounding box center [757, 711] width 103 height 38
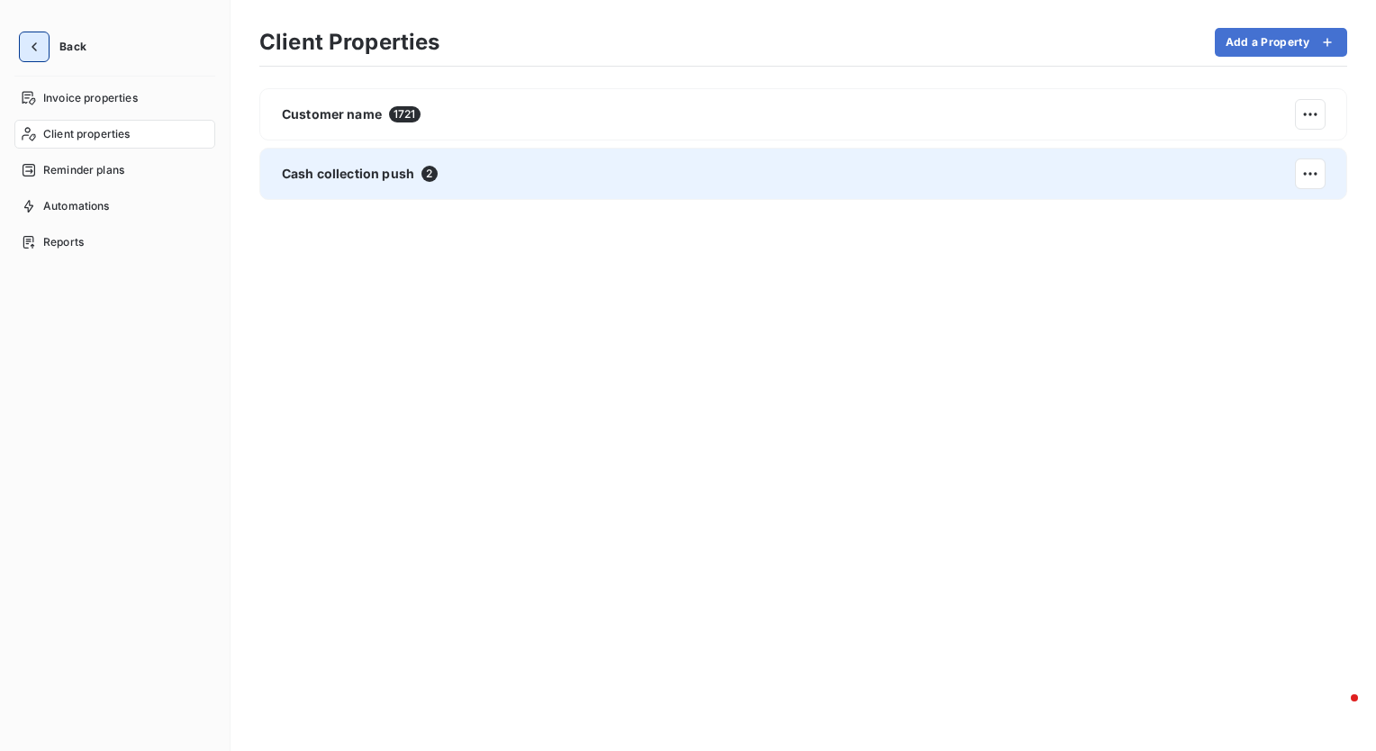
click at [44, 37] on button "button" at bounding box center [34, 46] width 29 height 29
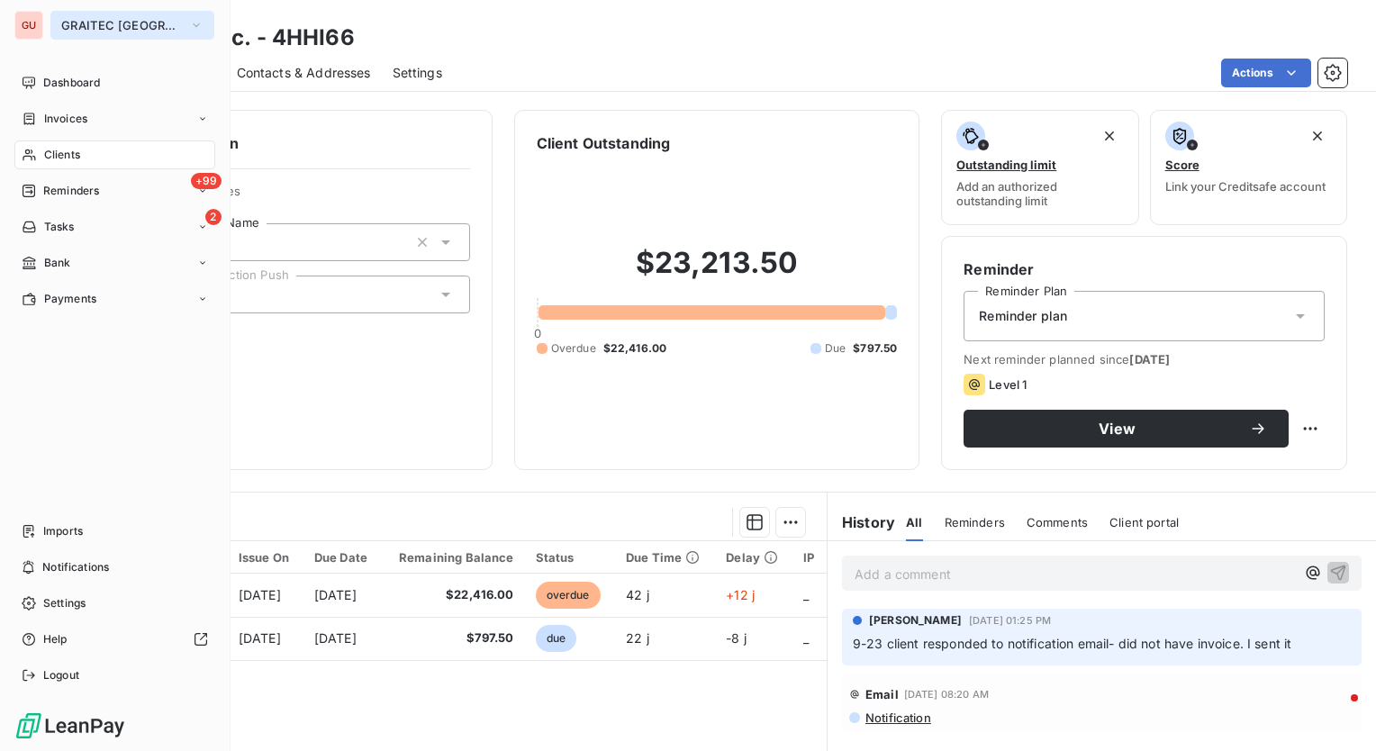
click at [119, 27] on span "GRAITEC [GEOGRAPHIC_DATA]" at bounding box center [121, 25] width 121 height 14
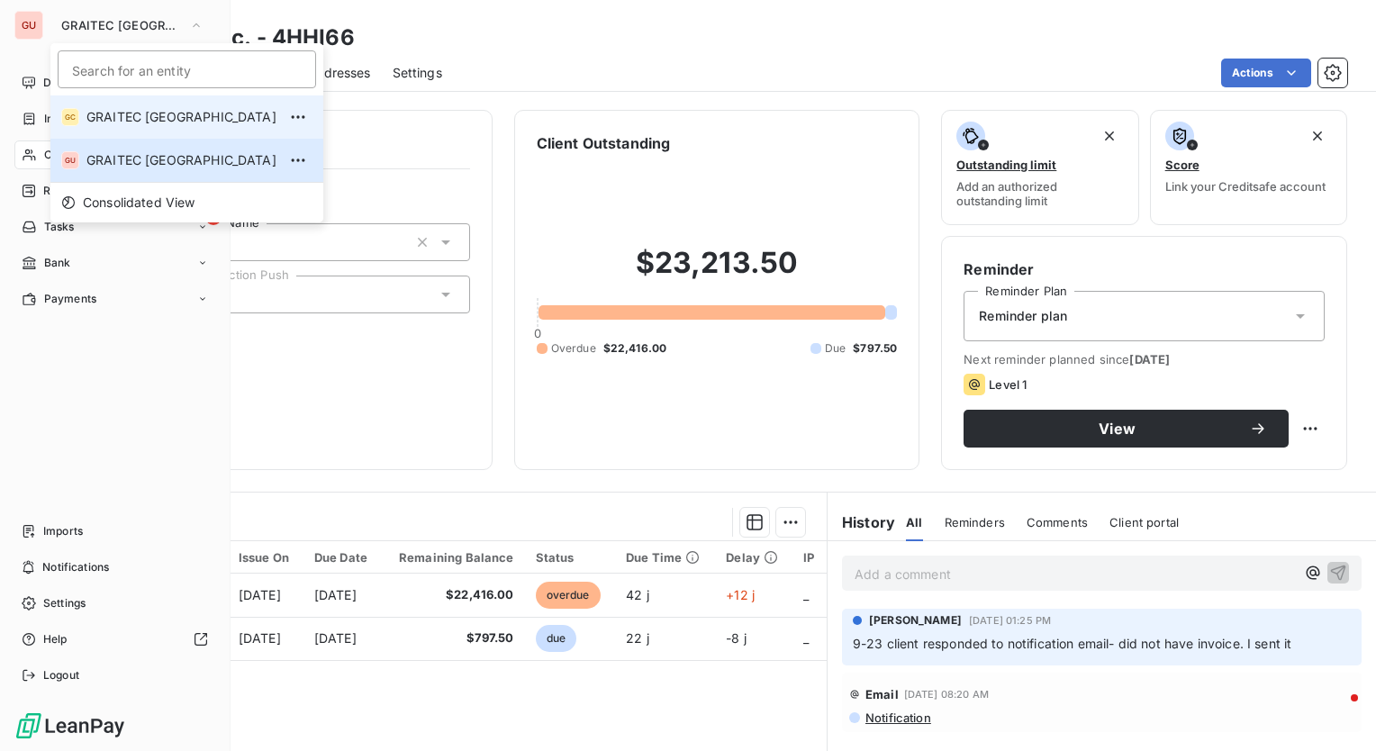
click at [107, 99] on li "GC GRAITEC [GEOGRAPHIC_DATA]" at bounding box center [186, 116] width 273 height 43
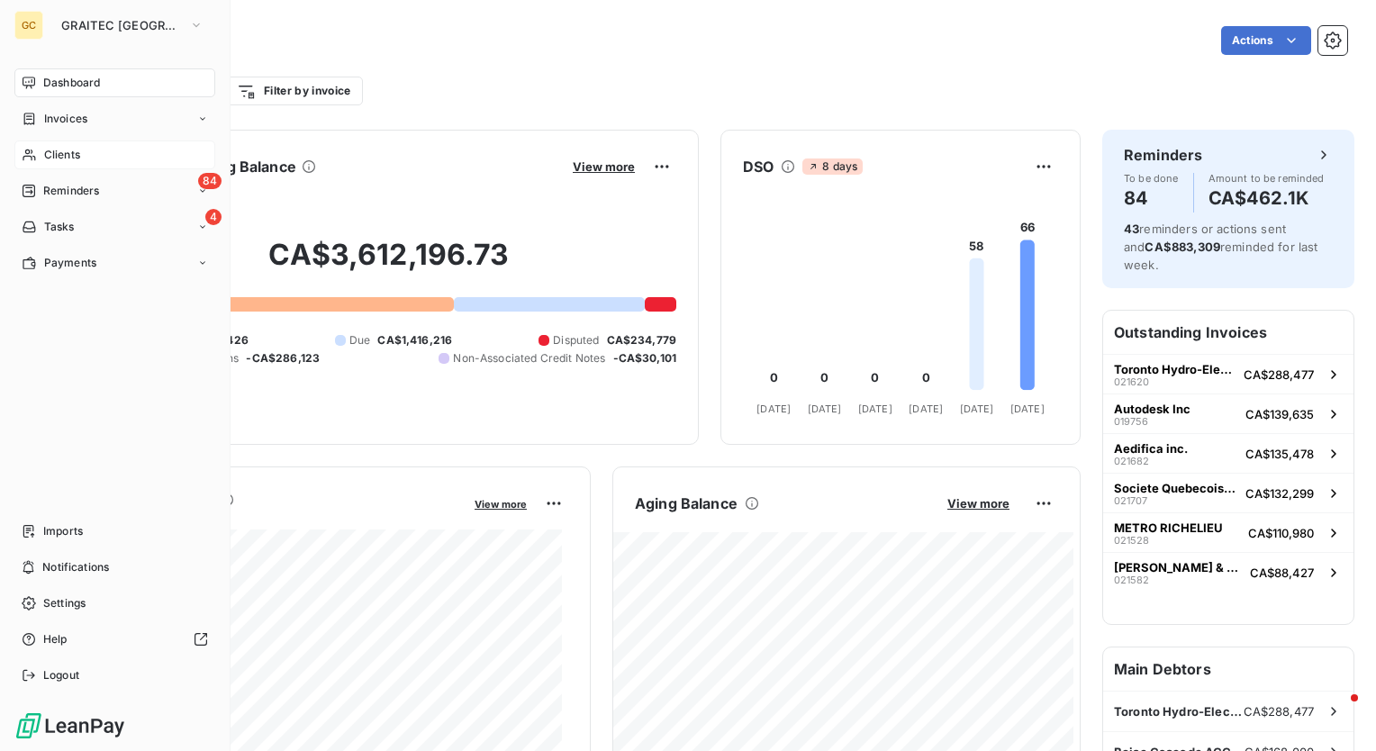
click at [75, 150] on span "Clients" at bounding box center [62, 155] width 36 height 16
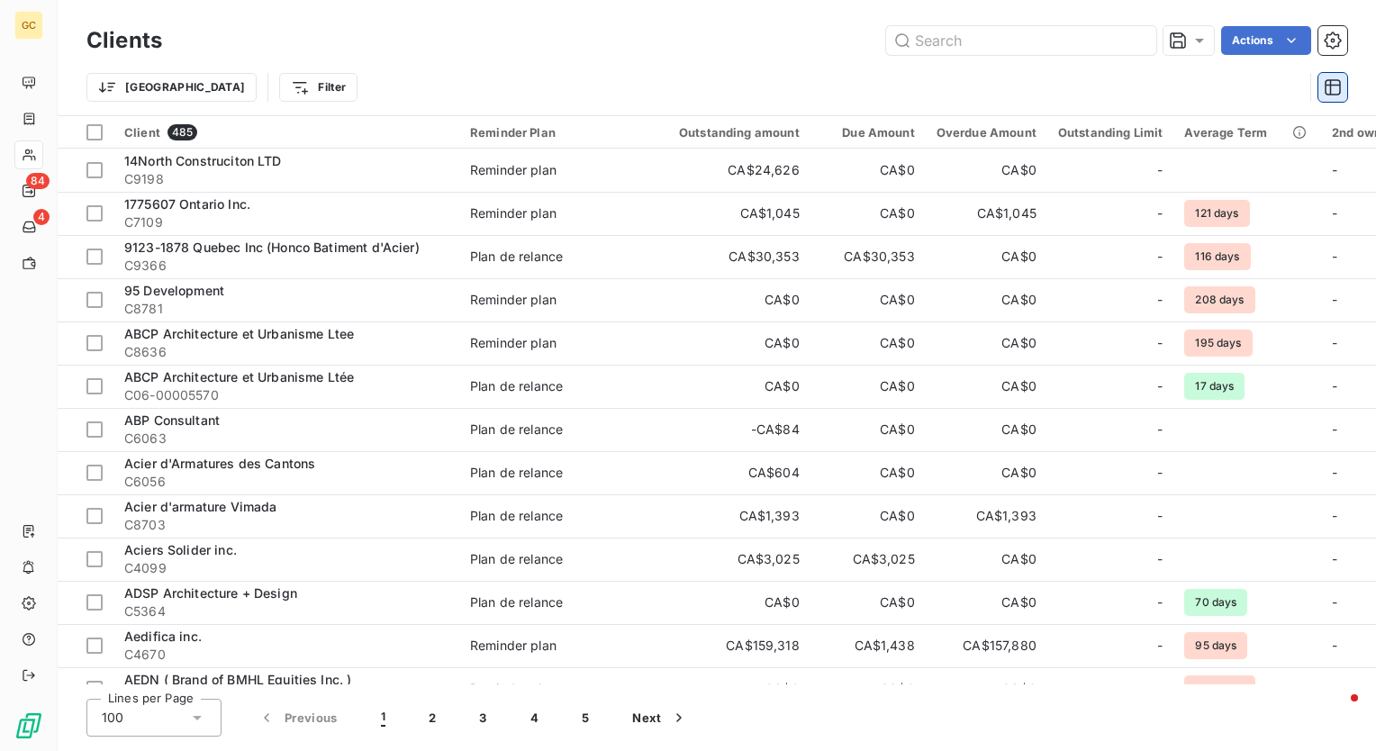
click at [1328, 88] on icon "button" at bounding box center [1333, 87] width 18 height 18
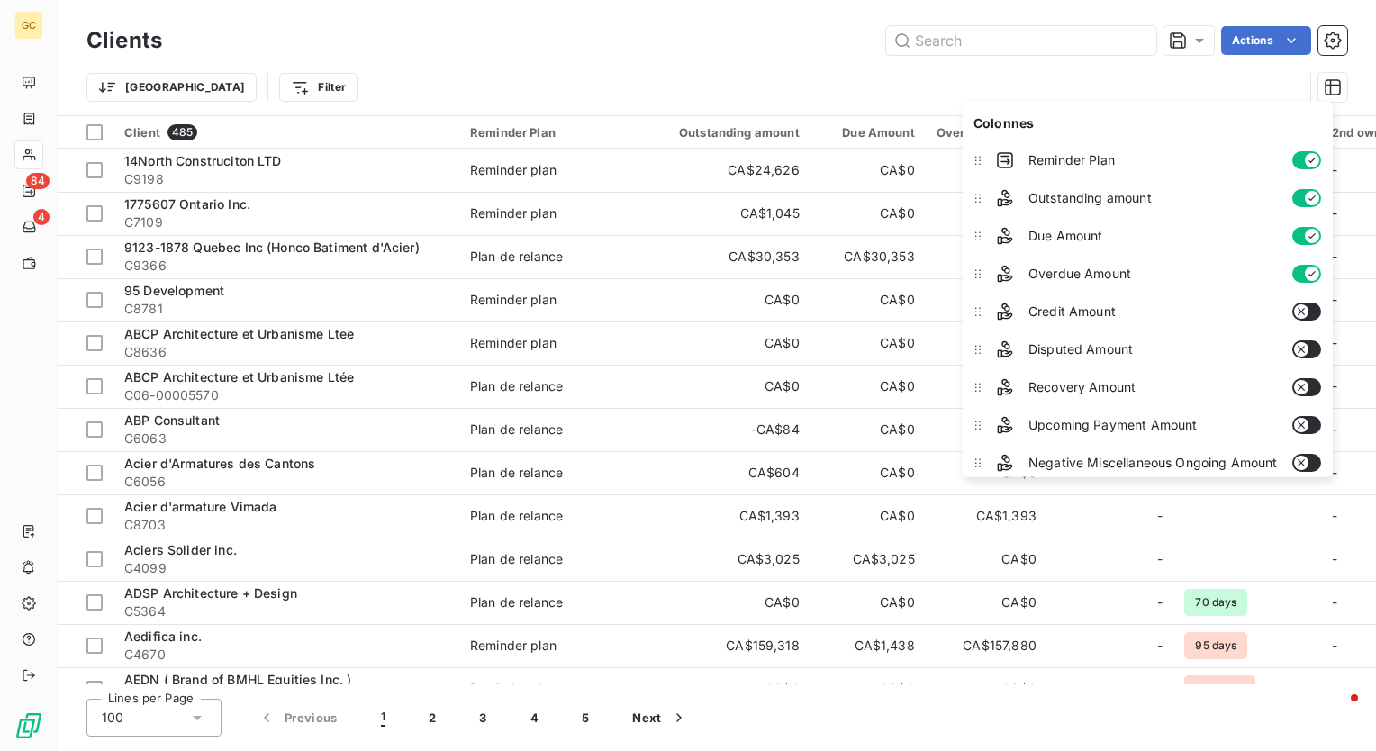
click at [1304, 159] on button "button" at bounding box center [1306, 160] width 29 height 18
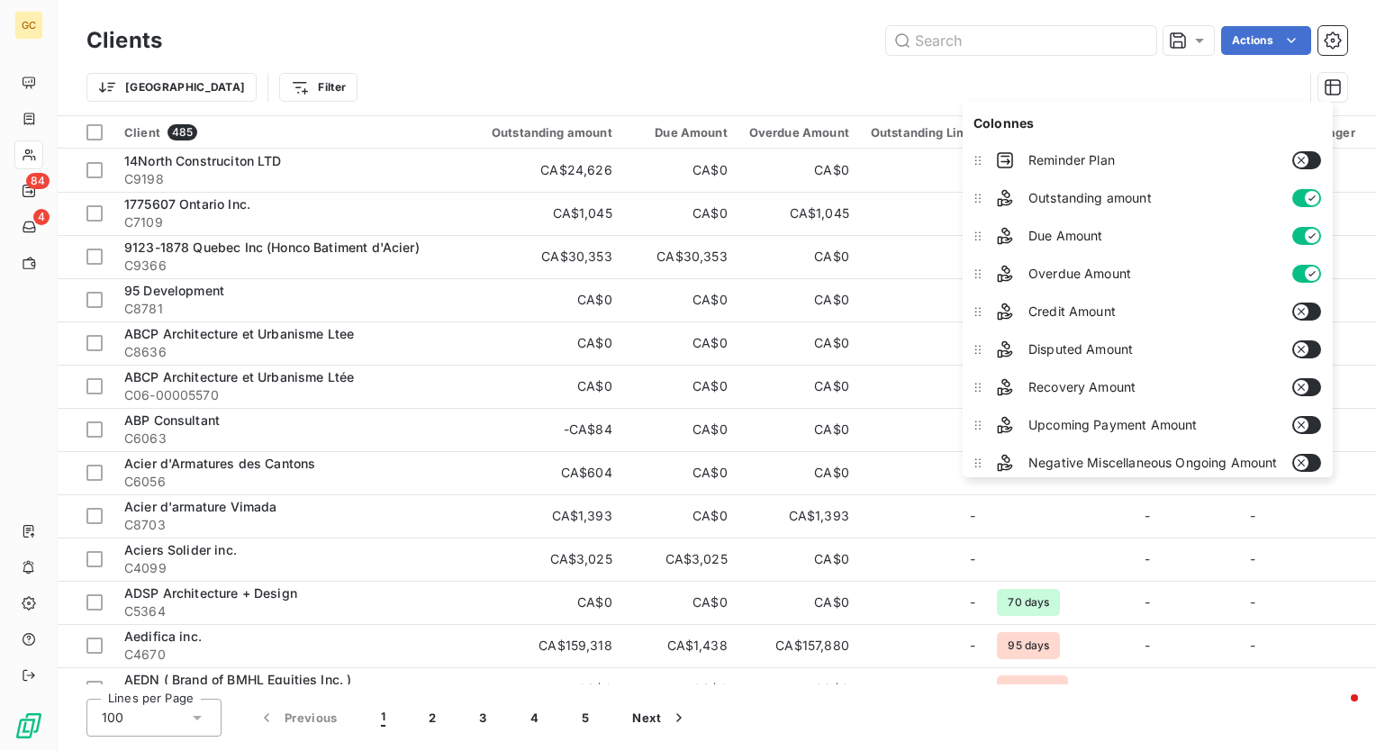
click at [1306, 182] on div "Outstanding amount" at bounding box center [1159, 198] width 340 height 36
click at [1304, 194] on button "button" at bounding box center [1306, 198] width 29 height 18
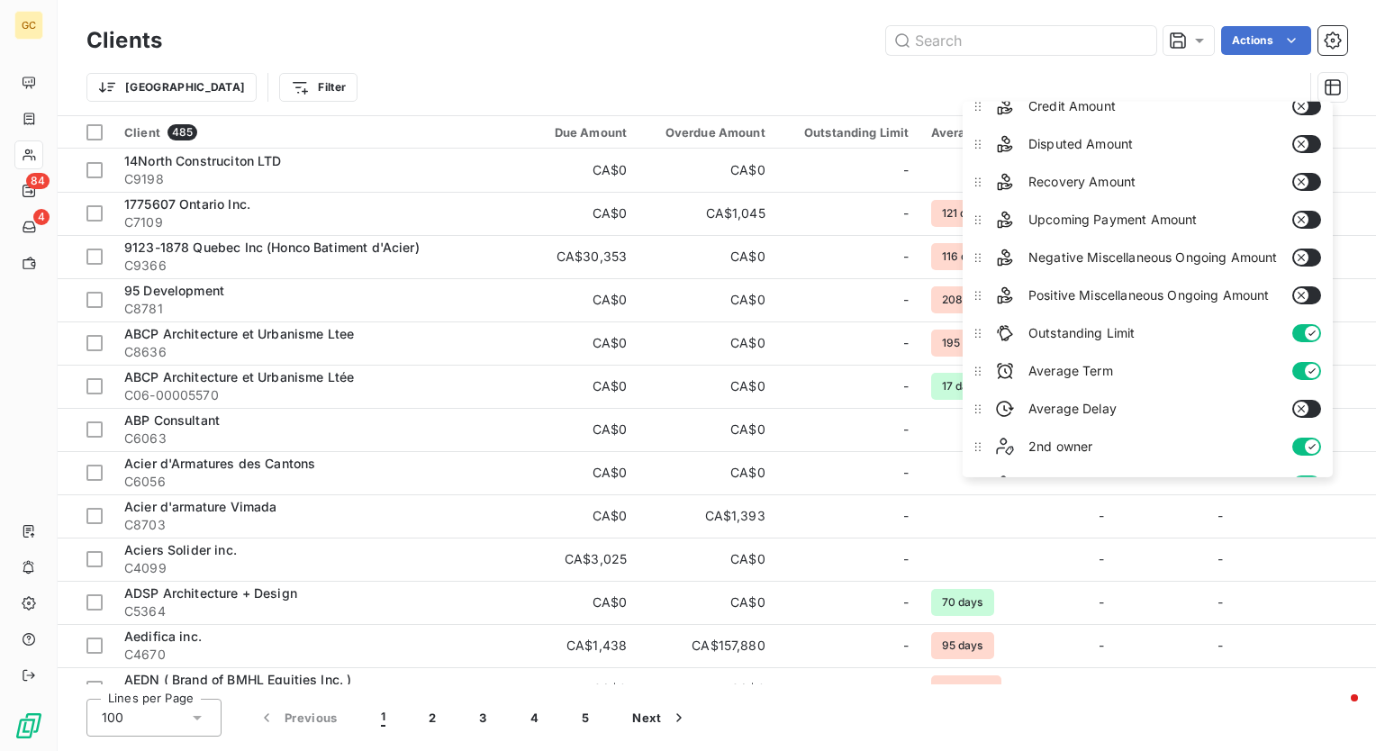
scroll to position [229, 0]
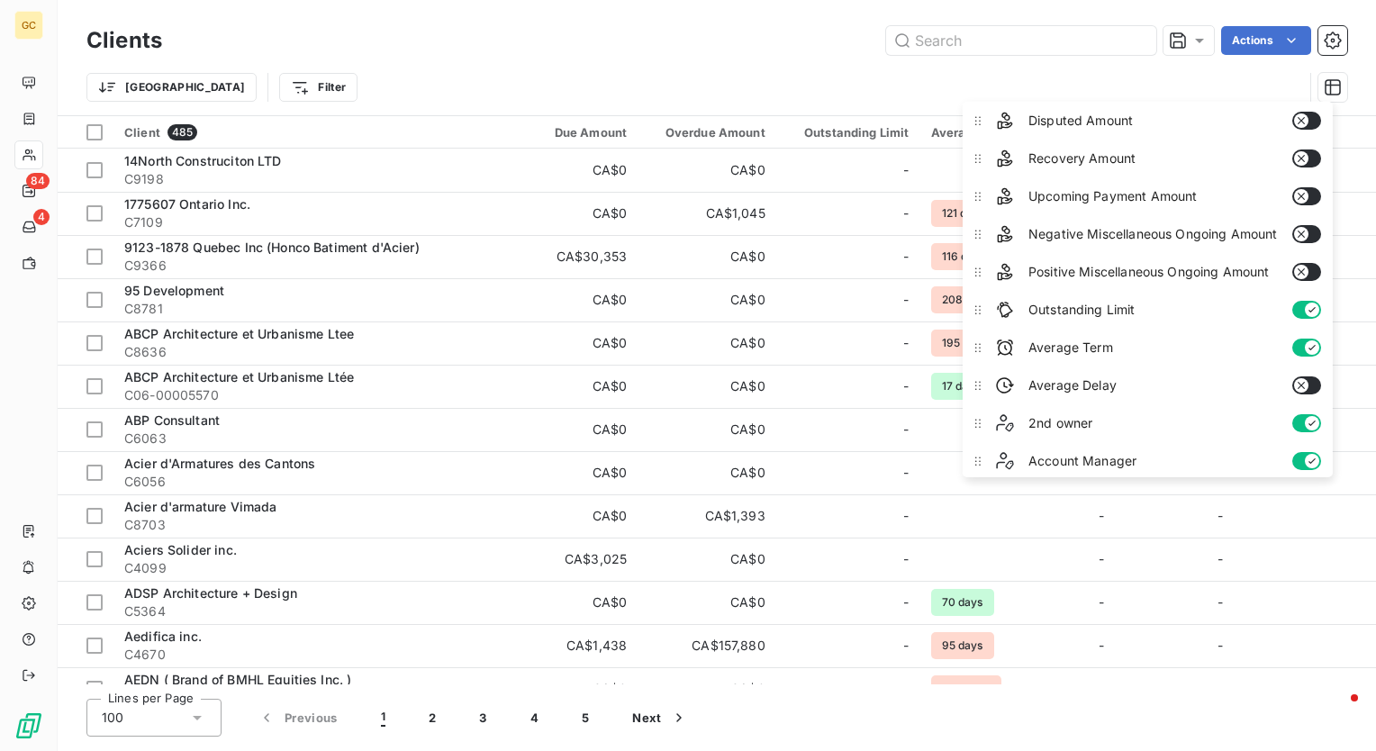
click at [1297, 303] on button "button" at bounding box center [1306, 310] width 29 height 18
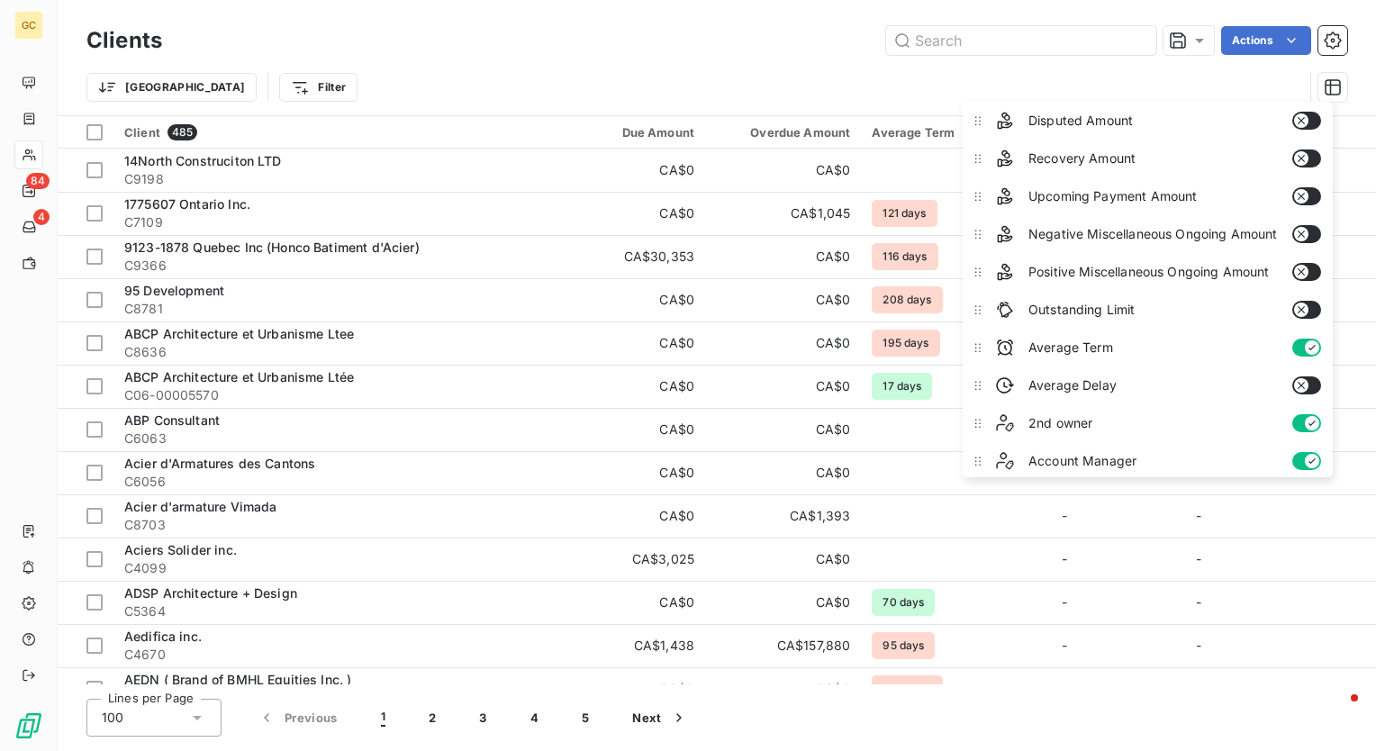
click at [1305, 341] on icon "button" at bounding box center [1311, 347] width 14 height 14
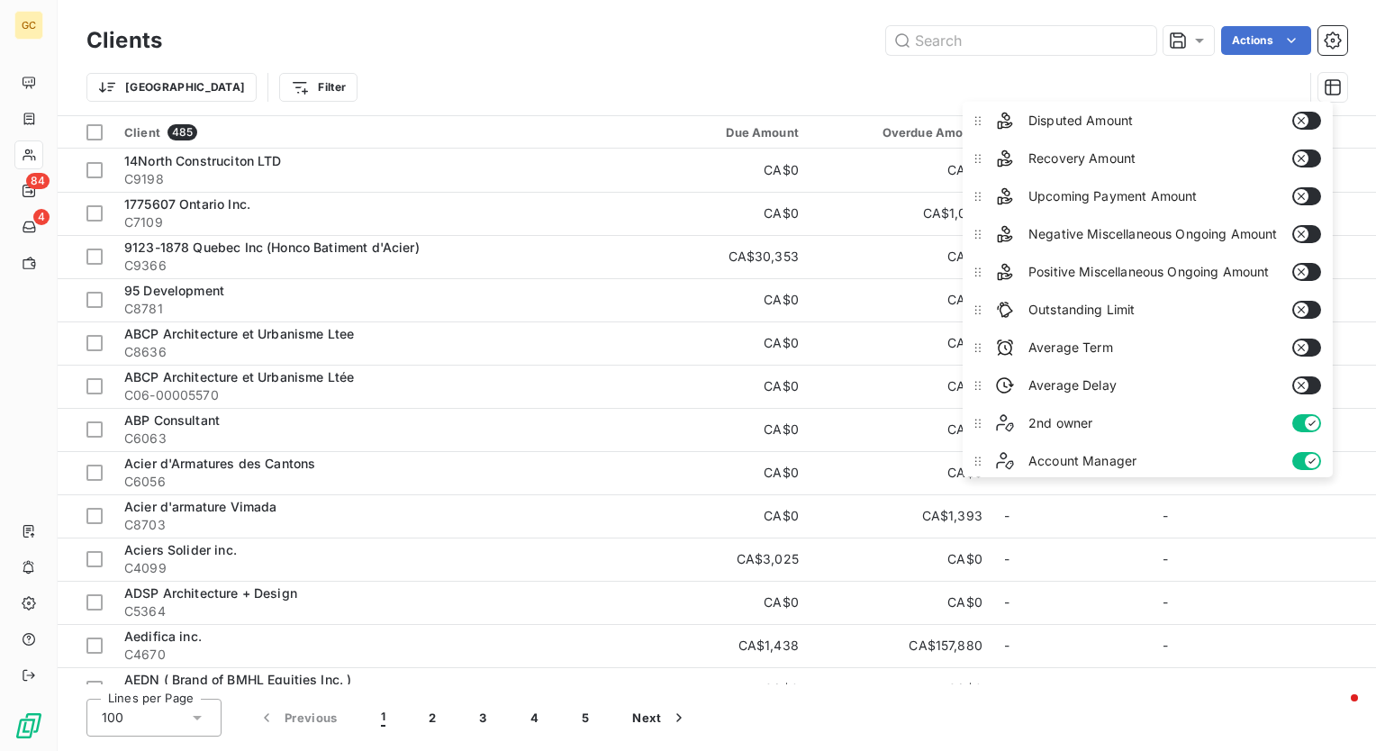
click at [1299, 456] on button "button" at bounding box center [1306, 461] width 29 height 18
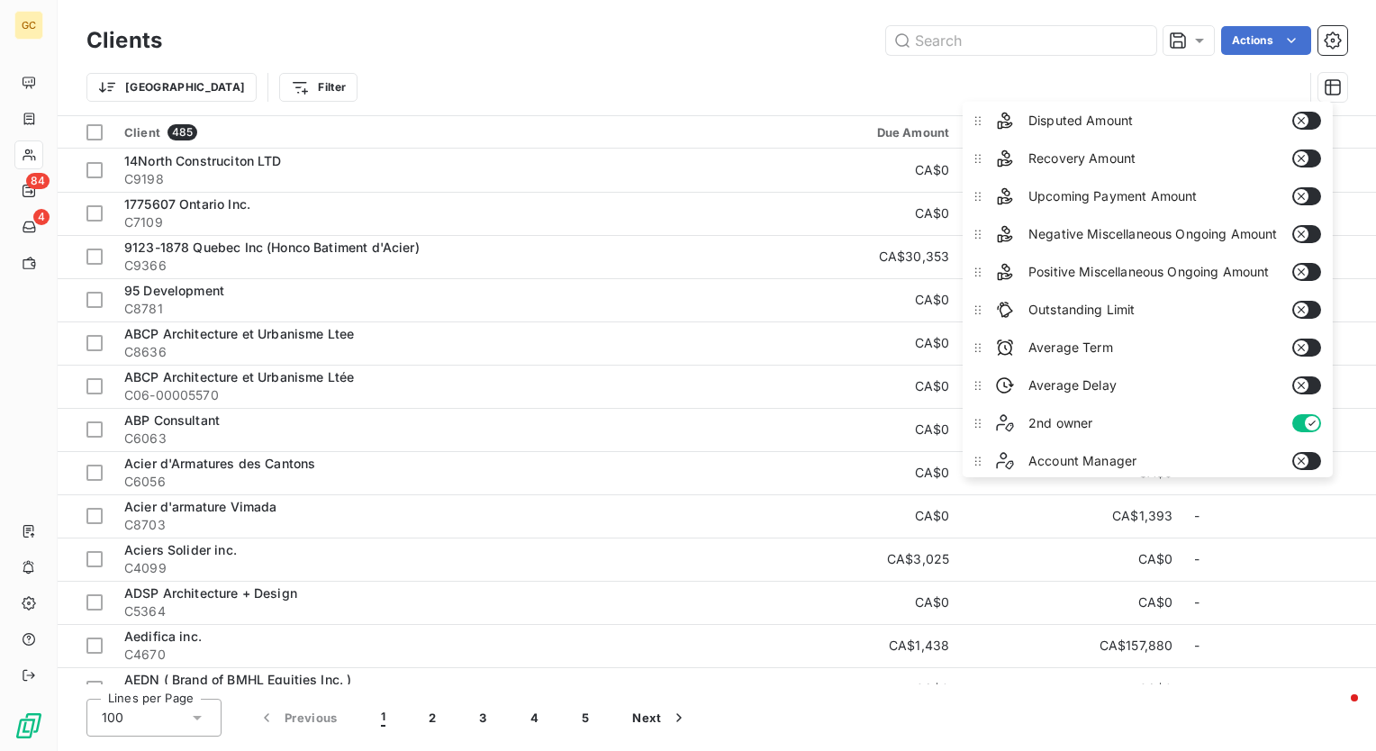
click at [832, 9] on div "Clients Actions Trier Filter" at bounding box center [717, 57] width 1319 height 115
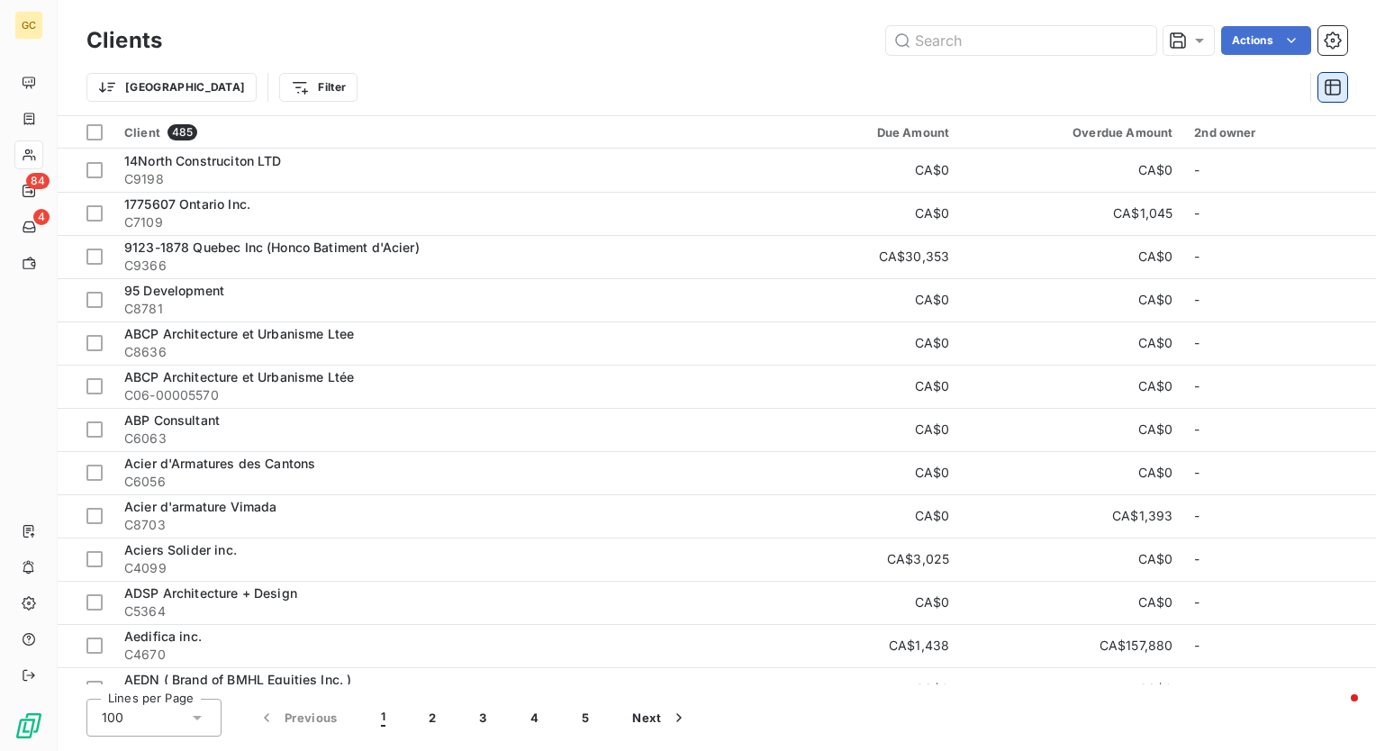
click at [1333, 81] on icon "button" at bounding box center [1333, 87] width 18 height 18
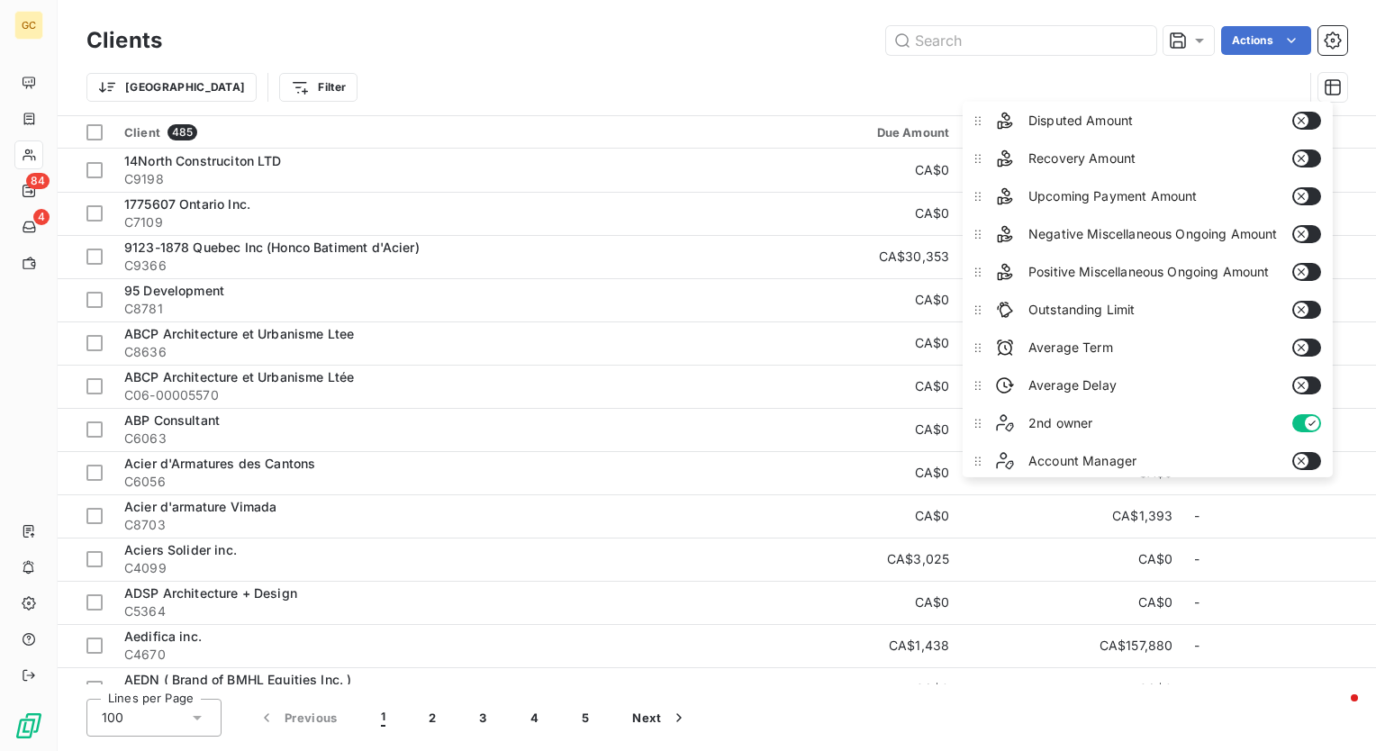
click at [1296, 414] on button "button" at bounding box center [1306, 423] width 29 height 18
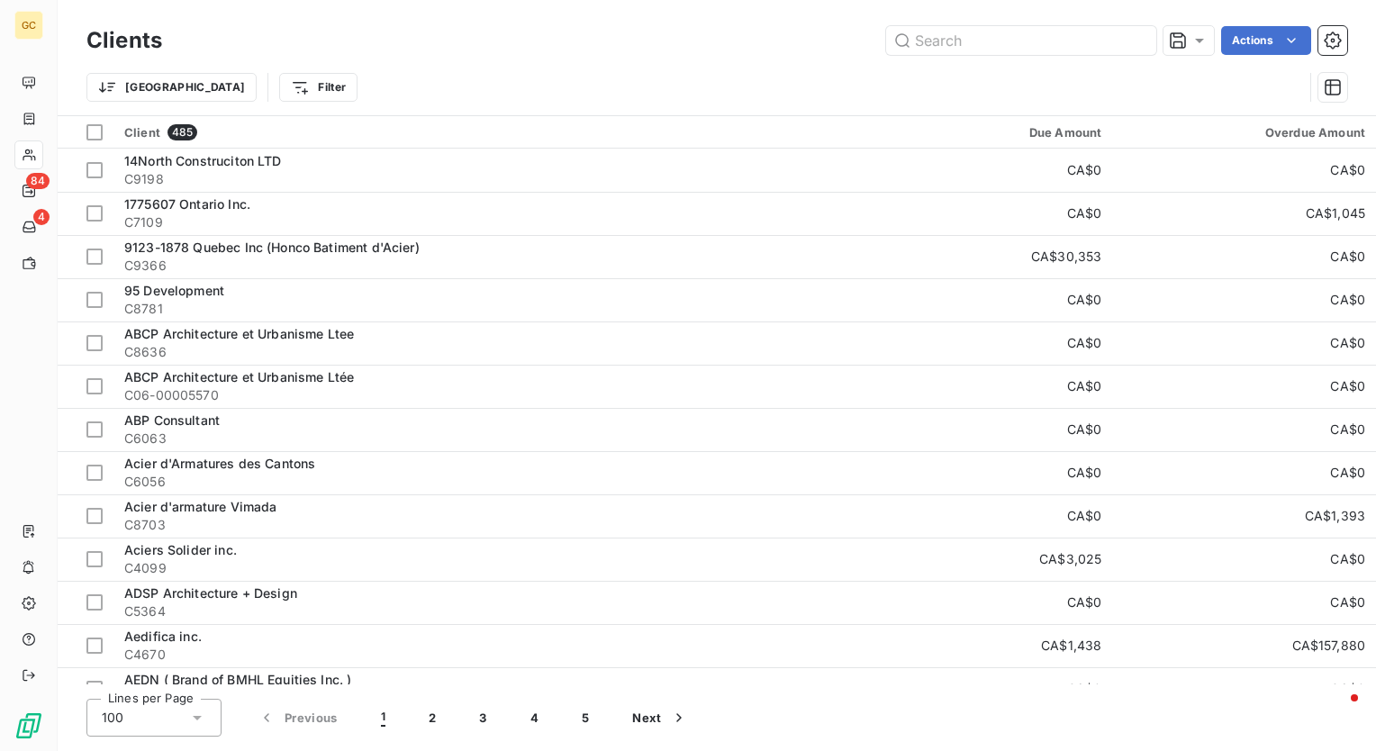
click at [732, 30] on div "Actions" at bounding box center [766, 40] width 1164 height 29
click at [1344, 46] on button "button" at bounding box center [1333, 40] width 29 height 29
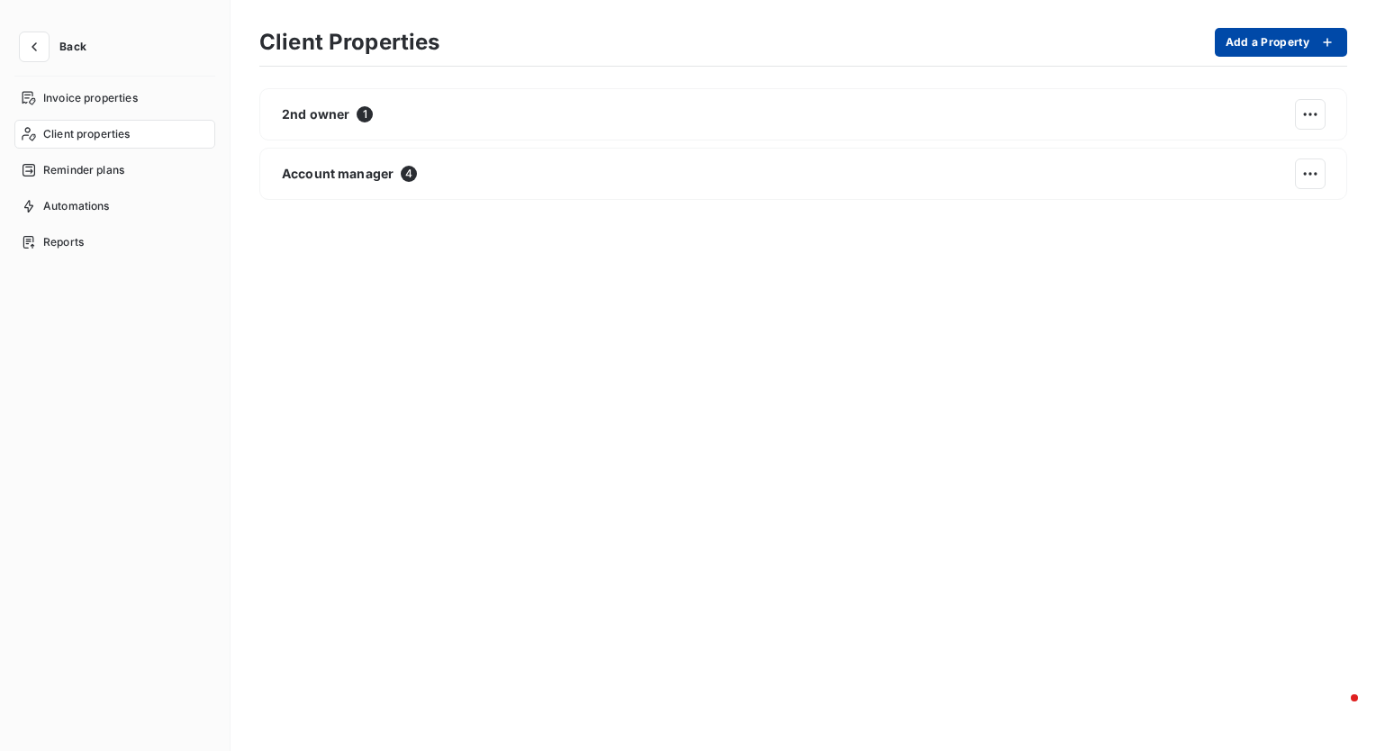
click at [1236, 49] on button "Add a Property" at bounding box center [1281, 42] width 132 height 29
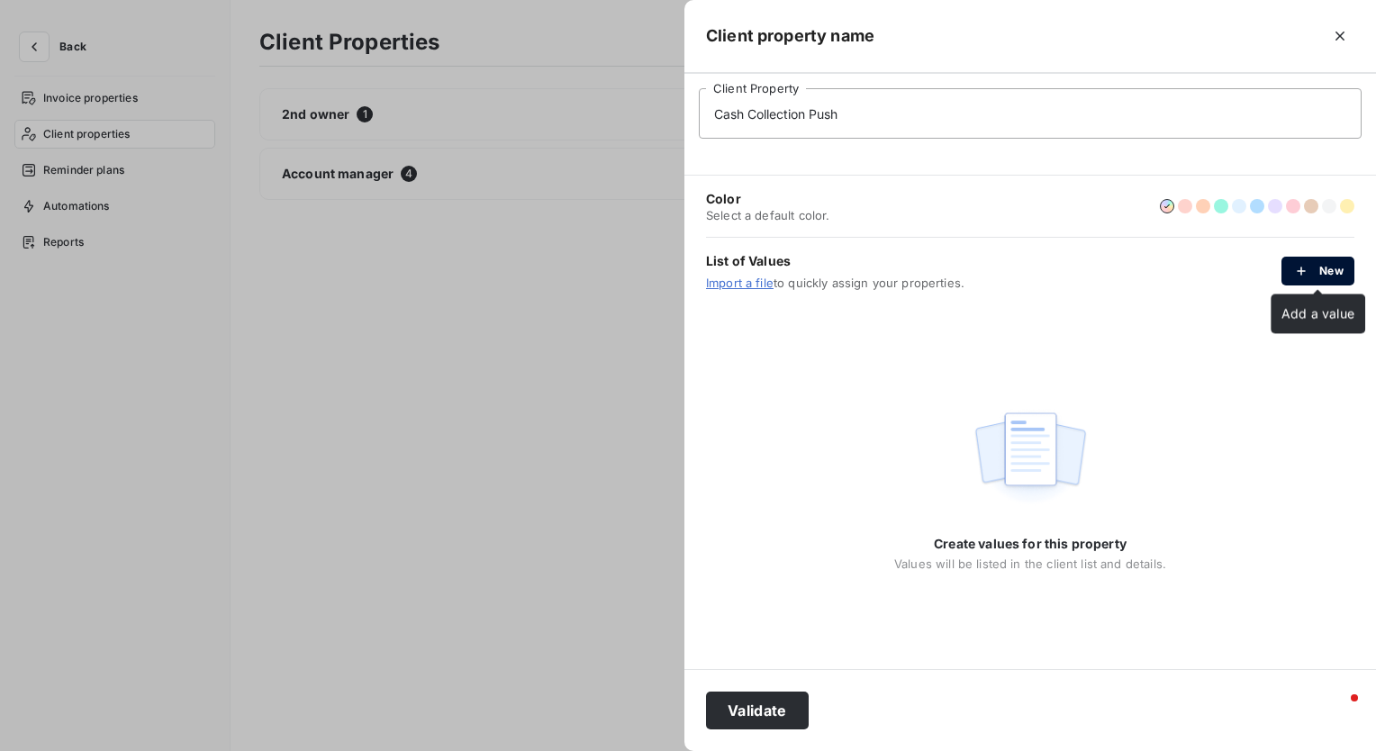
type input "Cash Collection Push"
click at [1290, 268] on button "New" at bounding box center [1318, 271] width 73 height 29
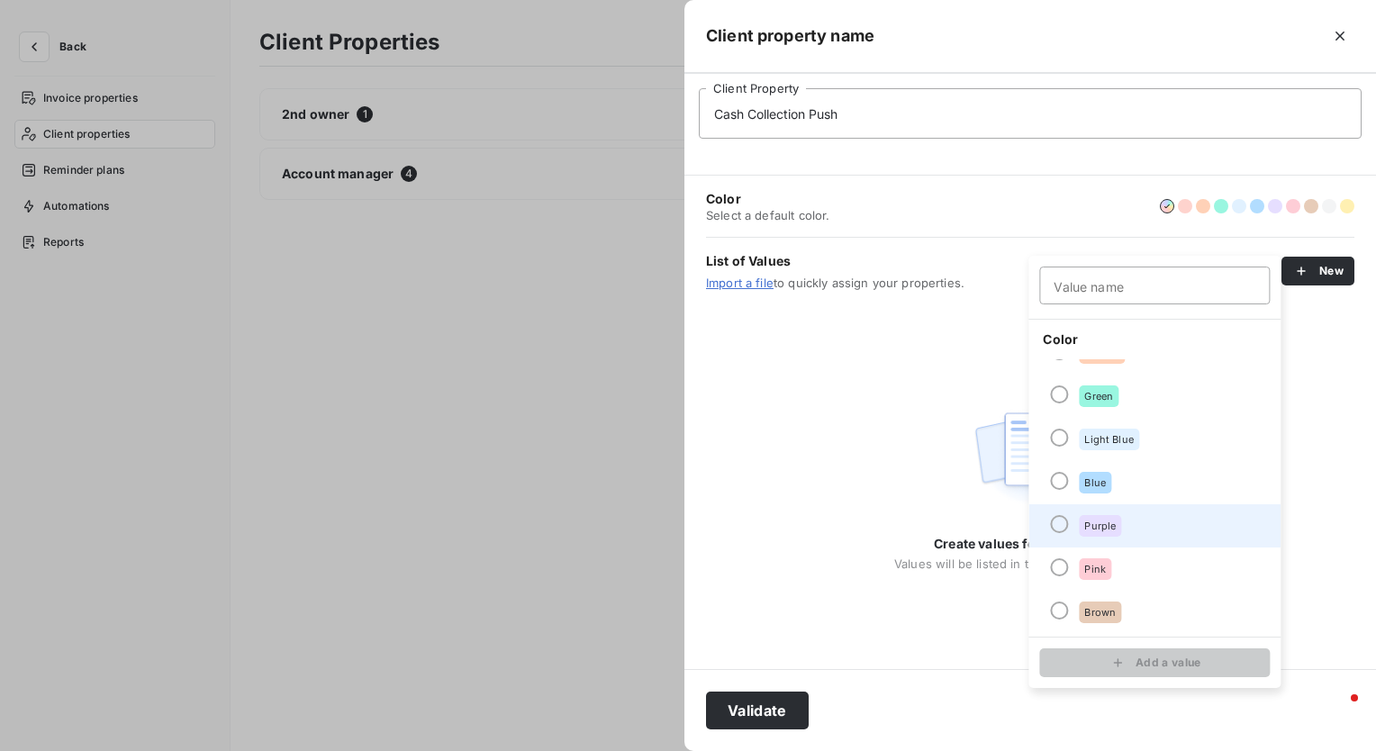
scroll to position [154, 0]
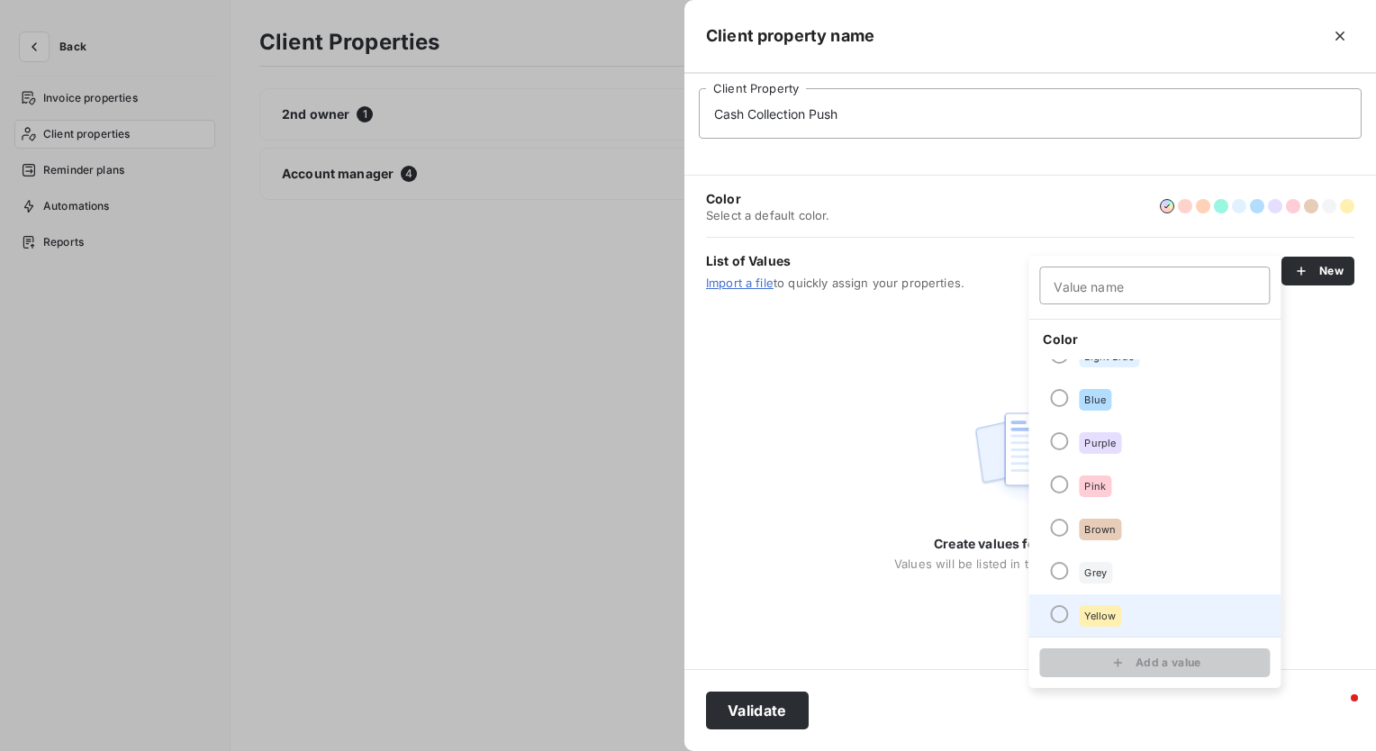
click at [1057, 611] on div at bounding box center [1059, 614] width 18 height 18
click at [1143, 283] on input "Value name" at bounding box center [1154, 286] width 231 height 38
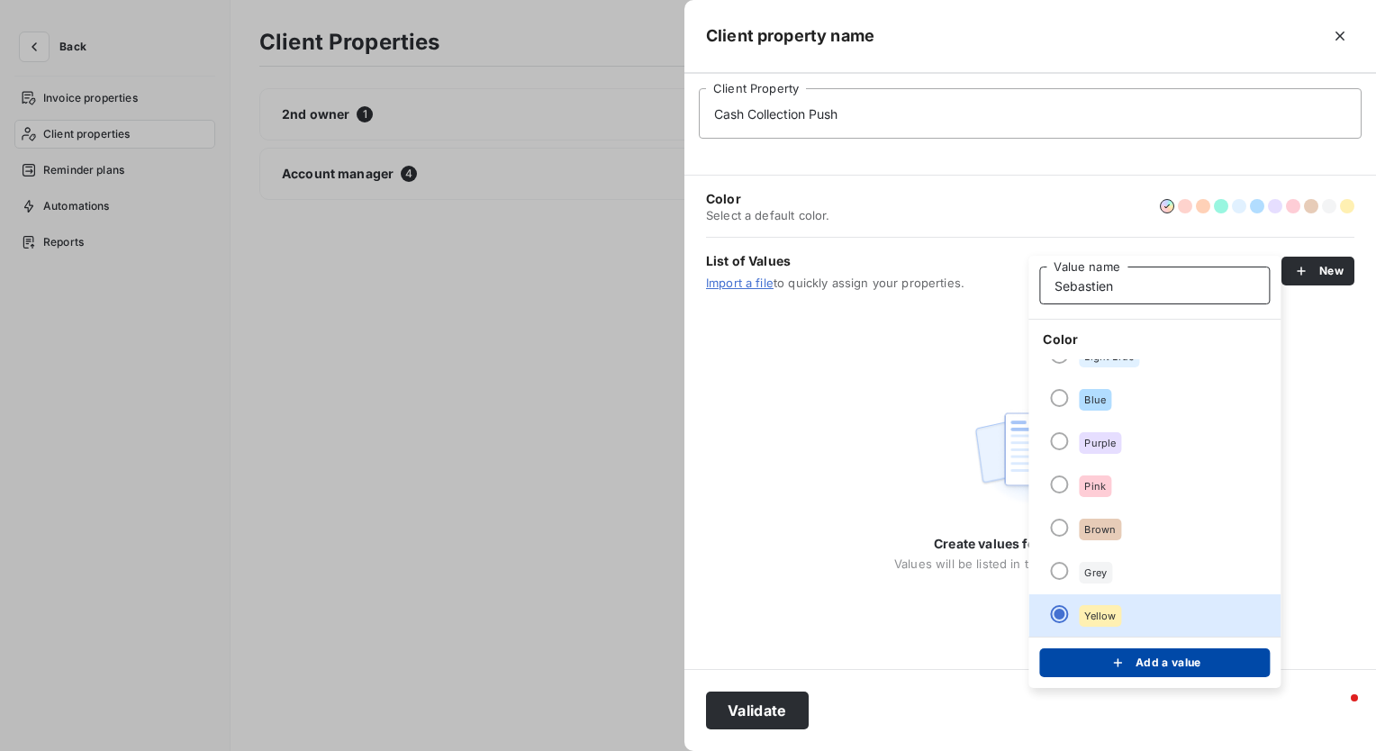
type input "Sebastien"
click at [1186, 656] on button "Add a value" at bounding box center [1154, 663] width 231 height 29
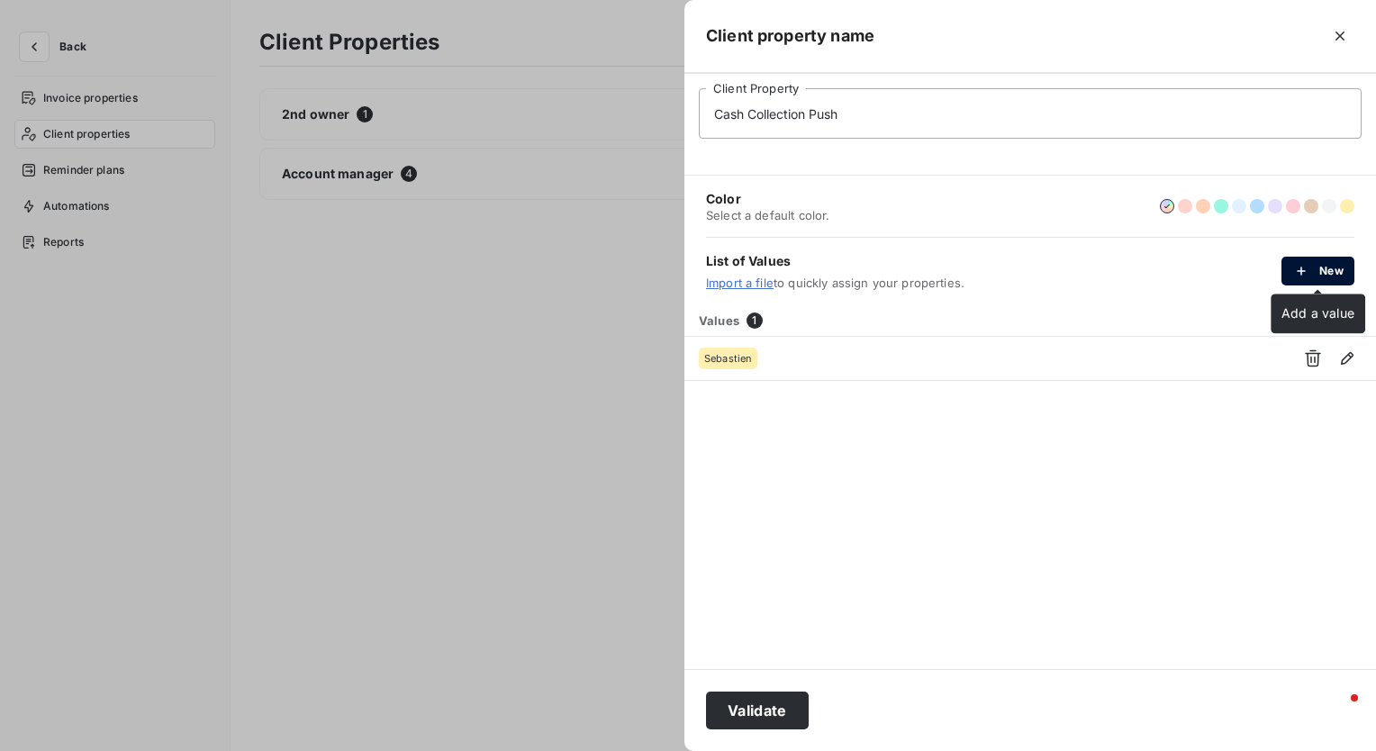
click at [1308, 269] on icon "button" at bounding box center [1302, 271] width 18 height 18
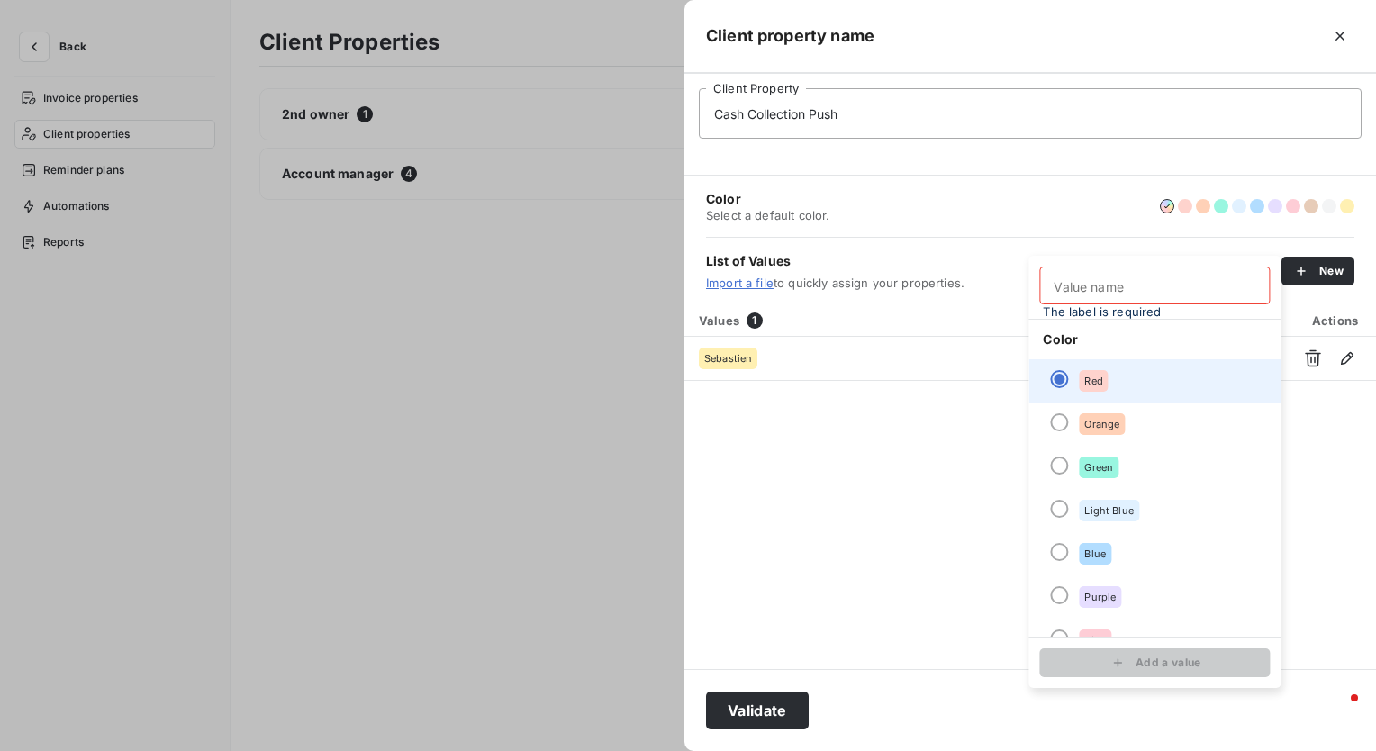
click at [1059, 368] on li "Red" at bounding box center [1155, 380] width 252 height 43
click at [1097, 278] on input "Value name" at bounding box center [1154, 286] width 231 height 38
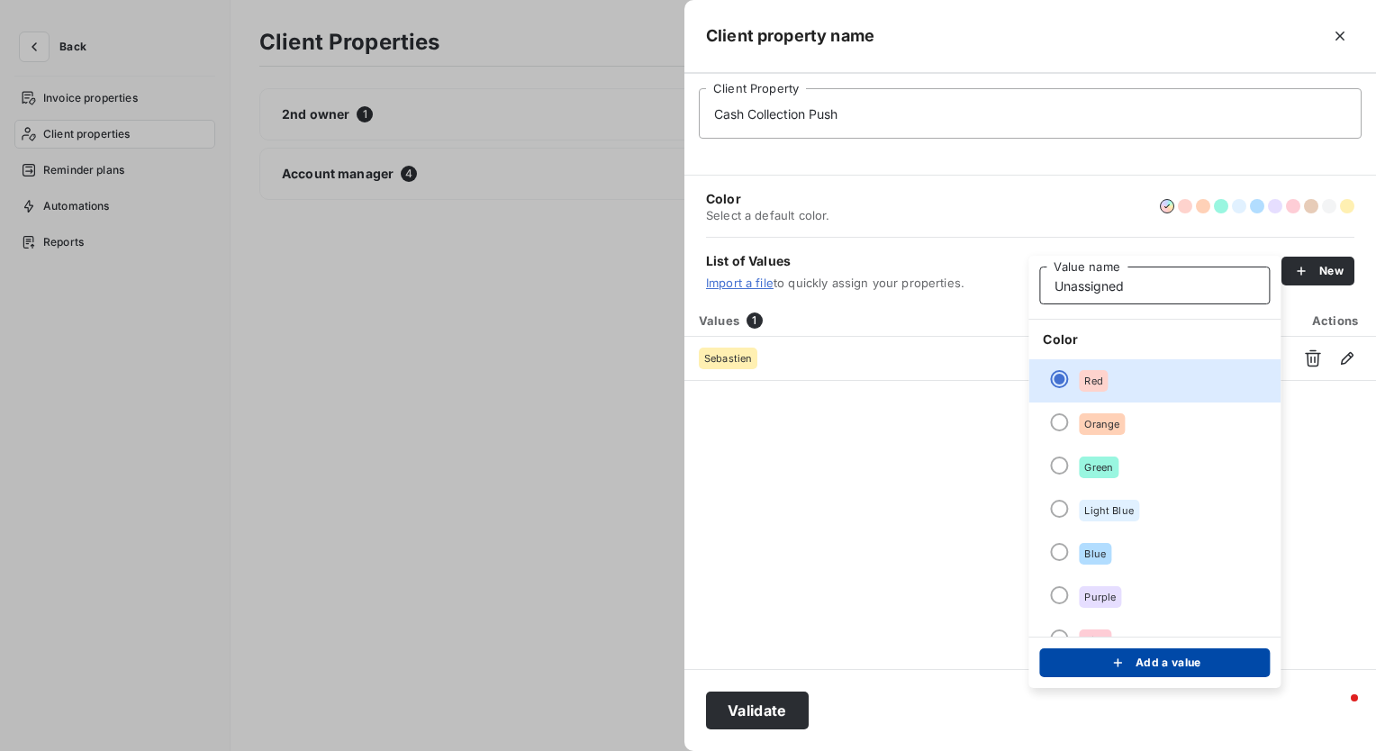
type input "Unassigned"
click at [1104, 657] on button "Add a value" at bounding box center [1154, 663] width 231 height 29
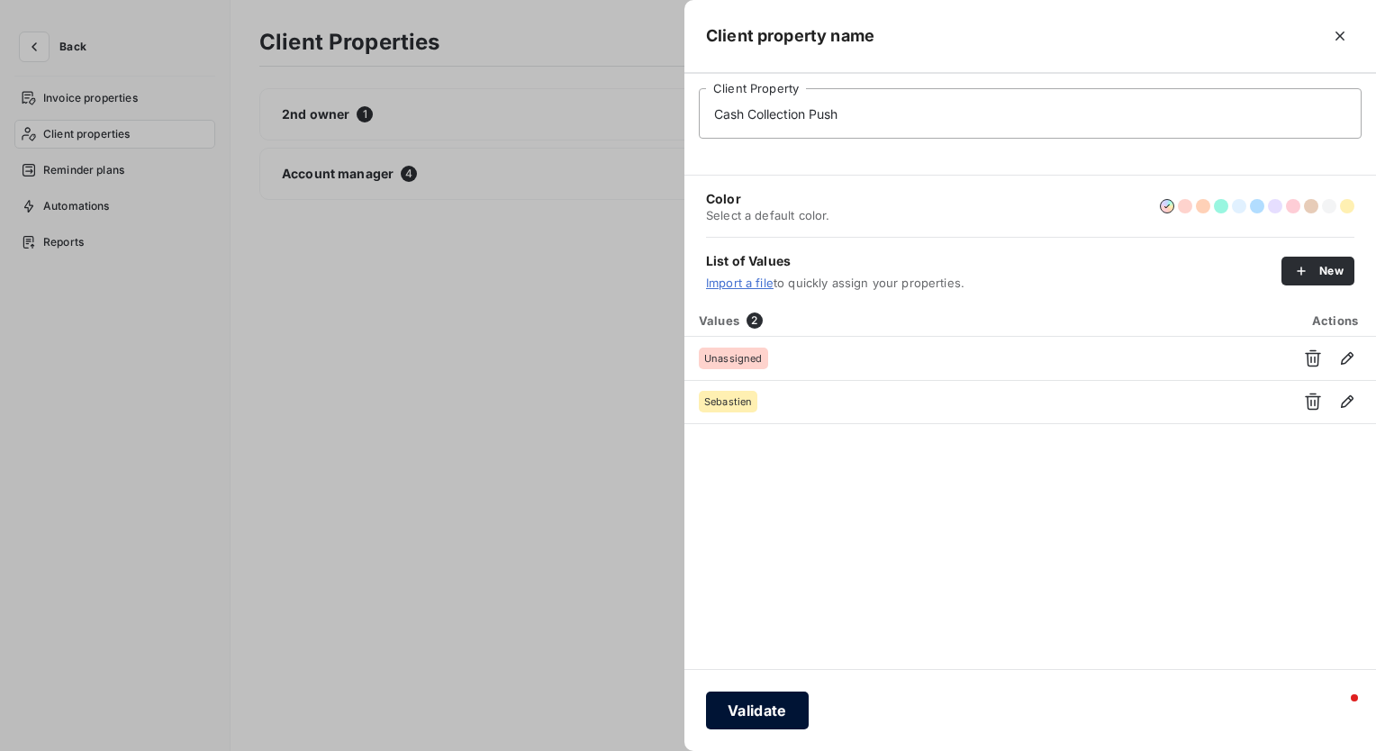
click at [749, 712] on button "Validate" at bounding box center [757, 711] width 103 height 38
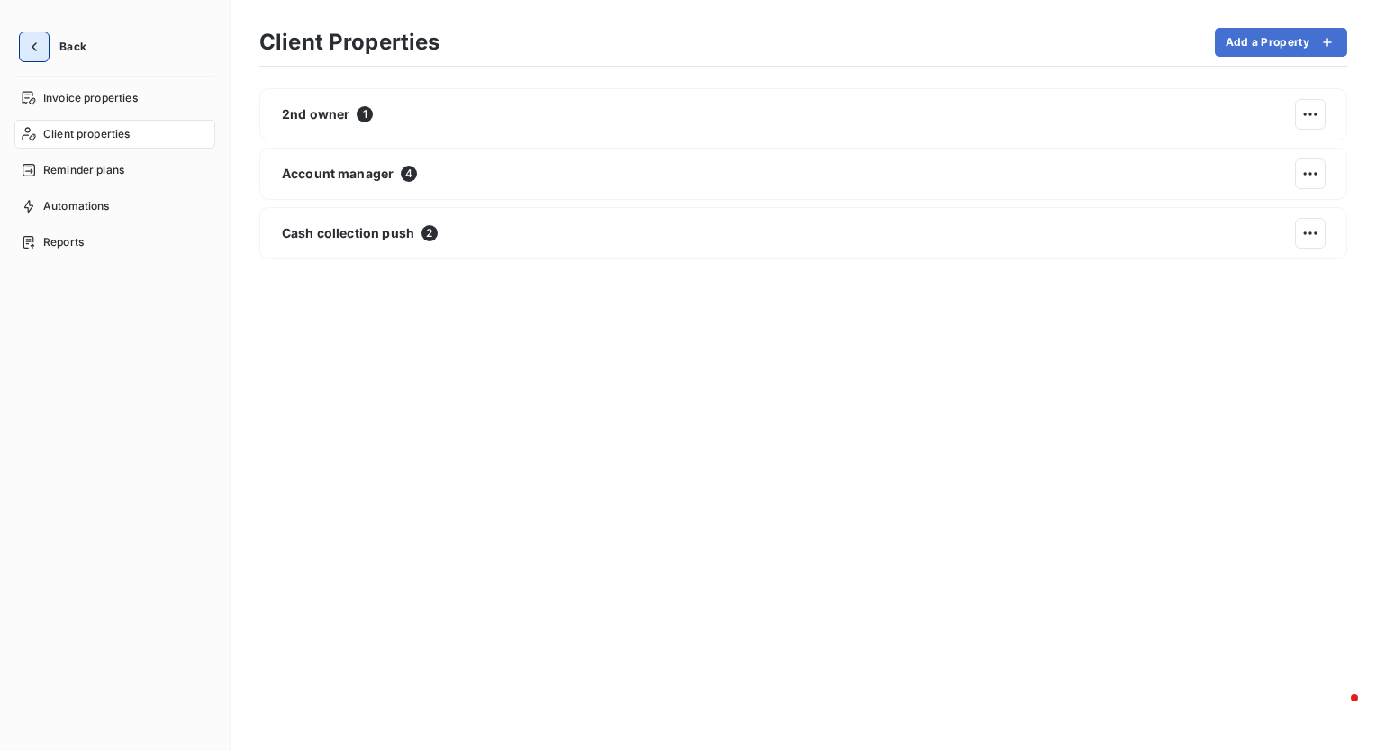
click at [21, 41] on button "button" at bounding box center [34, 46] width 29 height 29
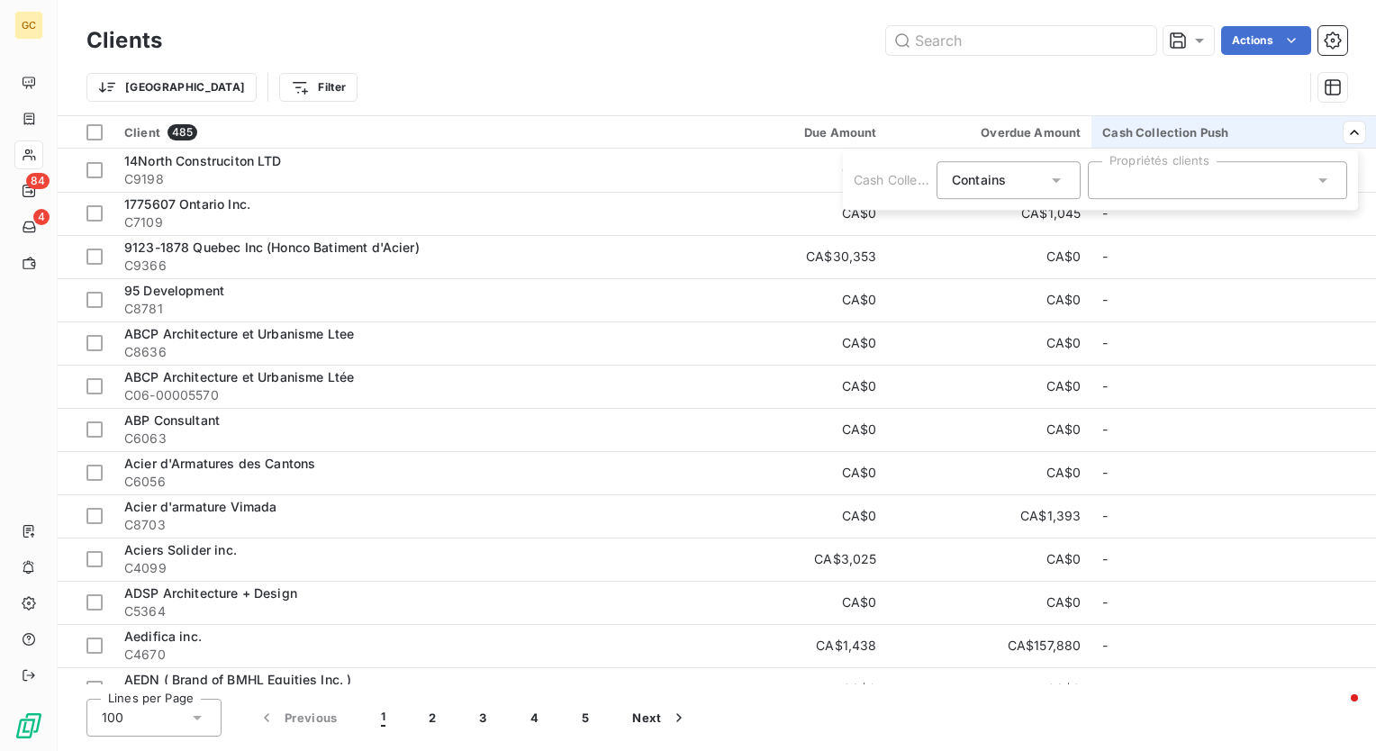
click at [1176, 177] on div at bounding box center [1217, 180] width 259 height 38
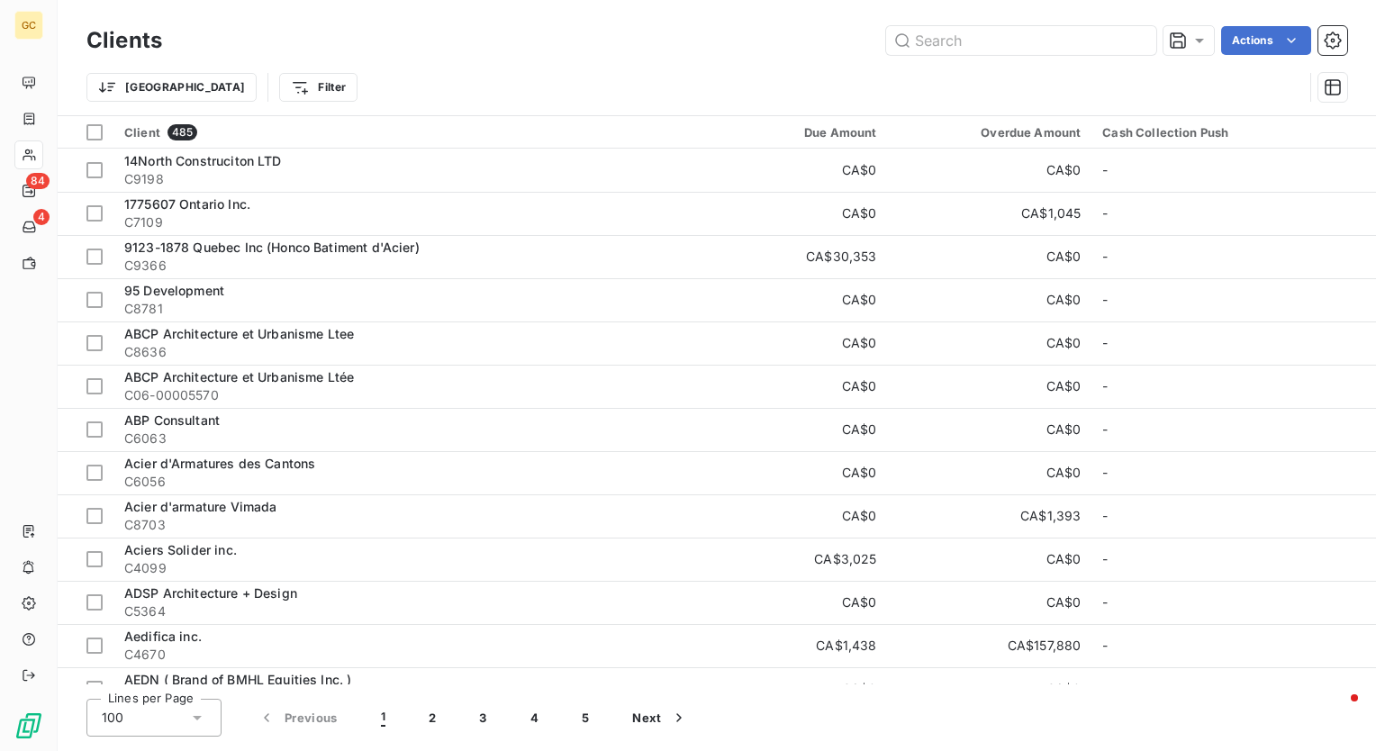
click at [840, 74] on html "GC 84 4 Clients Actions Trier Filter Client 485 Due Amount Overdue Amount Cash …" at bounding box center [688, 375] width 1376 height 751
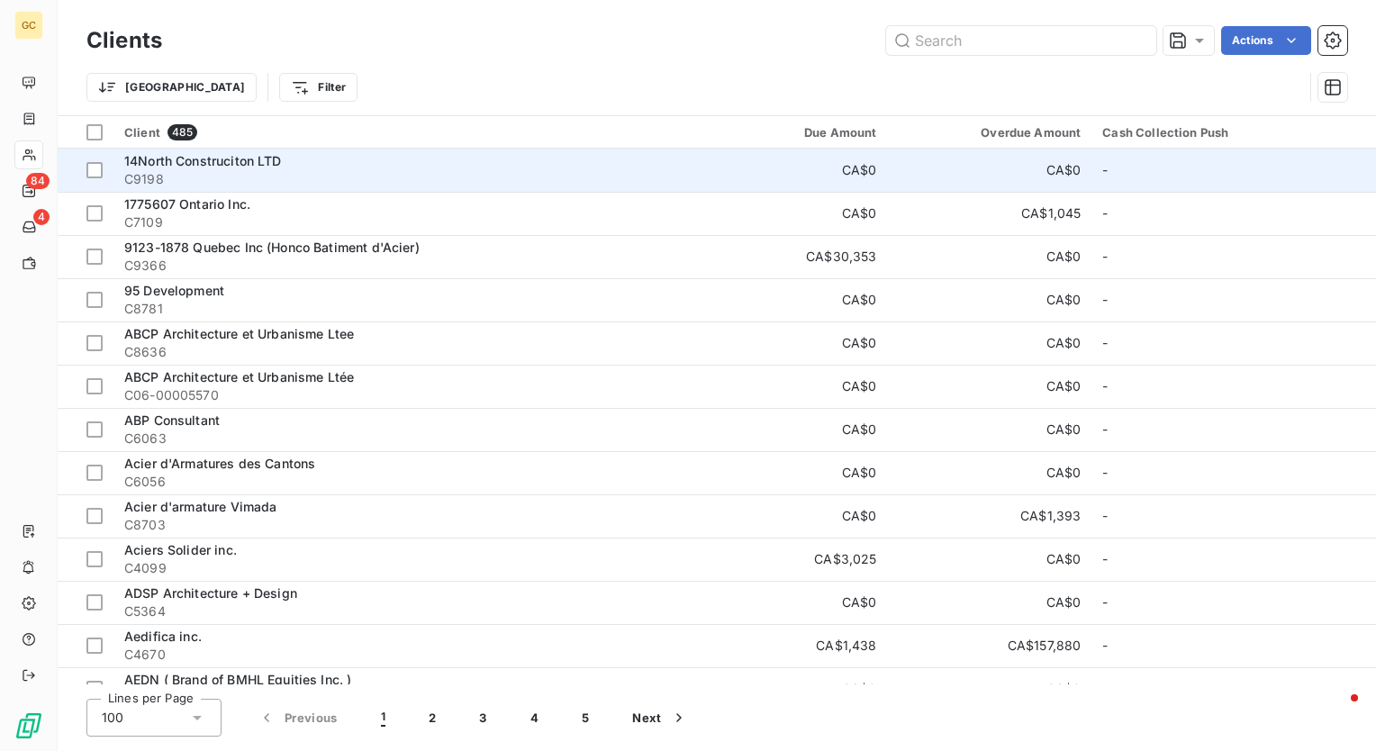
click at [229, 159] on span "14North Construciton LTD" at bounding box center [203, 160] width 158 height 15
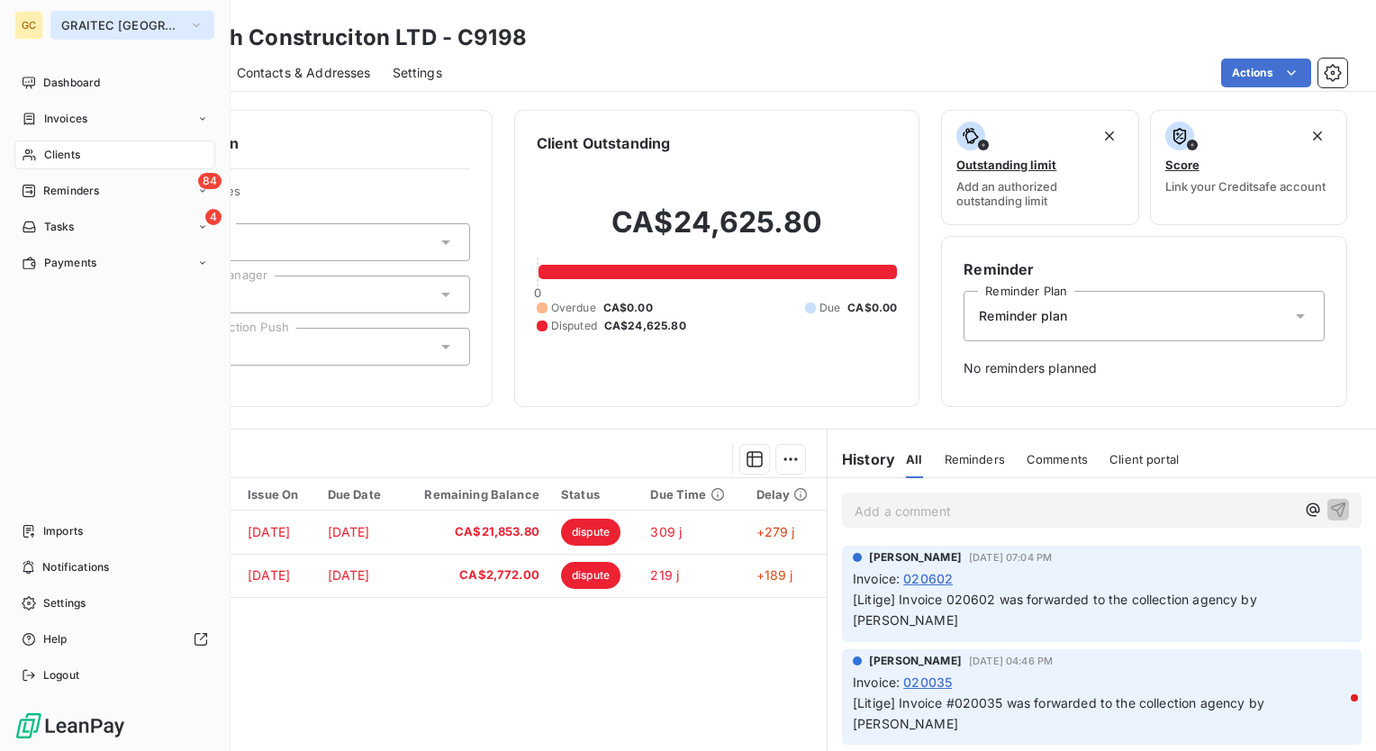
click at [128, 24] on span "GRAITEC [GEOGRAPHIC_DATA]" at bounding box center [121, 25] width 121 height 14
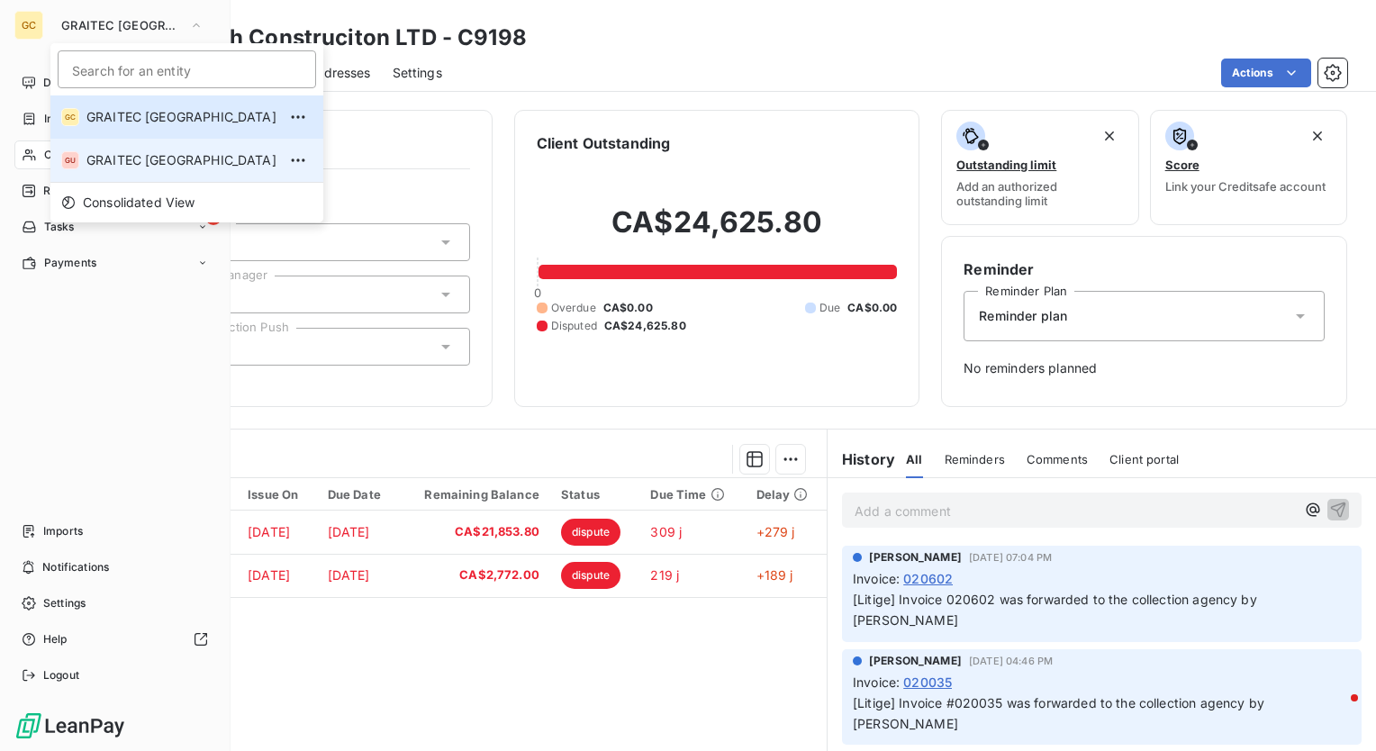
click at [113, 164] on span "GRAITEC [GEOGRAPHIC_DATA]" at bounding box center [181, 160] width 190 height 18
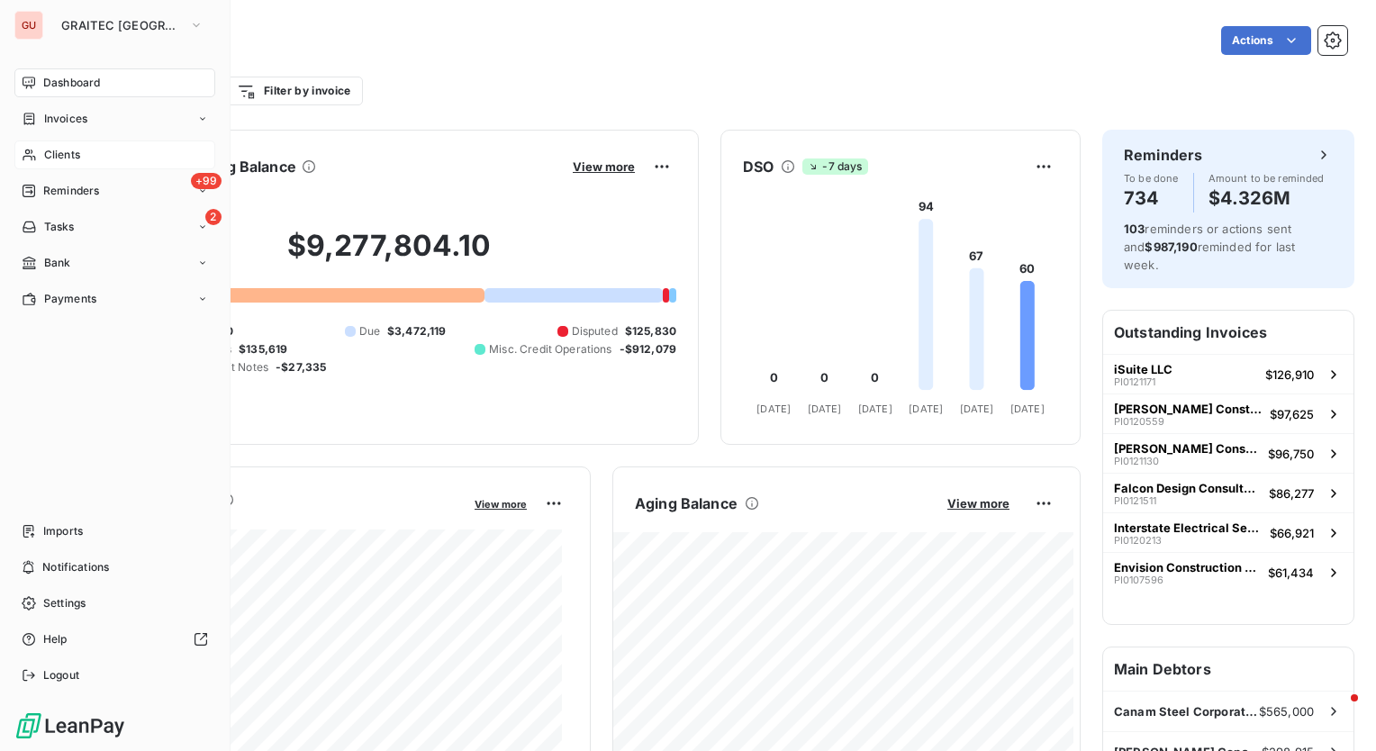
click at [72, 150] on span "Clients" at bounding box center [62, 155] width 36 height 16
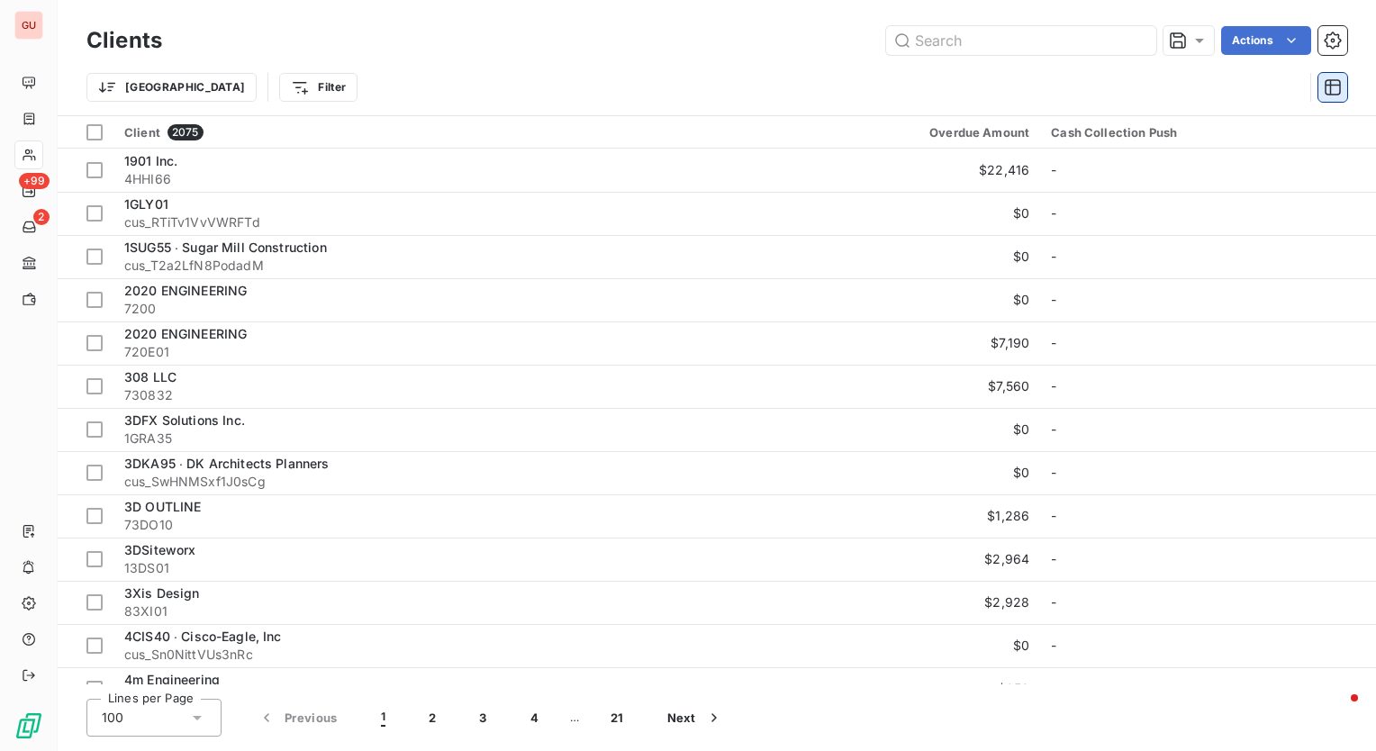
click at [1340, 87] on icon "button" at bounding box center [1333, 87] width 16 height 16
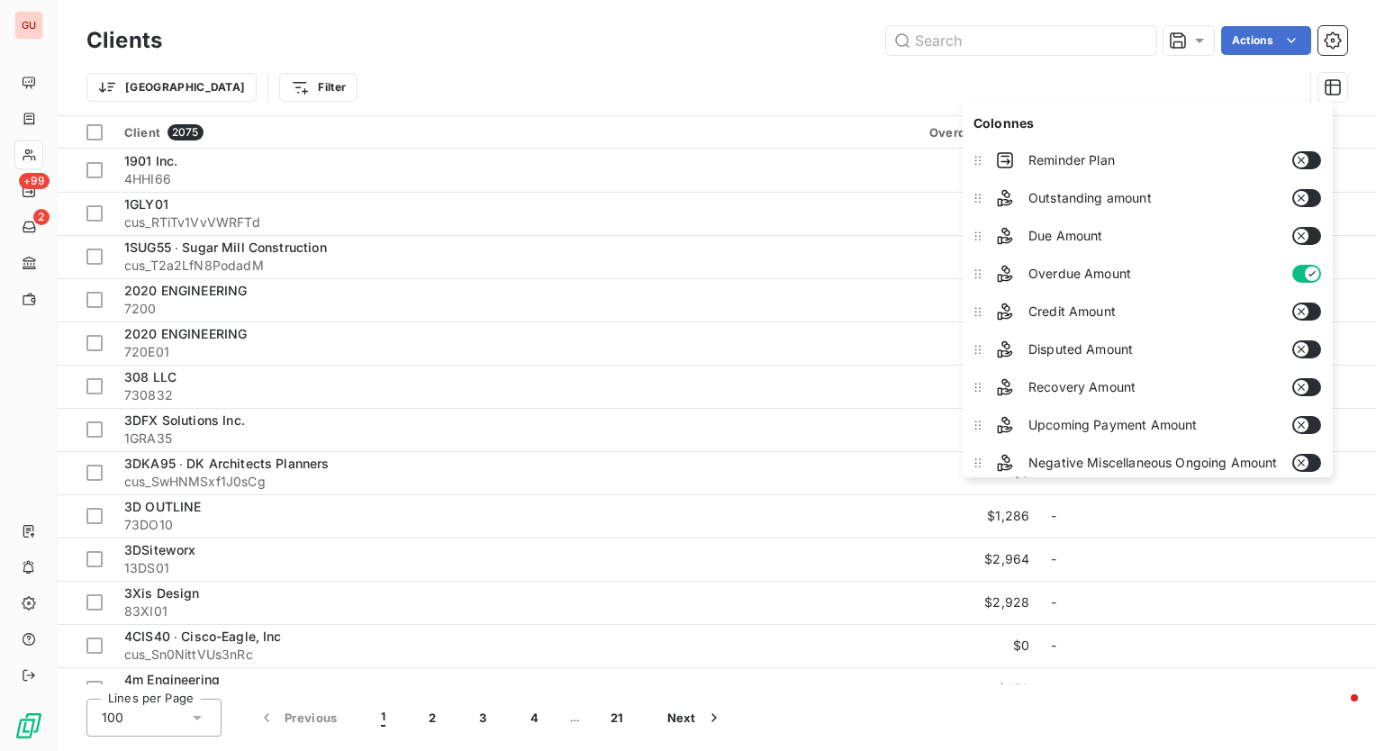
click at [1312, 228] on button "button" at bounding box center [1306, 236] width 29 height 18
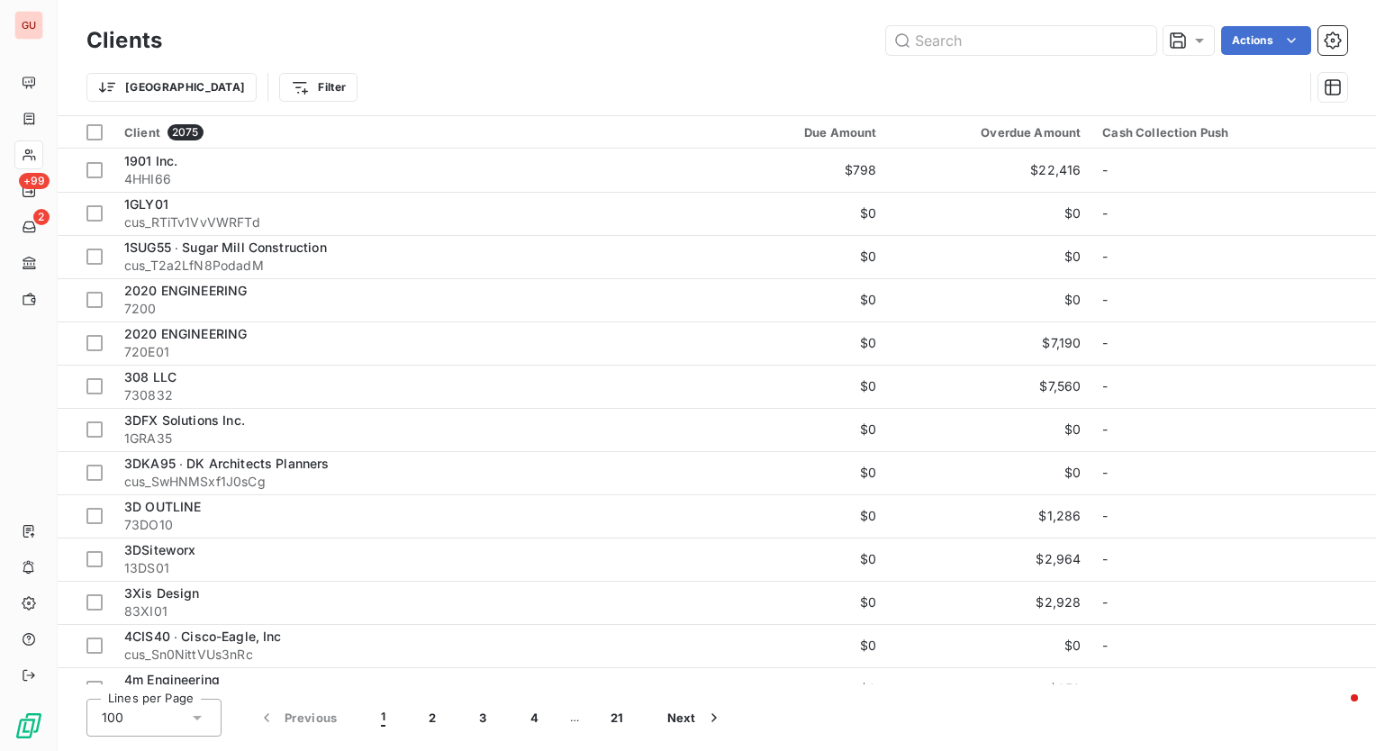
click at [536, 64] on div "Trier Filter" at bounding box center [716, 87] width 1261 height 56
click at [1338, 86] on icon "button" at bounding box center [1333, 87] width 18 height 18
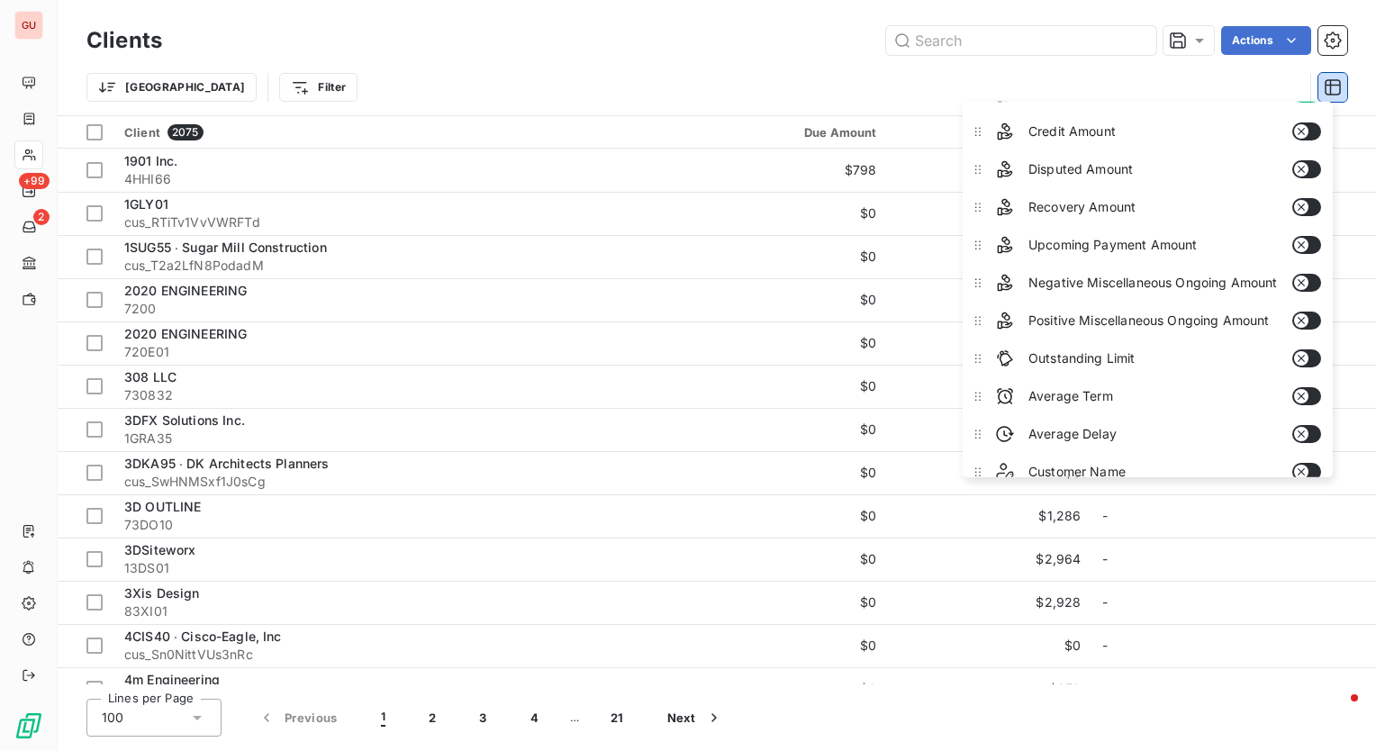
scroll to position [229, 0]
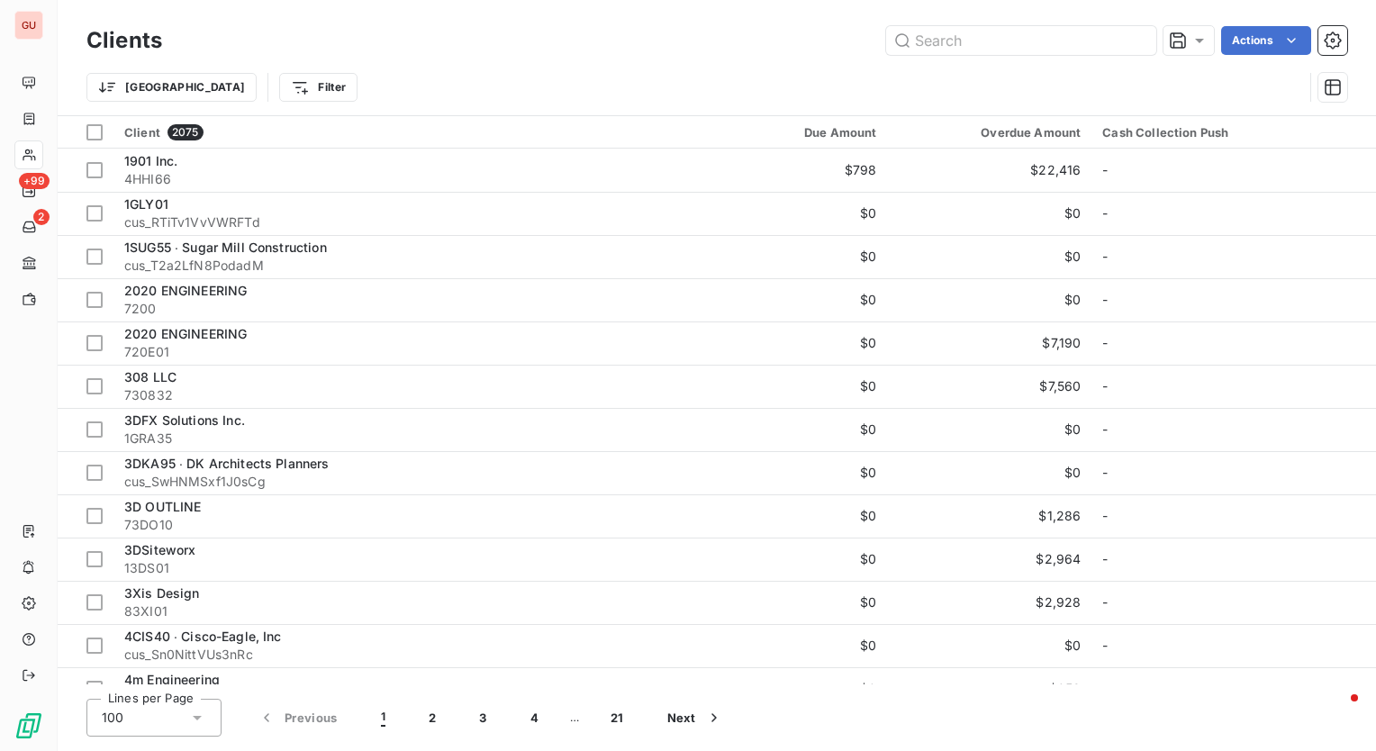
click at [814, 63] on div "Trier Filter" at bounding box center [716, 87] width 1261 height 56
